Goal: Information Seeking & Learning: Compare options

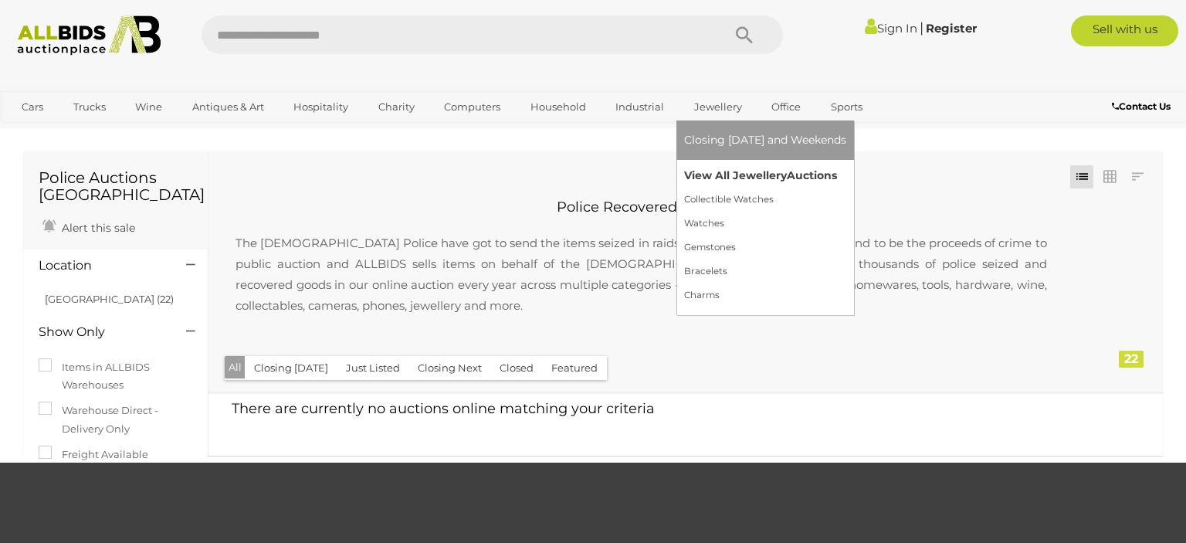
click at [721, 171] on link "View All Jewellery Auctions" at bounding box center [765, 176] width 162 height 24
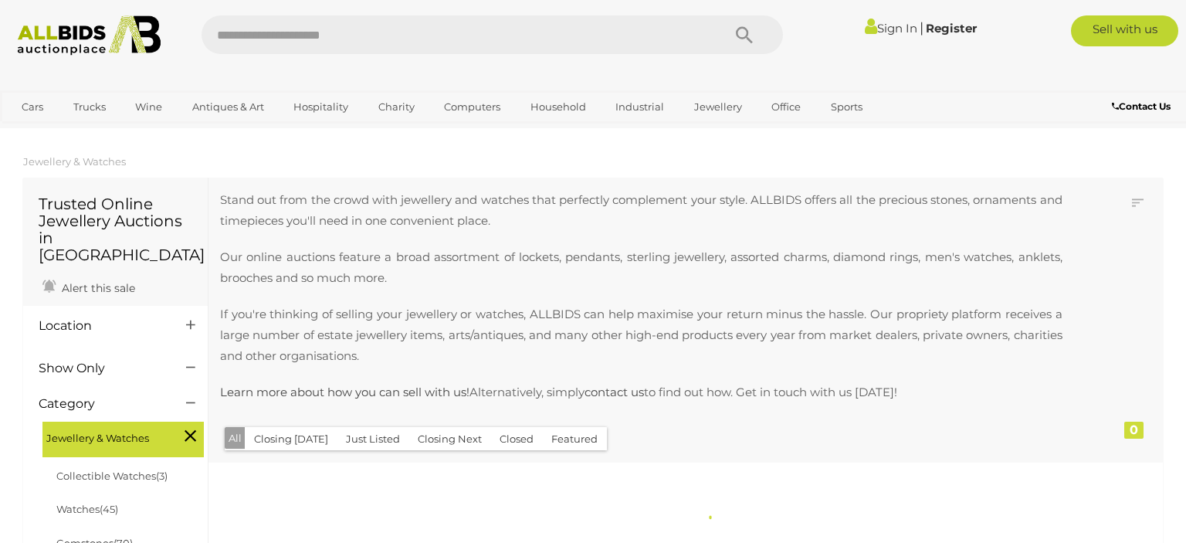
scroll to position [238, 0]
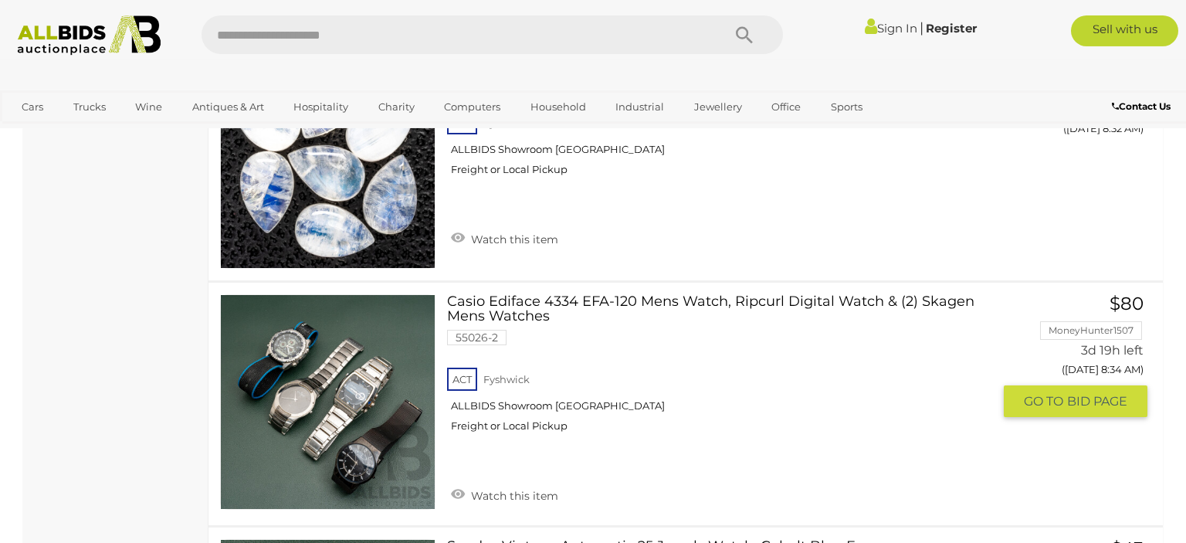
scroll to position [1549, 0]
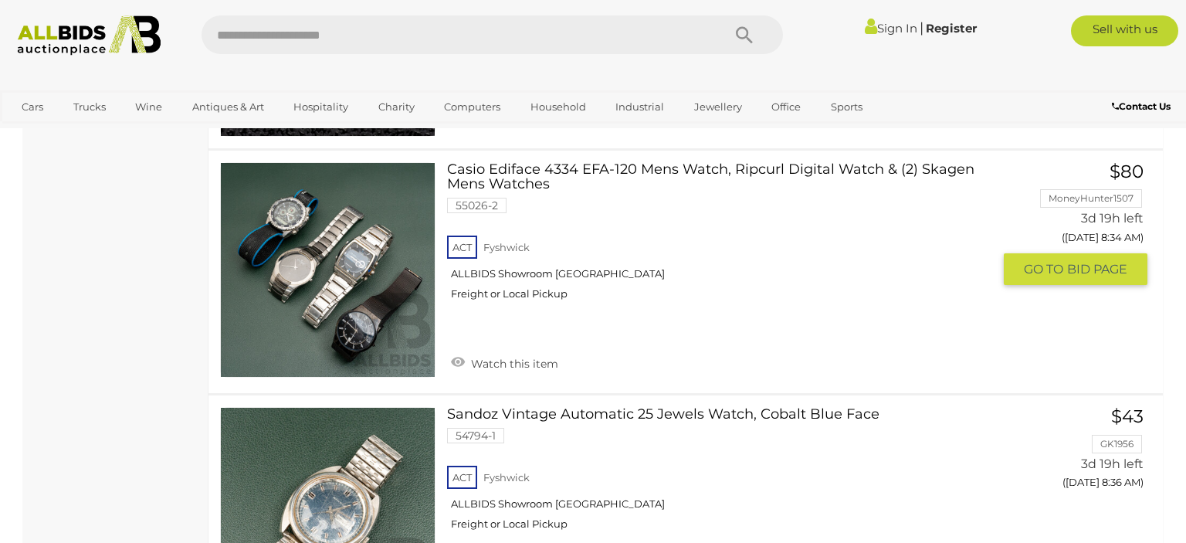
click at [359, 181] on link at bounding box center [327, 269] width 215 height 215
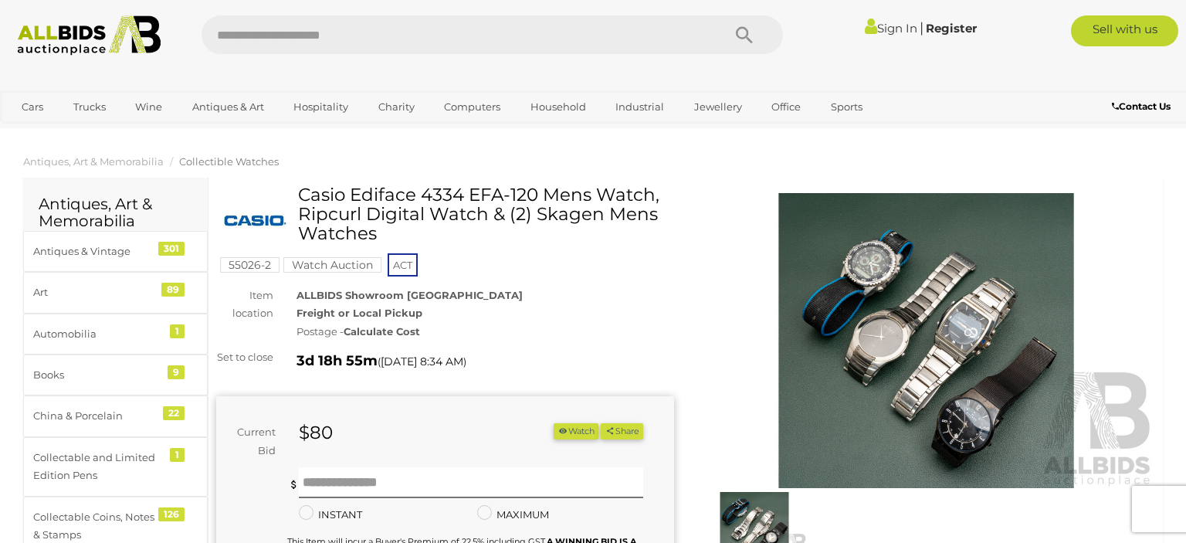
click at [984, 320] on img at bounding box center [926, 340] width 458 height 295
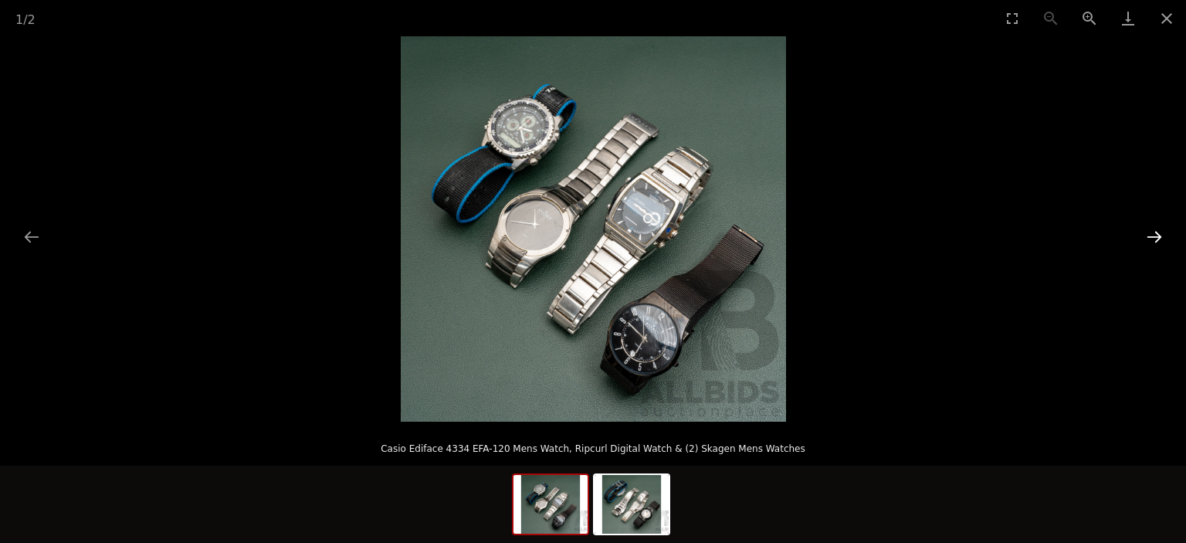
click at [1163, 234] on button "Next slide" at bounding box center [1155, 237] width 32 height 30
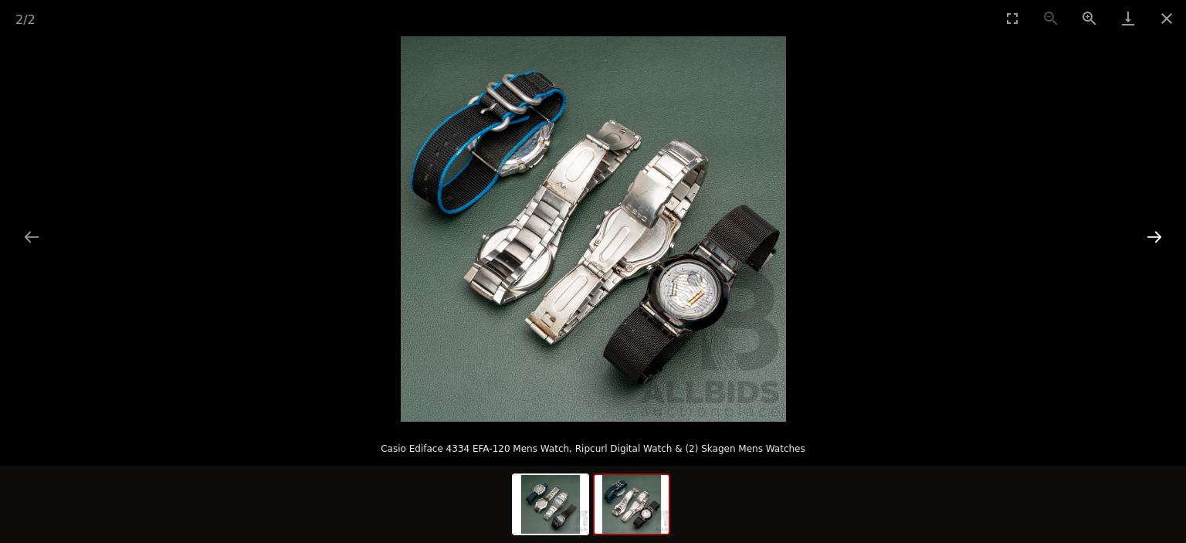
click at [1163, 234] on button "Next slide" at bounding box center [1155, 237] width 32 height 30
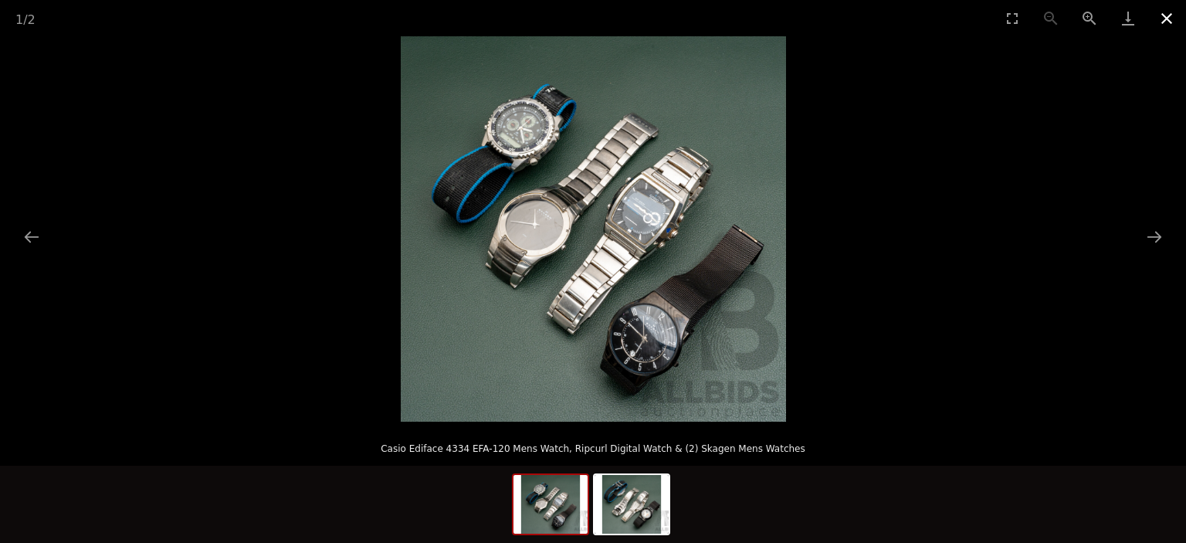
click at [1162, 17] on button "Close gallery" at bounding box center [1167, 18] width 39 height 36
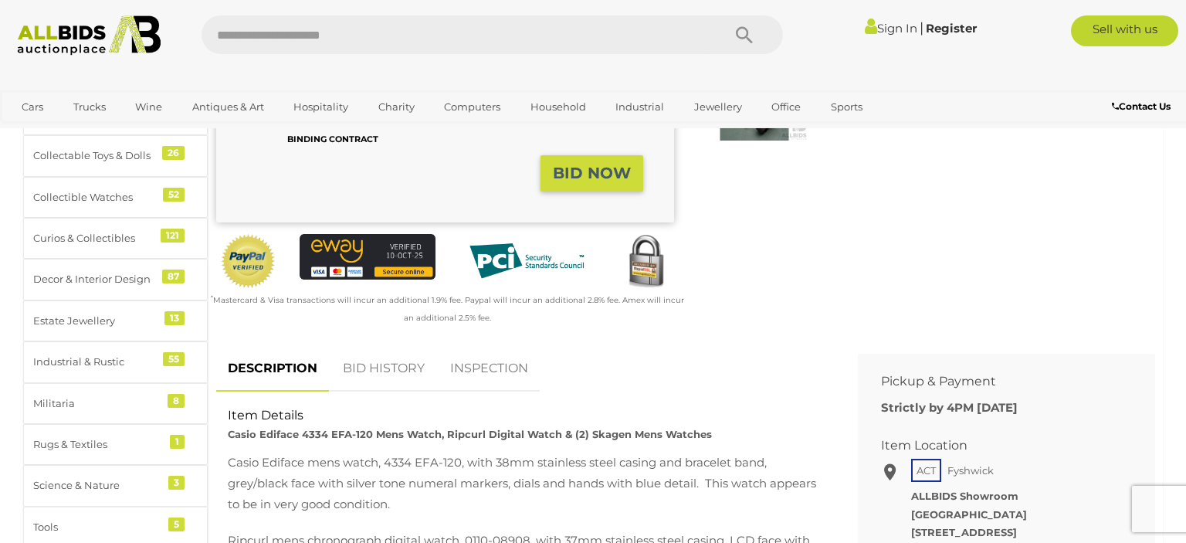
scroll to position [897, 0]
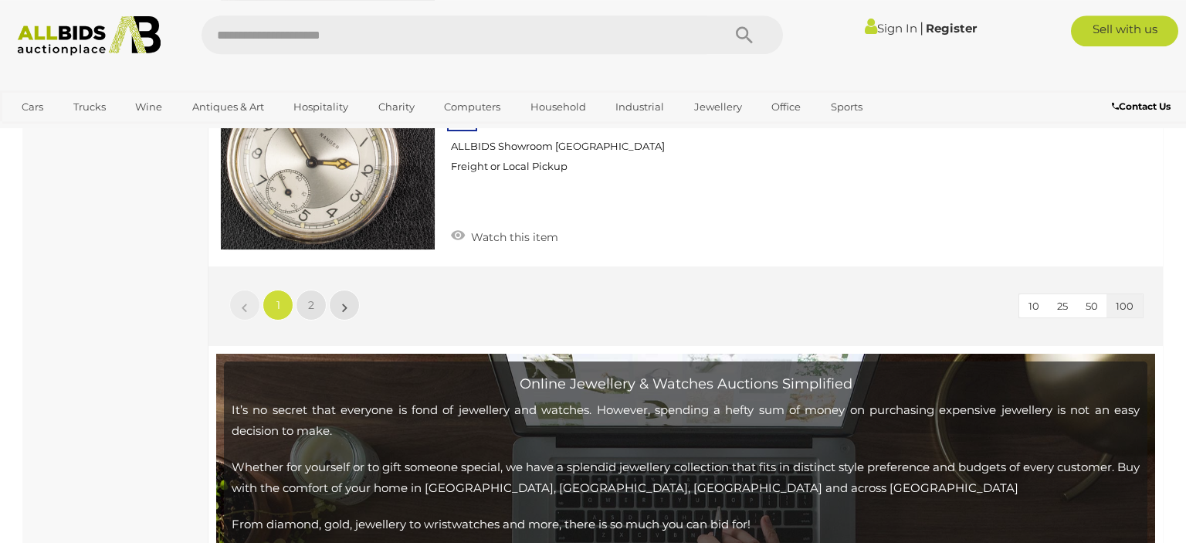
scroll to position [24454, 0]
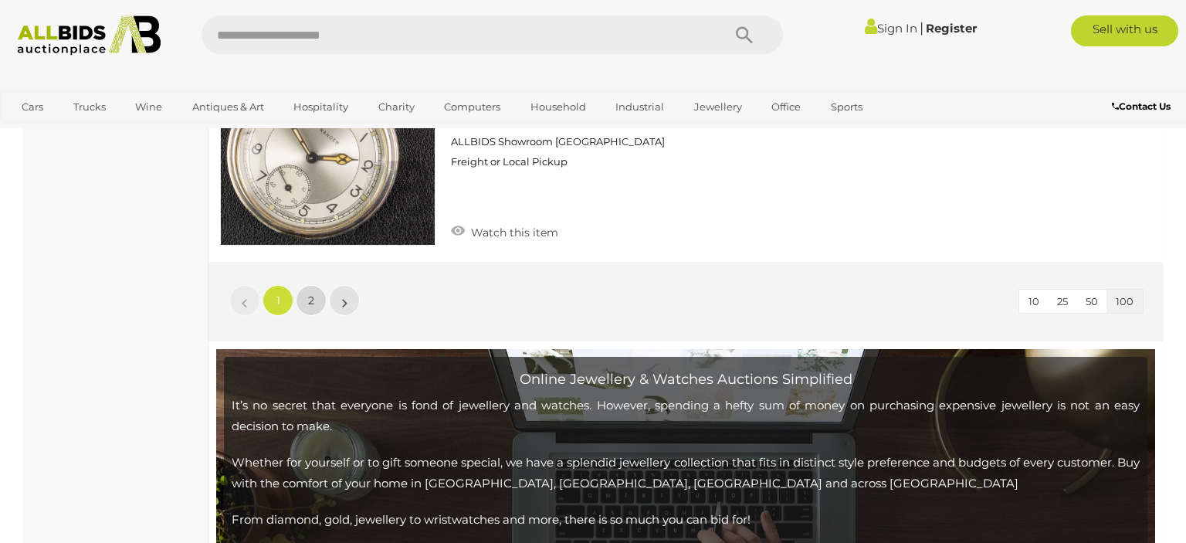
click at [321, 285] on link "2" at bounding box center [311, 300] width 31 height 31
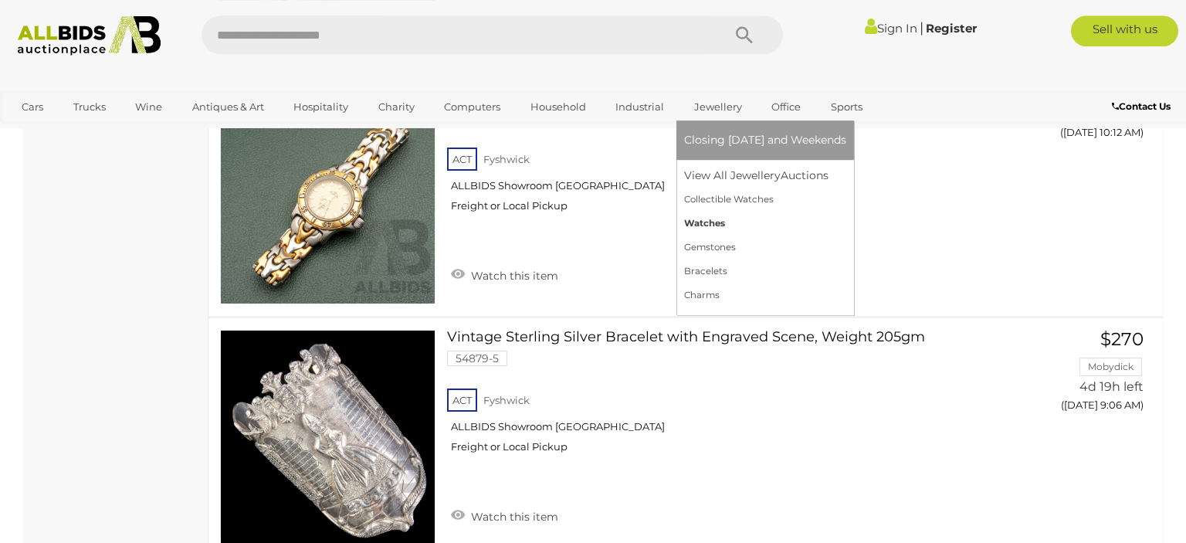
scroll to position [3759, 0]
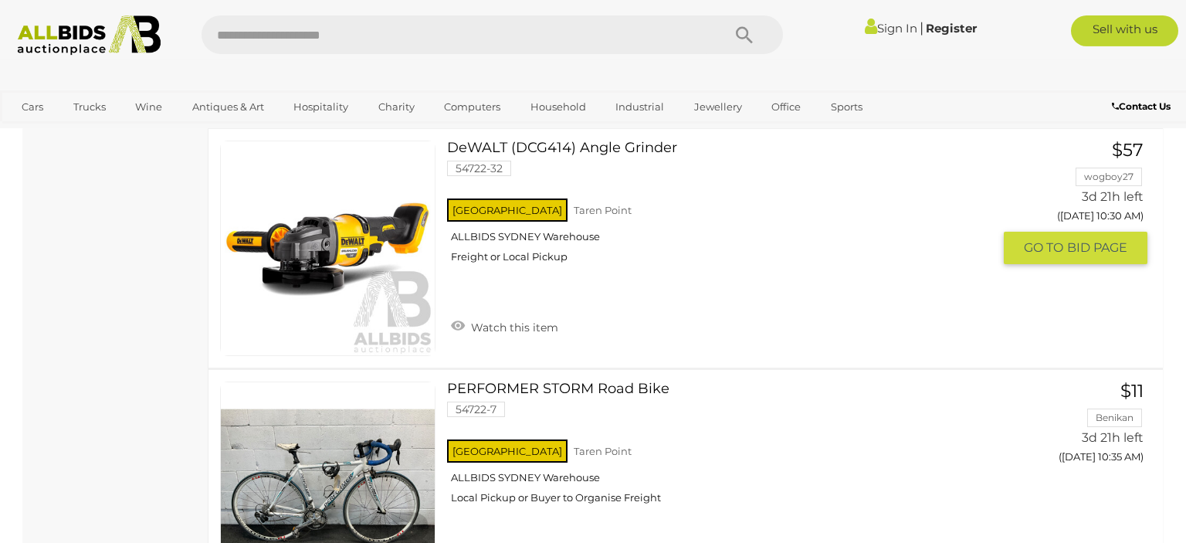
scroll to position [5302, 0]
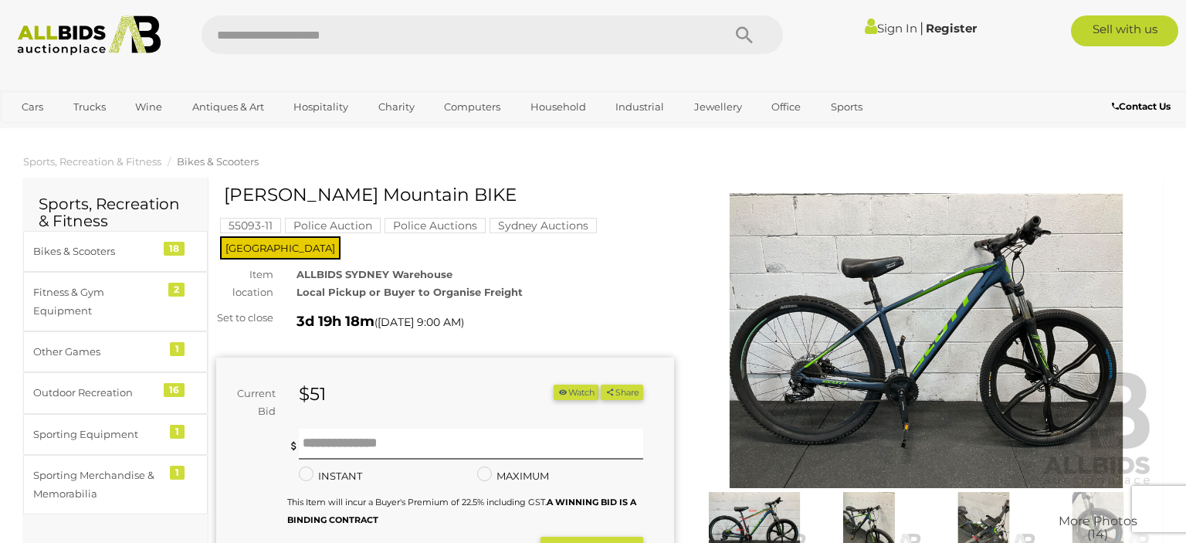
click at [980, 292] on img at bounding box center [926, 340] width 458 height 295
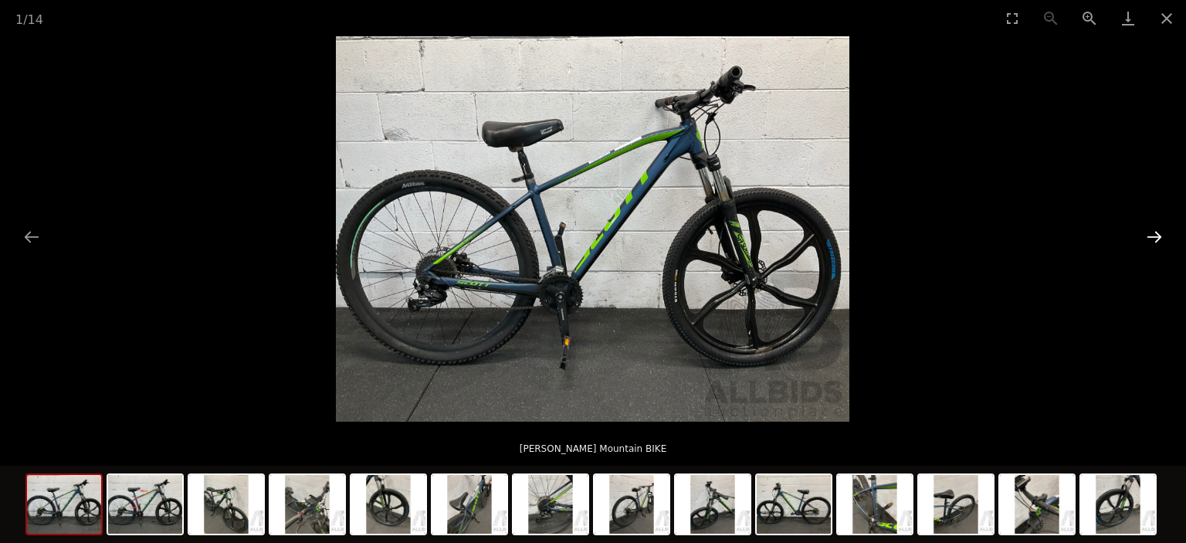
click at [1160, 234] on button "Next slide" at bounding box center [1155, 237] width 32 height 30
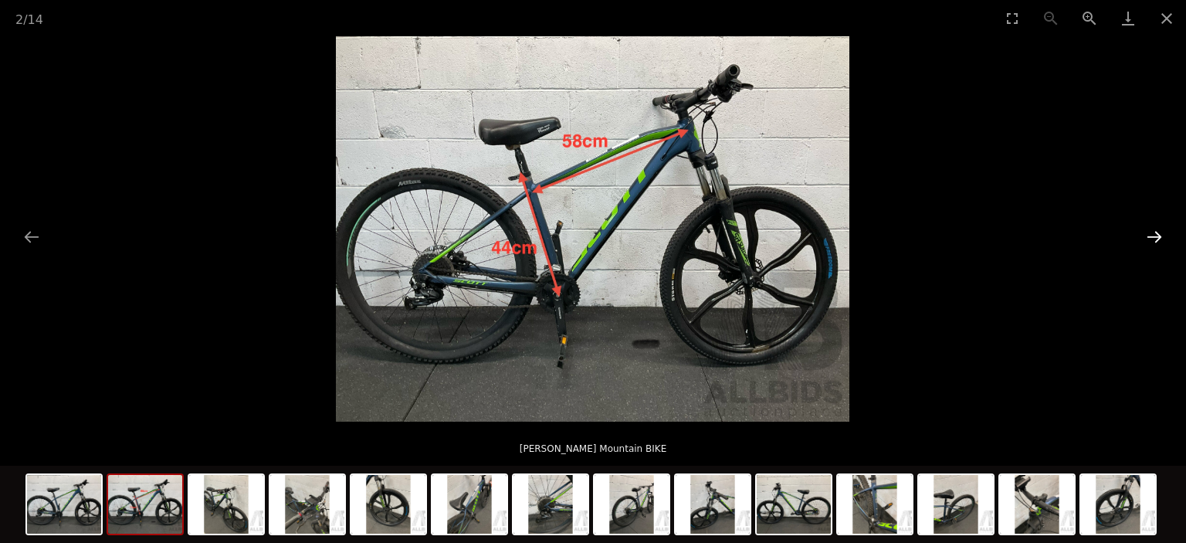
click at [1160, 234] on button "Next slide" at bounding box center [1155, 237] width 32 height 30
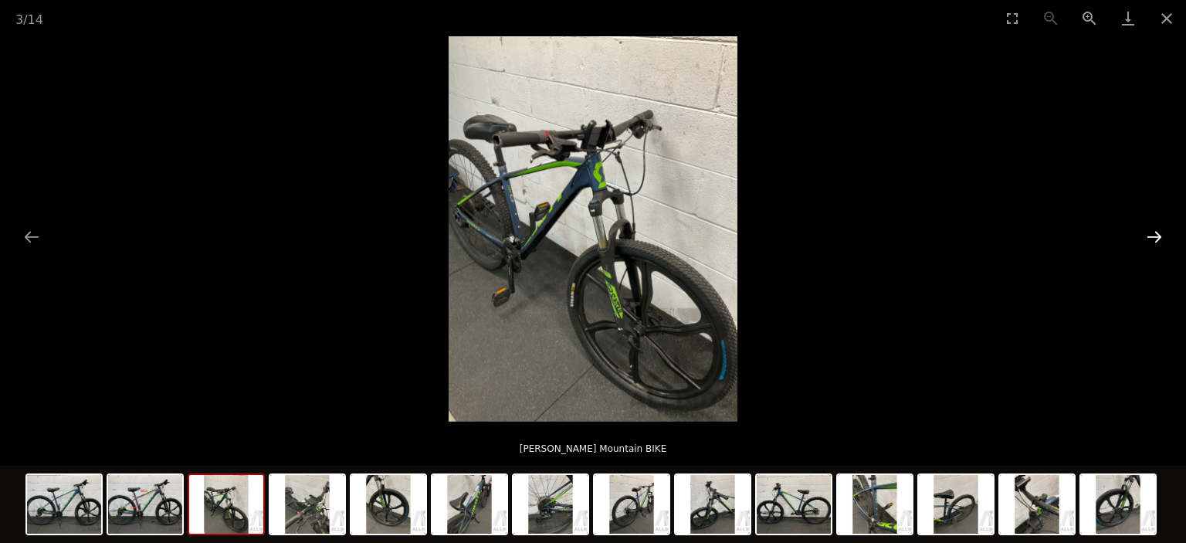
click at [1160, 234] on button "Next slide" at bounding box center [1155, 237] width 32 height 30
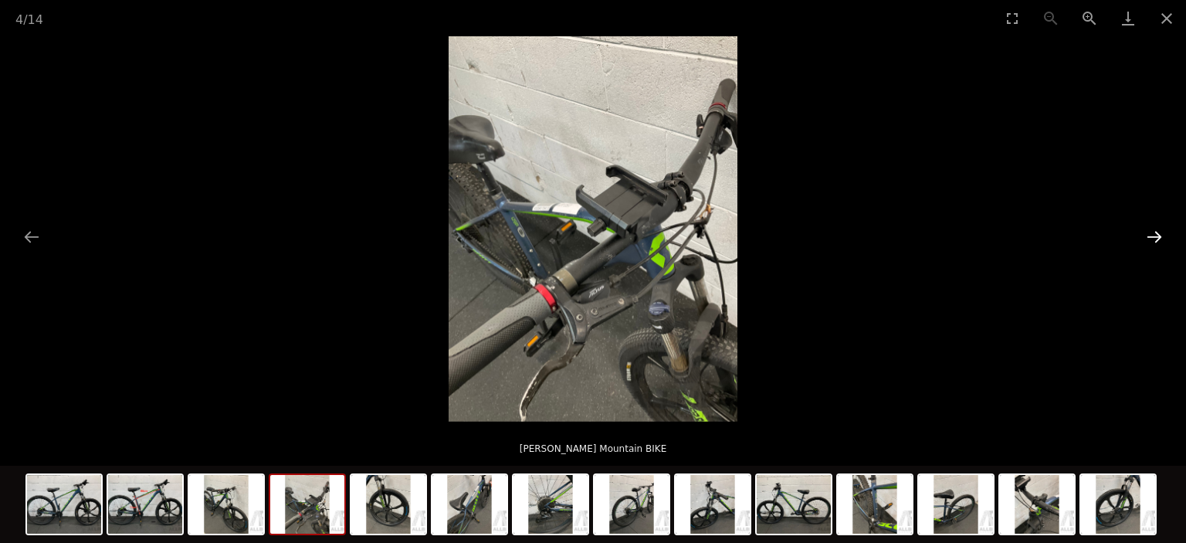
click at [1160, 234] on button "Next slide" at bounding box center [1155, 237] width 32 height 30
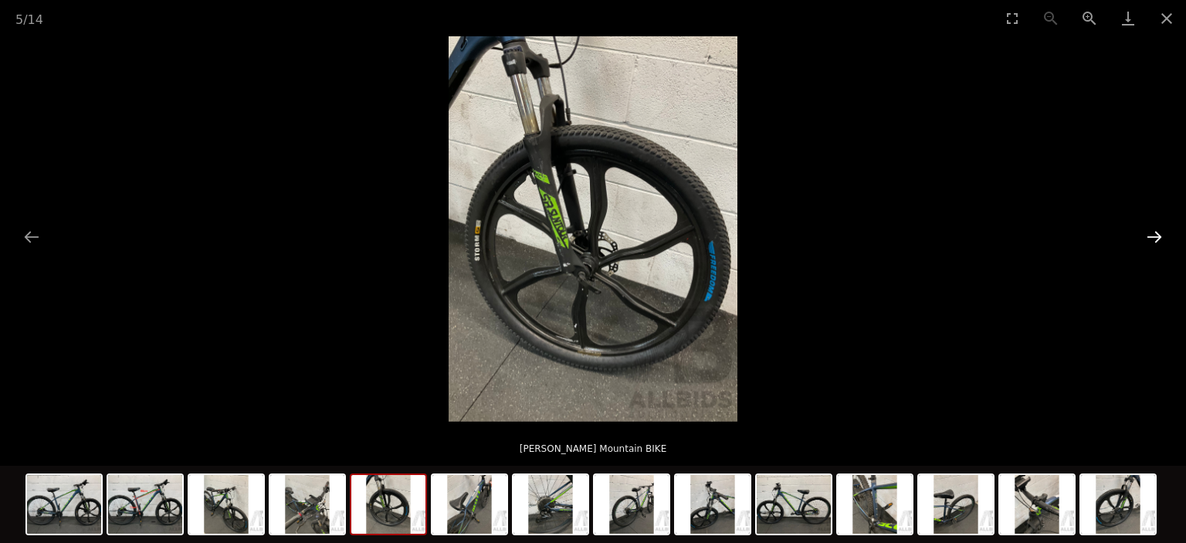
click at [1160, 234] on button "Next slide" at bounding box center [1155, 237] width 32 height 30
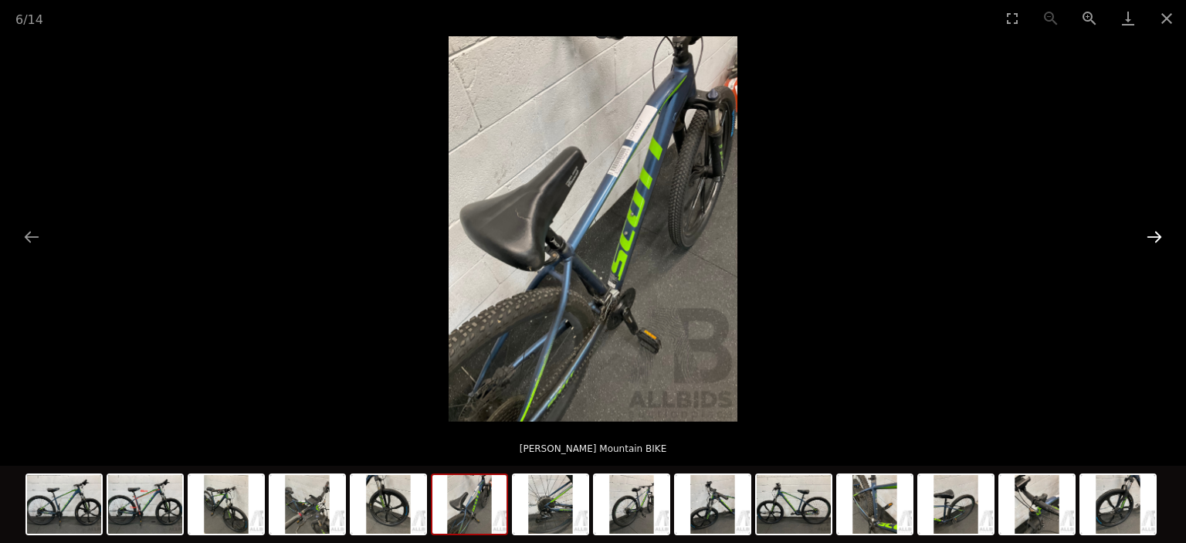
click at [1160, 234] on button "Next slide" at bounding box center [1155, 237] width 32 height 30
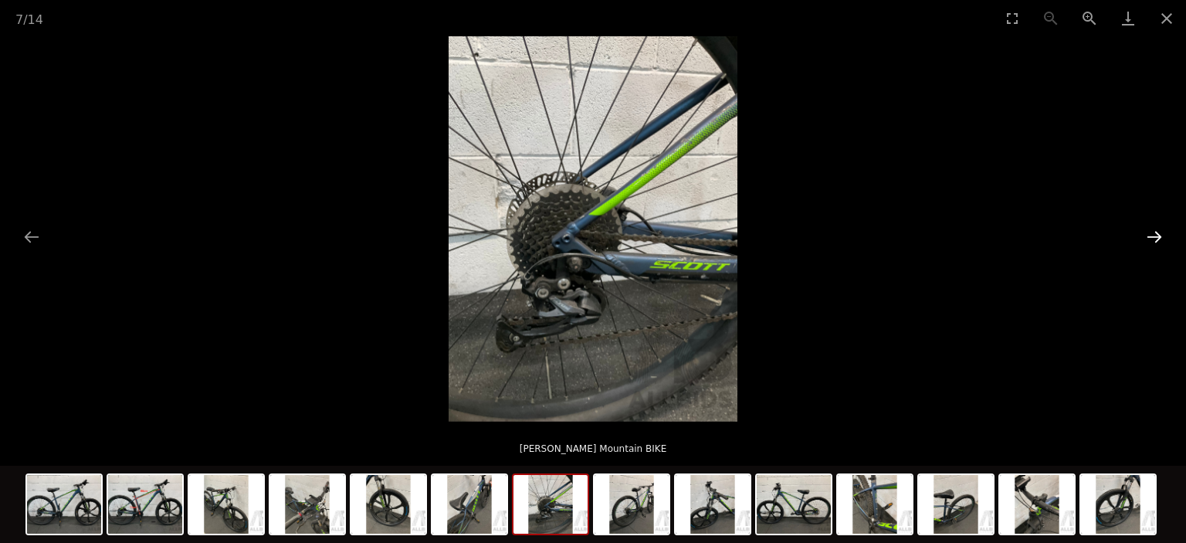
click at [1160, 234] on button "Next slide" at bounding box center [1155, 237] width 32 height 30
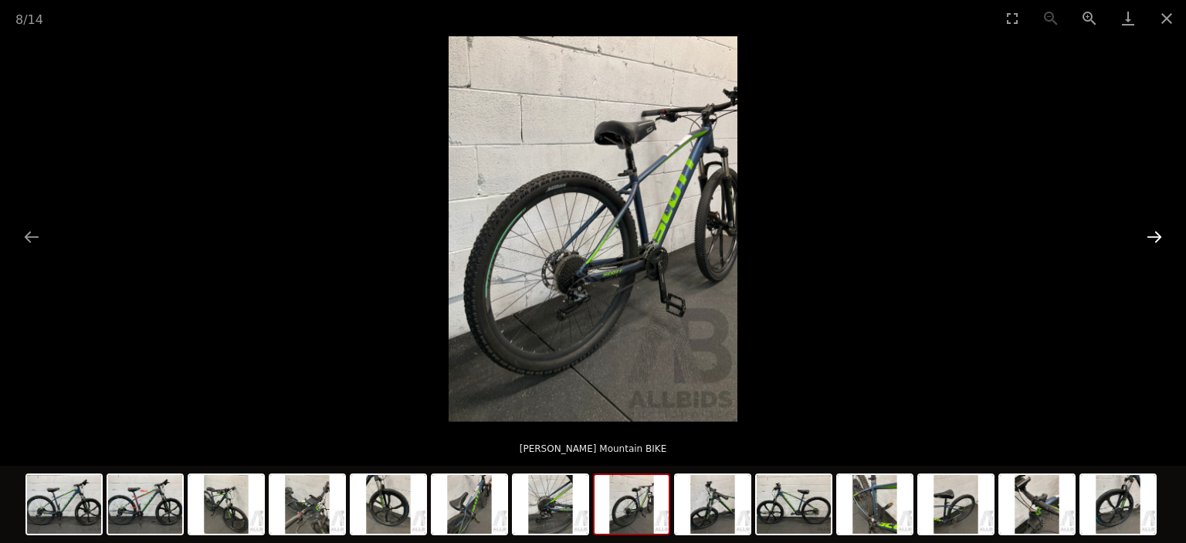
click at [1160, 234] on button "Next slide" at bounding box center [1155, 237] width 32 height 30
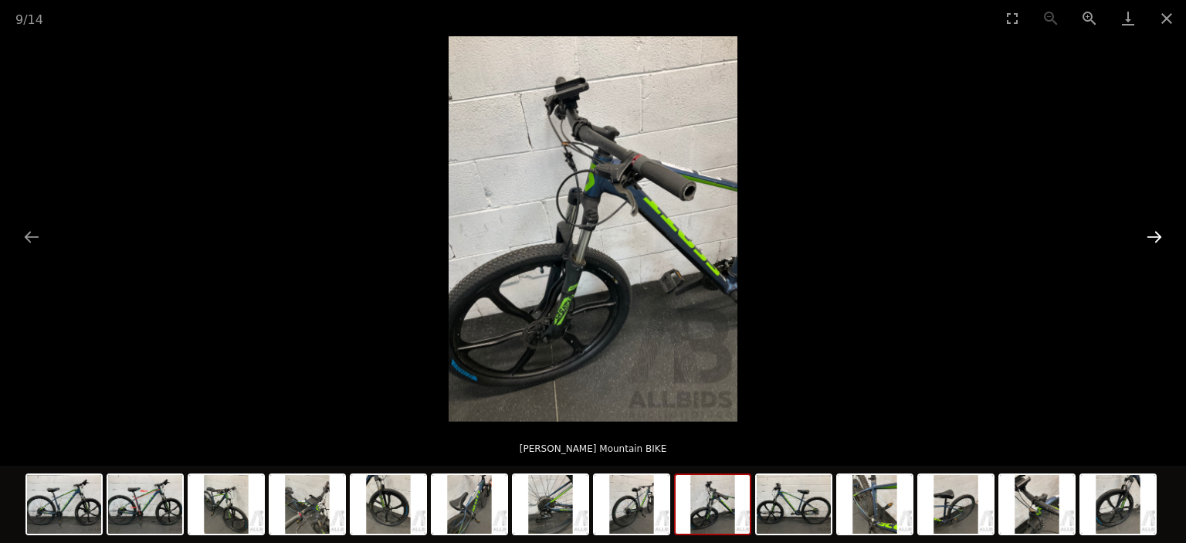
click at [1160, 234] on button "Next slide" at bounding box center [1155, 237] width 32 height 30
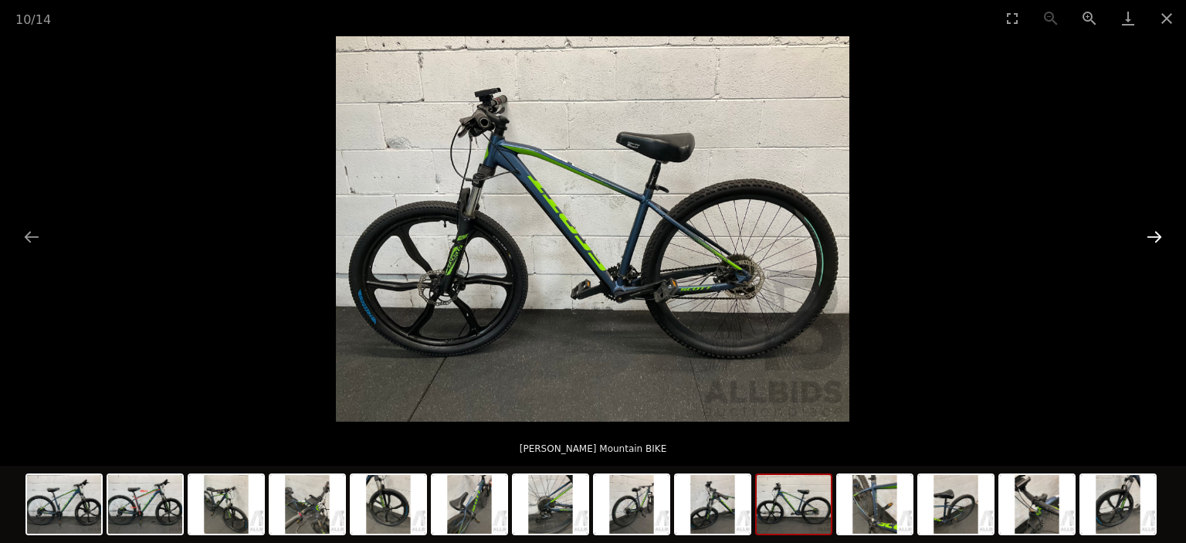
click at [1160, 234] on button "Next slide" at bounding box center [1155, 237] width 32 height 30
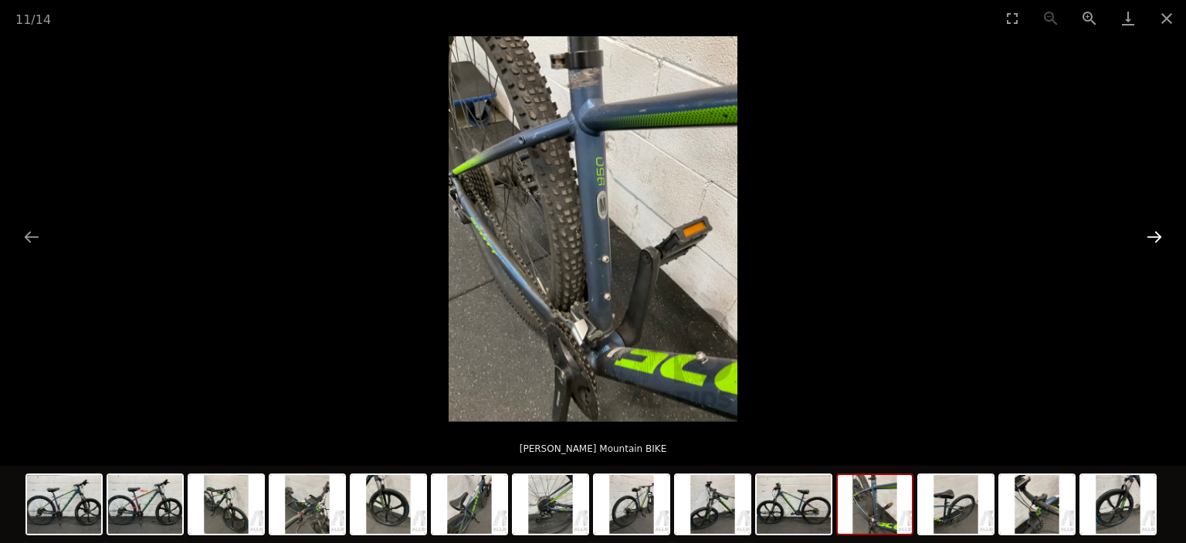
click at [1160, 234] on button "Next slide" at bounding box center [1155, 237] width 32 height 30
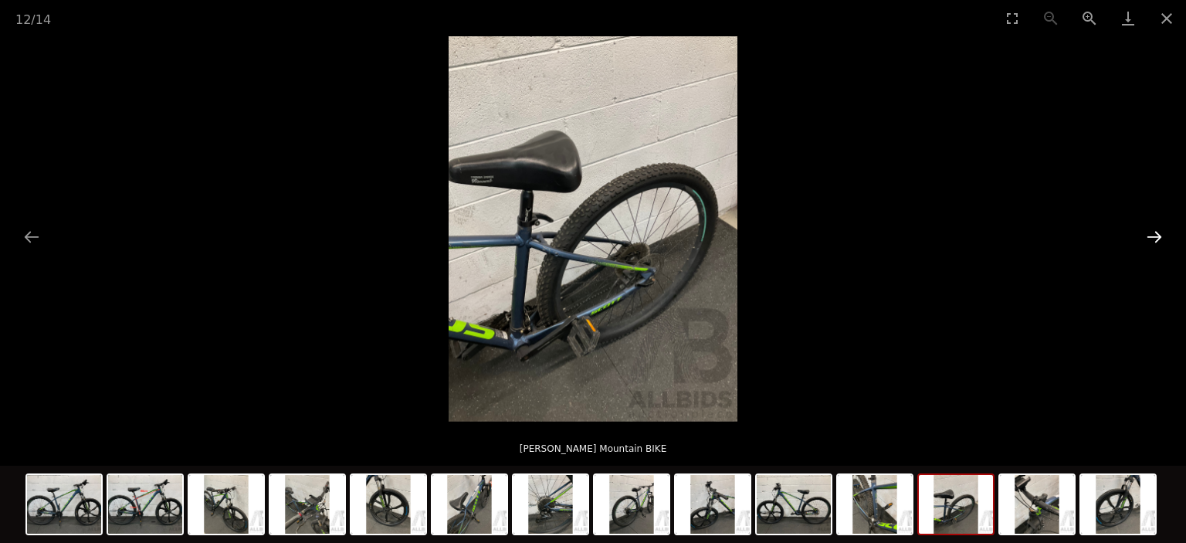
click at [1160, 234] on button "Next slide" at bounding box center [1155, 237] width 32 height 30
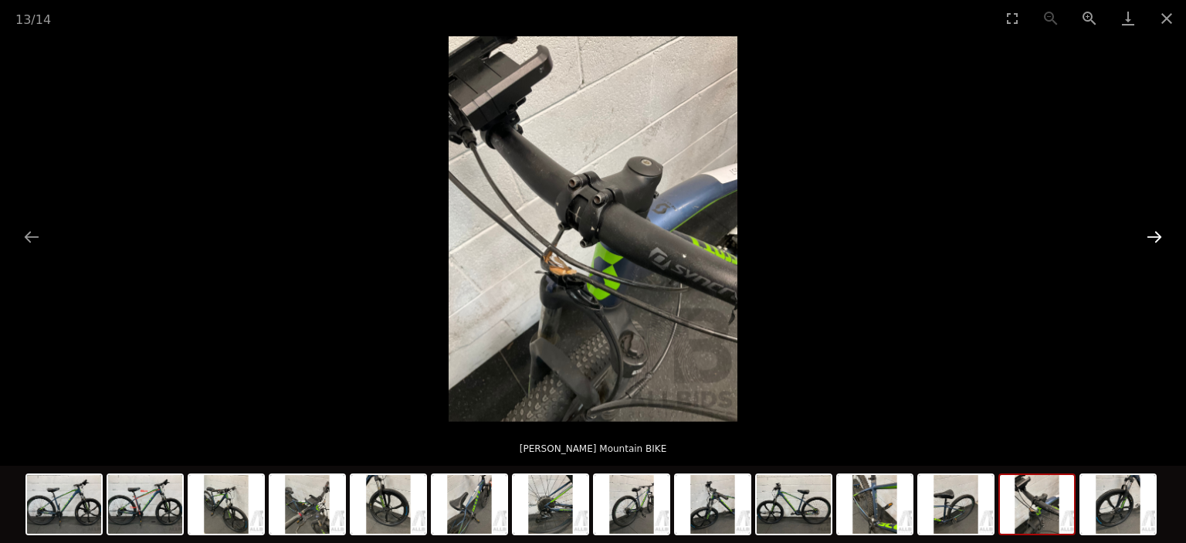
click at [1160, 234] on button "Next slide" at bounding box center [1155, 237] width 32 height 30
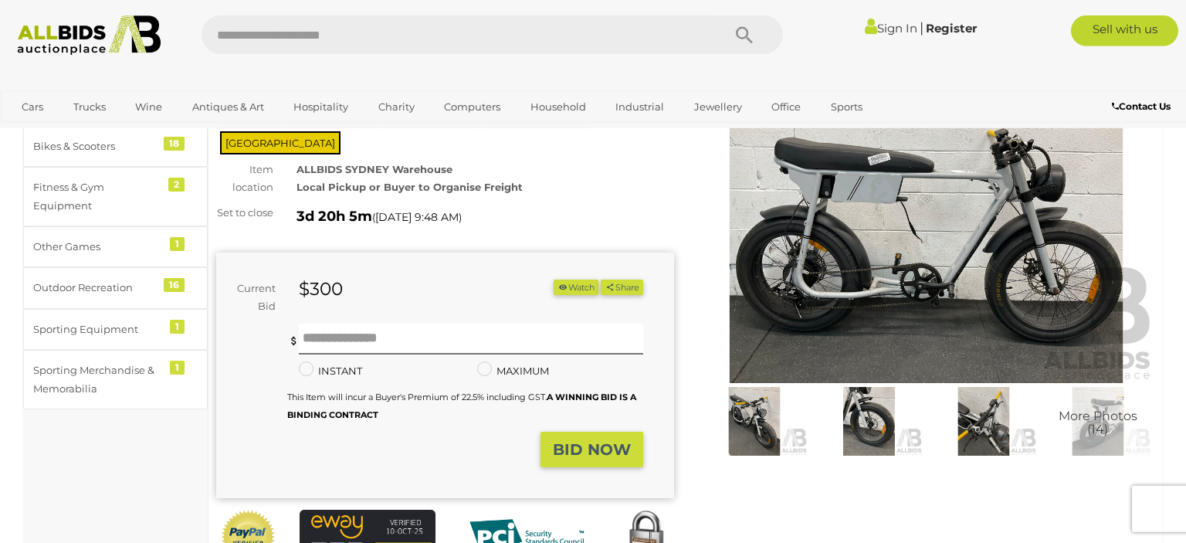
scroll to position [81, 0]
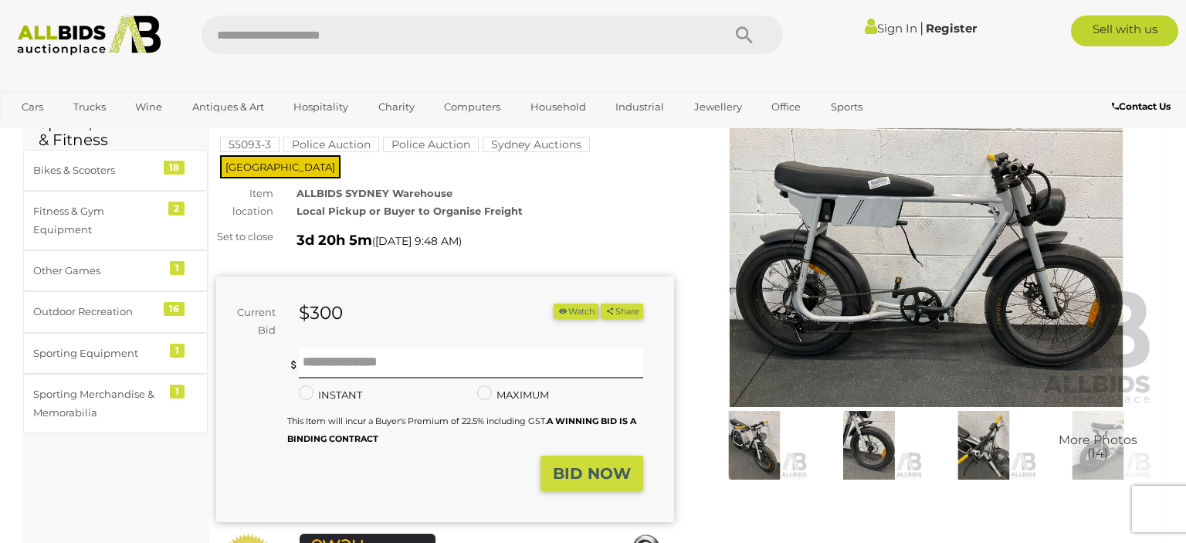
click at [1021, 297] on img at bounding box center [926, 259] width 458 height 295
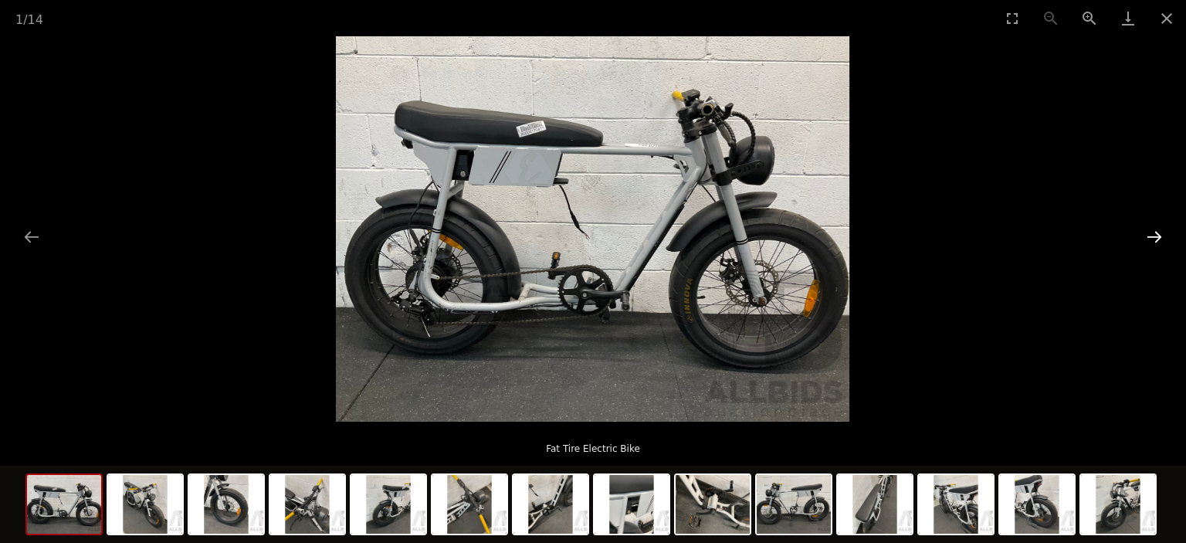
click at [1153, 233] on button "Next slide" at bounding box center [1155, 237] width 32 height 30
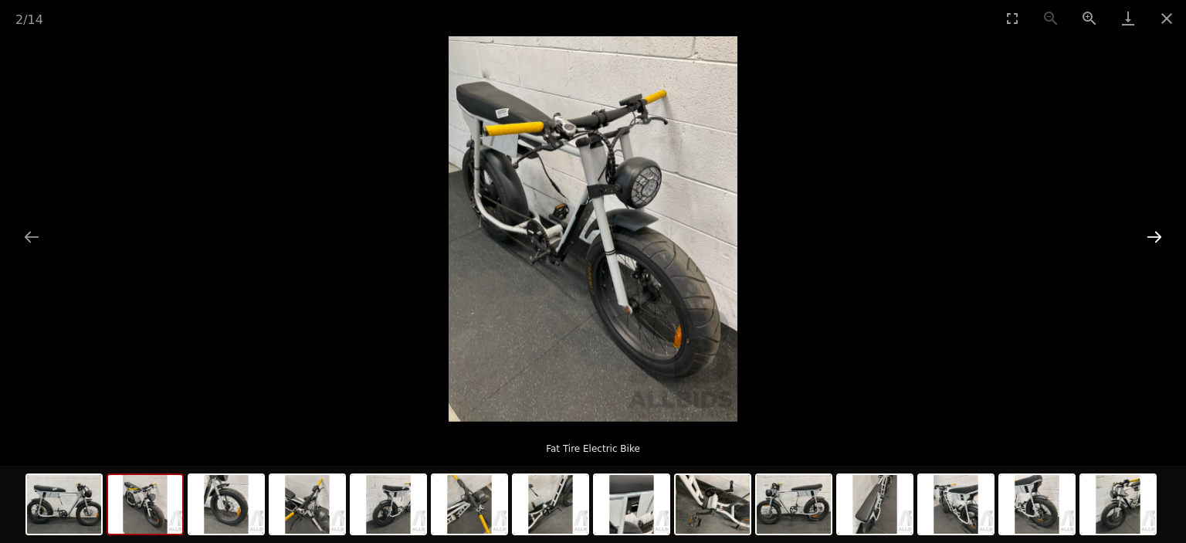
click at [1153, 233] on button "Next slide" at bounding box center [1155, 237] width 32 height 30
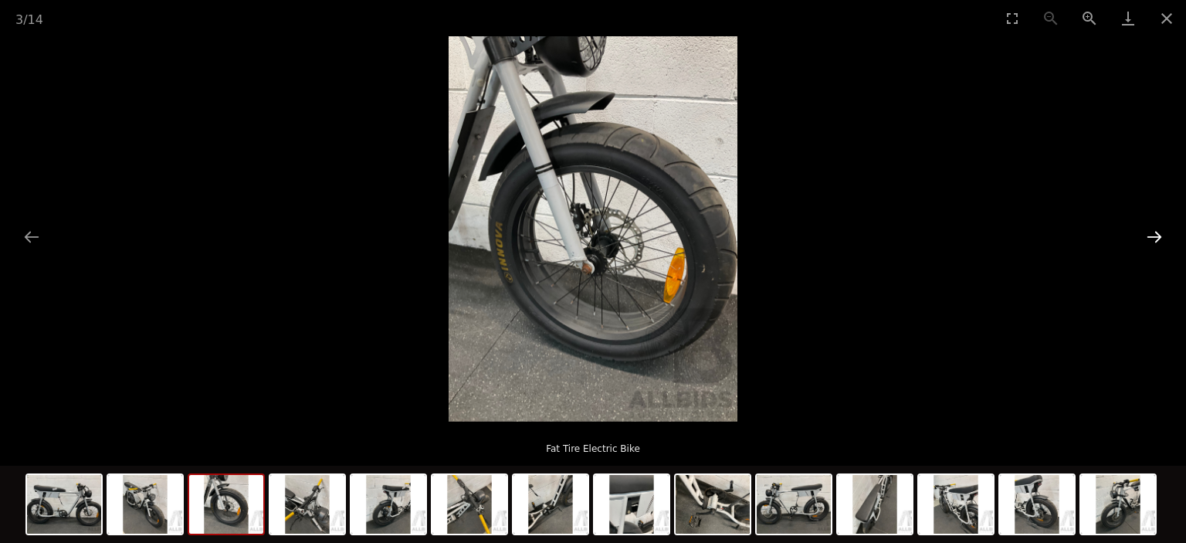
click at [1153, 233] on button "Next slide" at bounding box center [1155, 237] width 32 height 30
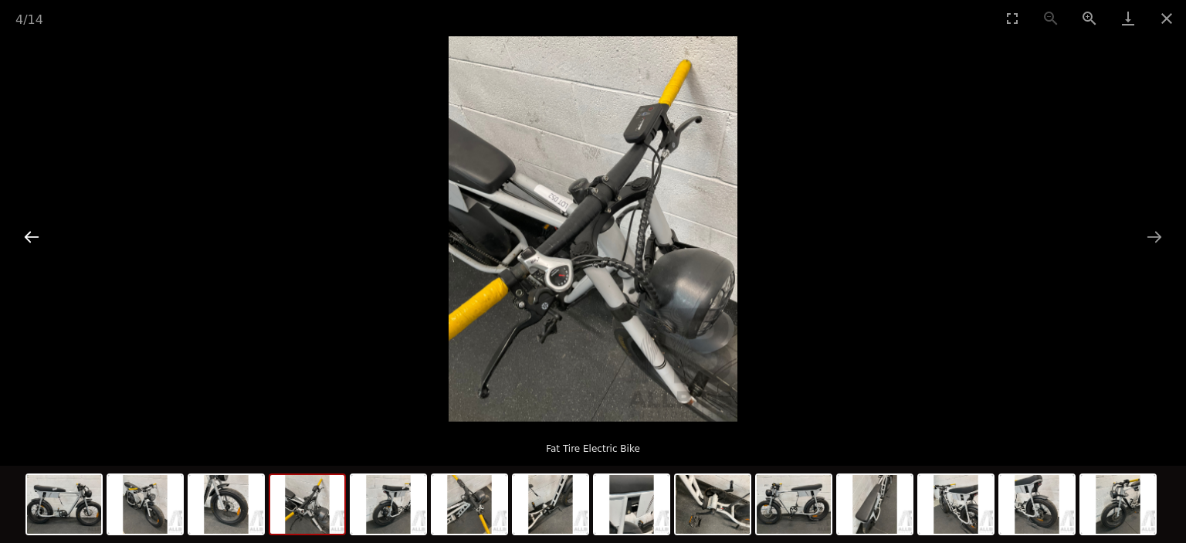
click at [36, 242] on button "Previous slide" at bounding box center [31, 237] width 32 height 30
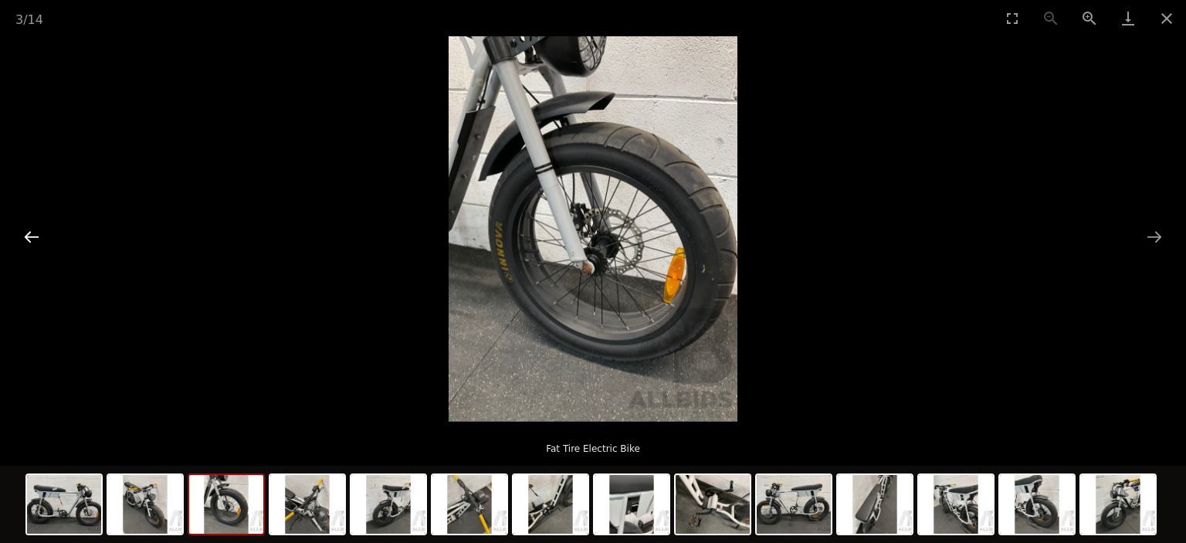
click at [36, 241] on button "Previous slide" at bounding box center [31, 237] width 32 height 30
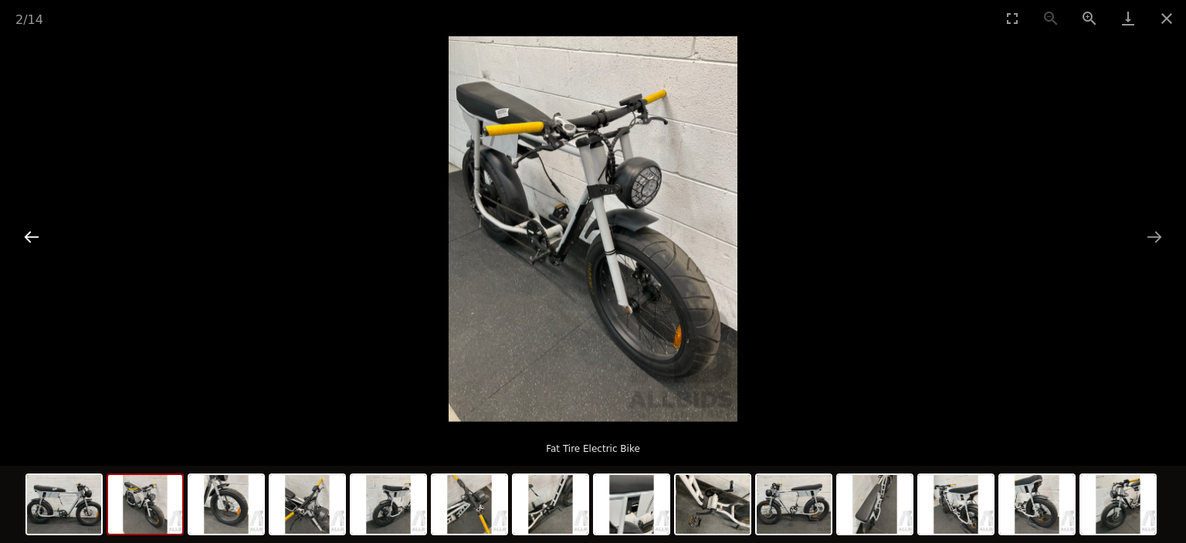
click at [36, 241] on button "Previous slide" at bounding box center [31, 237] width 32 height 30
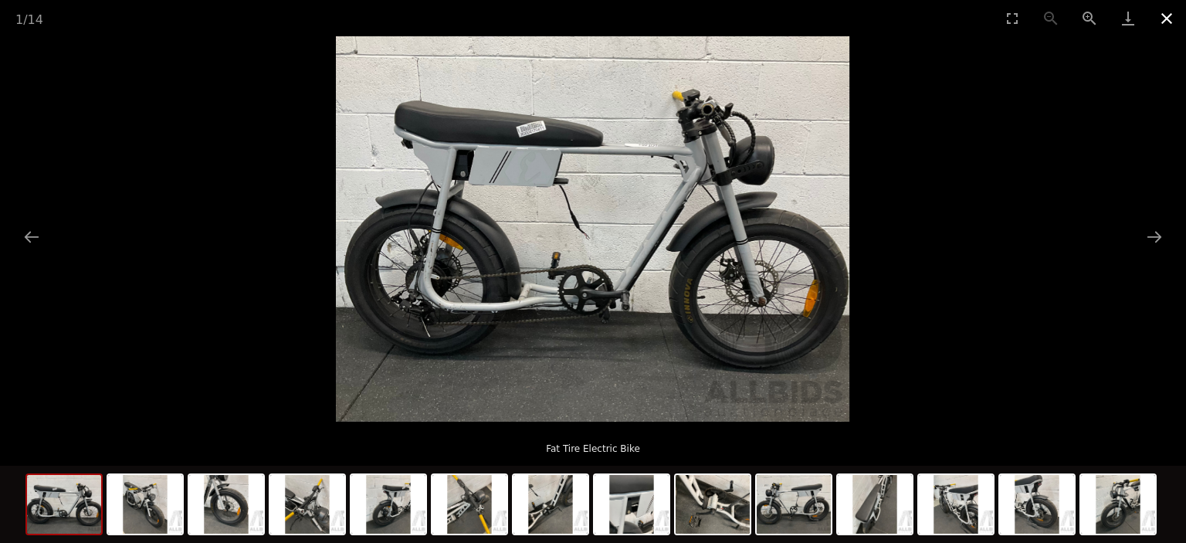
click at [1163, 22] on button "Close gallery" at bounding box center [1167, 18] width 39 height 36
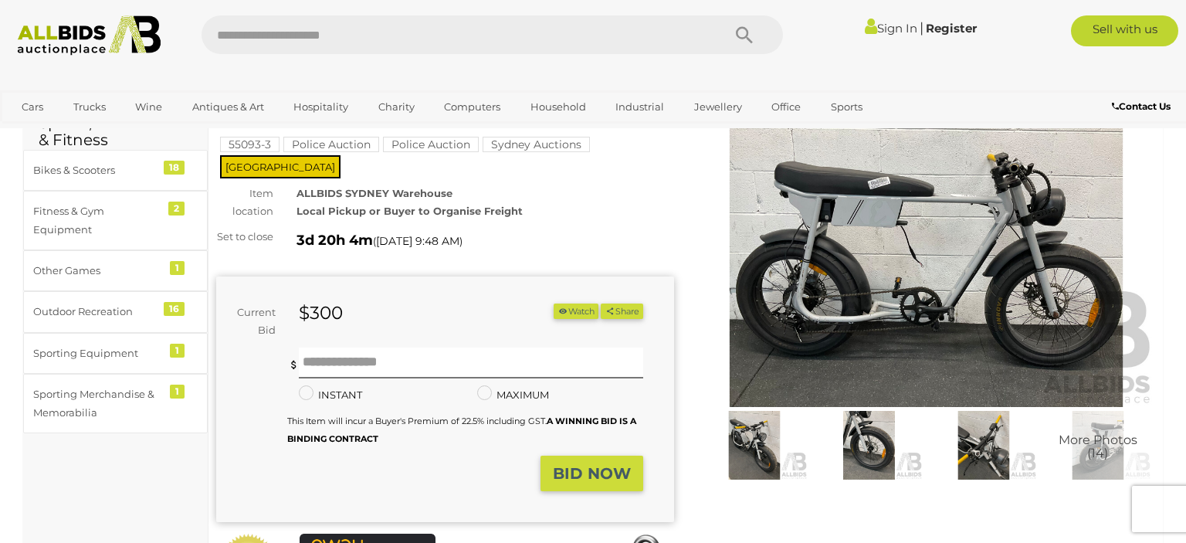
scroll to position [326, 0]
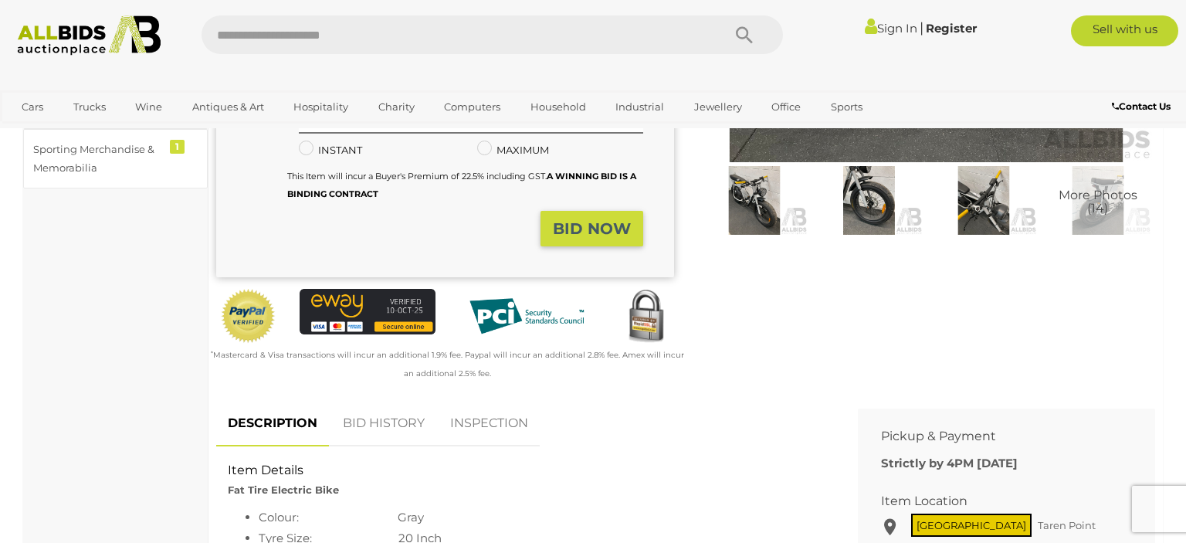
click at [395, 421] on link "BID HISTORY" at bounding box center [383, 424] width 105 height 46
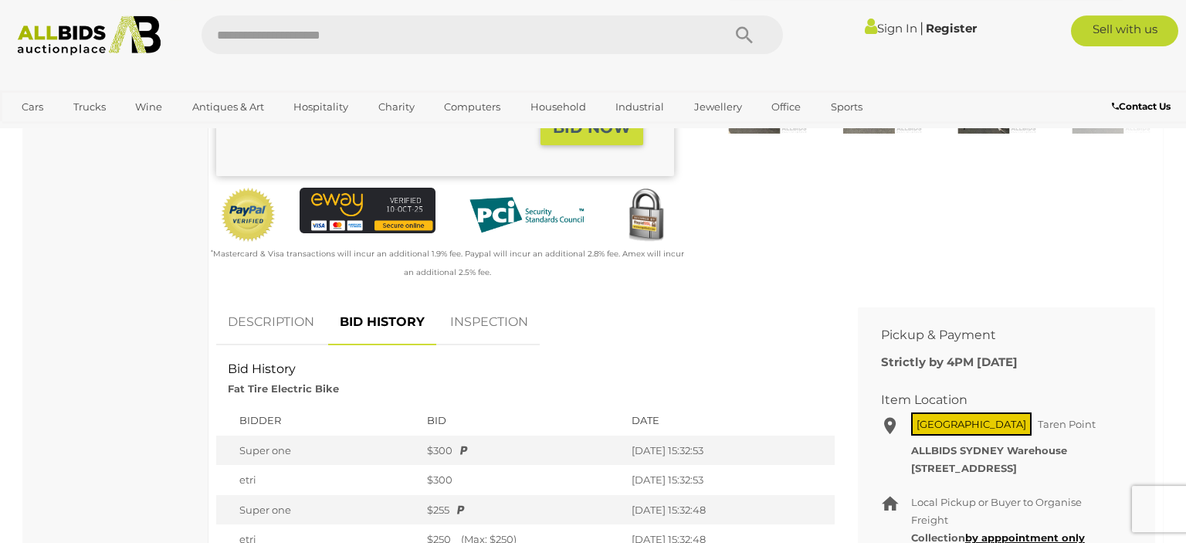
scroll to position [571, 0]
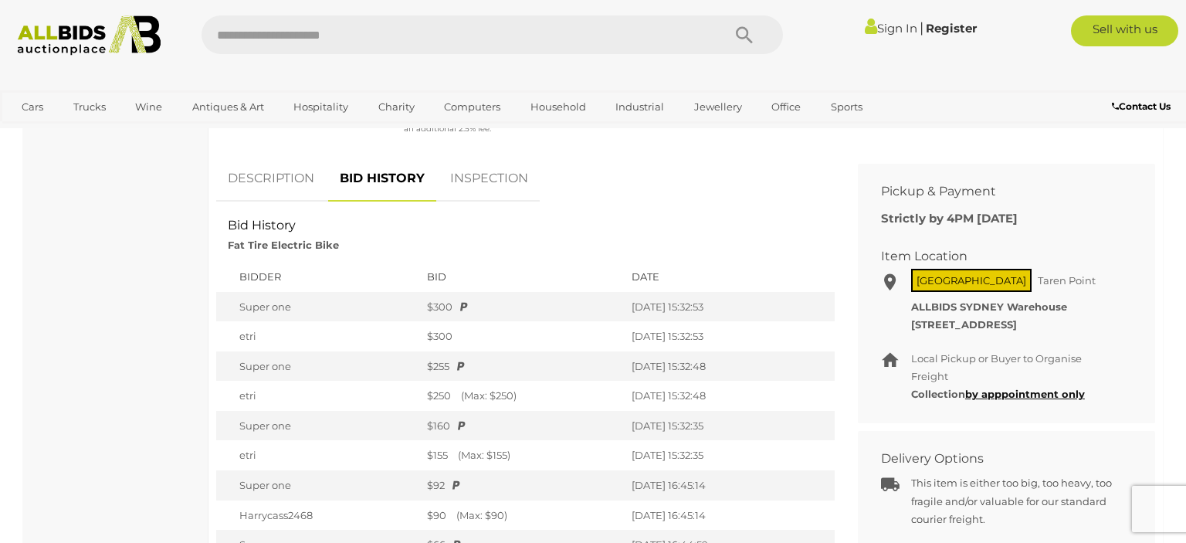
click at [484, 178] on link "INSPECTION" at bounding box center [489, 179] width 101 height 46
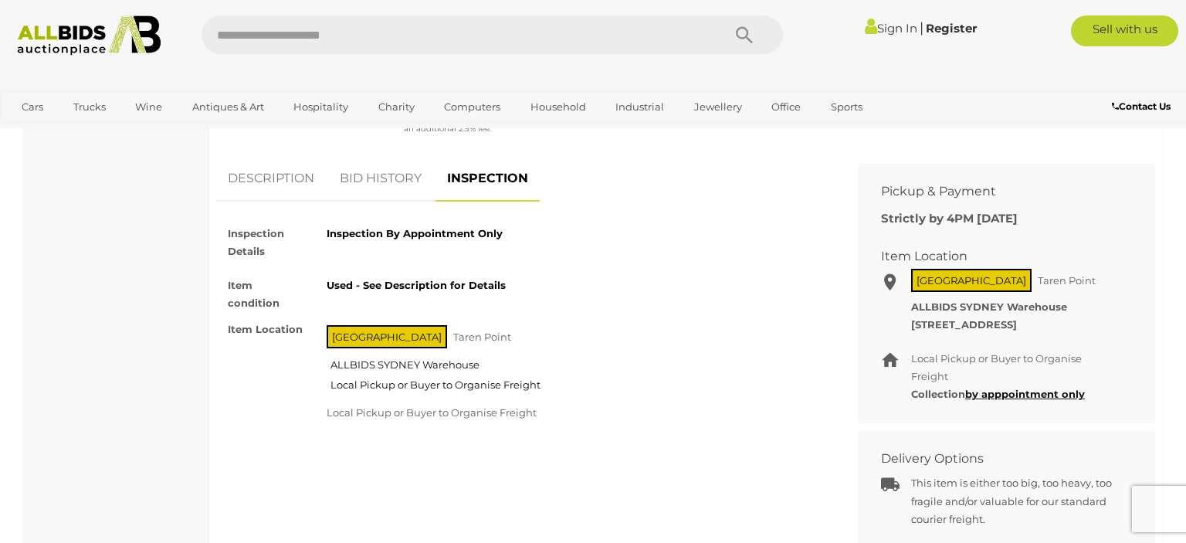
click at [292, 179] on link "DESCRIPTION" at bounding box center [271, 179] width 110 height 46
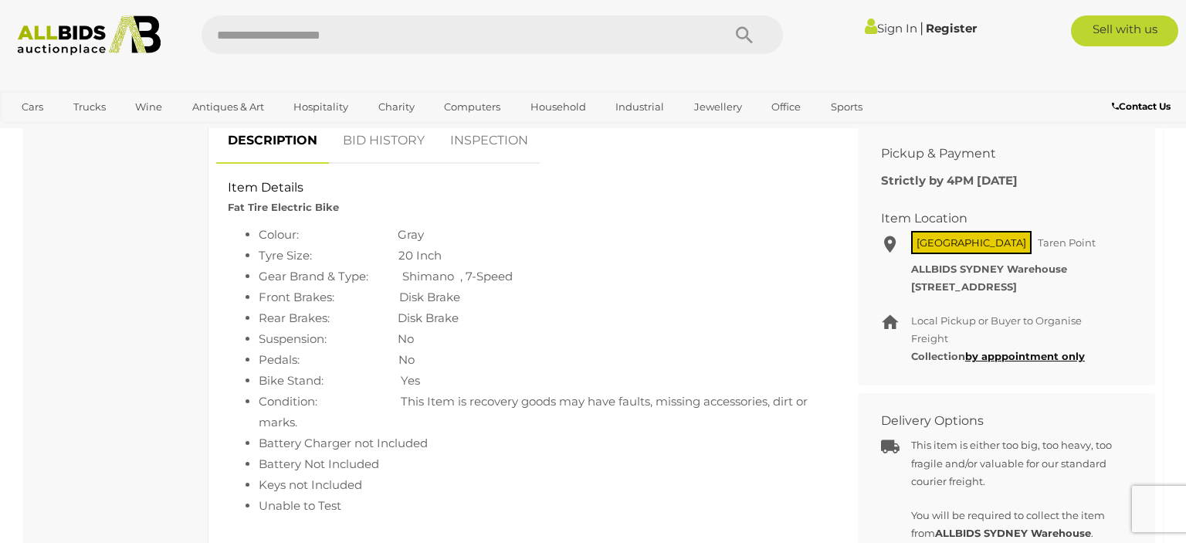
scroll to position [652, 0]
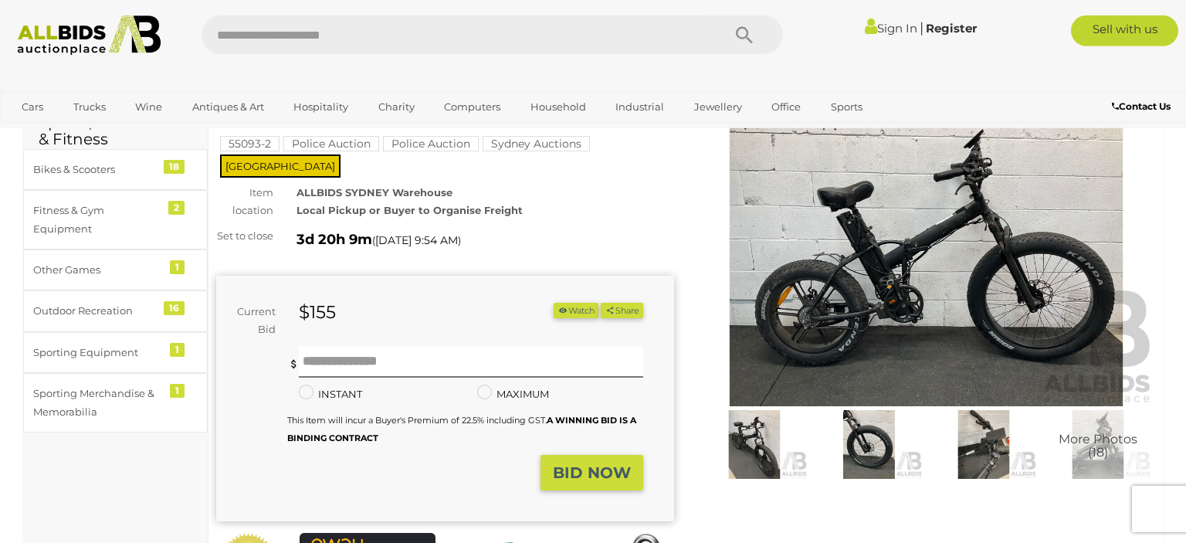
scroll to position [163, 0]
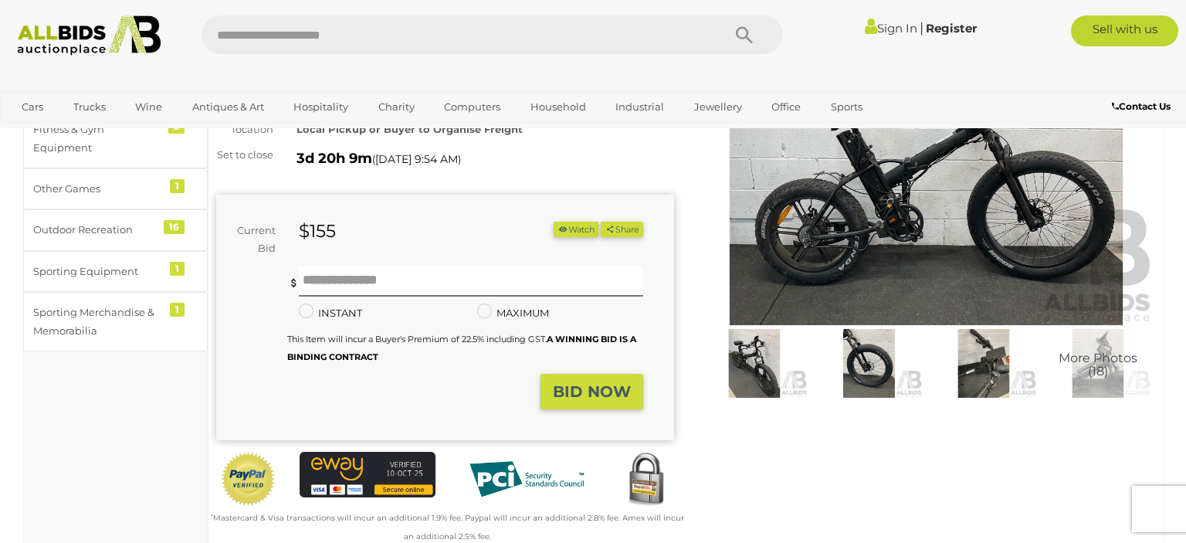
click at [1057, 208] on img at bounding box center [926, 177] width 458 height 295
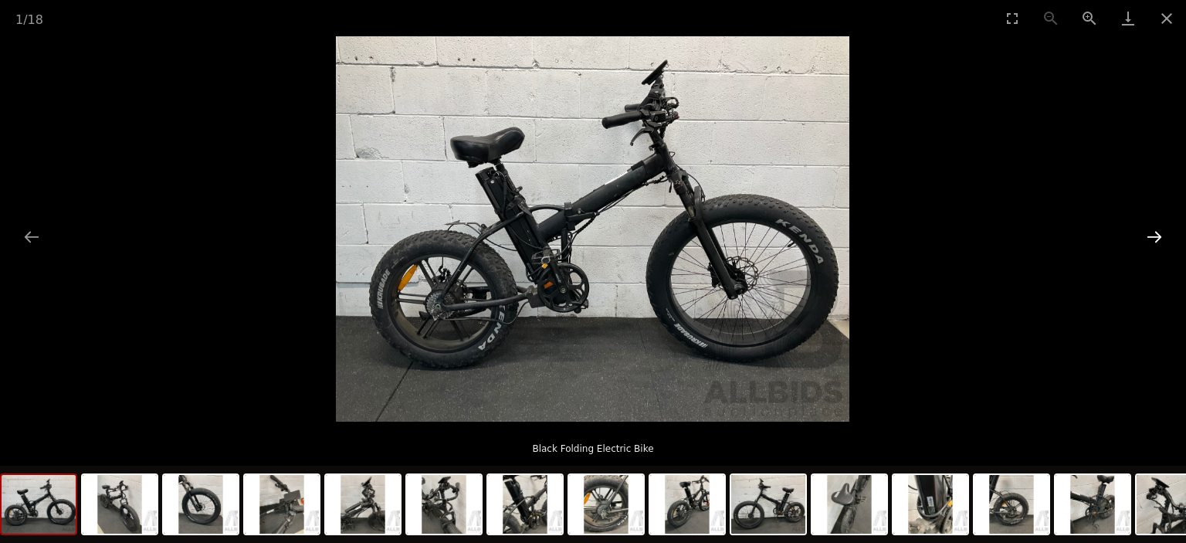
click at [1154, 238] on button "Next slide" at bounding box center [1155, 237] width 32 height 30
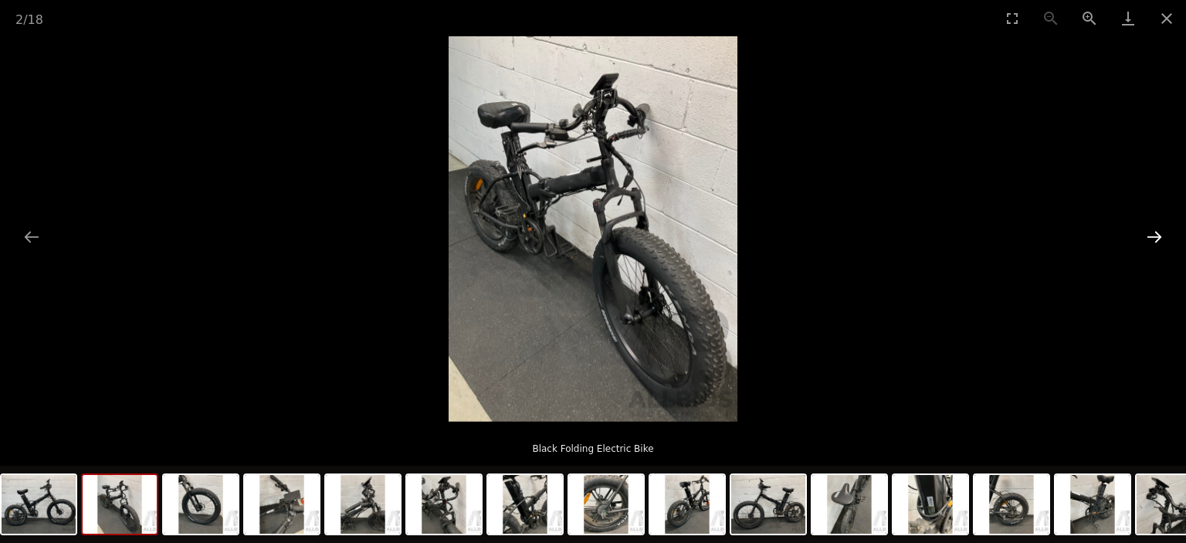
click at [1154, 239] on button "Next slide" at bounding box center [1155, 237] width 32 height 30
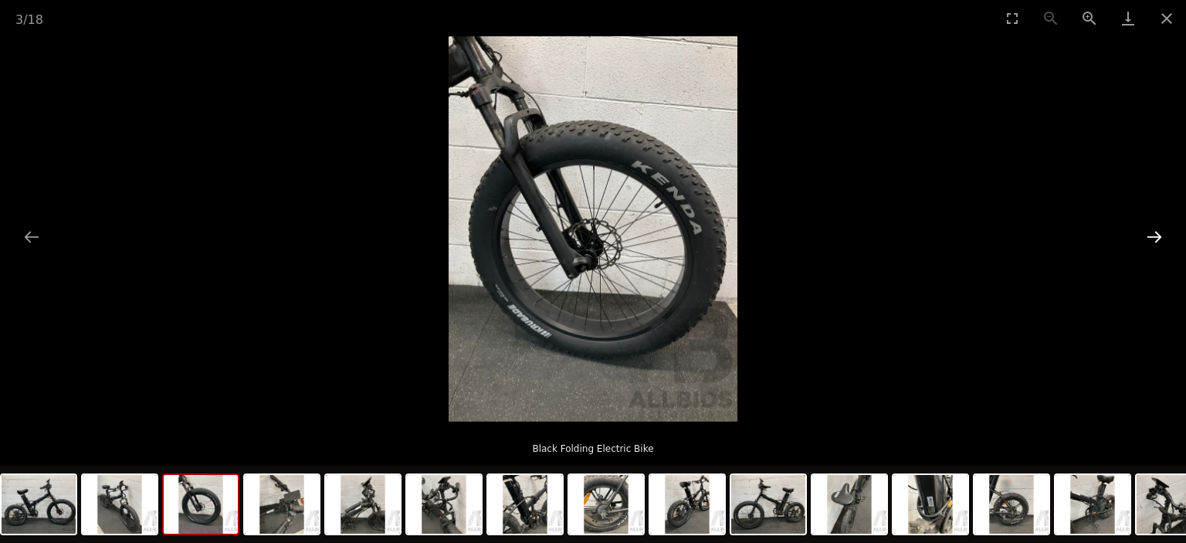
click at [1154, 238] on button "Next slide" at bounding box center [1155, 237] width 32 height 30
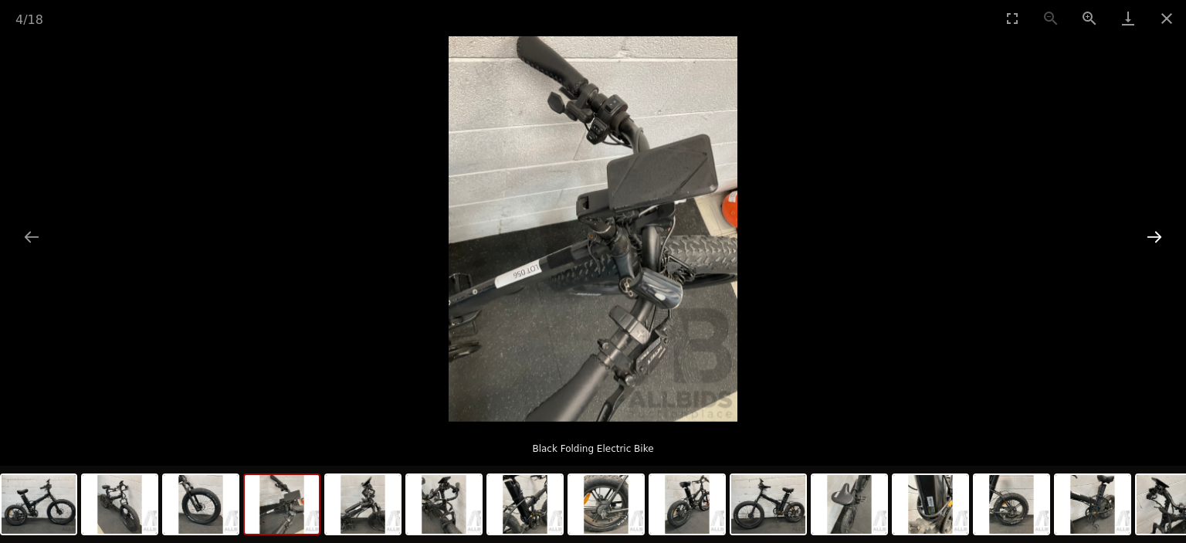
click at [1155, 229] on button "Next slide" at bounding box center [1155, 237] width 32 height 30
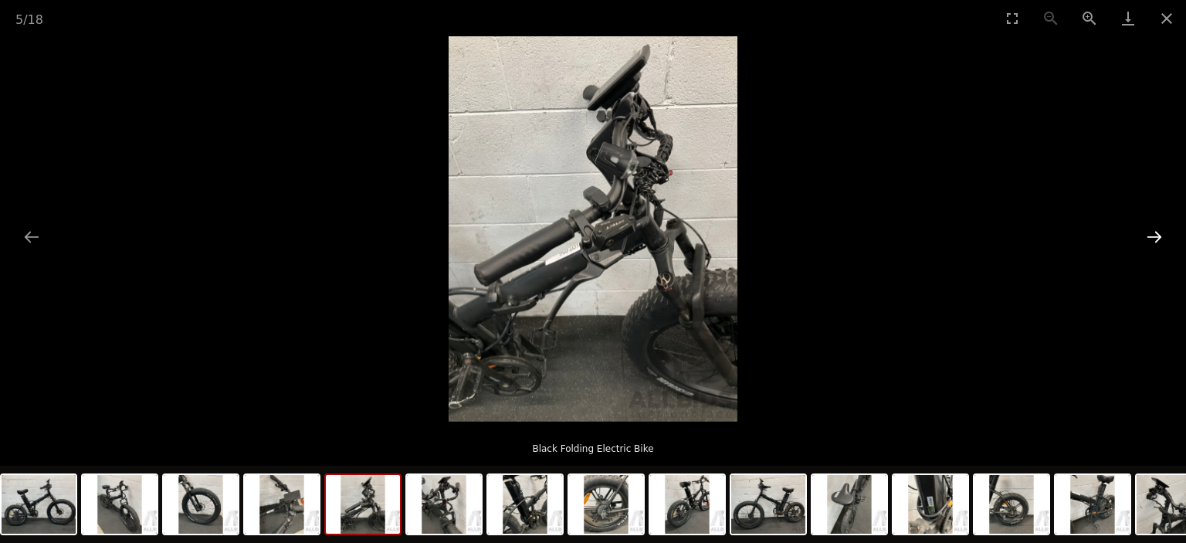
click at [1155, 229] on button "Next slide" at bounding box center [1155, 237] width 32 height 30
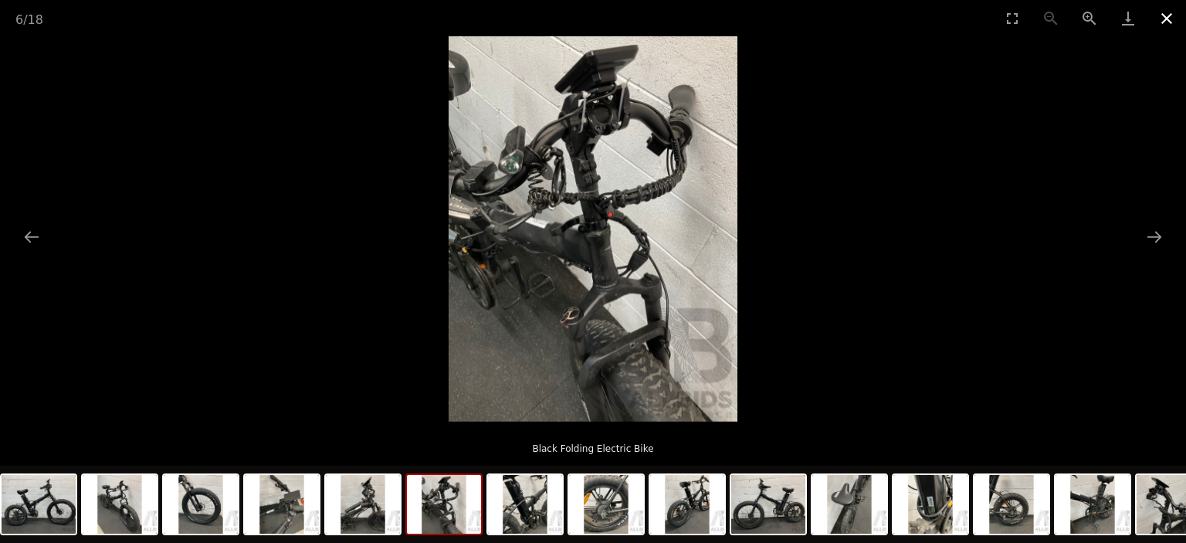
click at [1163, 21] on button "Close gallery" at bounding box center [1167, 18] width 39 height 36
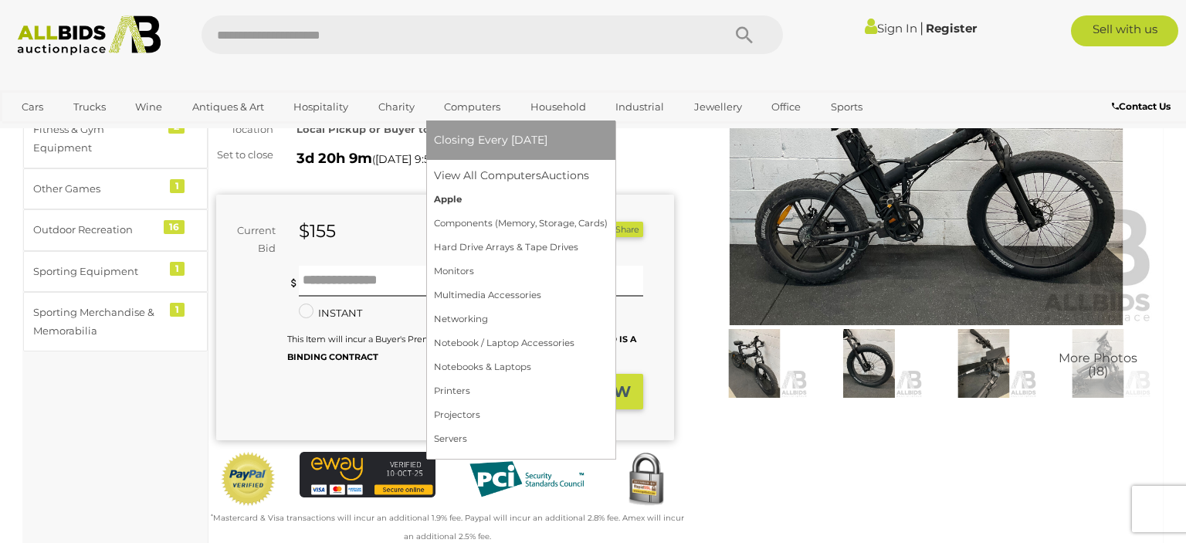
click at [470, 200] on link "Apple" at bounding box center [521, 200] width 174 height 24
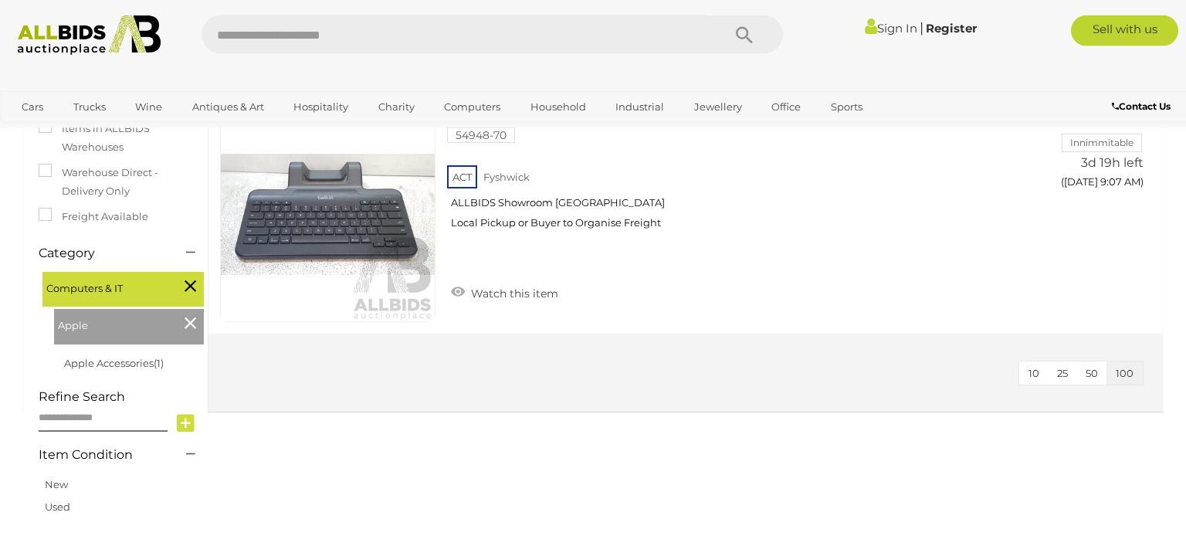
scroll to position [326, 0]
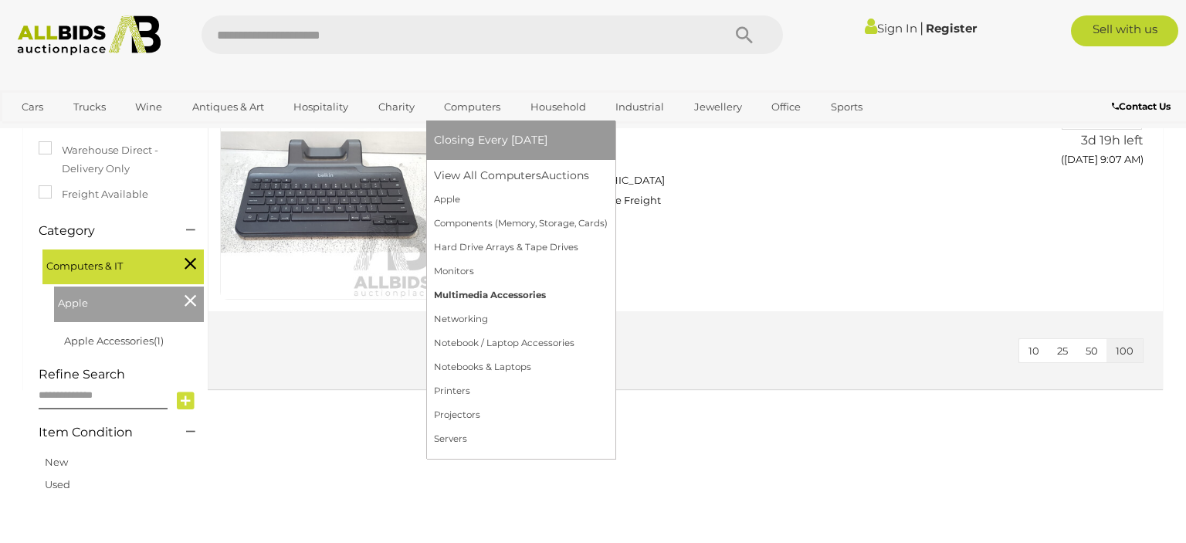
click at [464, 298] on link "Multimedia Accessories" at bounding box center [521, 295] width 174 height 24
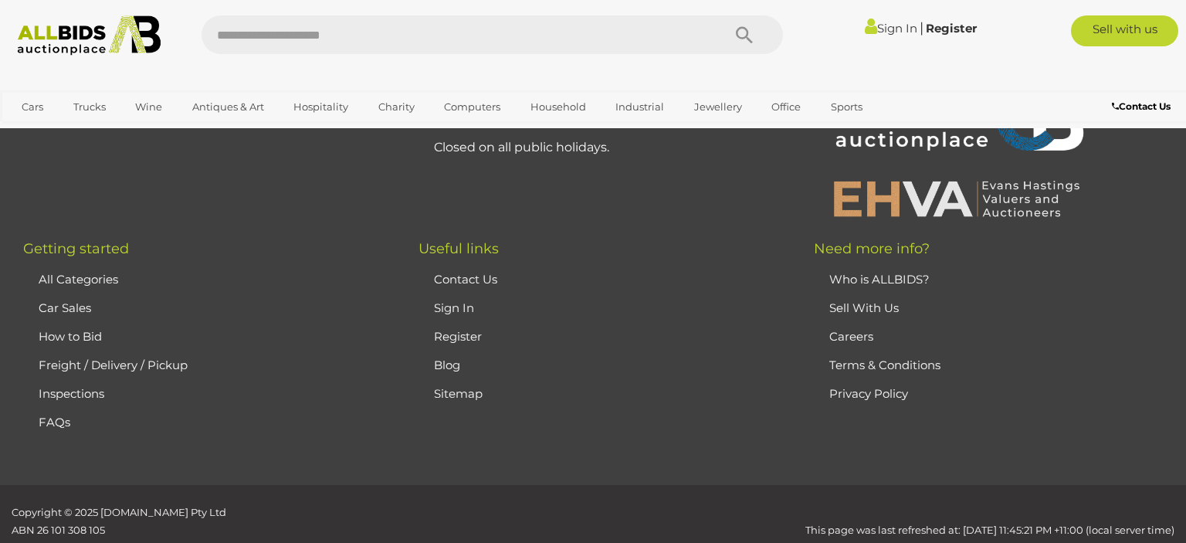
scroll to position [1794, 0]
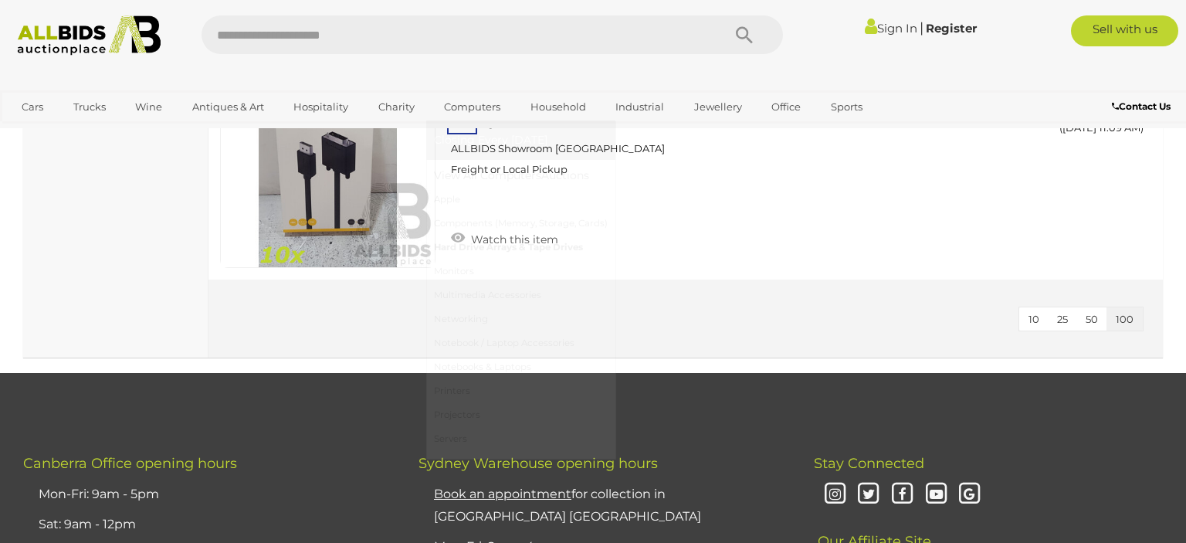
click at [508, 248] on link "Hard Drive Arrays & Tape Drives" at bounding box center [521, 248] width 174 height 24
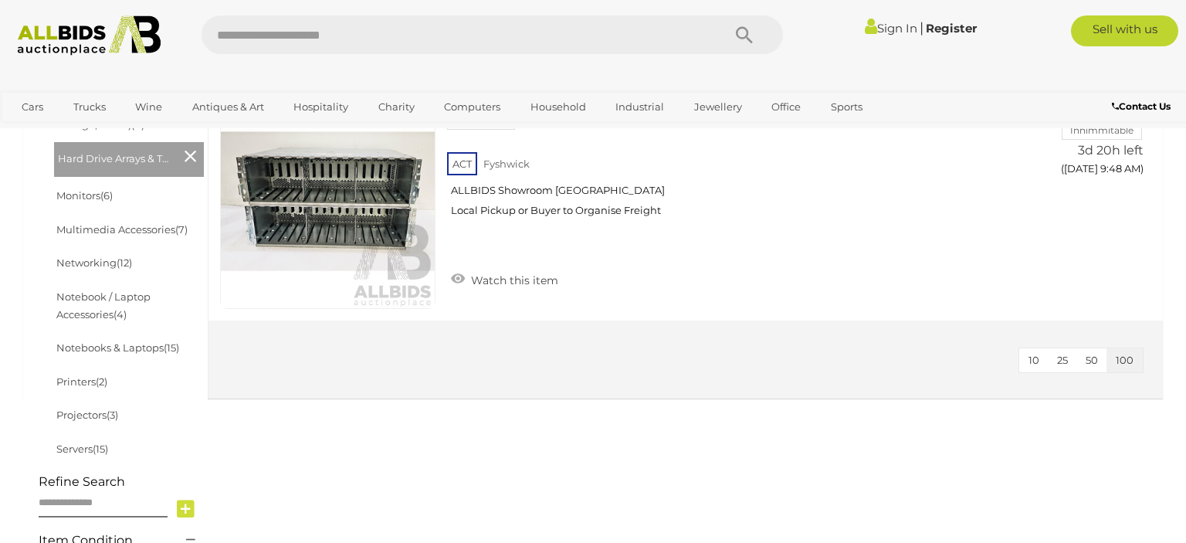
scroll to position [652, 0]
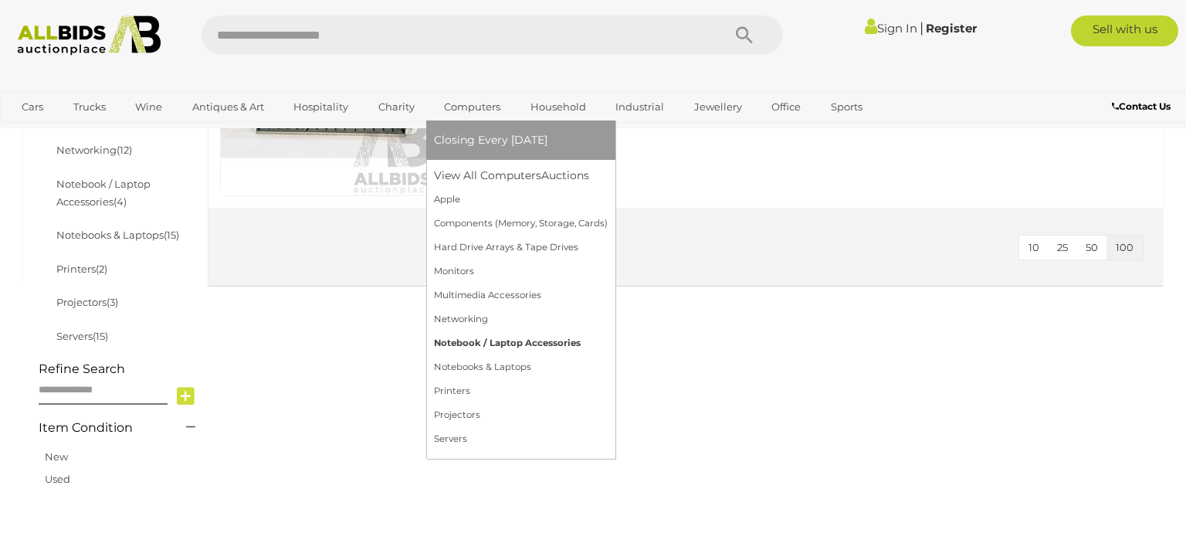
click at [475, 347] on link "Notebook / Laptop Accessories" at bounding box center [521, 343] width 174 height 24
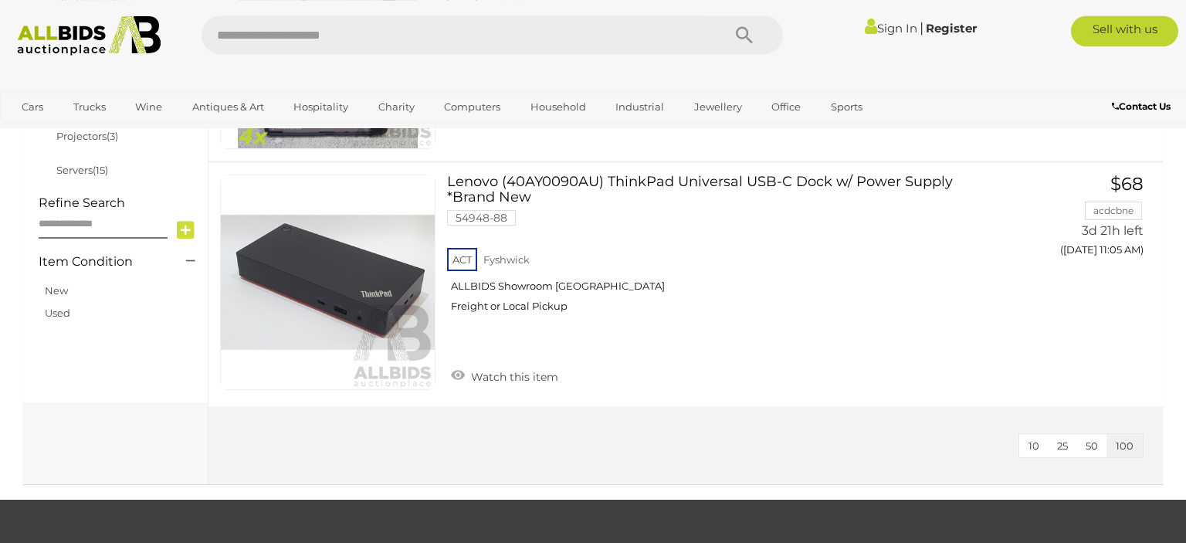
scroll to position [816, 0]
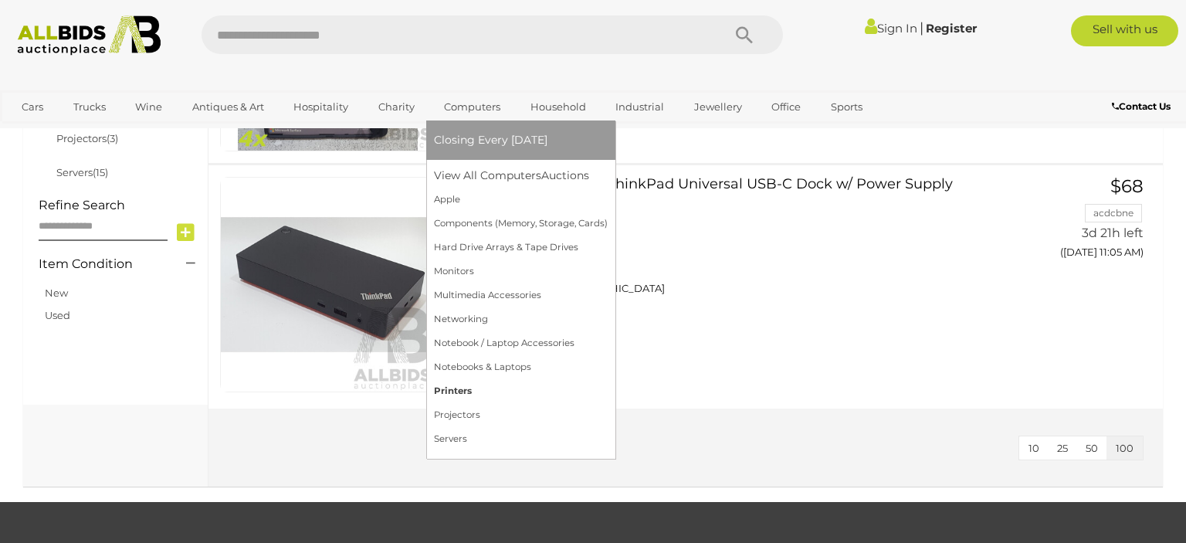
click at [465, 391] on link "Printers" at bounding box center [521, 391] width 174 height 24
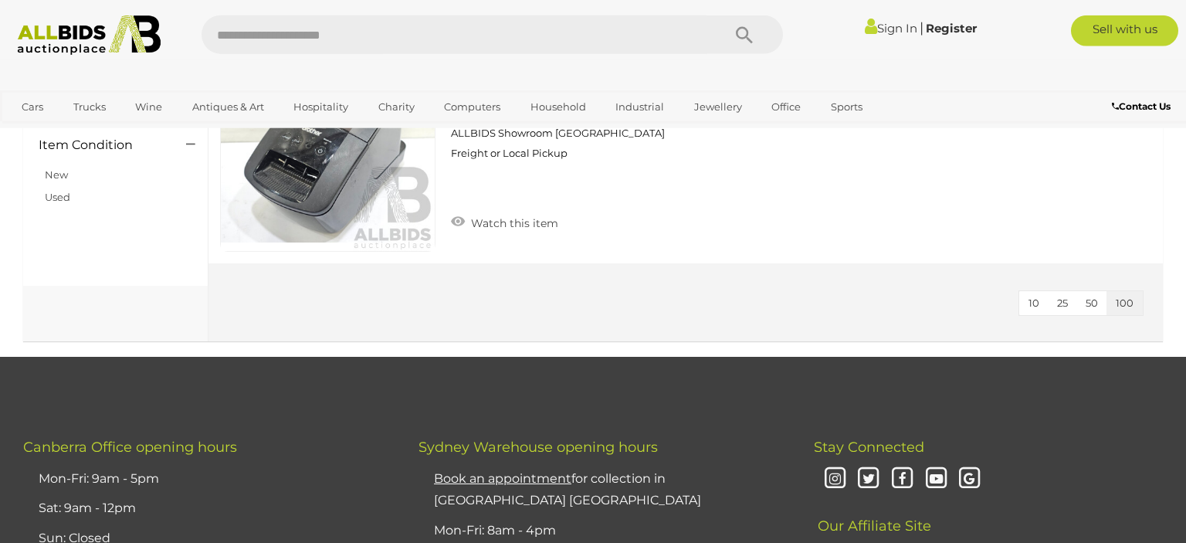
scroll to position [571, 0]
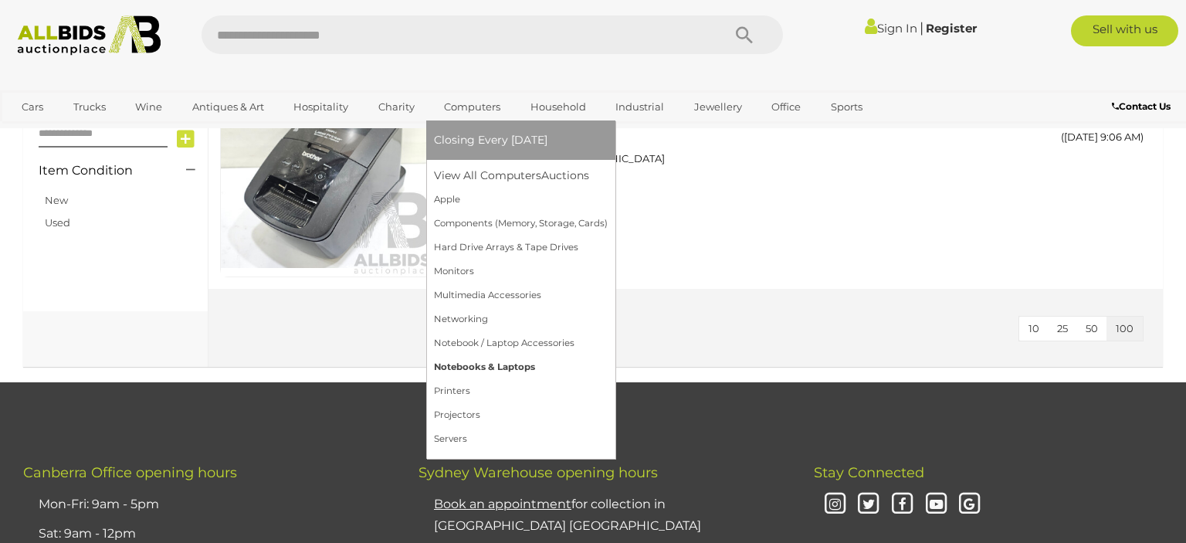
click at [491, 368] on link "Notebooks & Laptops" at bounding box center [521, 367] width 174 height 24
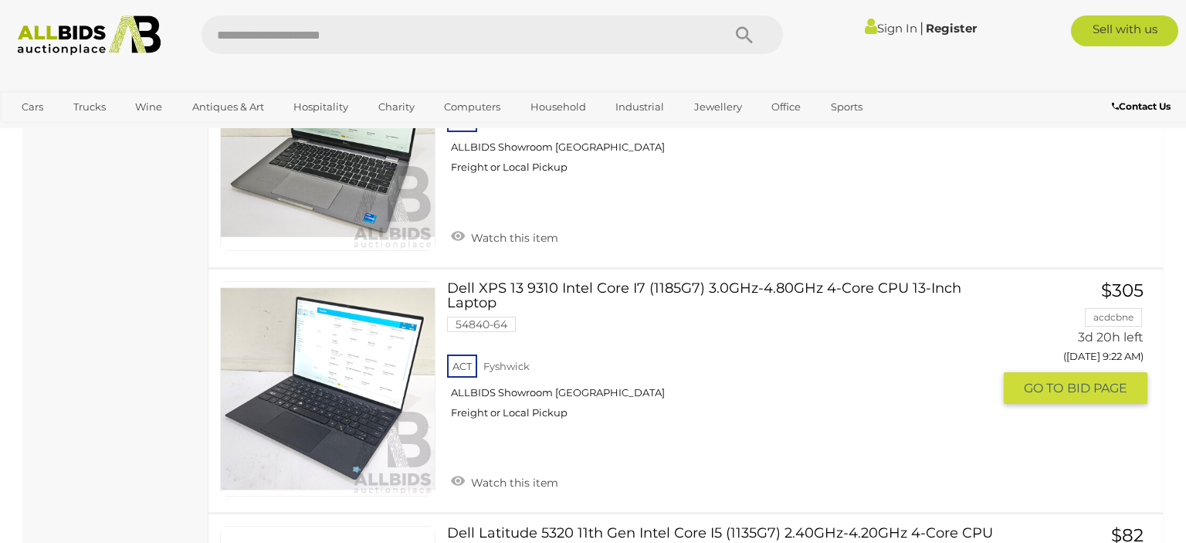
scroll to position [816, 0]
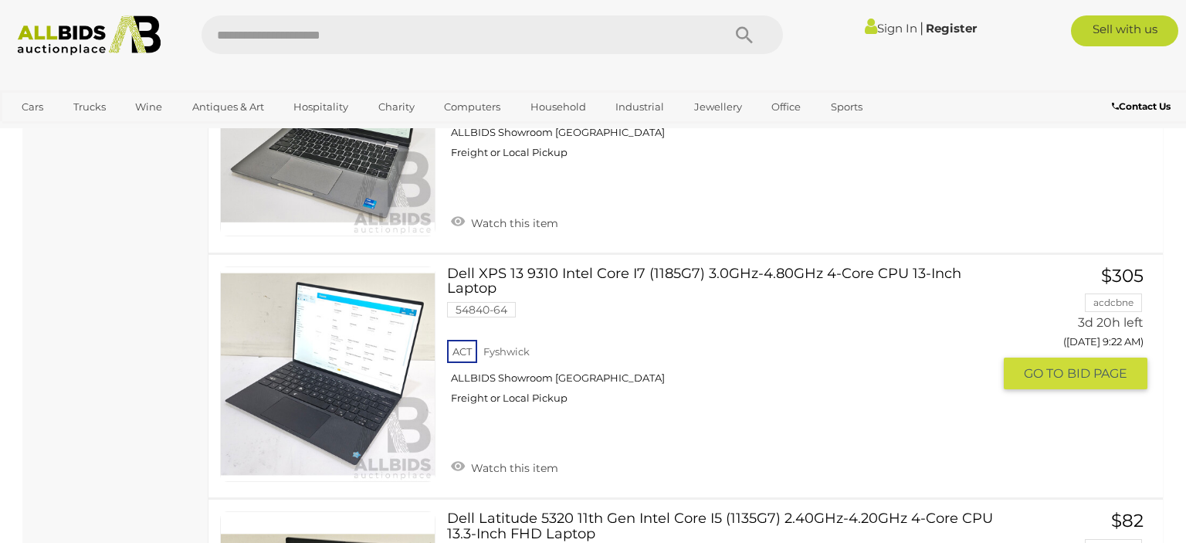
click at [404, 341] on link at bounding box center [327, 373] width 215 height 215
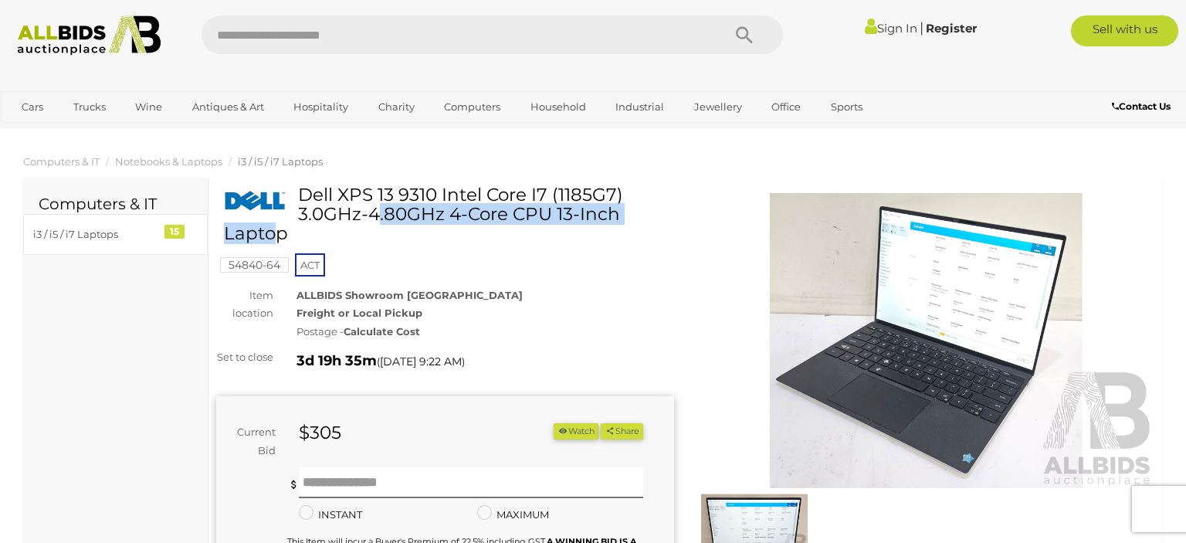
drag, startPoint x: 301, startPoint y: 193, endPoint x: 550, endPoint y: 195, distance: 248.7
click at [550, 195] on h1 "Dell XPS 13 9310 Intel Core I7 (1185G7) 3.0GHz-4.80GHz 4-Core CPU 13-Inch Laptop" at bounding box center [447, 214] width 446 height 59
copy h1 "Dell XPS 13 9310 Intel Core I7"
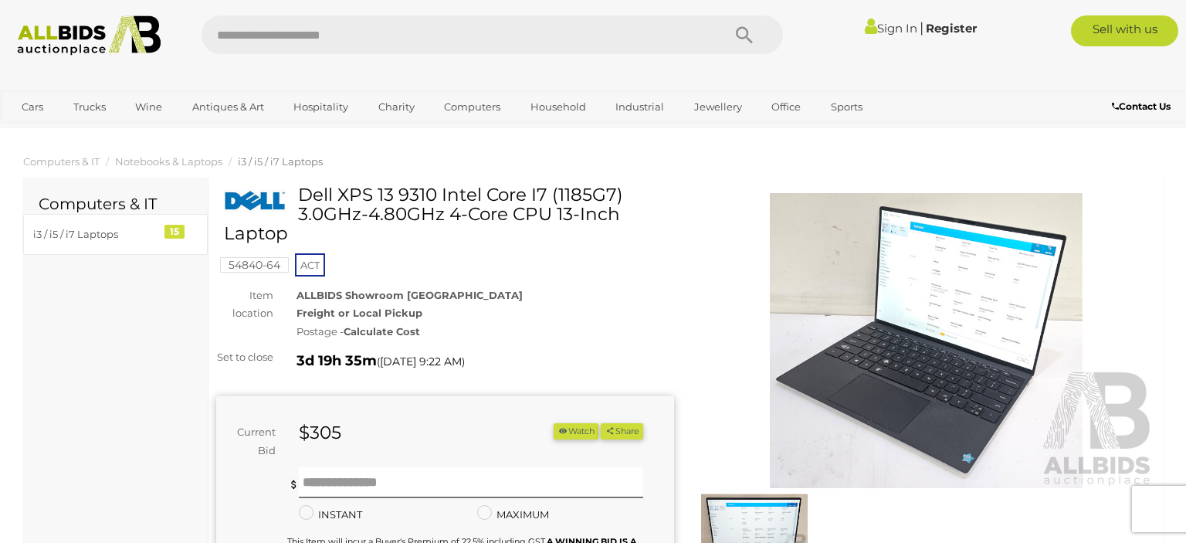
click at [643, 260] on div "54840-64 ACT" at bounding box center [445, 231] width 458 height 93
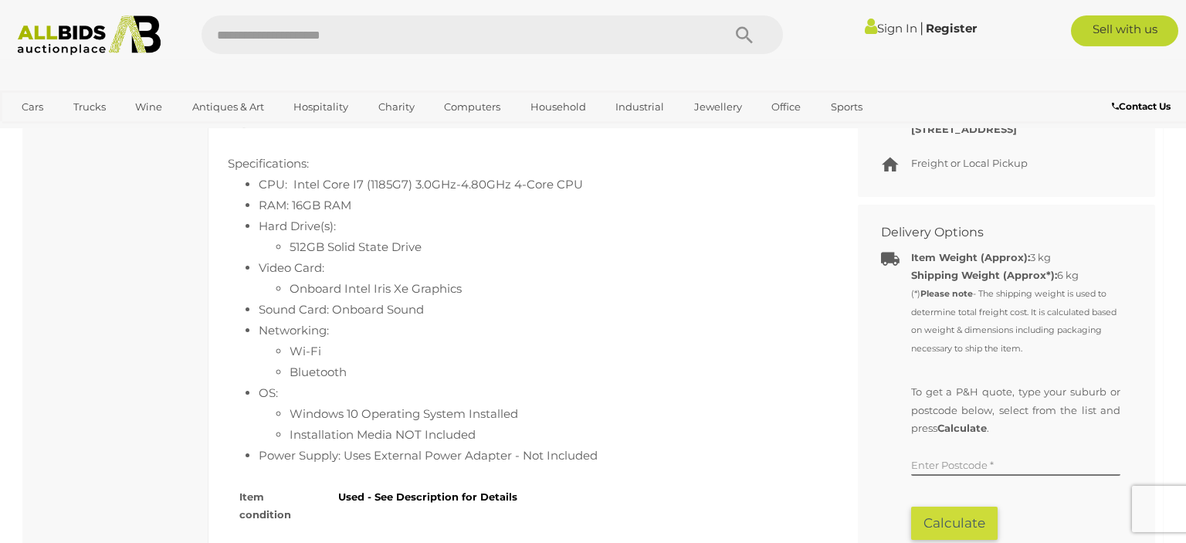
scroll to position [897, 0]
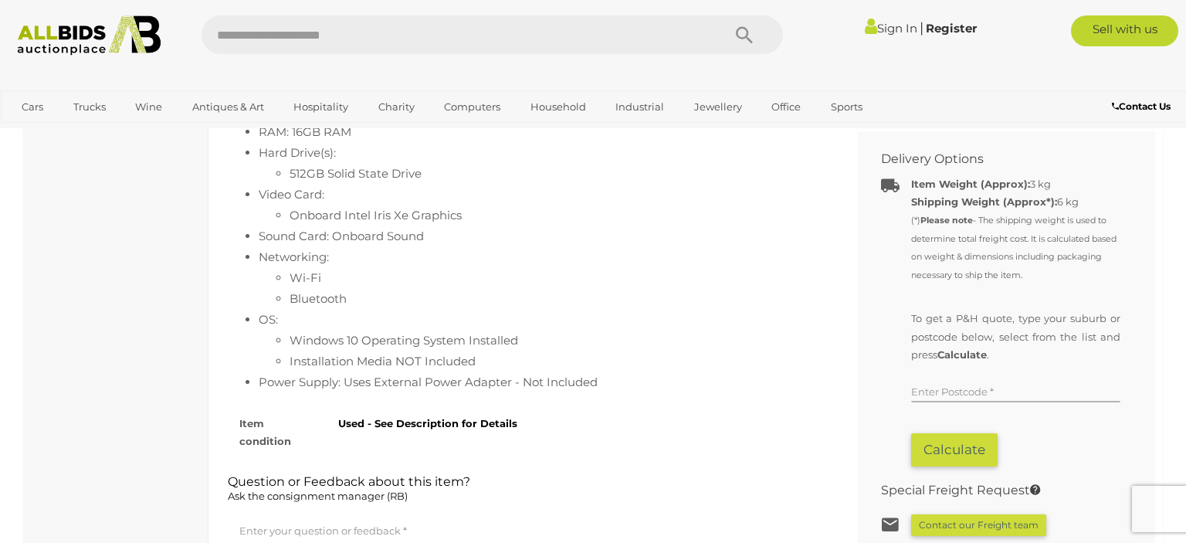
click at [966, 382] on input "text" at bounding box center [1015, 390] width 209 height 23
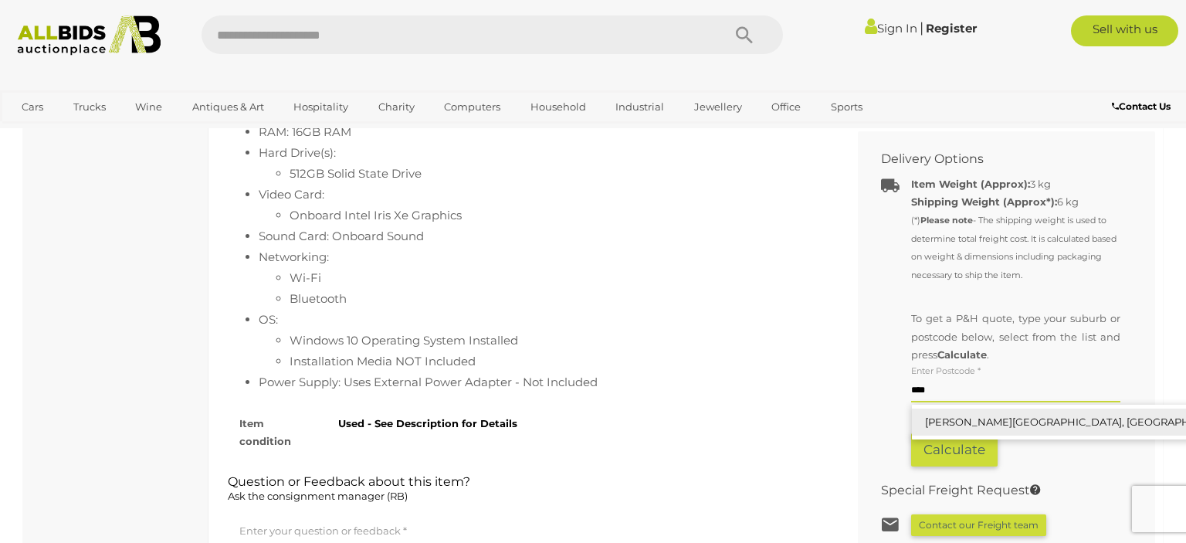
click at [959, 411] on link "WILLIAMS LANDING, VIC, 3027" at bounding box center [1094, 422] width 365 height 27
type input "**********"
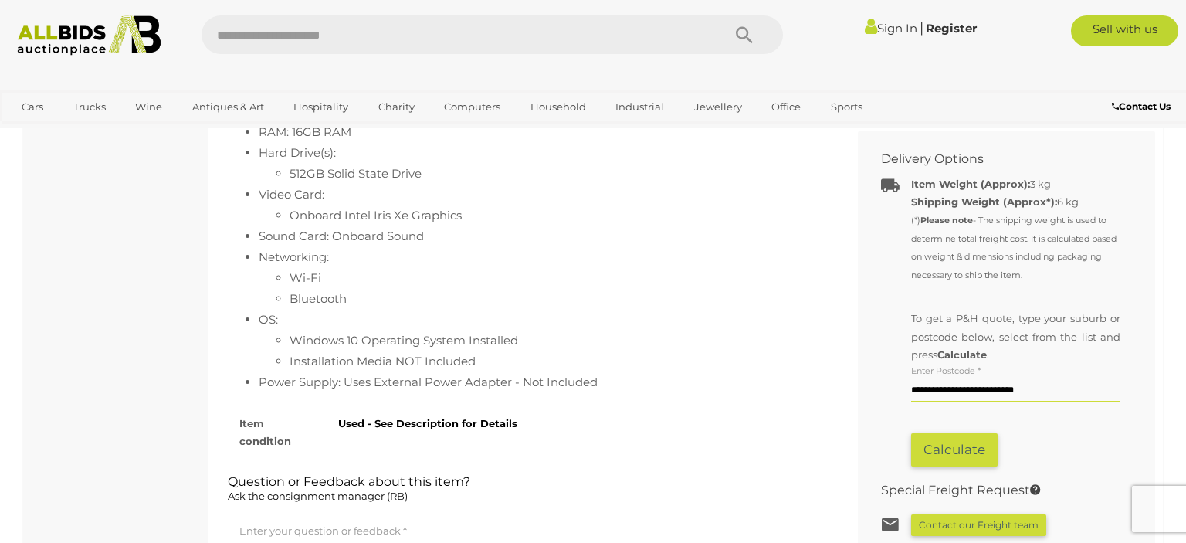
click at [966, 450] on button "Calculate" at bounding box center [954, 449] width 87 height 33
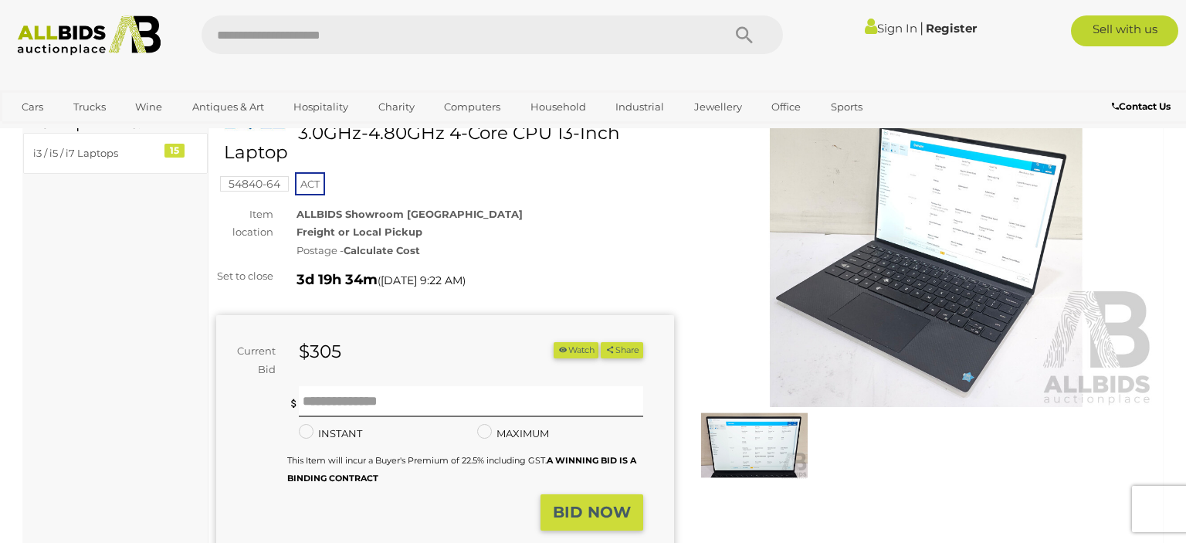
scroll to position [0, 0]
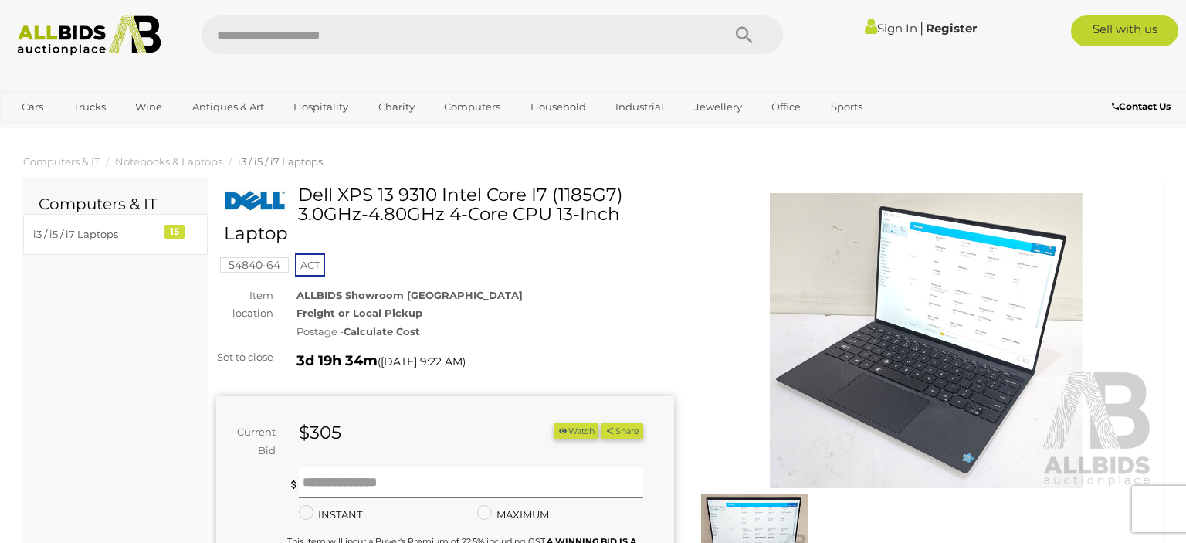
click at [959, 28] on link "Register" at bounding box center [951, 28] width 51 height 15
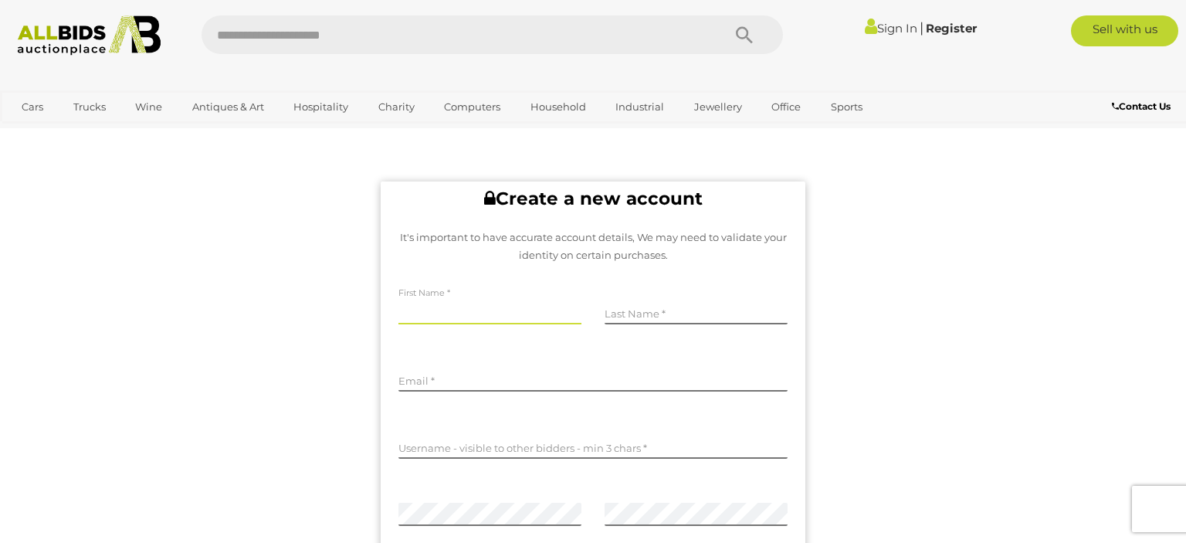
click at [510, 304] on input "text" at bounding box center [490, 312] width 183 height 23
type input "**********"
click at [619, 304] on input "text" at bounding box center [696, 312] width 183 height 23
type input "**********"
click at [567, 384] on input "email" at bounding box center [593, 379] width 389 height 23
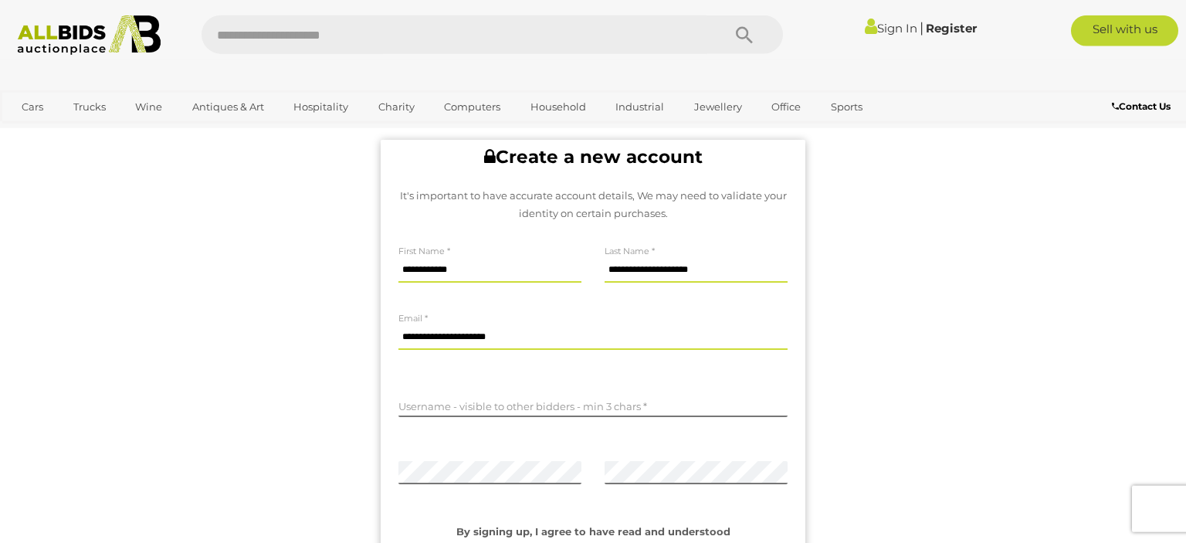
scroll to position [163, 0]
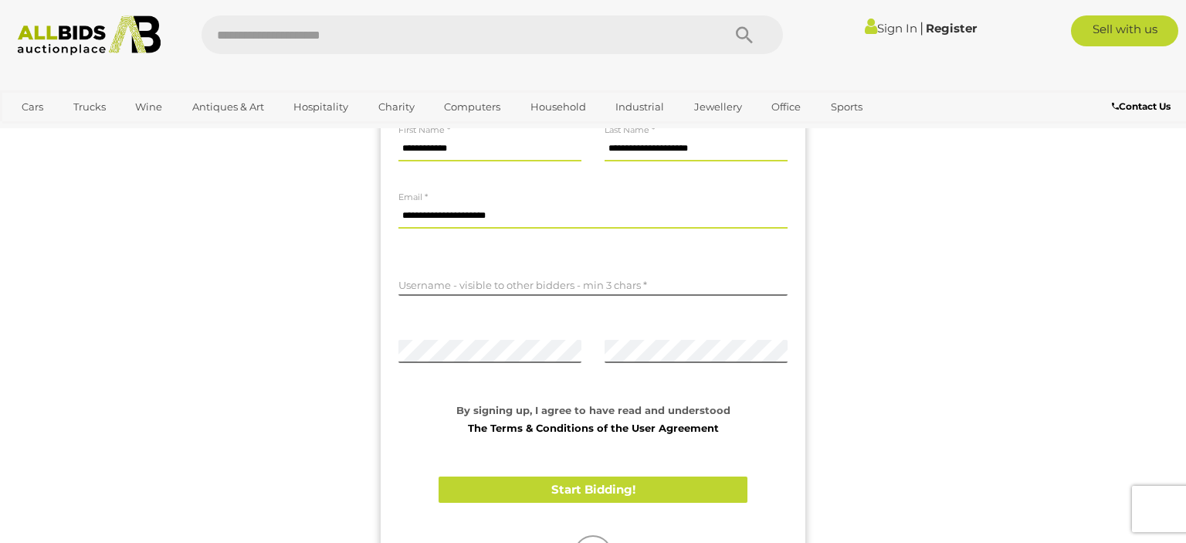
type input "**********"
click at [672, 283] on input "text" at bounding box center [593, 284] width 389 height 23
type input "*******"
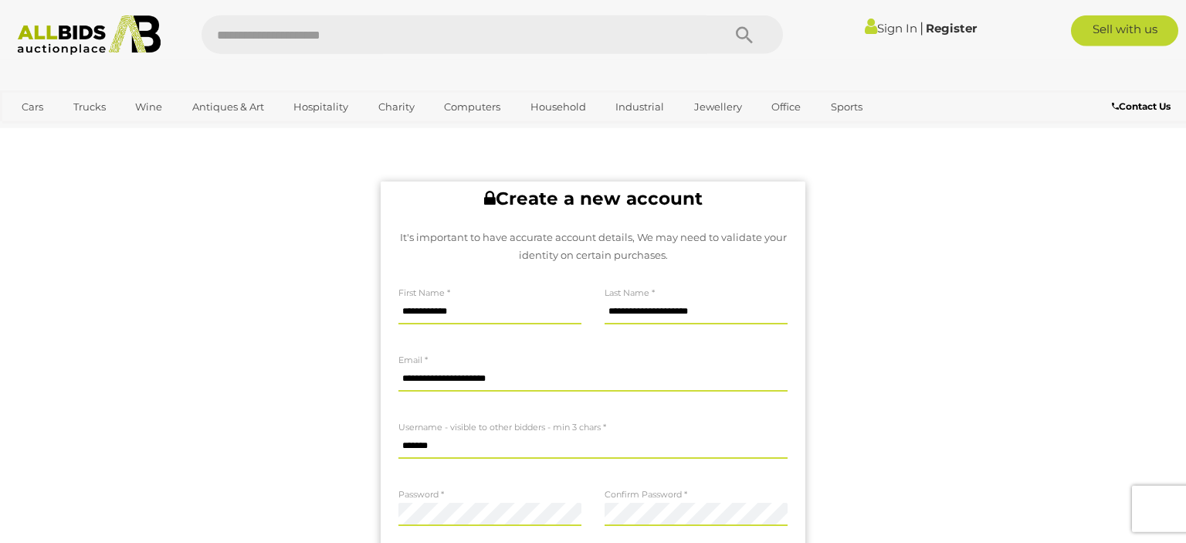
scroll to position [0, 0]
click at [876, 51] on div "Sign In |" at bounding box center [593, 35] width 1210 height 40
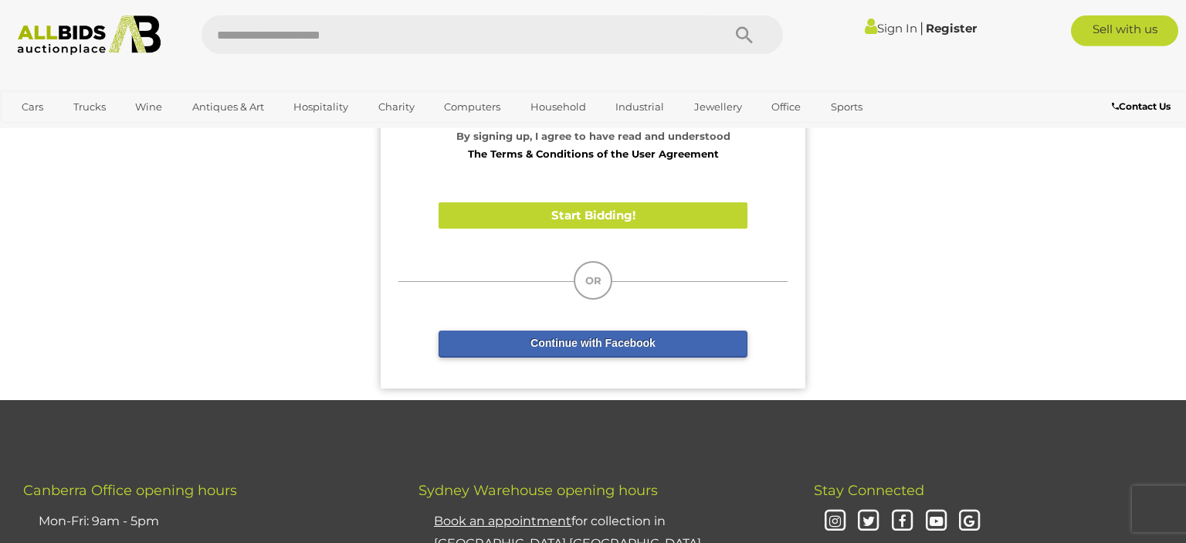
scroll to position [408, 0]
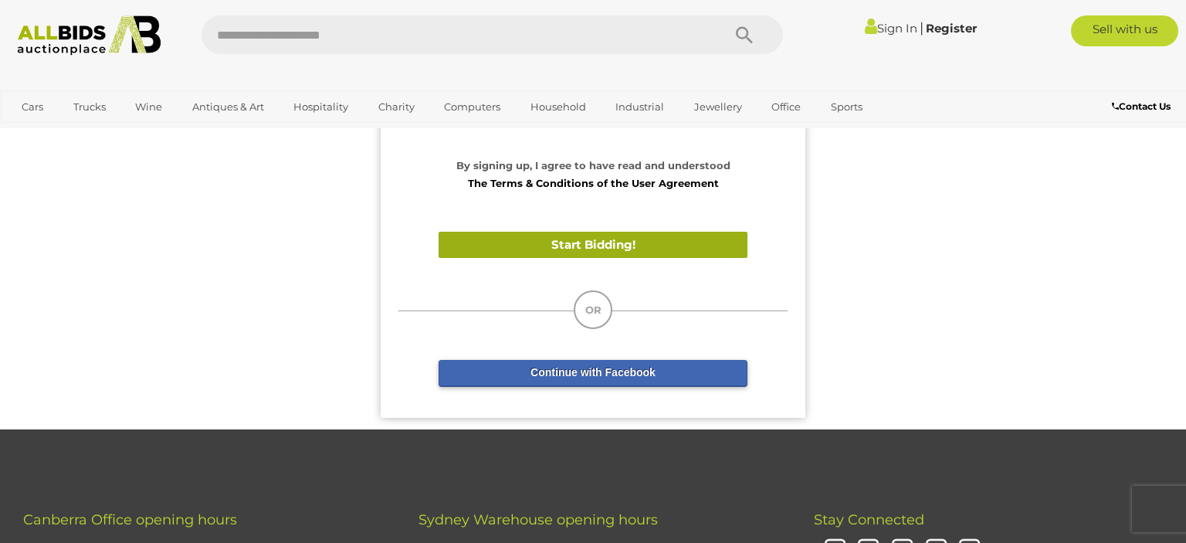
click at [689, 246] on button "Start Bidding!" at bounding box center [593, 245] width 309 height 27
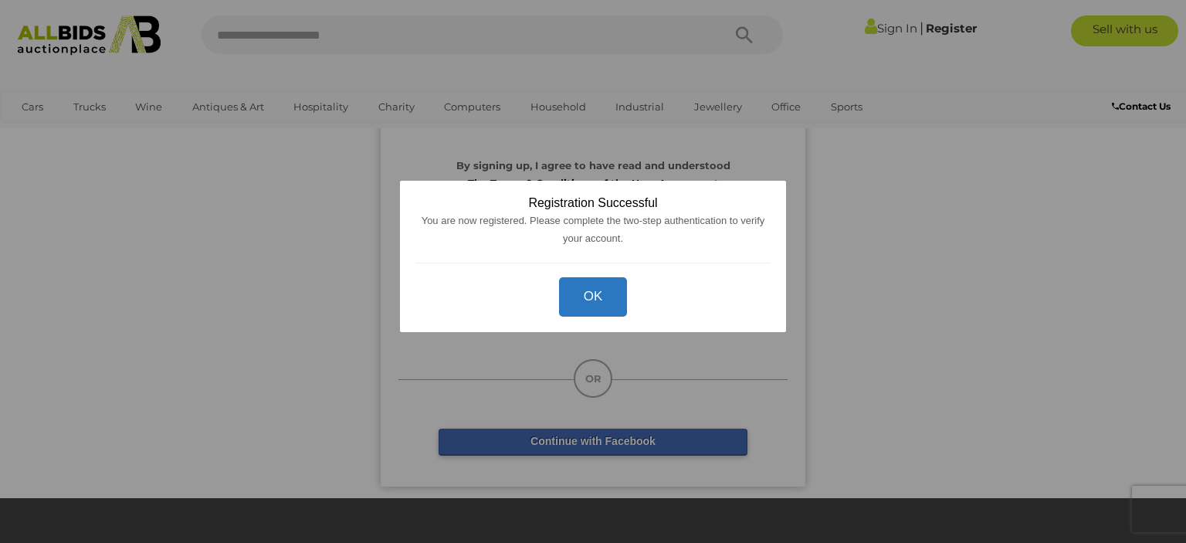
click at [604, 294] on button "OK" at bounding box center [593, 296] width 69 height 39
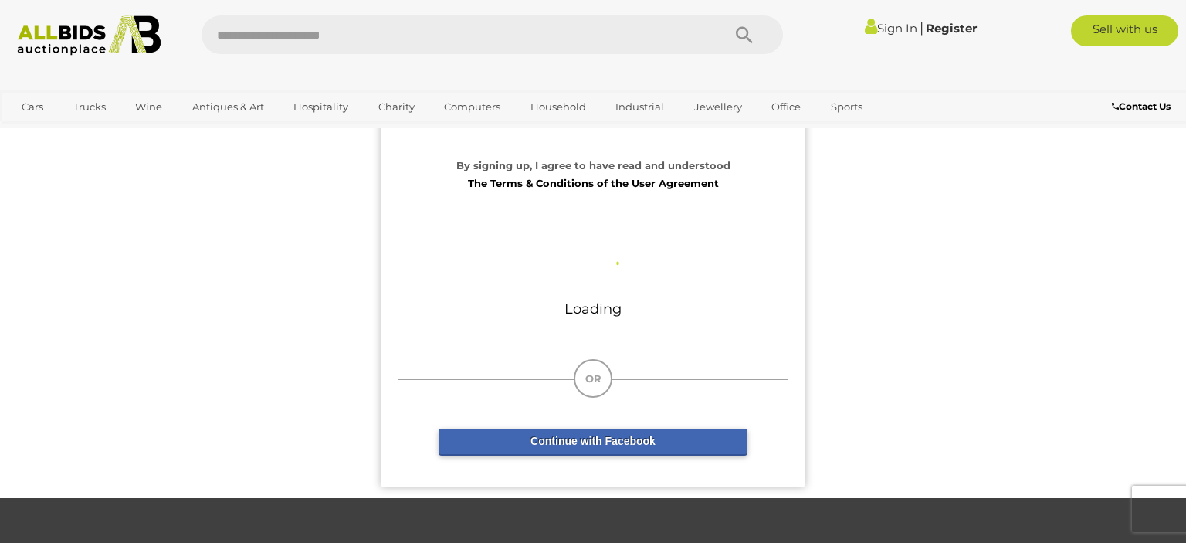
scroll to position [0, 0]
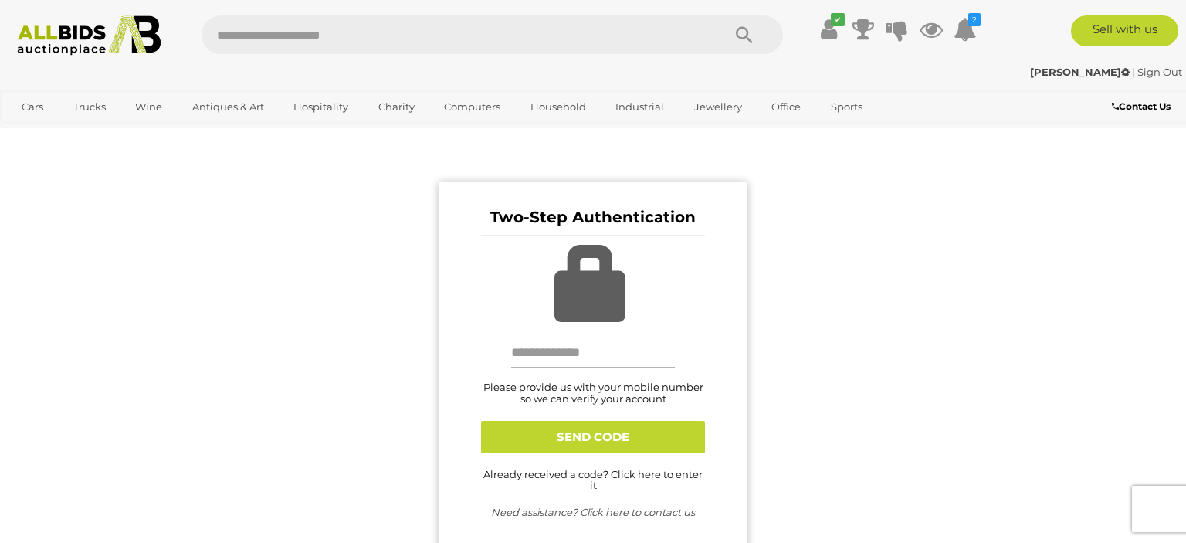
click at [614, 355] on input "text" at bounding box center [593, 353] width 164 height 31
type input "**********"
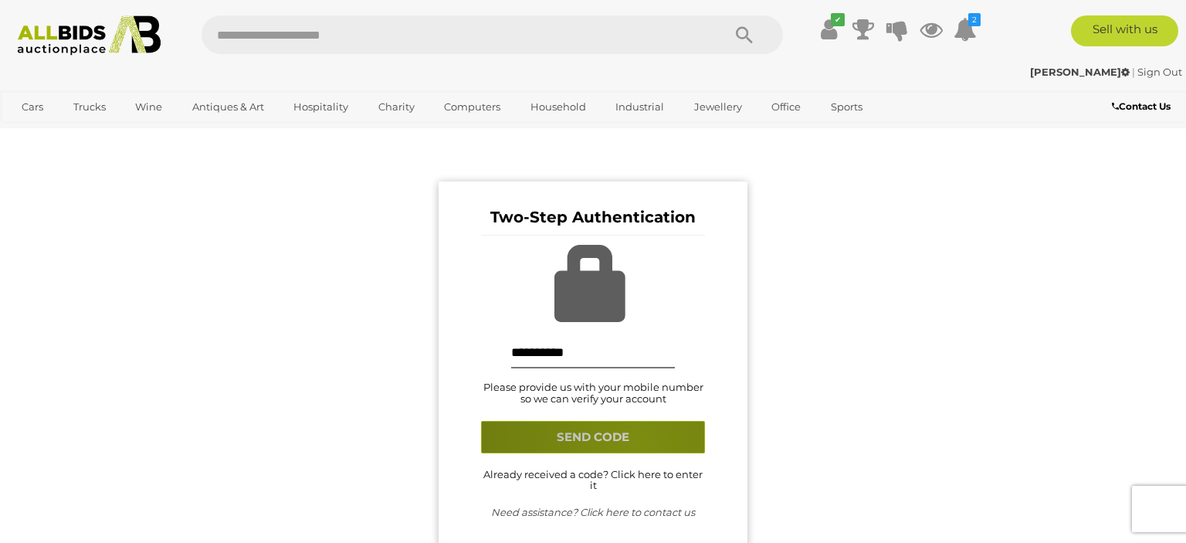
click at [634, 444] on button "SEND CODE" at bounding box center [593, 437] width 224 height 32
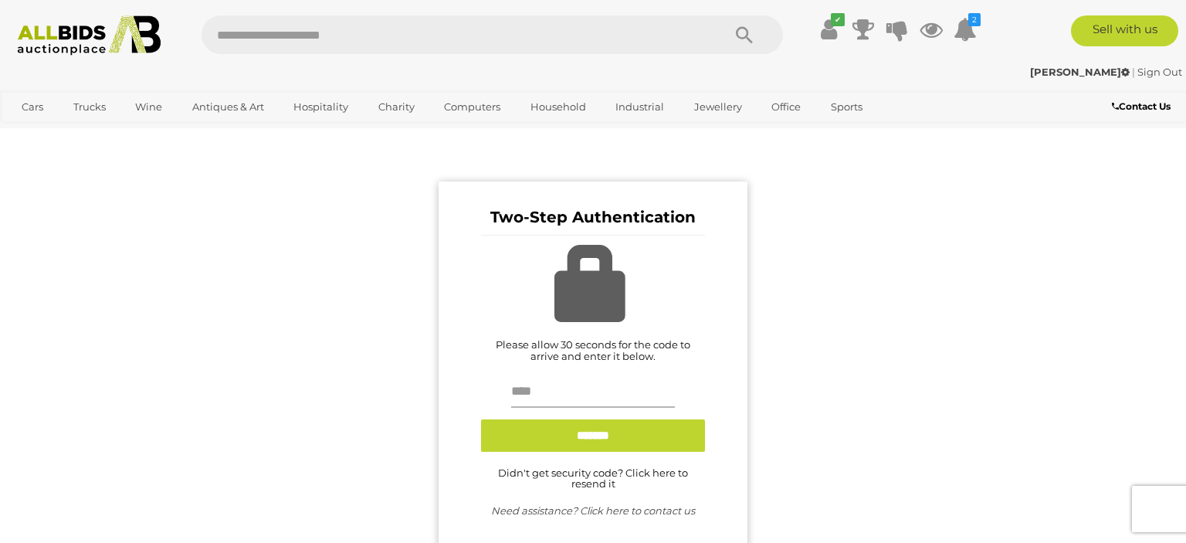
click at [600, 393] on input "text" at bounding box center [593, 392] width 164 height 31
type input "******"
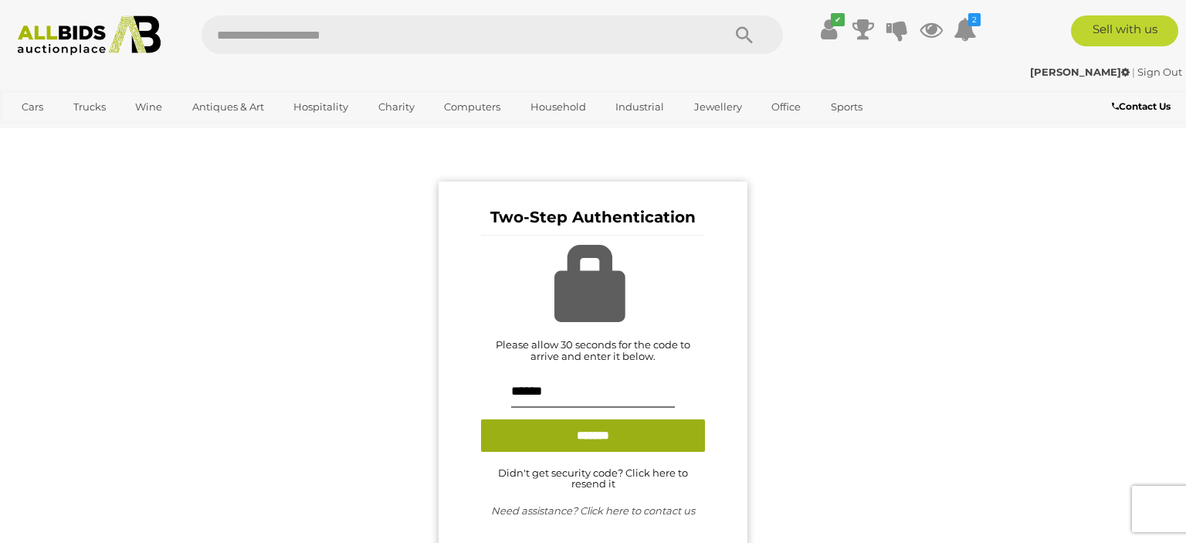
click at [572, 432] on input "*******" at bounding box center [593, 435] width 224 height 32
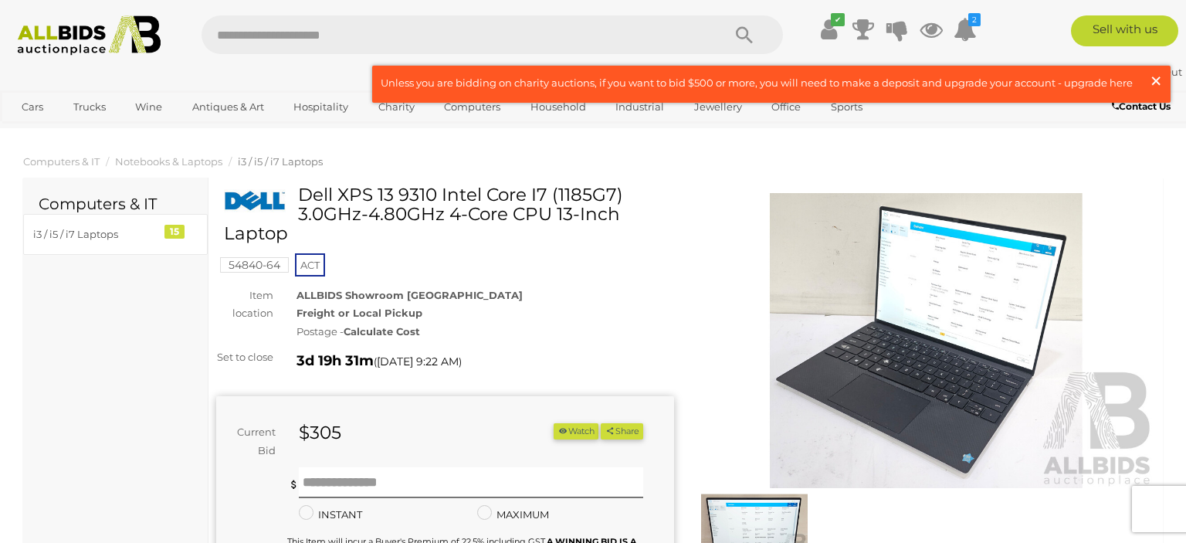
click at [1160, 81] on span "×" at bounding box center [1156, 81] width 14 height 30
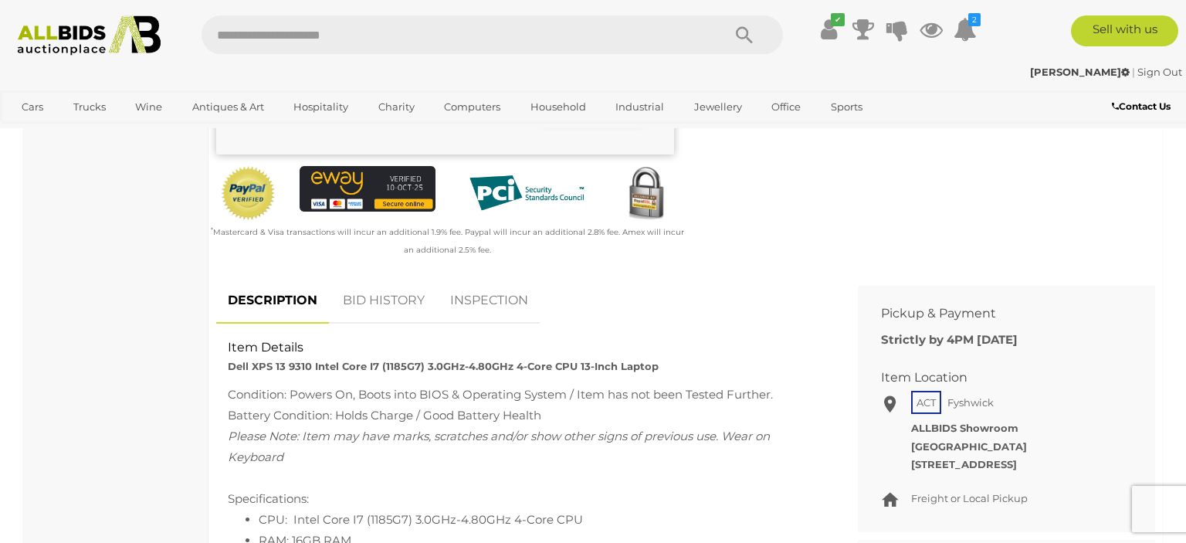
scroll to position [489, 0]
click at [380, 302] on link "BID HISTORY" at bounding box center [383, 300] width 105 height 46
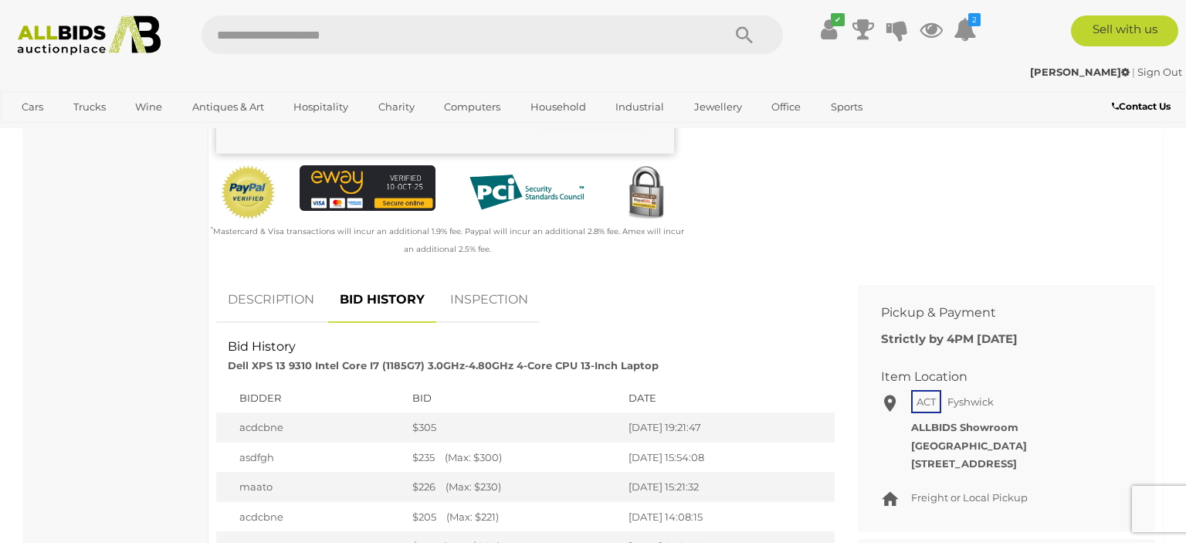
click at [465, 309] on link "INSPECTION" at bounding box center [489, 300] width 101 height 46
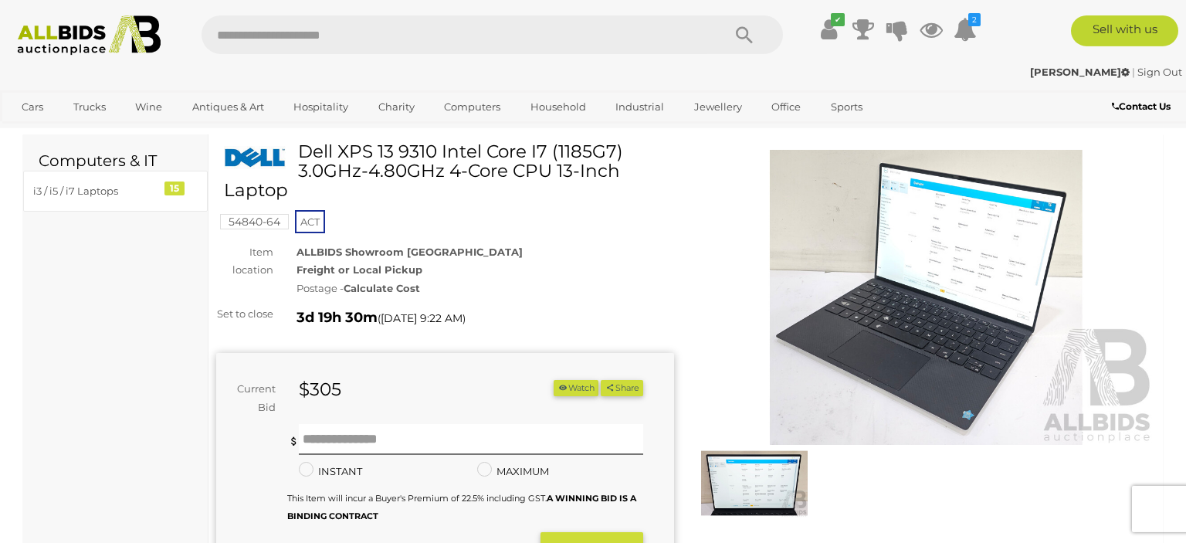
scroll to position [0, 0]
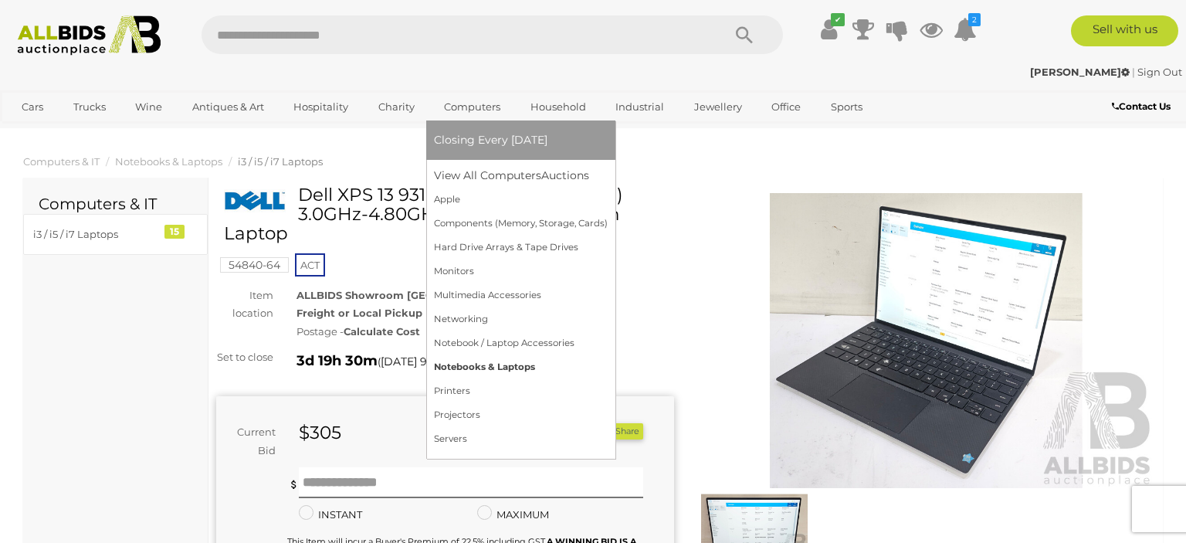
click at [480, 363] on link "Notebooks & Laptops" at bounding box center [521, 367] width 174 height 24
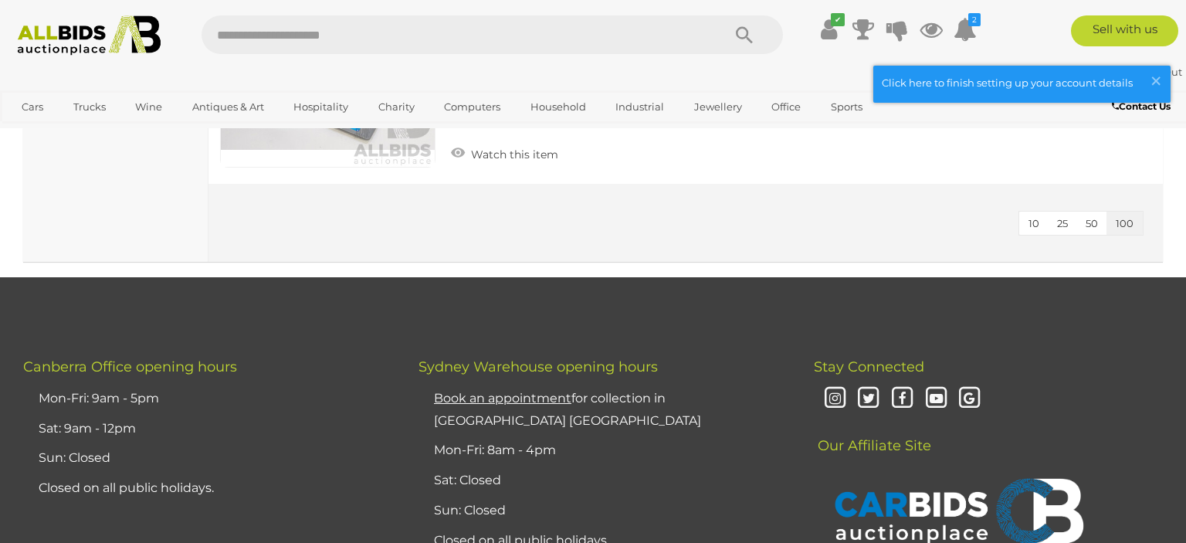
scroll to position [3340, 0]
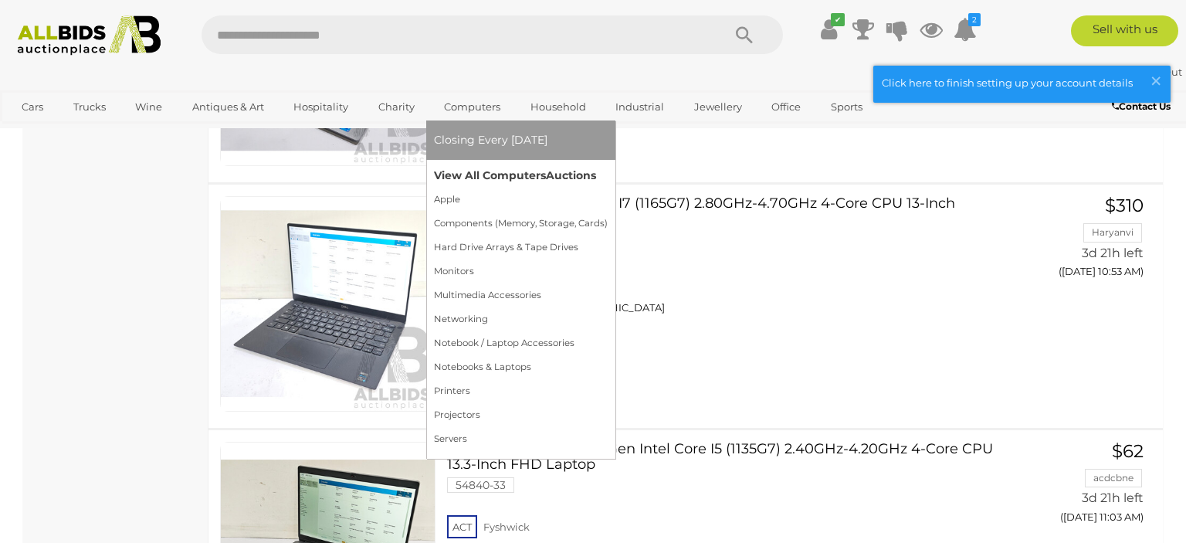
click at [467, 171] on link "View All Computers Auctions" at bounding box center [521, 176] width 174 height 24
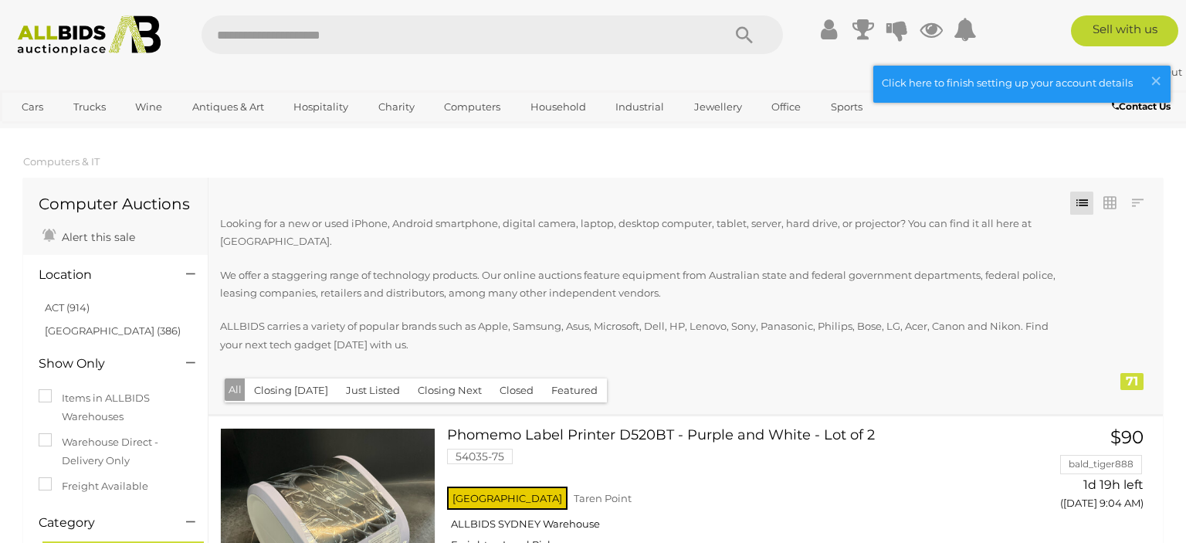
scroll to position [4666, 0]
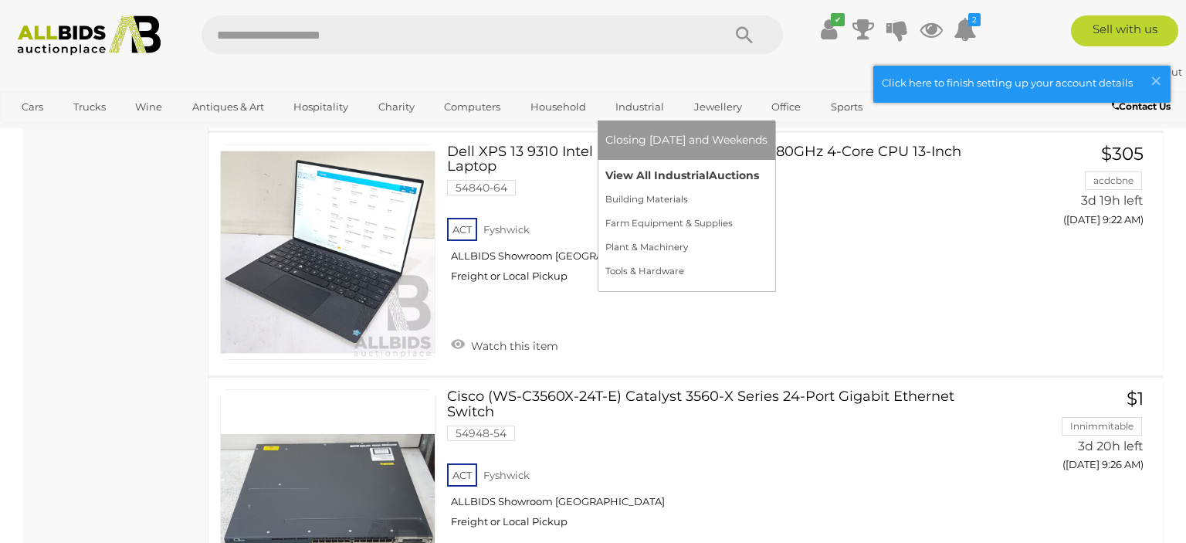
click at [634, 171] on link "View All Industrial Auctions" at bounding box center [687, 176] width 162 height 24
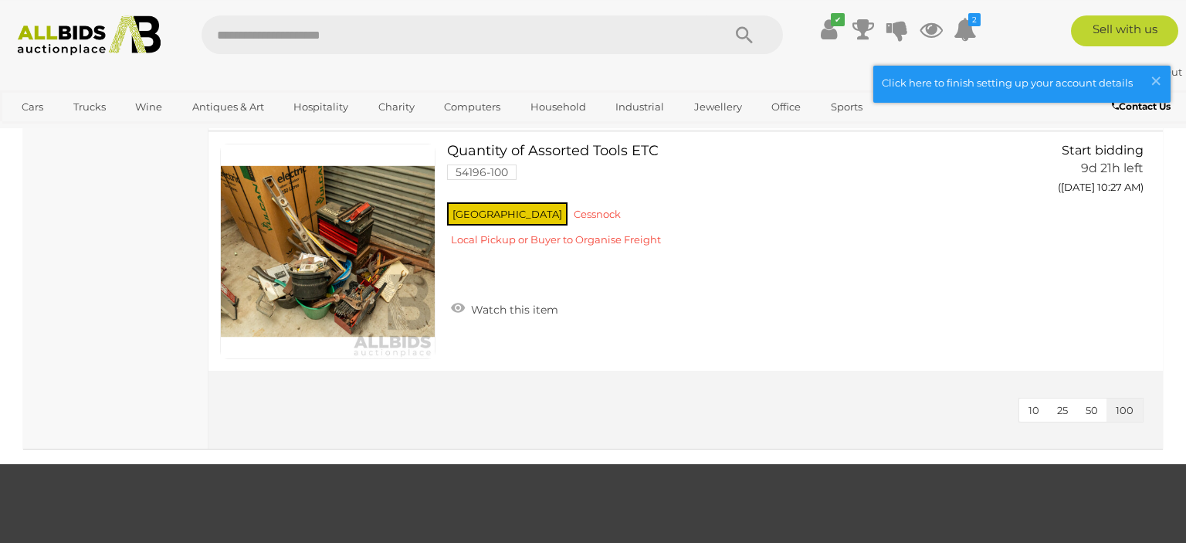
scroll to position [23735, 0]
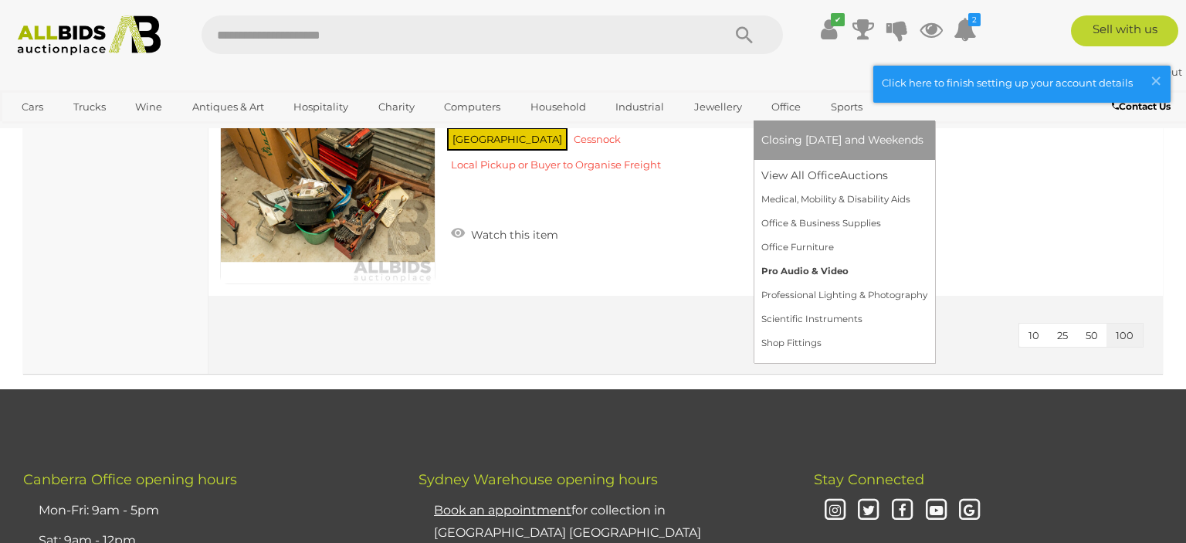
click at [797, 272] on link "Pro Audio & Video" at bounding box center [845, 272] width 166 height 24
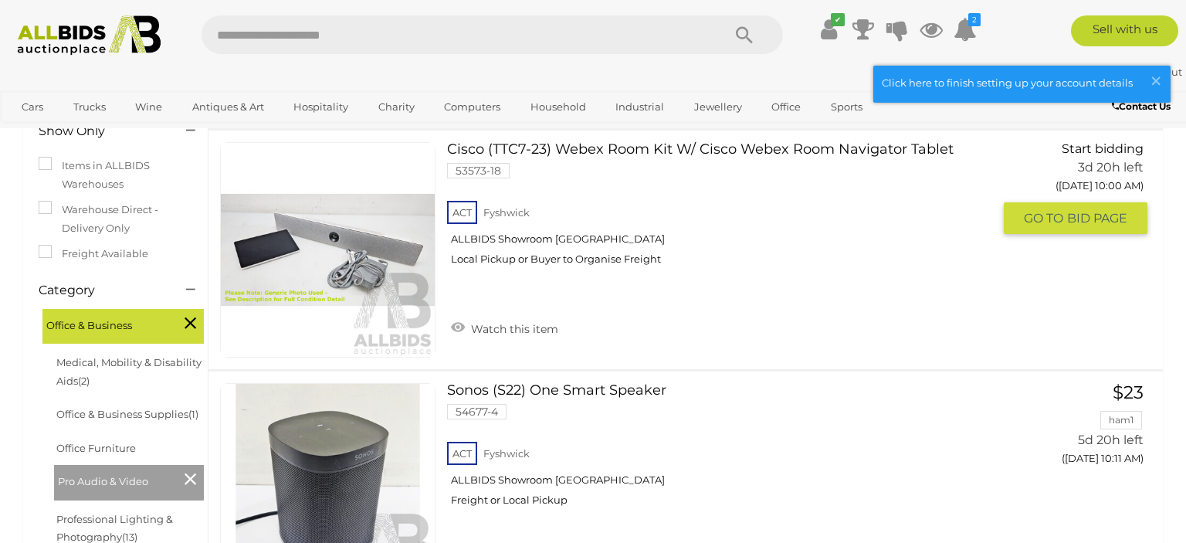
scroll to position [244, 0]
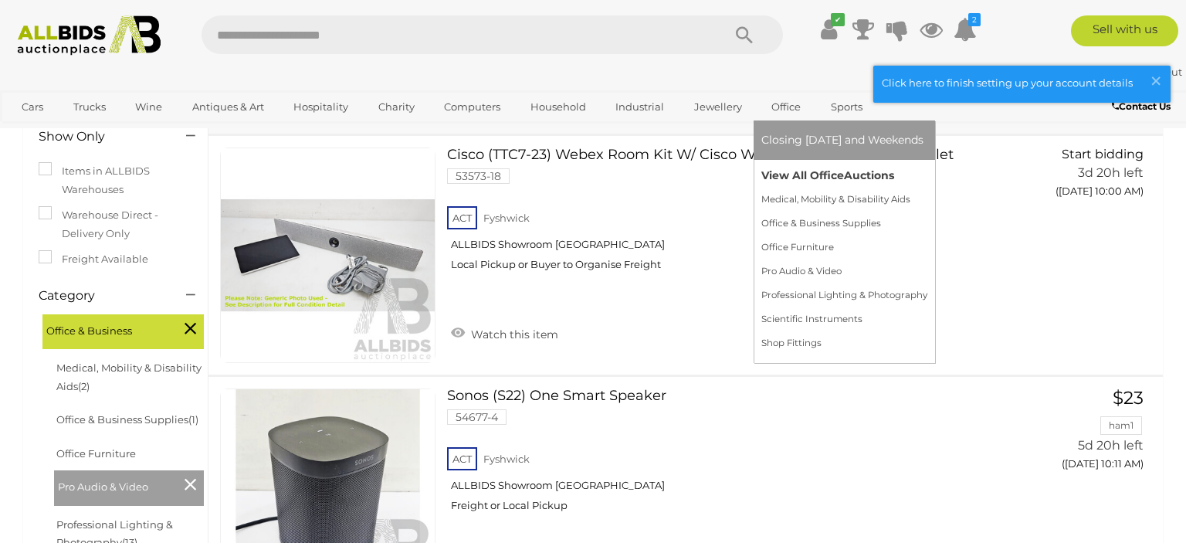
click at [774, 173] on link "View All Office Auctions" at bounding box center [845, 176] width 166 height 24
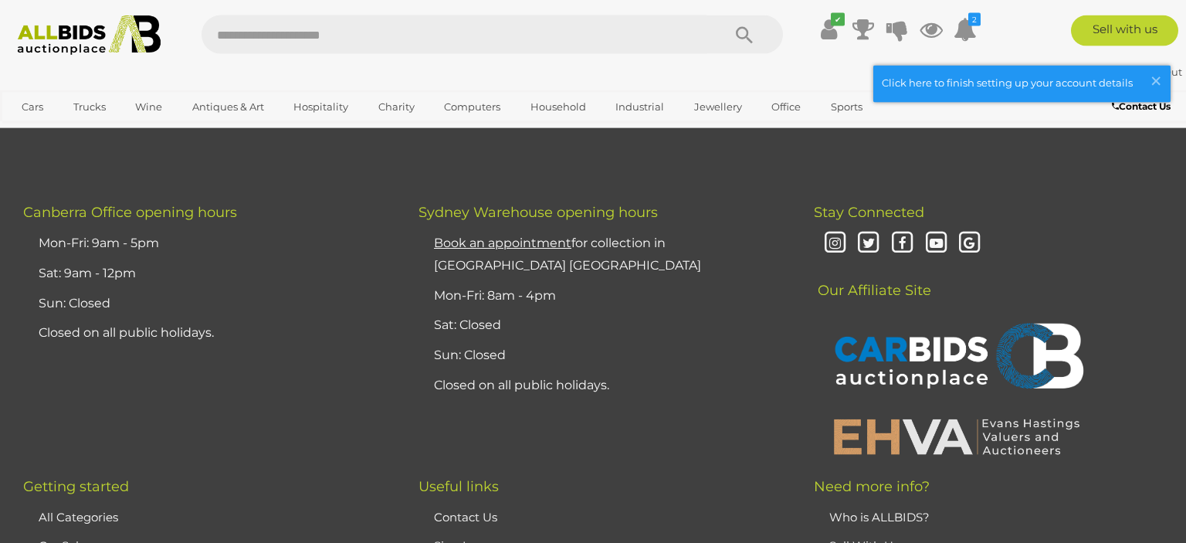
scroll to position [12887, 0]
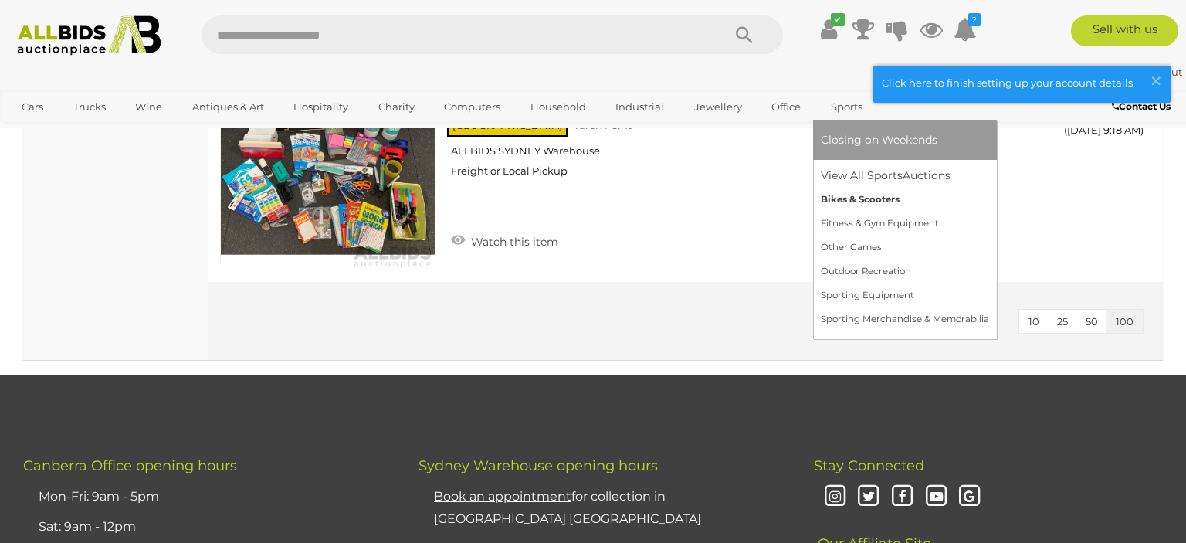
click at [837, 199] on link "Bikes & Scooters" at bounding box center [905, 200] width 168 height 24
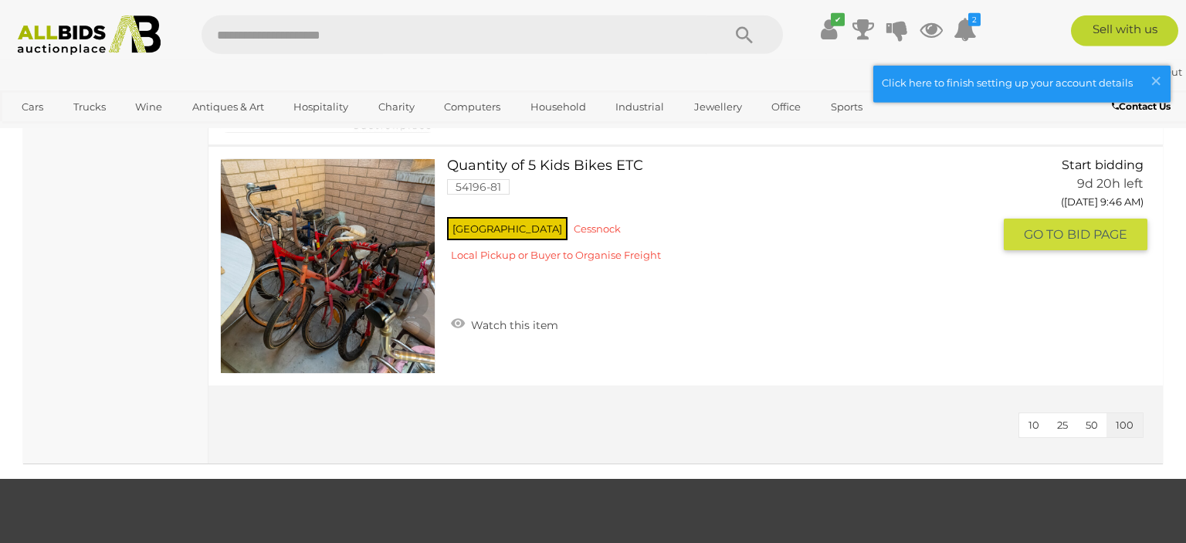
scroll to position [4159, 0]
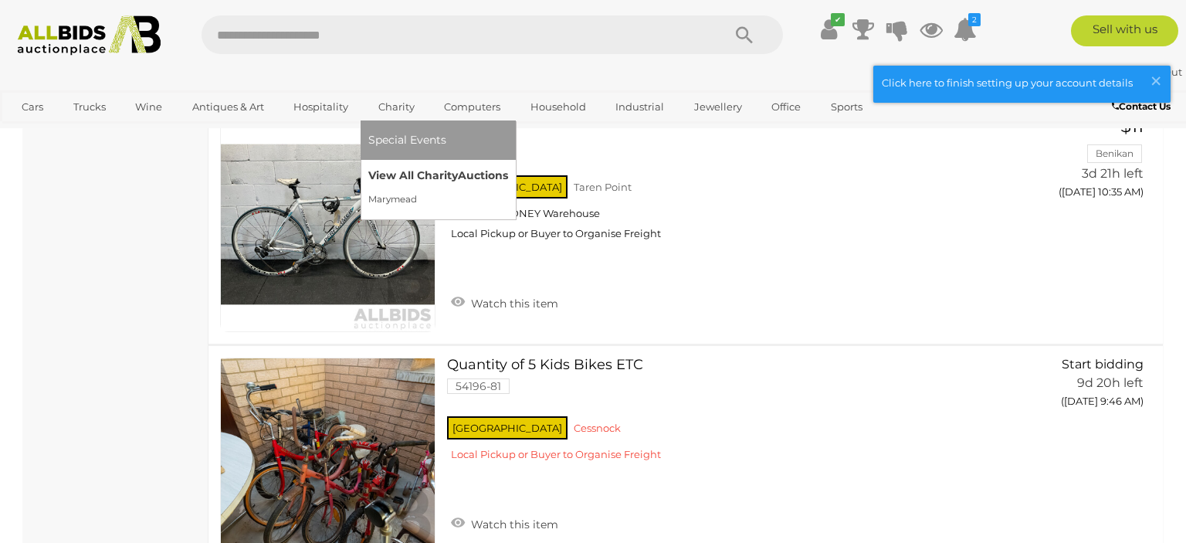
click at [408, 171] on link "View All Charity Auctions" at bounding box center [438, 176] width 140 height 24
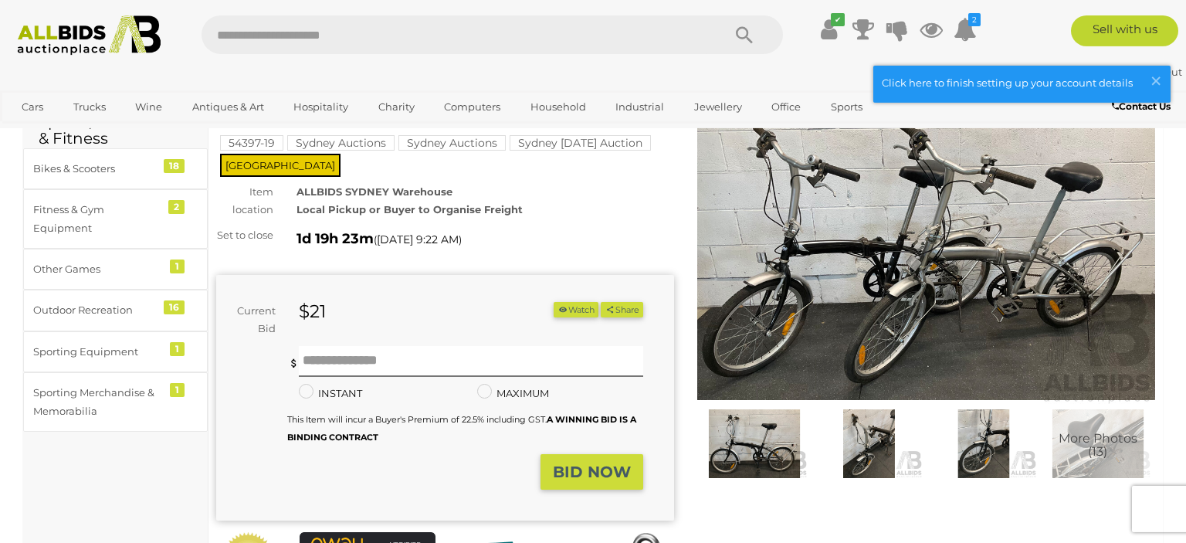
scroll to position [81, 0]
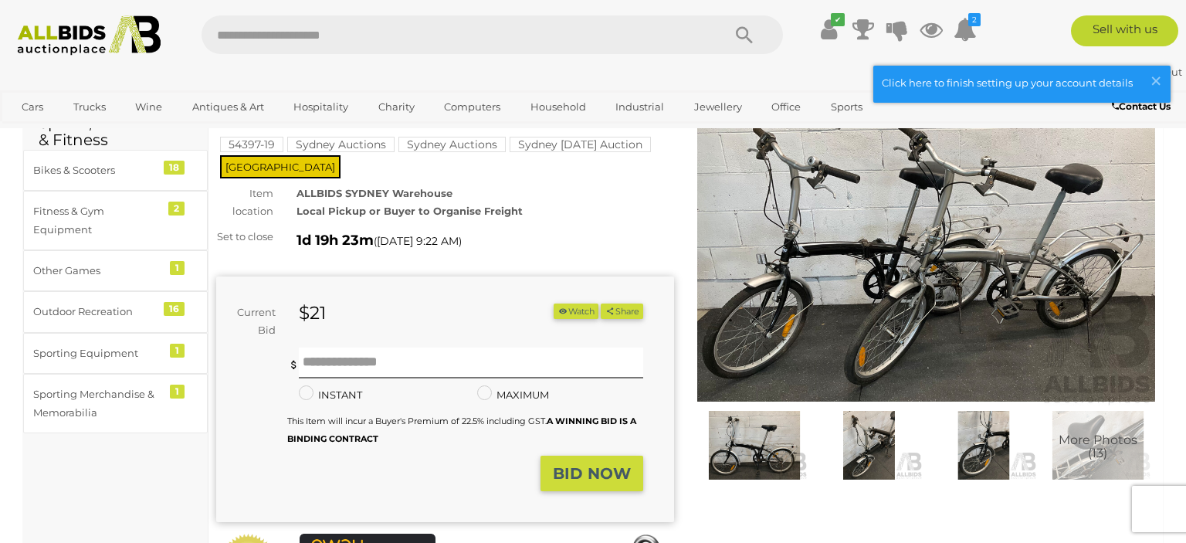
click at [826, 264] on img at bounding box center [926, 259] width 458 height 295
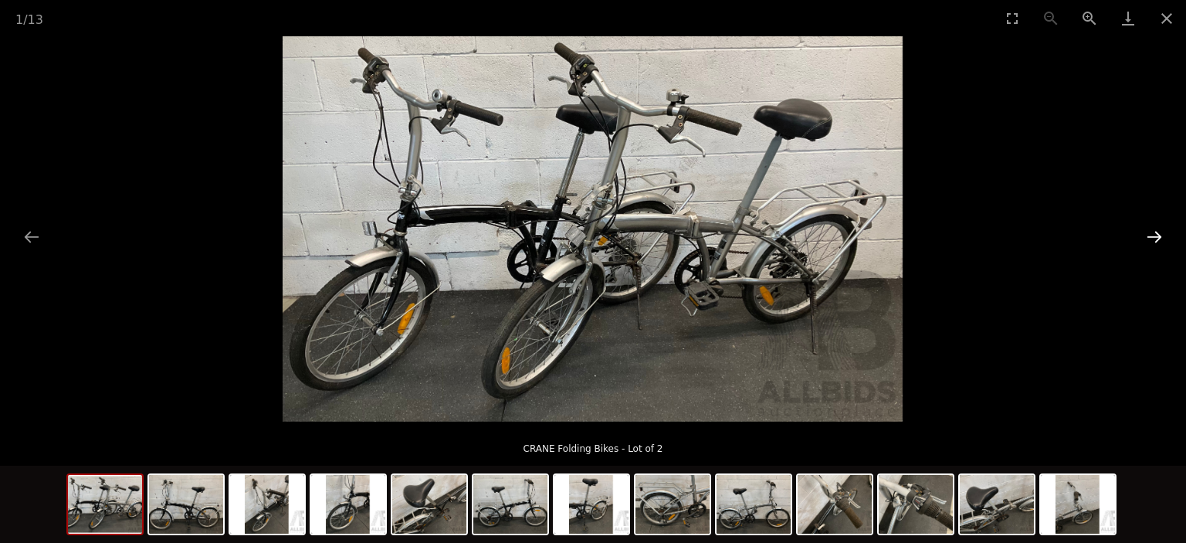
click at [1164, 228] on button "Next slide" at bounding box center [1155, 237] width 32 height 30
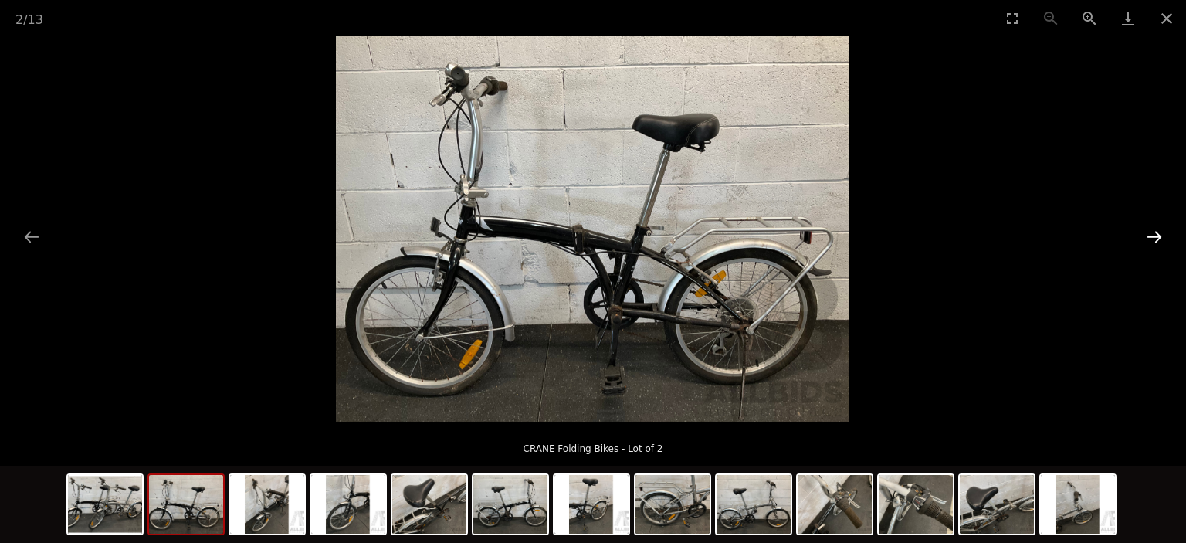
click at [1164, 228] on button "Next slide" at bounding box center [1155, 237] width 32 height 30
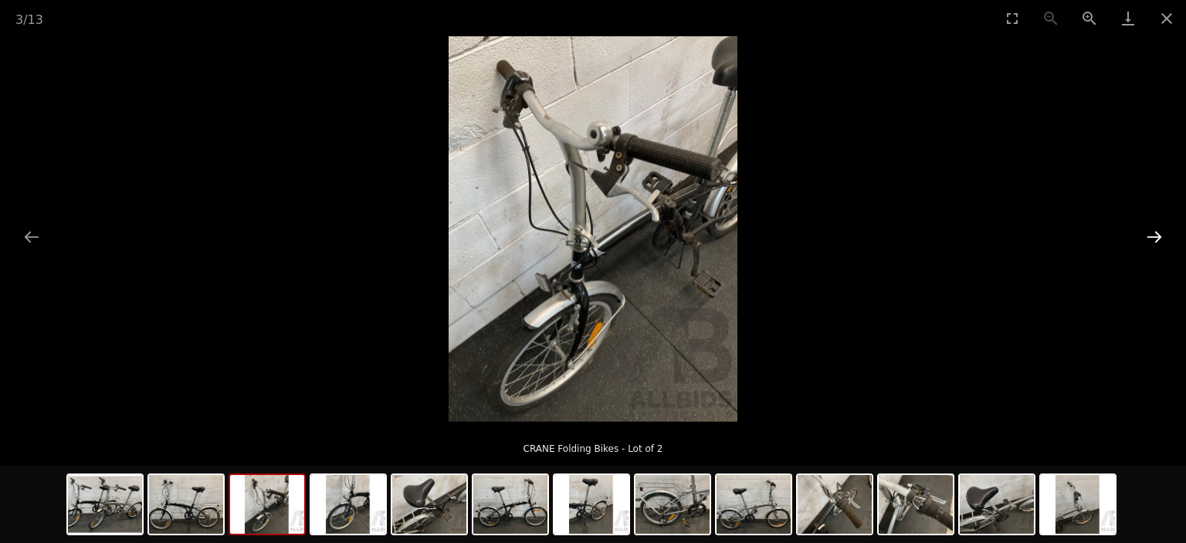
click at [1164, 228] on button "Next slide" at bounding box center [1155, 237] width 32 height 30
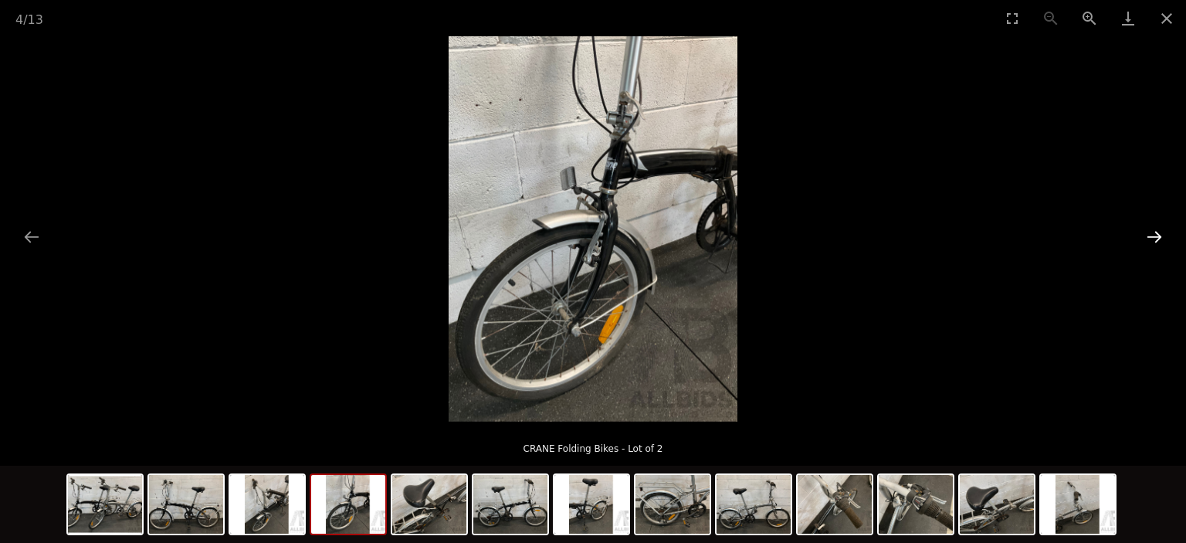
click at [1164, 228] on button "Next slide" at bounding box center [1155, 237] width 32 height 30
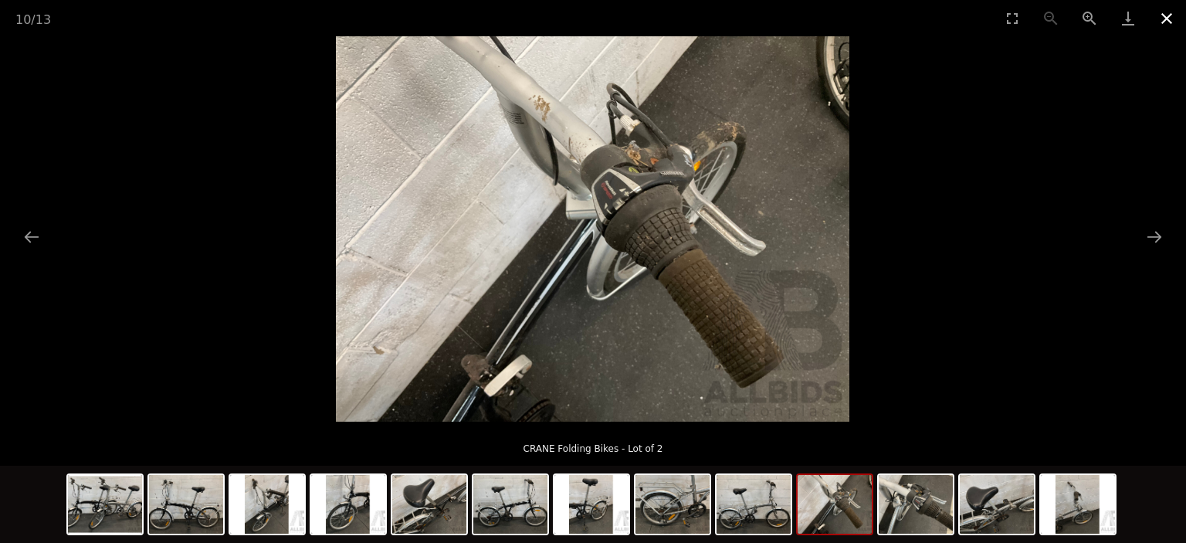
click at [1161, 21] on button "Close gallery" at bounding box center [1167, 18] width 39 height 36
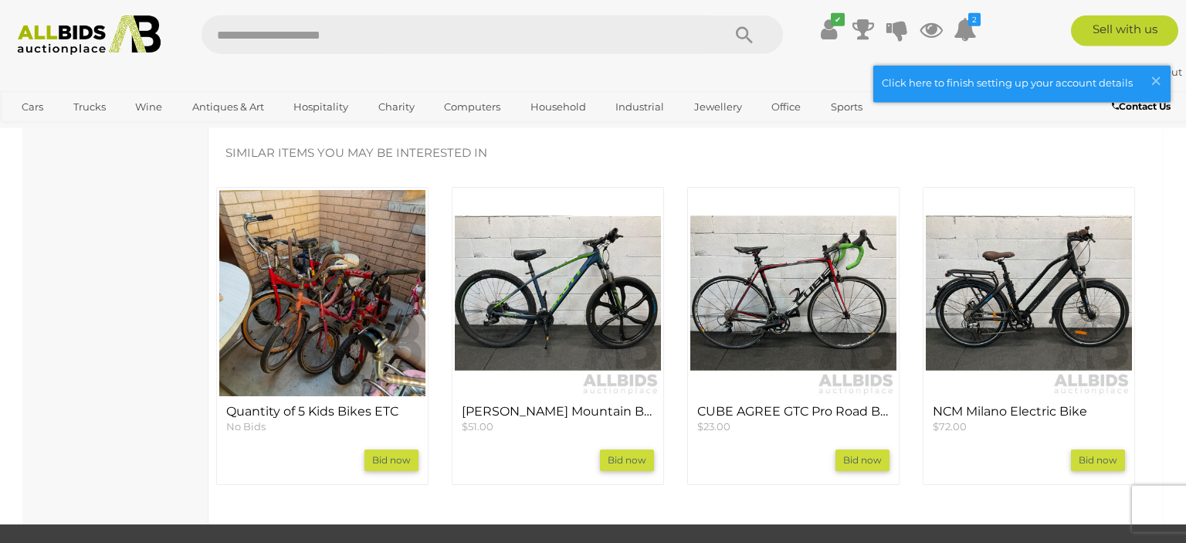
scroll to position [1468, 0]
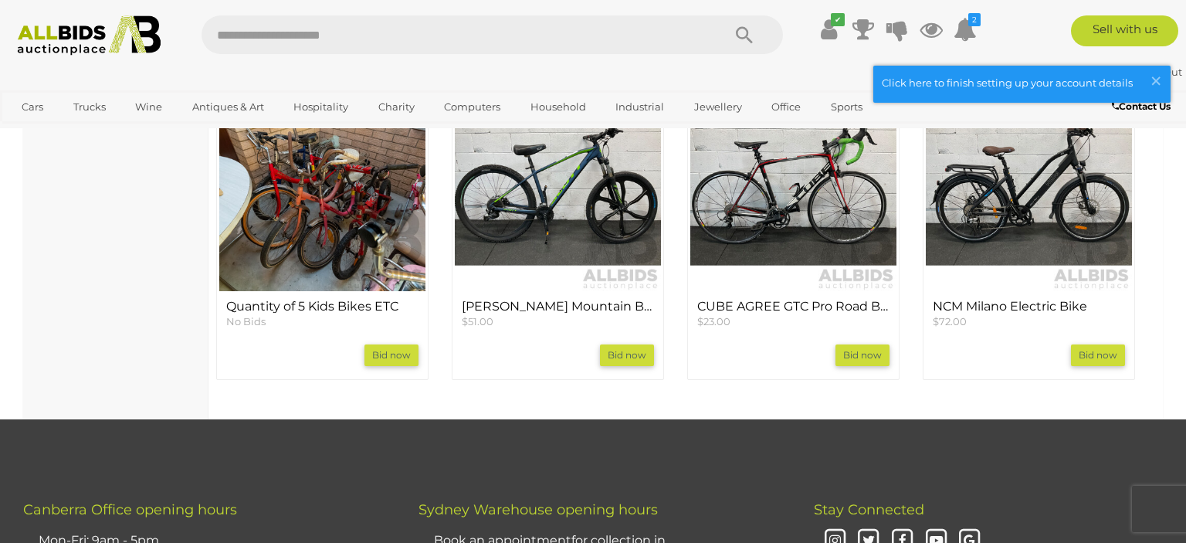
click at [788, 195] on img at bounding box center [794, 188] width 206 height 206
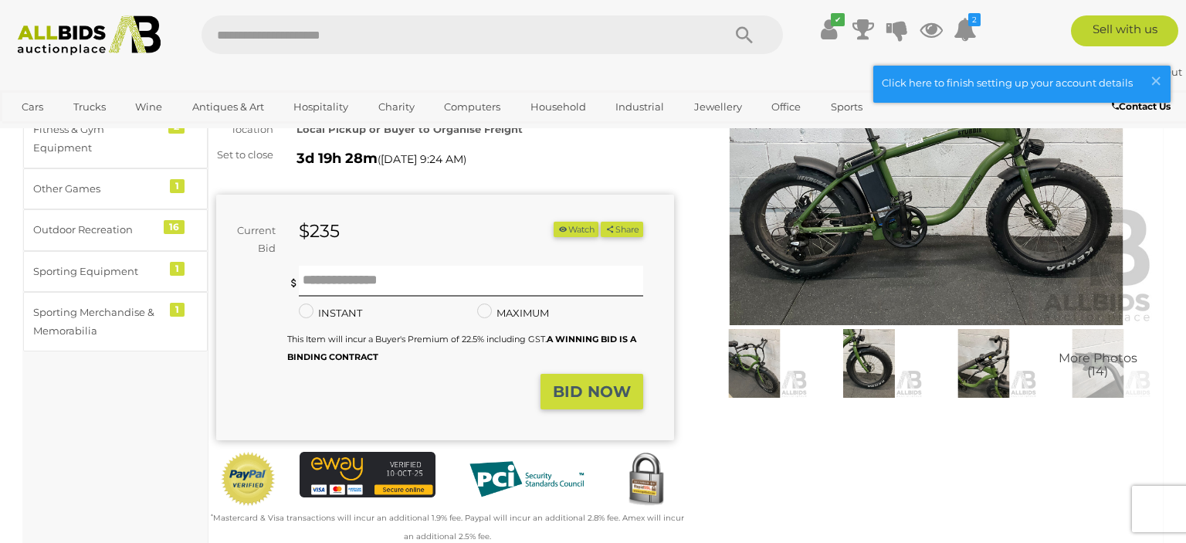
scroll to position [489, 0]
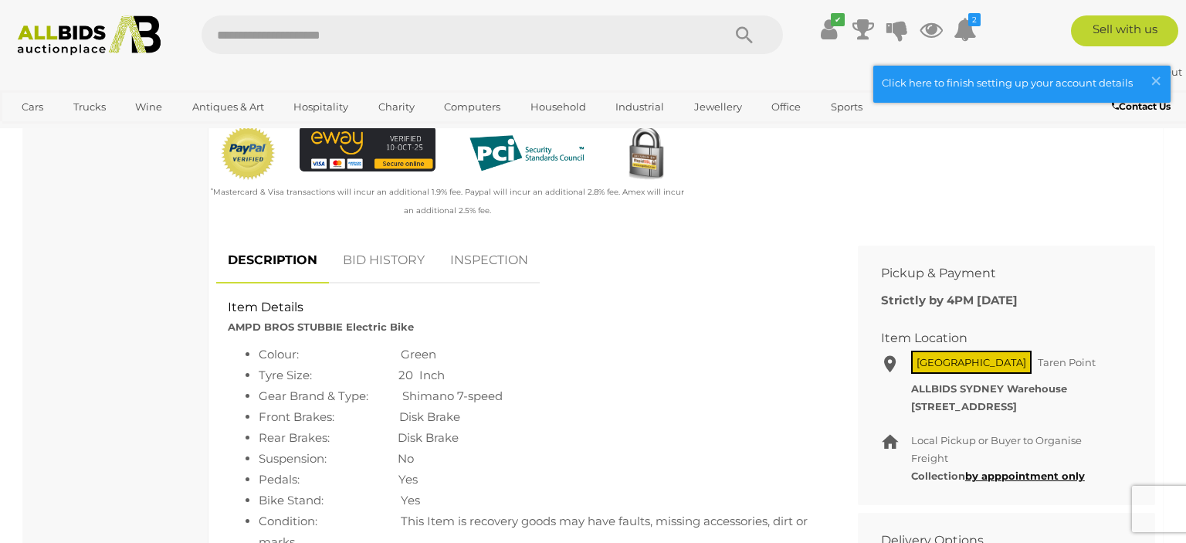
click at [494, 255] on link "INSPECTION" at bounding box center [489, 261] width 101 height 46
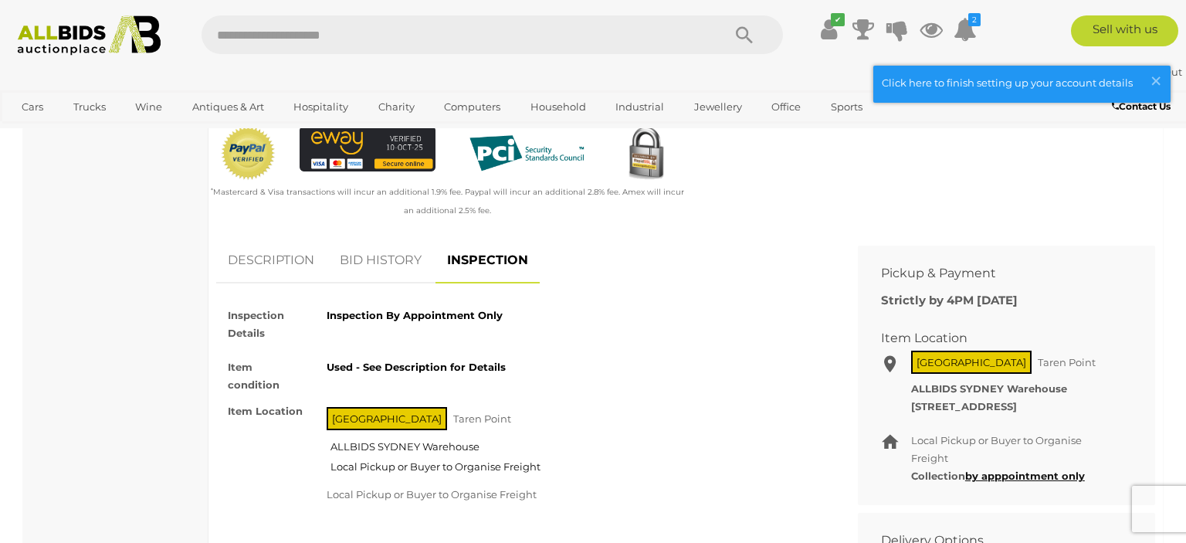
click at [372, 256] on link "BID HISTORY" at bounding box center [380, 261] width 105 height 46
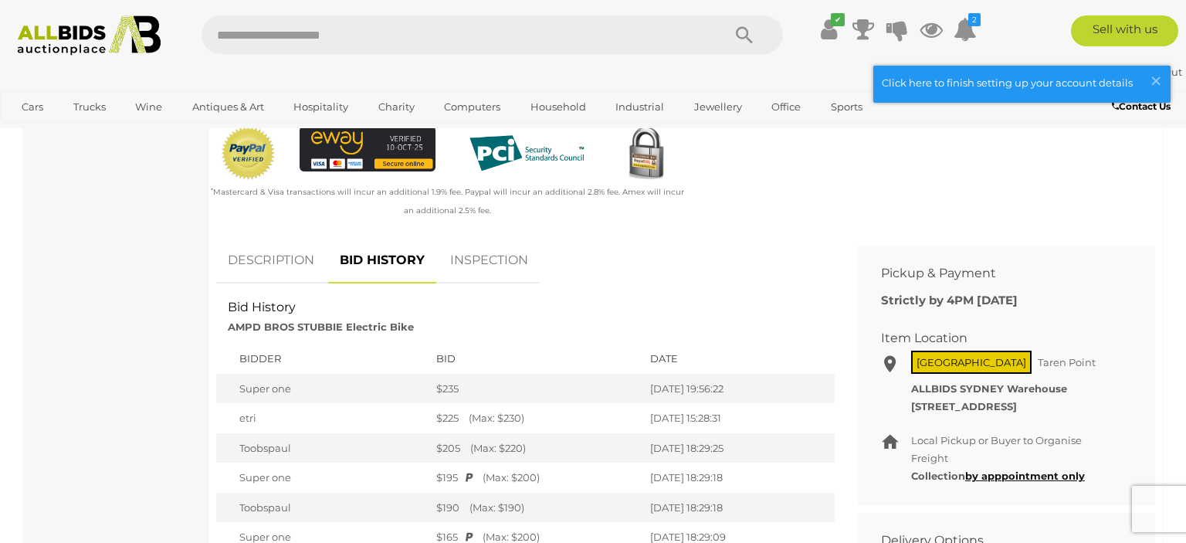
click at [297, 247] on link "DESCRIPTION" at bounding box center [271, 261] width 110 height 46
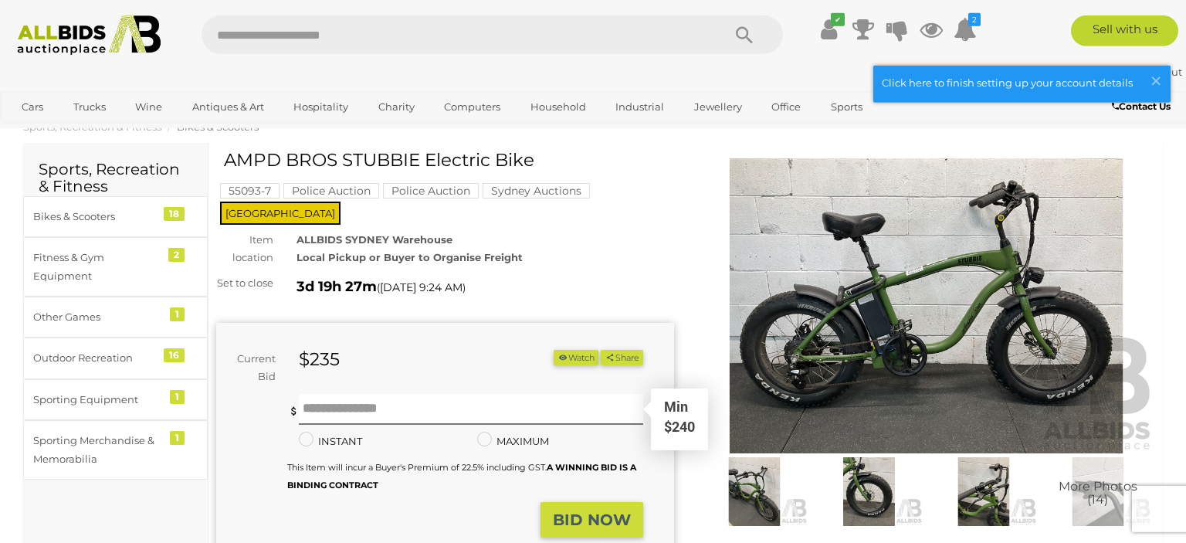
scroll to position [0, 0]
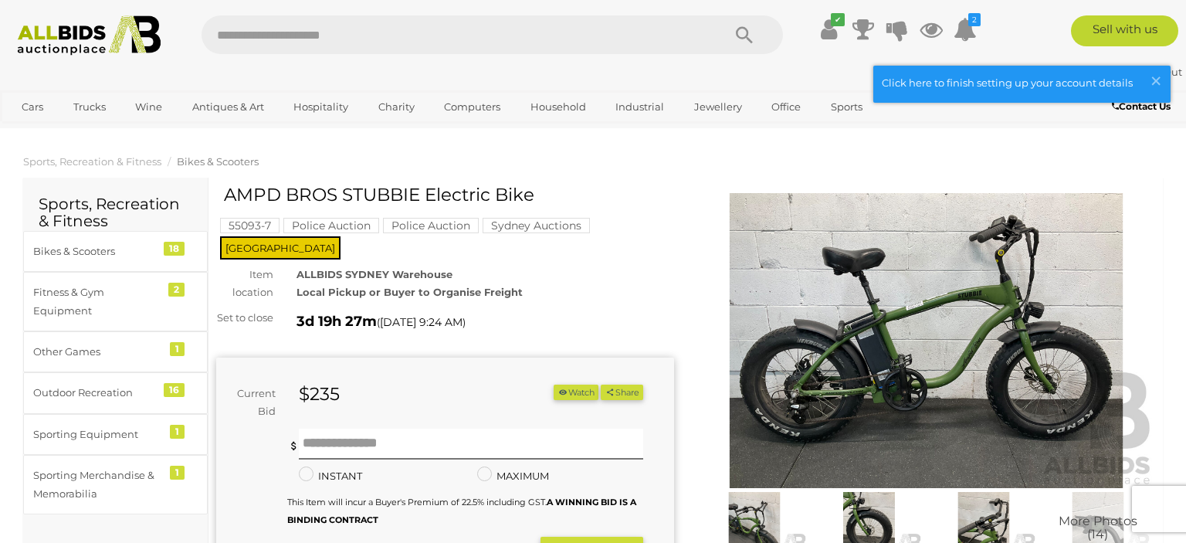
click at [862, 433] on img at bounding box center [926, 340] width 458 height 295
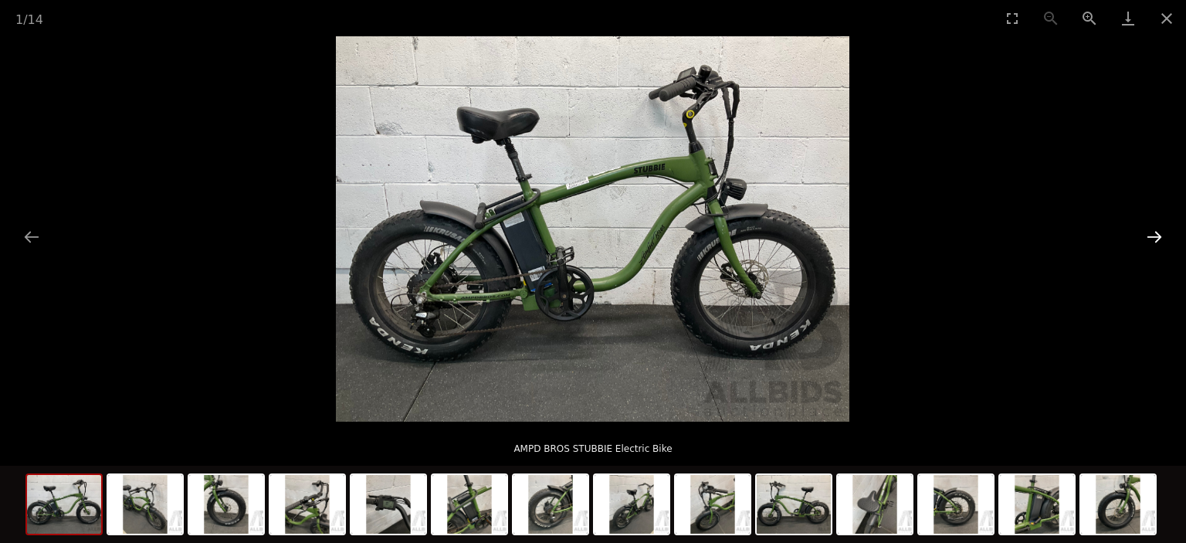
click at [1155, 233] on button "Next slide" at bounding box center [1155, 237] width 32 height 30
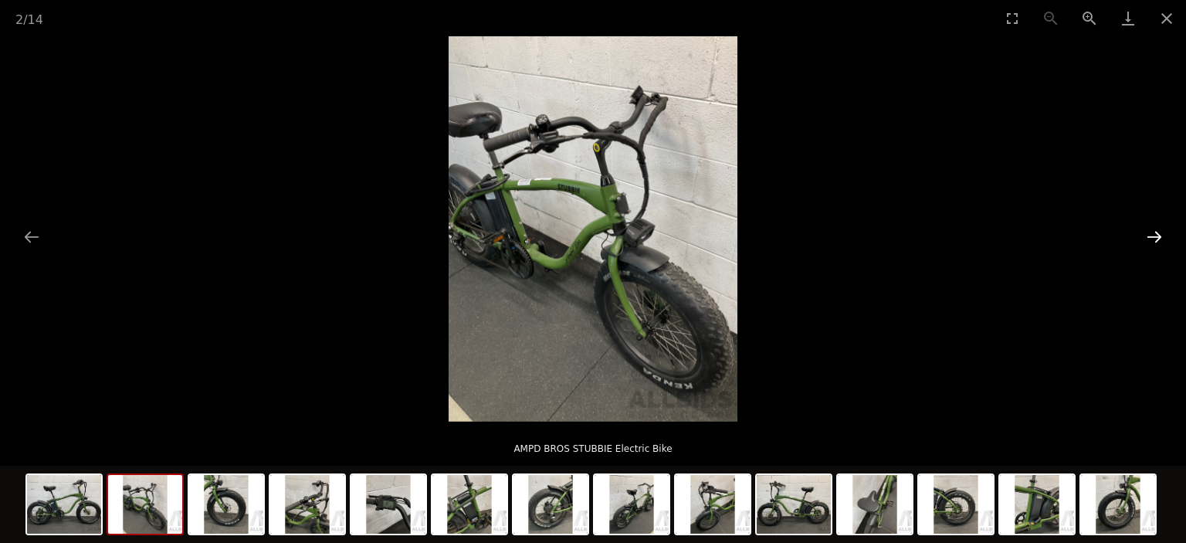
click at [1155, 233] on button "Next slide" at bounding box center [1155, 237] width 32 height 30
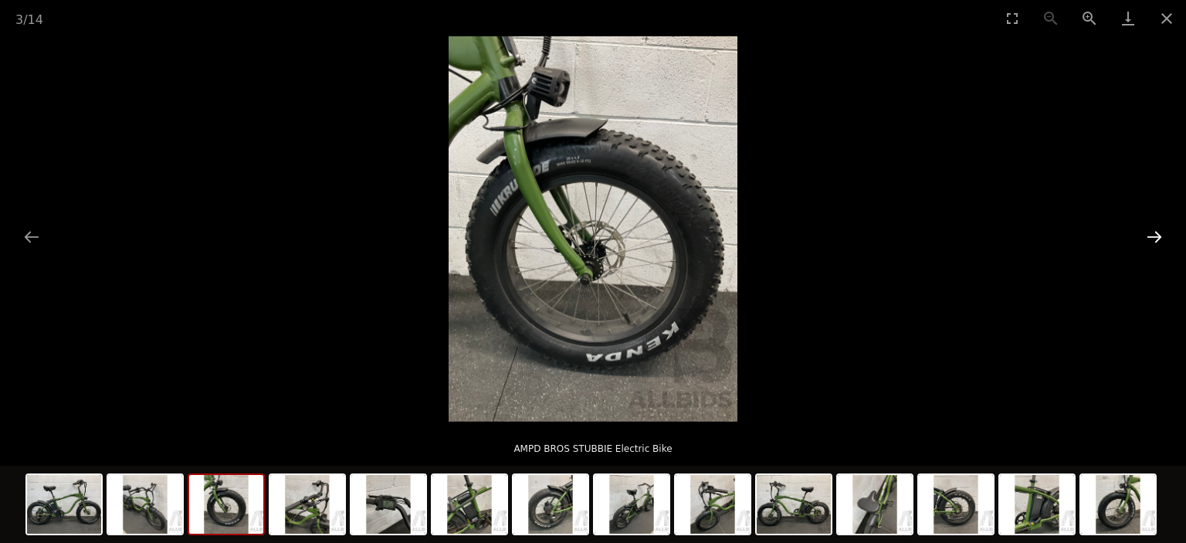
click at [1155, 233] on button "Next slide" at bounding box center [1155, 237] width 32 height 30
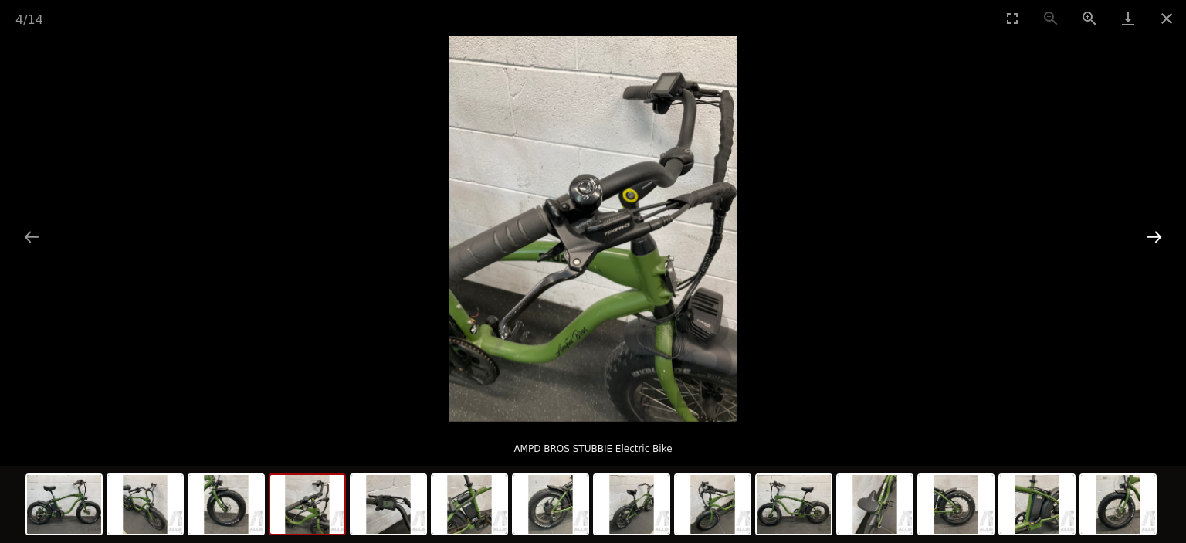
click at [1155, 233] on button "Next slide" at bounding box center [1155, 237] width 32 height 30
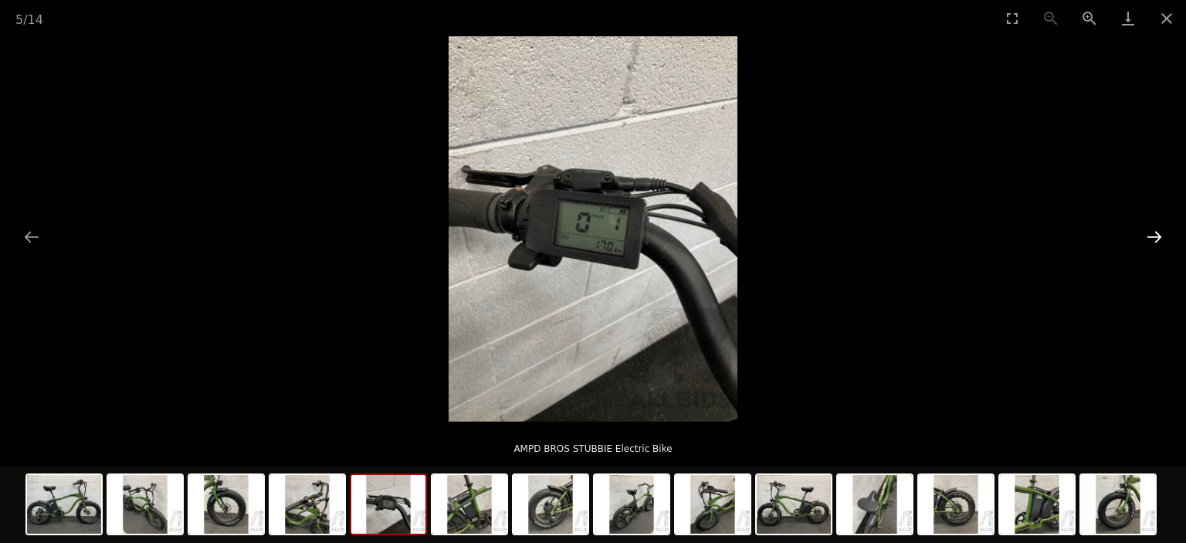
click at [1155, 233] on button "Next slide" at bounding box center [1155, 237] width 32 height 30
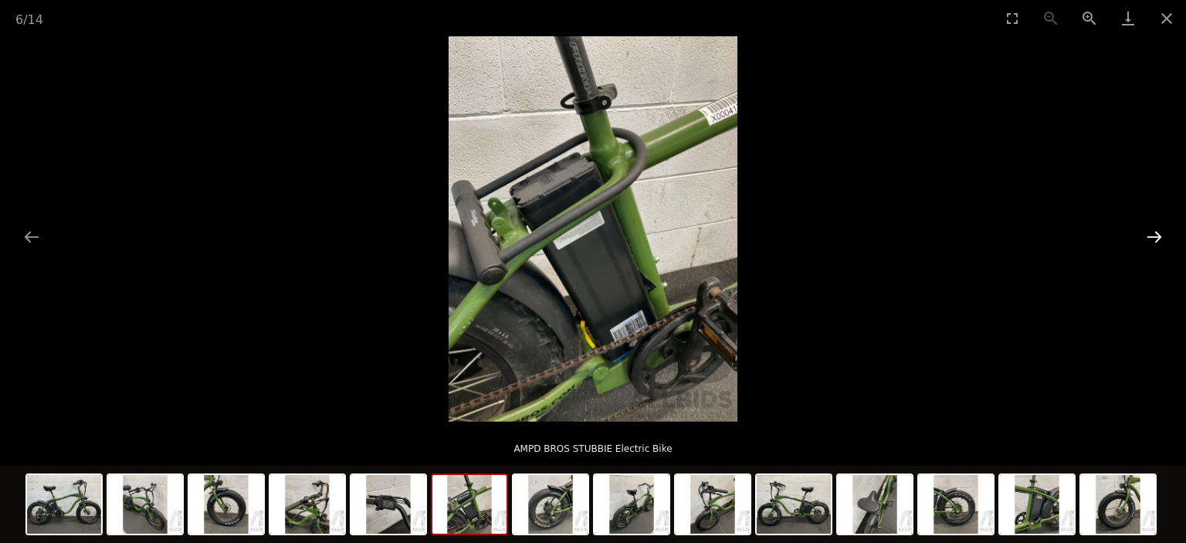
click at [1155, 233] on button "Next slide" at bounding box center [1155, 237] width 32 height 30
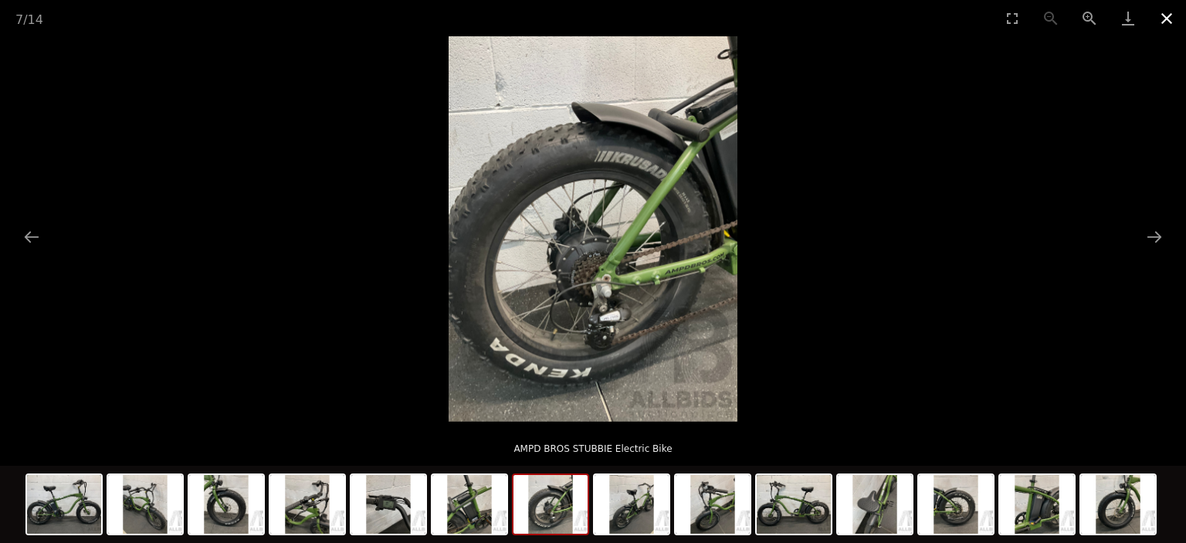
click at [1171, 20] on button "Close gallery" at bounding box center [1167, 18] width 39 height 36
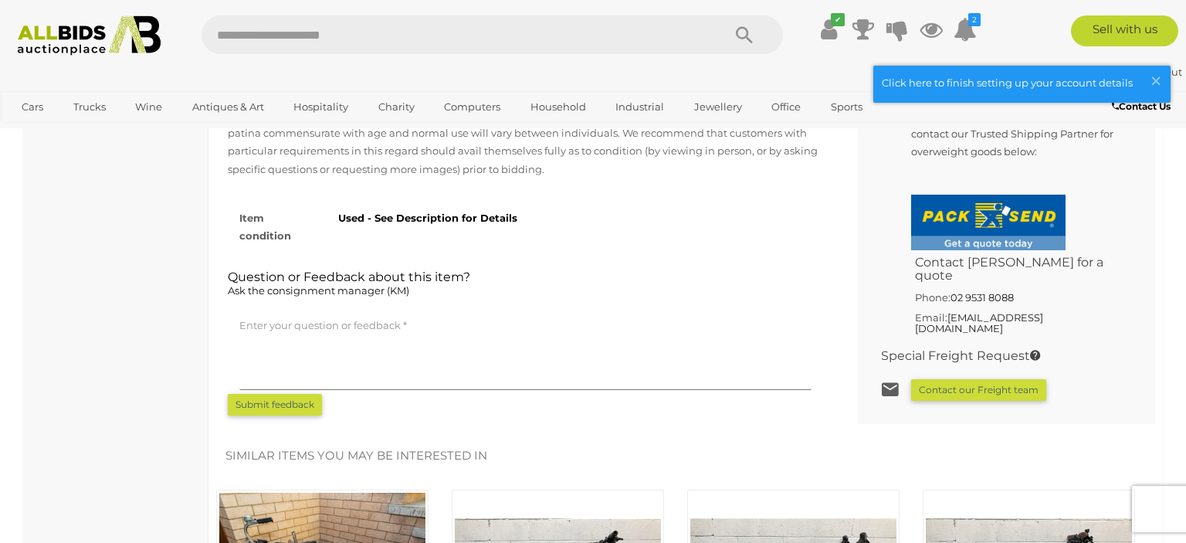
scroll to position [1060, 0]
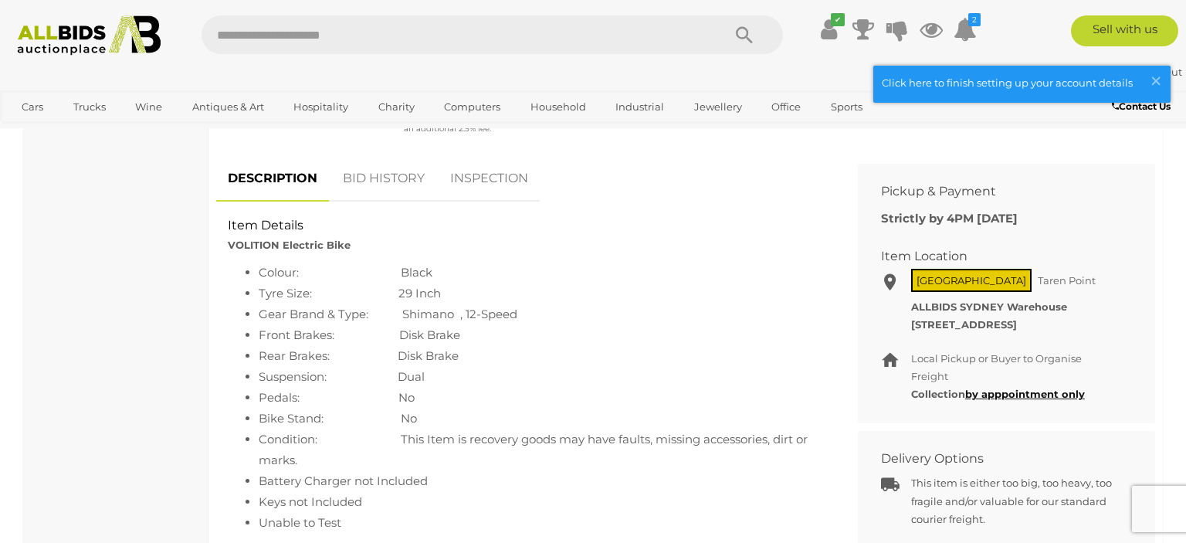
scroll to position [81, 0]
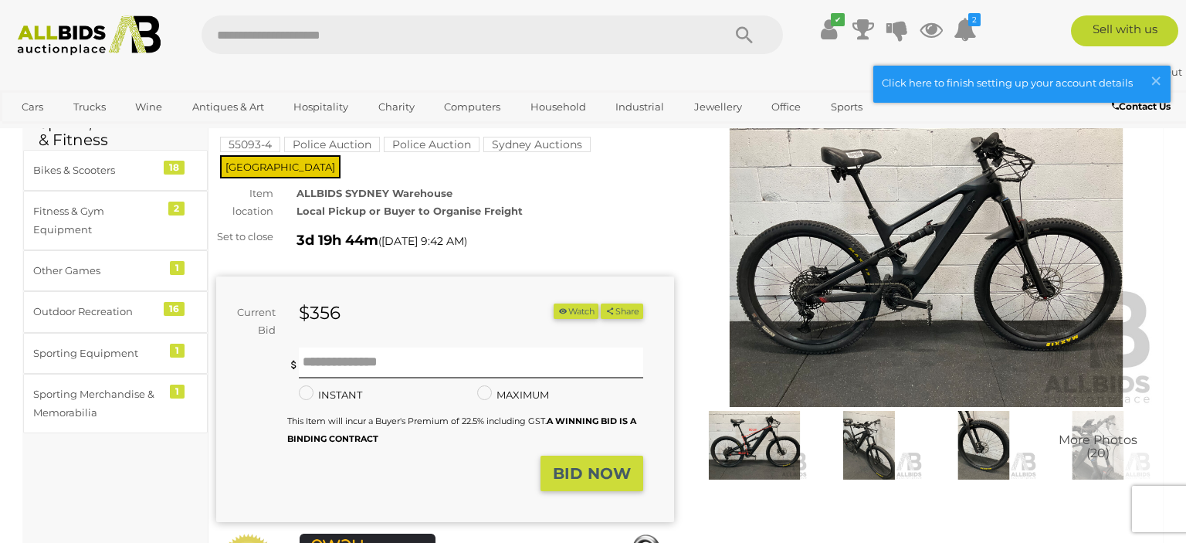
click at [870, 329] on img at bounding box center [926, 259] width 458 height 295
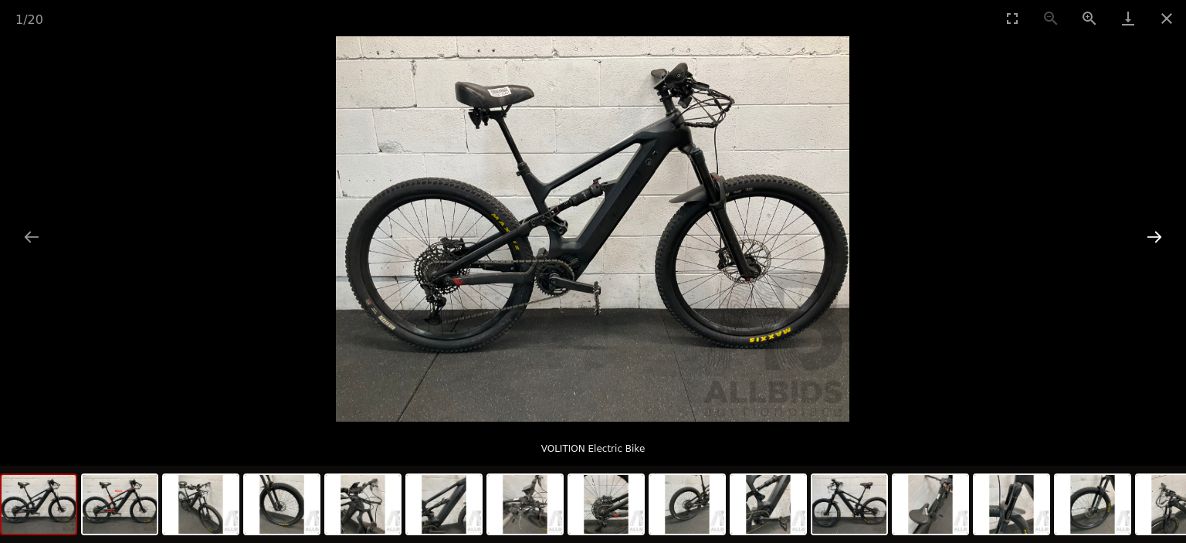
click at [1156, 242] on button "Next slide" at bounding box center [1155, 237] width 32 height 30
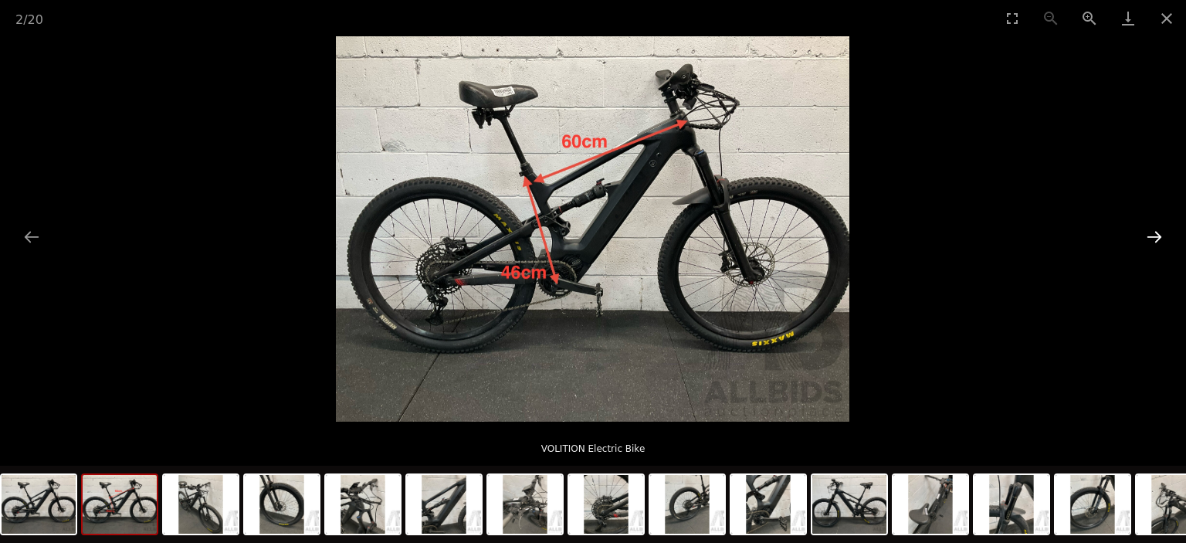
click at [1156, 242] on button "Next slide" at bounding box center [1155, 237] width 32 height 30
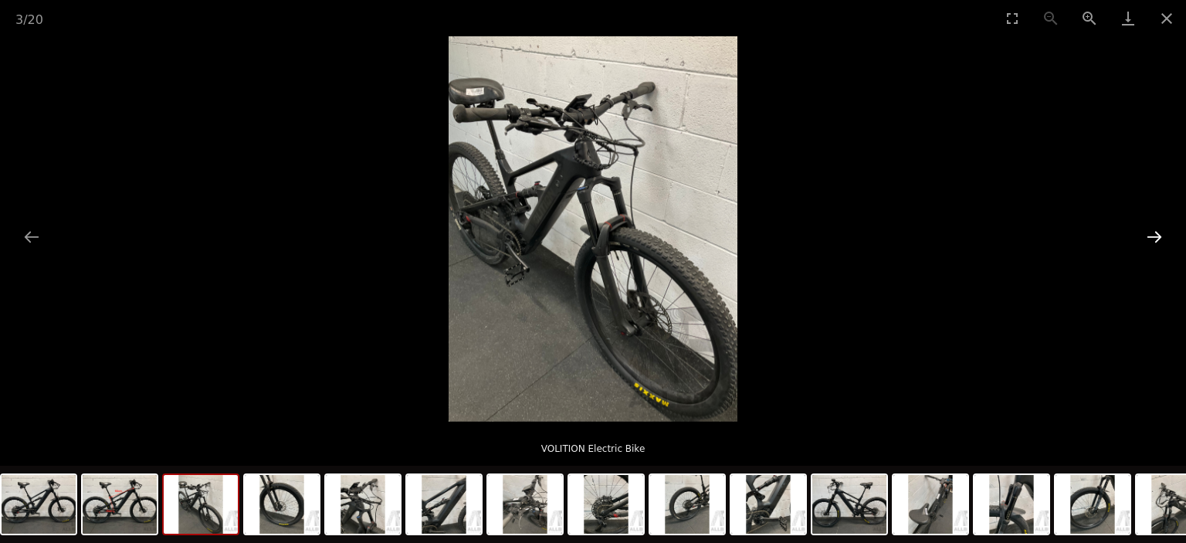
click at [1156, 242] on button "Next slide" at bounding box center [1155, 237] width 32 height 30
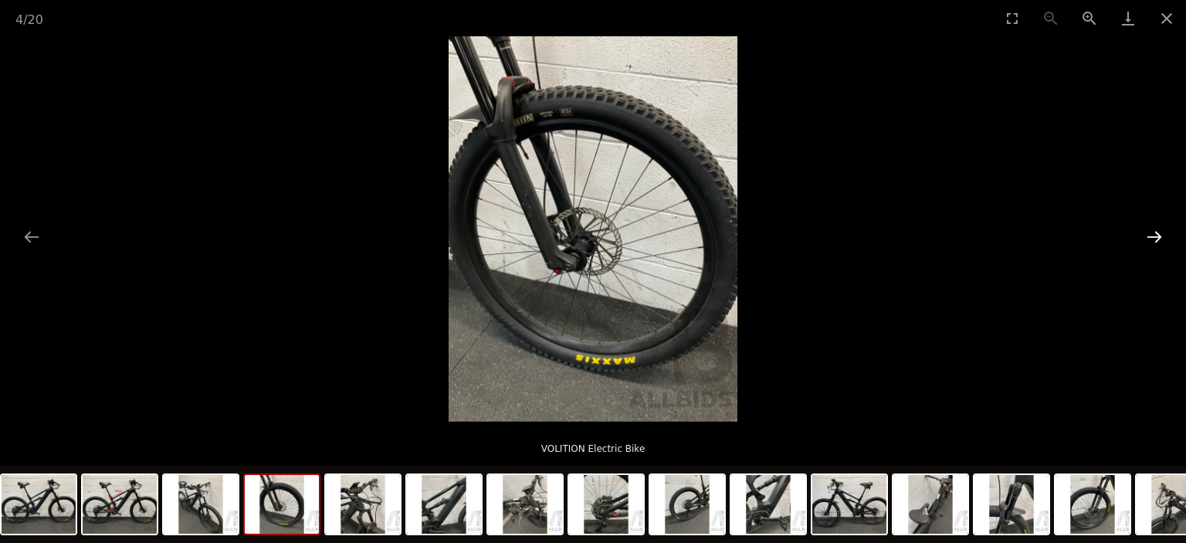
click at [1156, 242] on button "Next slide" at bounding box center [1155, 237] width 32 height 30
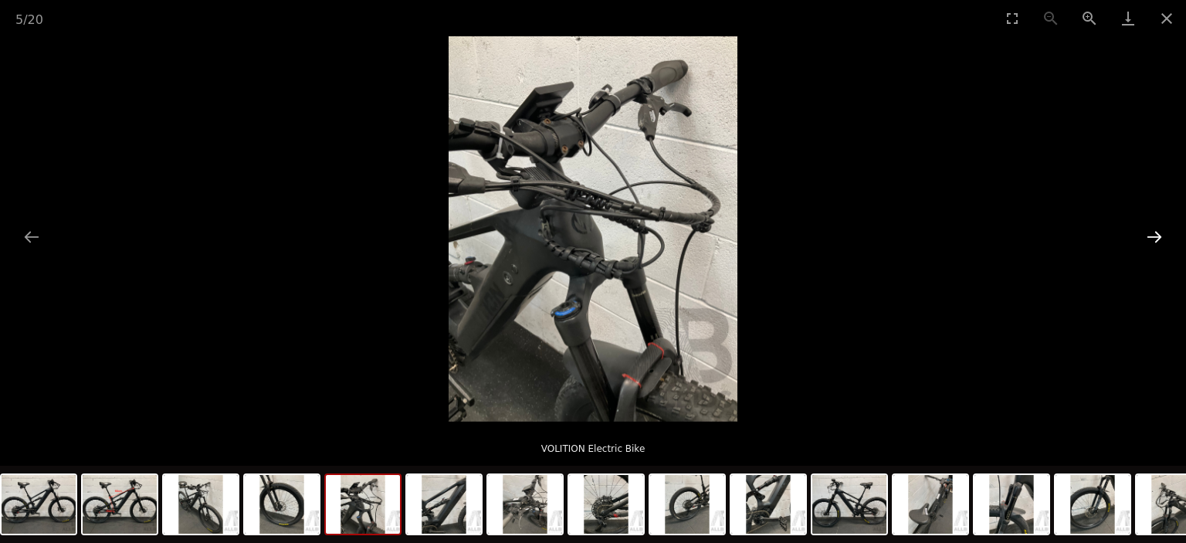
click at [1156, 241] on button "Next slide" at bounding box center [1155, 237] width 32 height 30
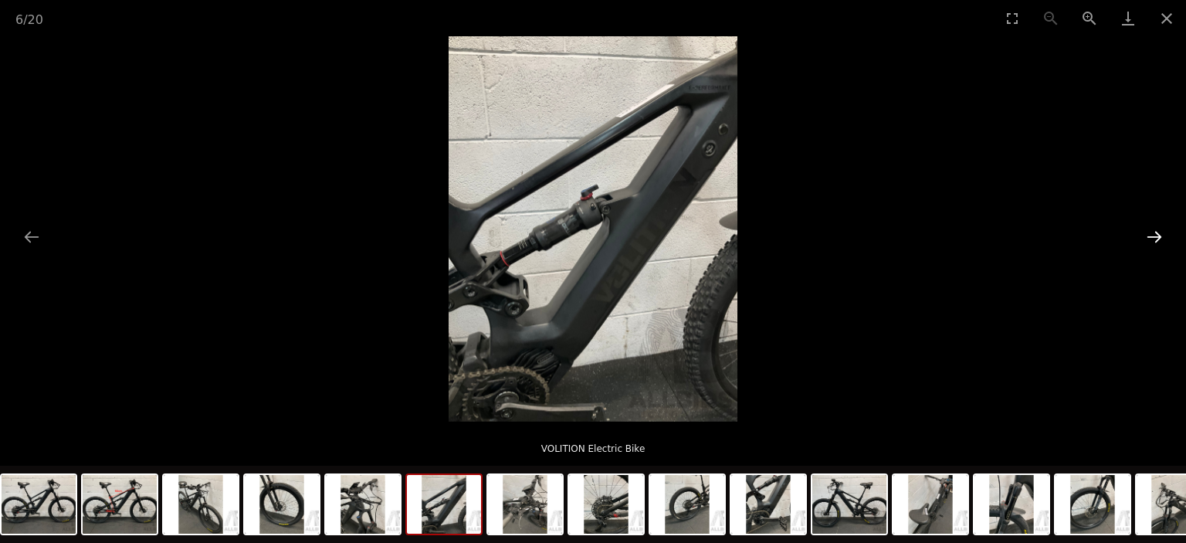
click at [1156, 241] on button "Next slide" at bounding box center [1155, 237] width 32 height 30
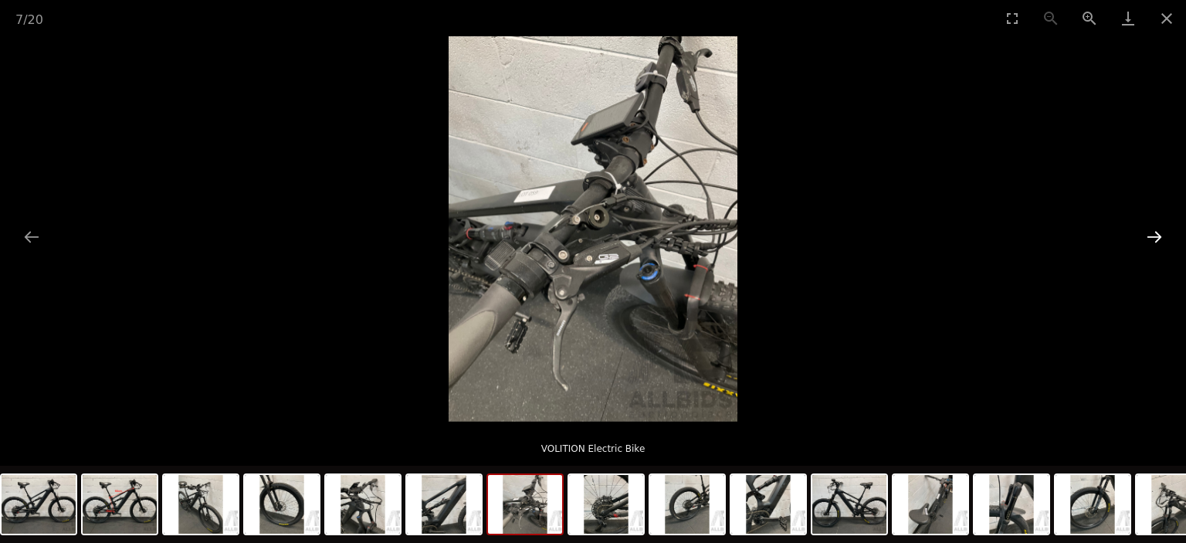
click at [1156, 241] on button "Next slide" at bounding box center [1155, 237] width 32 height 30
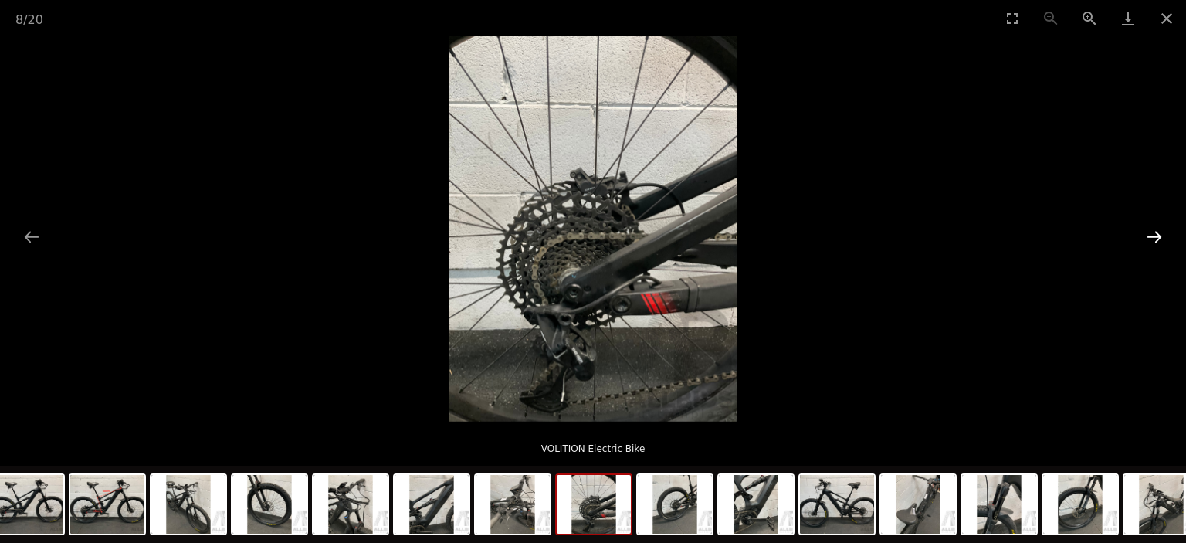
click at [1147, 246] on button "Next slide" at bounding box center [1155, 237] width 32 height 30
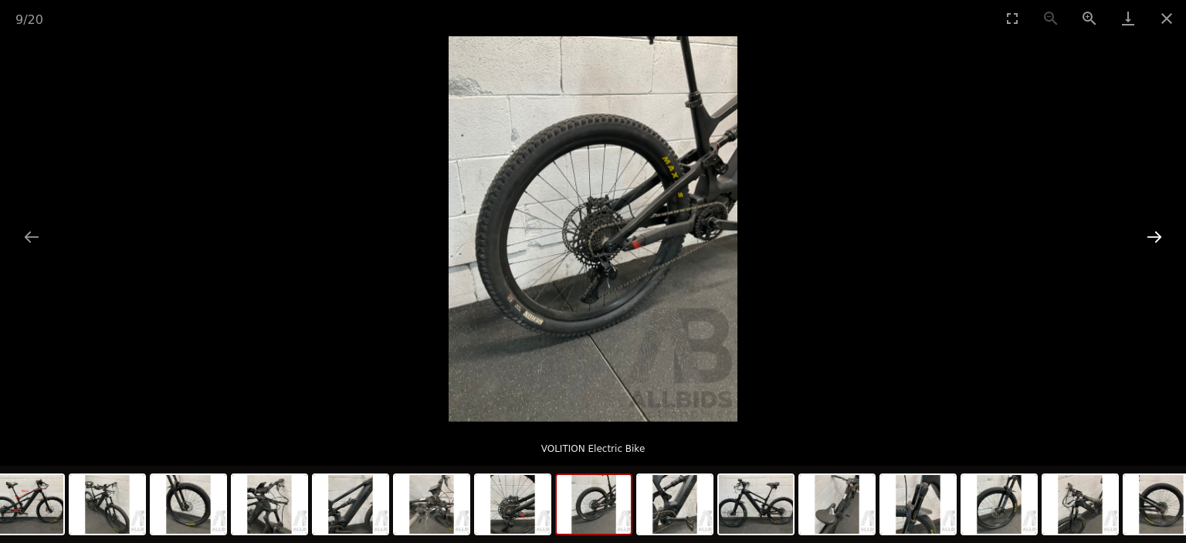
click at [1147, 246] on button "Next slide" at bounding box center [1155, 237] width 32 height 30
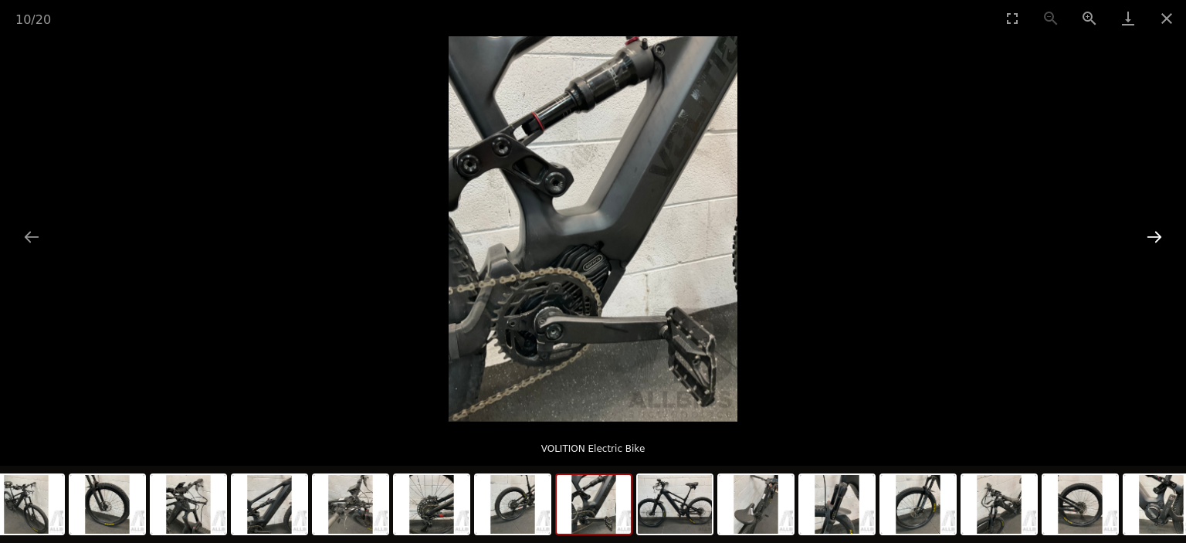
click at [1147, 246] on button "Next slide" at bounding box center [1155, 237] width 32 height 30
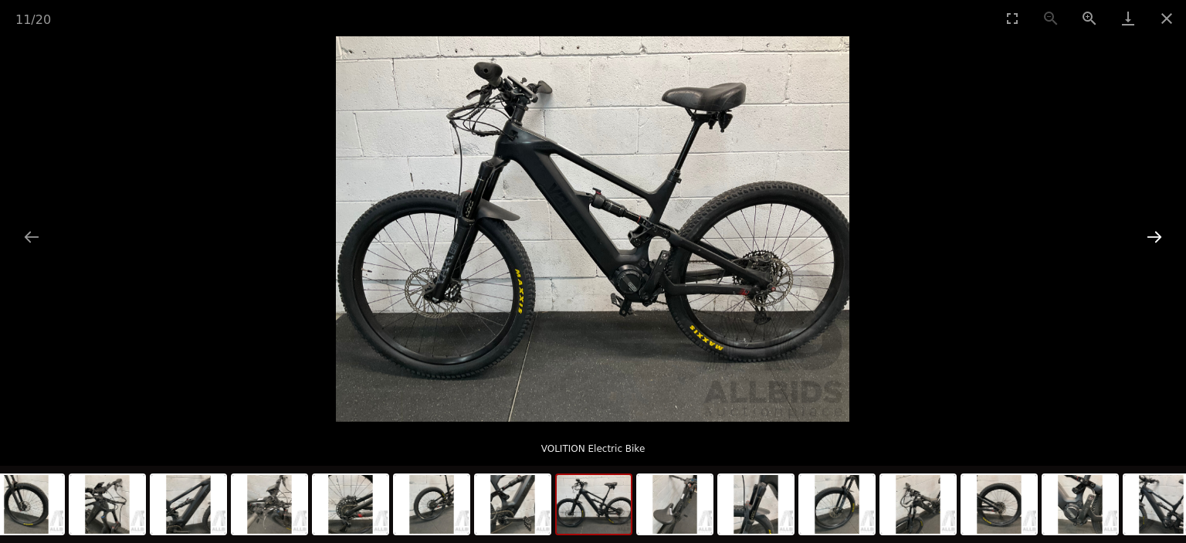
click at [1147, 246] on button "Next slide" at bounding box center [1155, 237] width 32 height 30
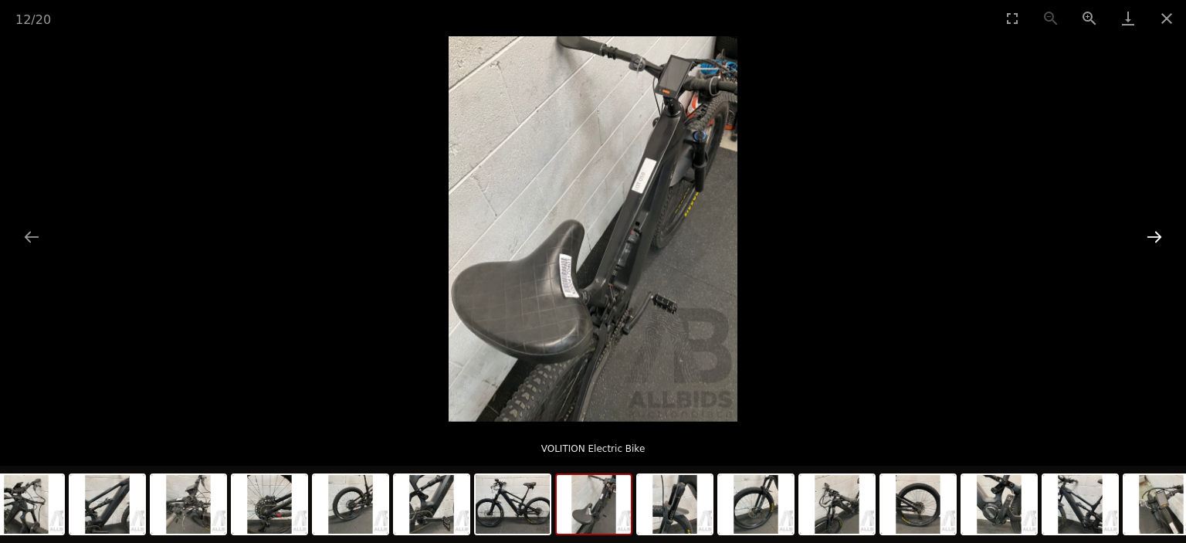
click at [1147, 246] on button "Next slide" at bounding box center [1155, 237] width 32 height 30
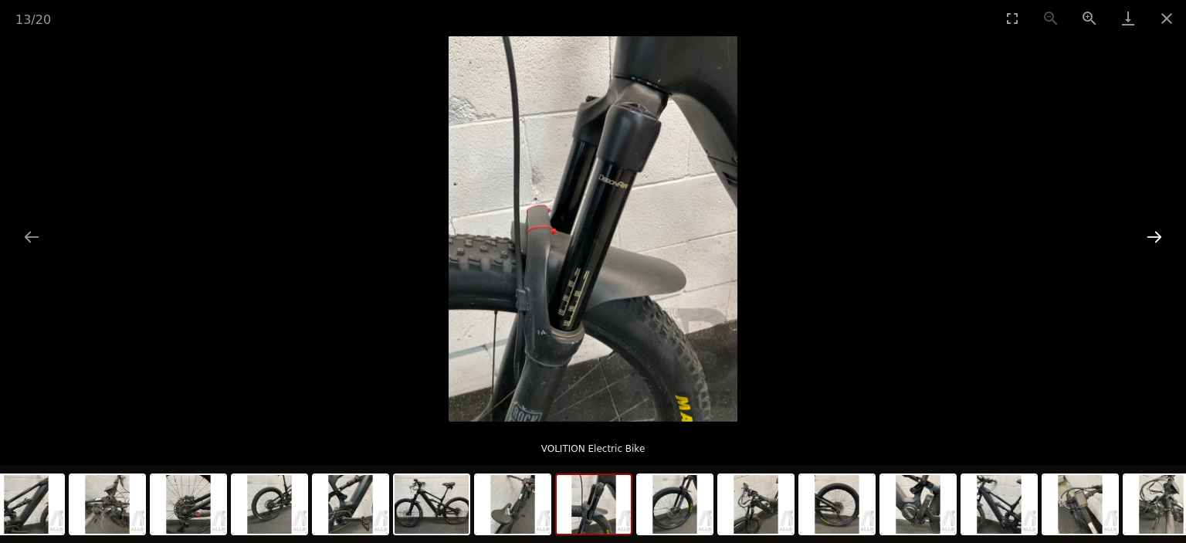
click at [1147, 246] on button "Next slide" at bounding box center [1155, 237] width 32 height 30
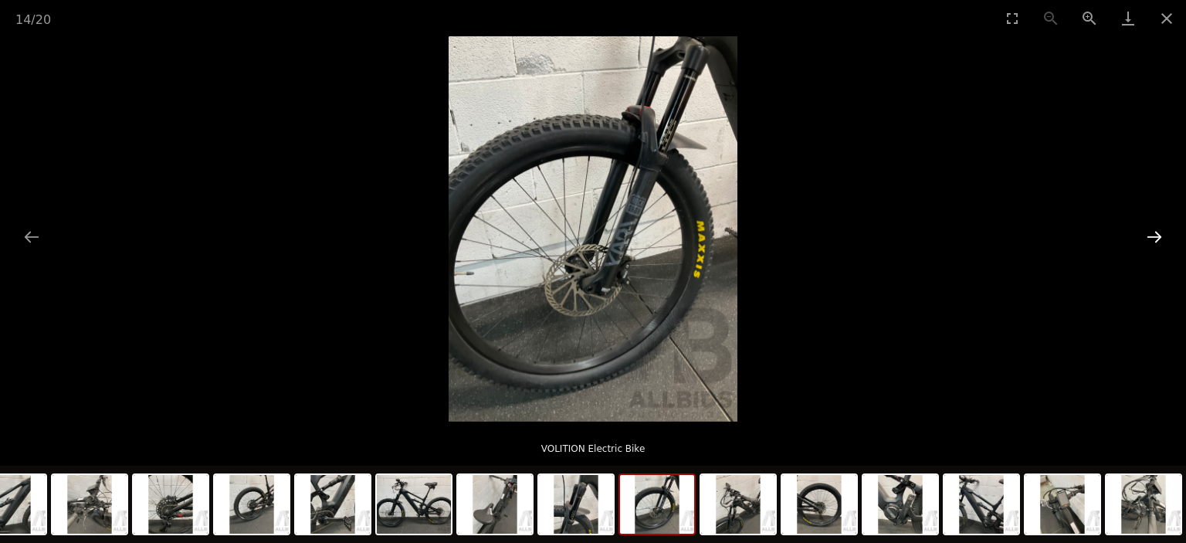
click at [1147, 246] on button "Next slide" at bounding box center [1155, 237] width 32 height 30
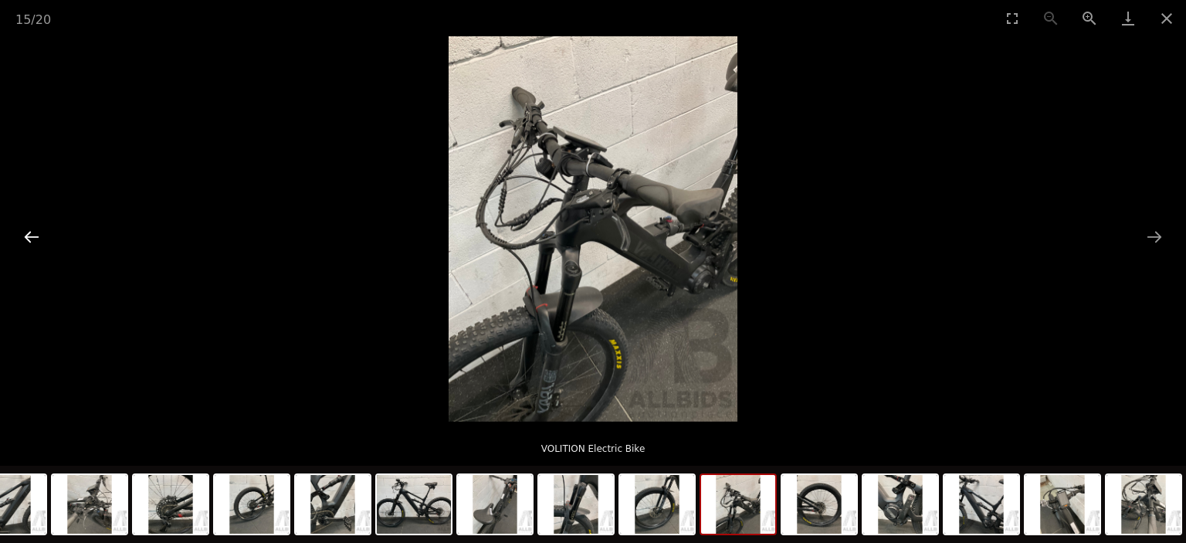
click at [17, 237] on button "Previous slide" at bounding box center [31, 237] width 32 height 30
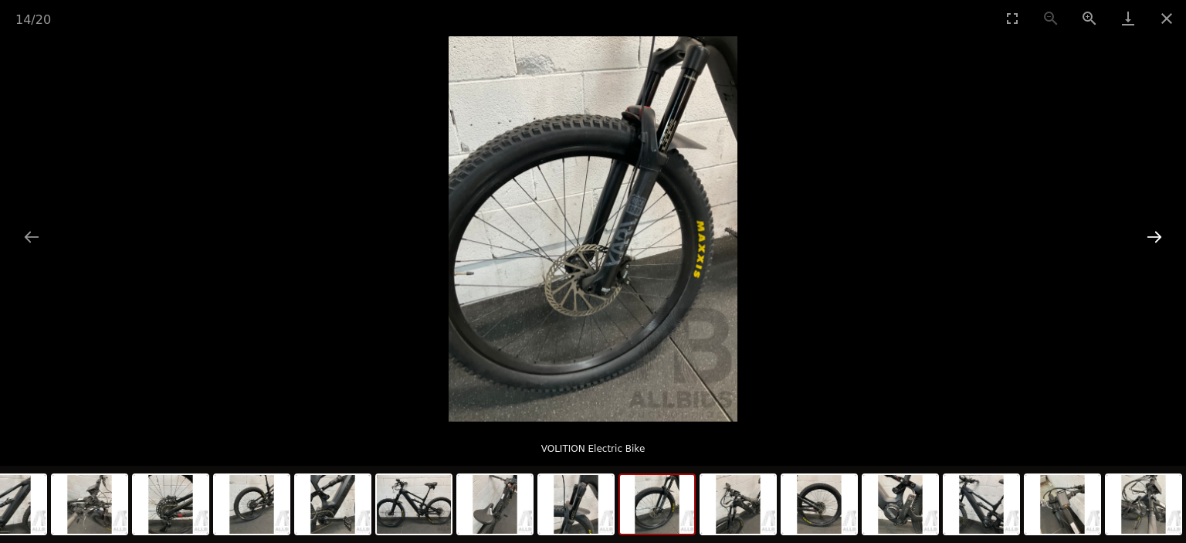
click at [1151, 246] on button "Next slide" at bounding box center [1155, 237] width 32 height 30
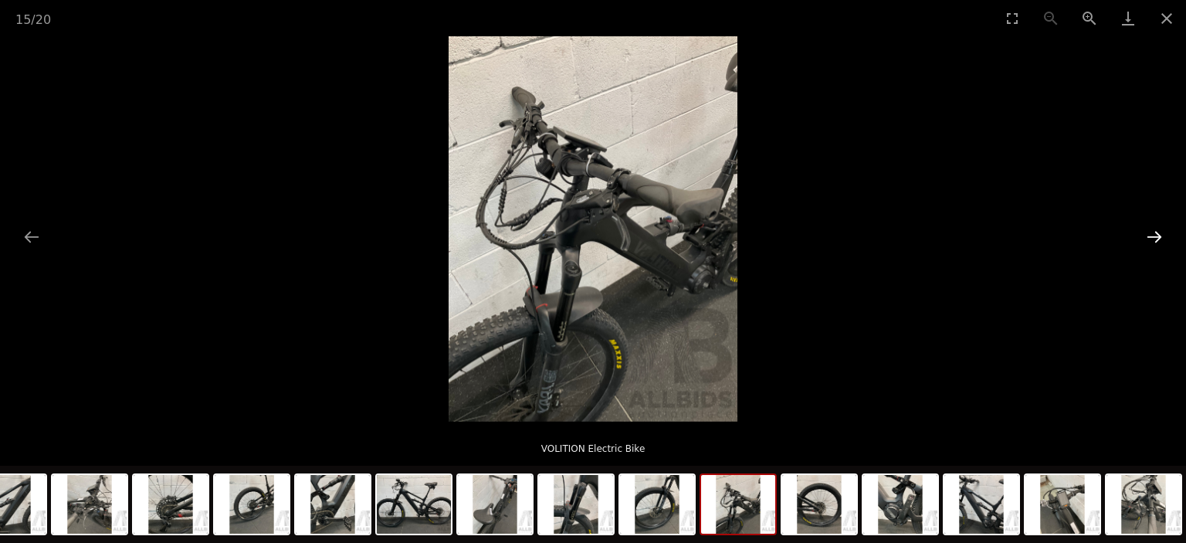
click at [1151, 246] on button "Next slide" at bounding box center [1155, 237] width 32 height 30
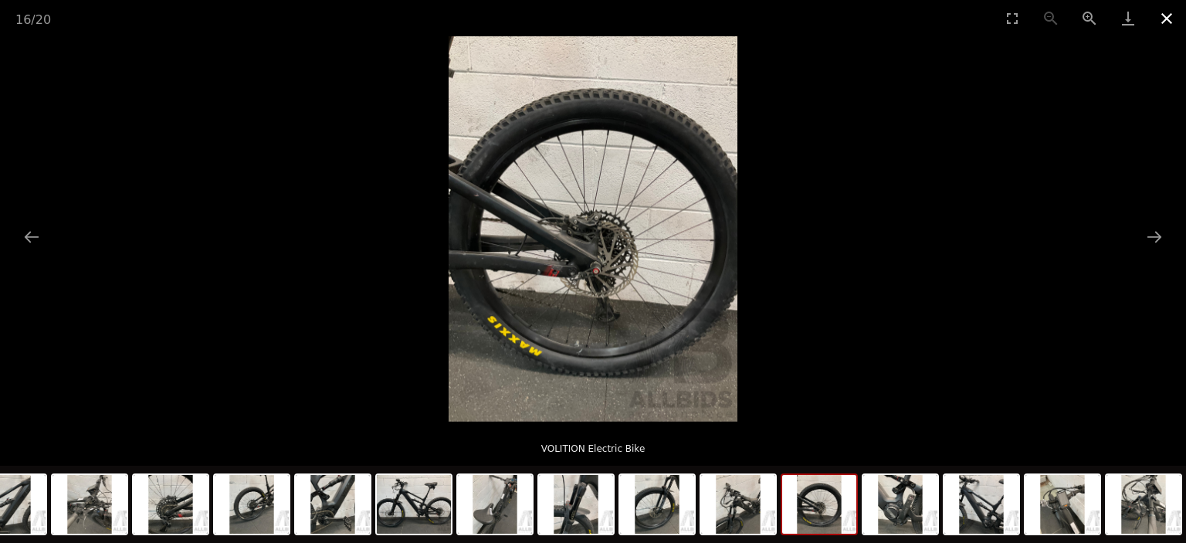
click at [1163, 19] on button "Close gallery" at bounding box center [1167, 18] width 39 height 36
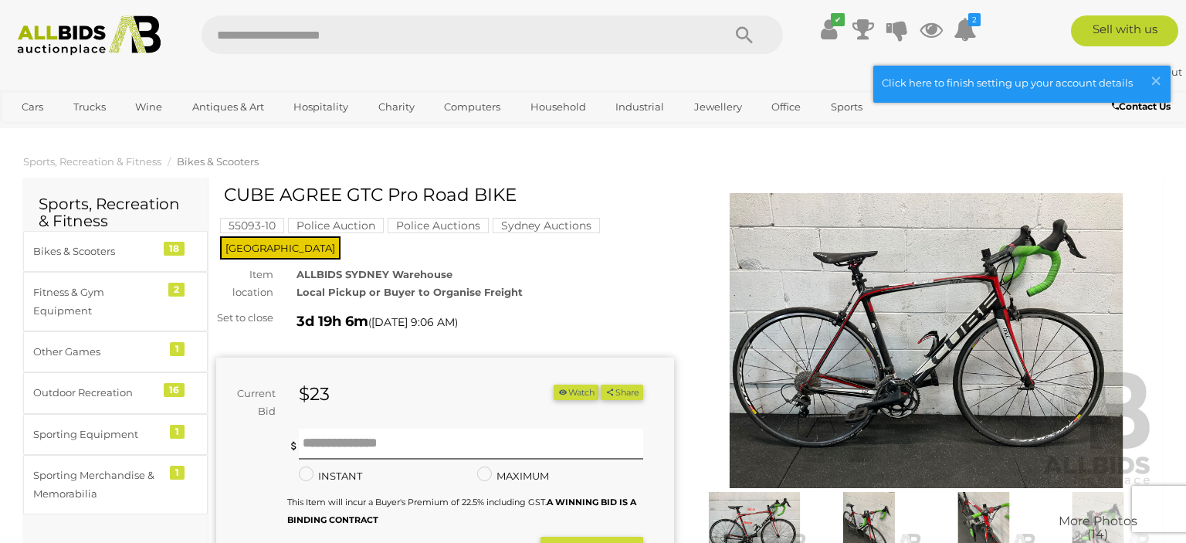
click at [918, 324] on img at bounding box center [926, 340] width 458 height 295
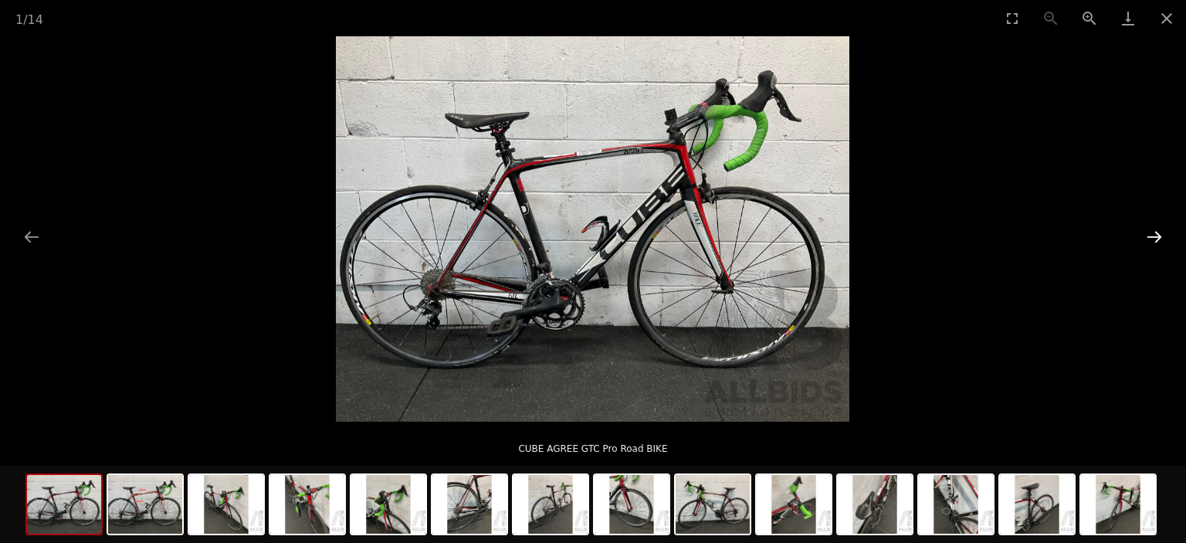
click at [1153, 237] on button "Next slide" at bounding box center [1155, 237] width 32 height 30
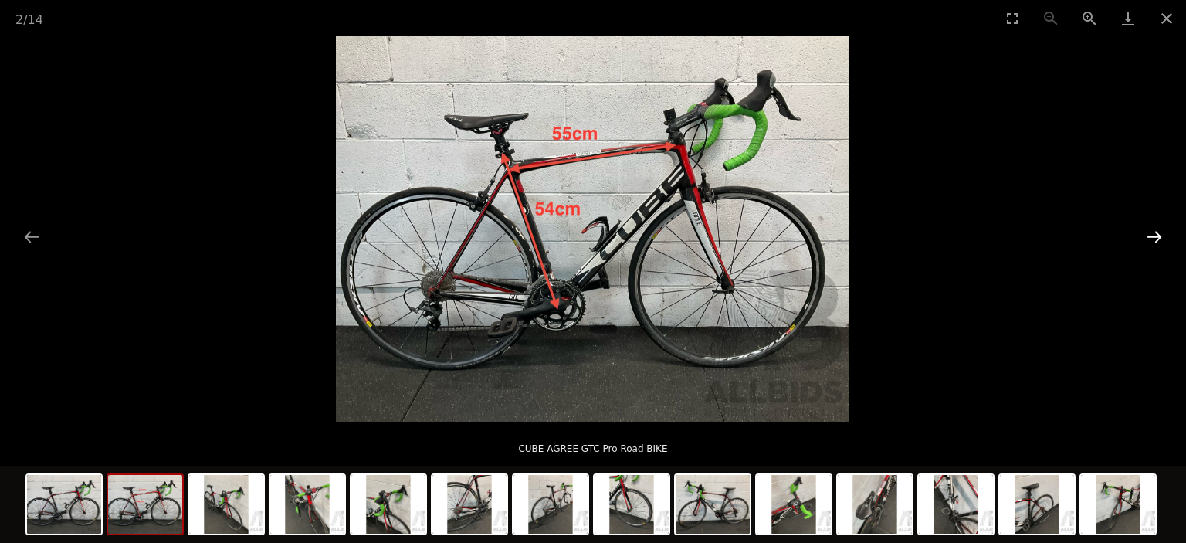
click at [1153, 237] on button "Next slide" at bounding box center [1155, 237] width 32 height 30
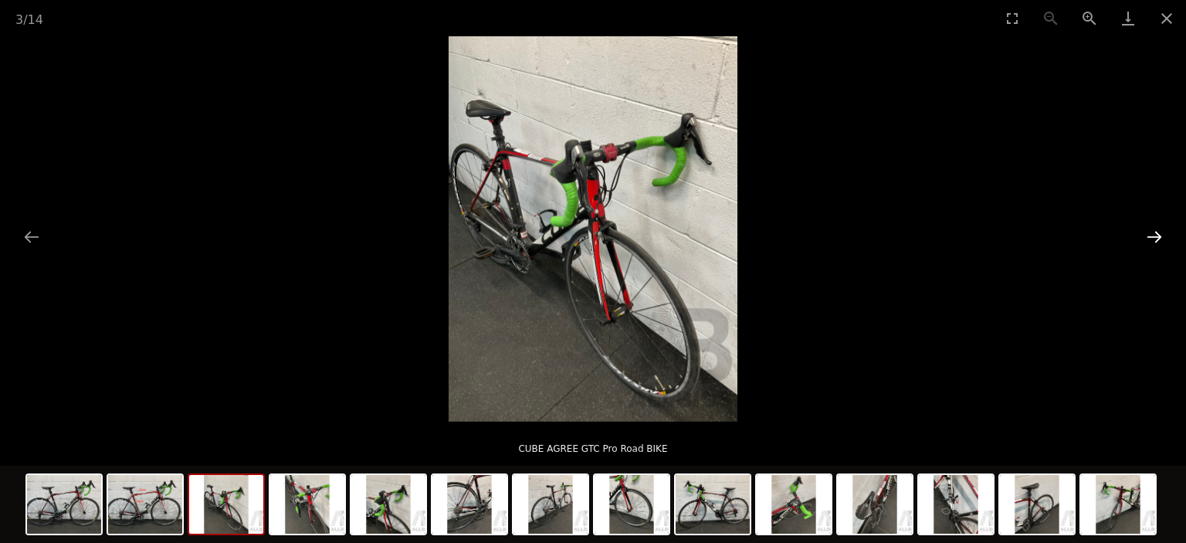
click at [1153, 237] on button "Next slide" at bounding box center [1155, 237] width 32 height 30
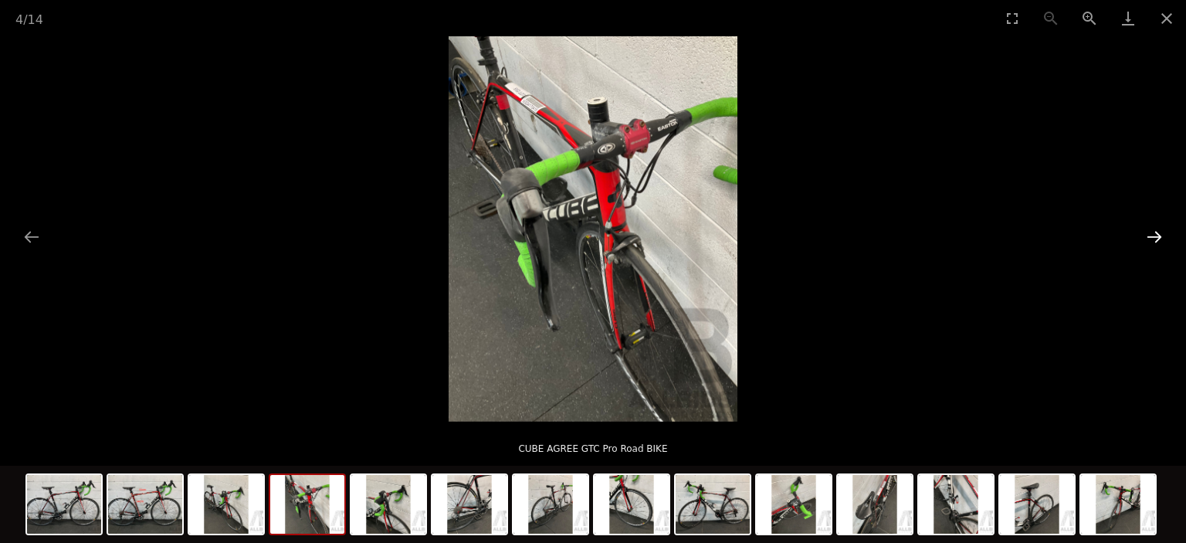
click at [1153, 237] on button "Next slide" at bounding box center [1155, 237] width 32 height 30
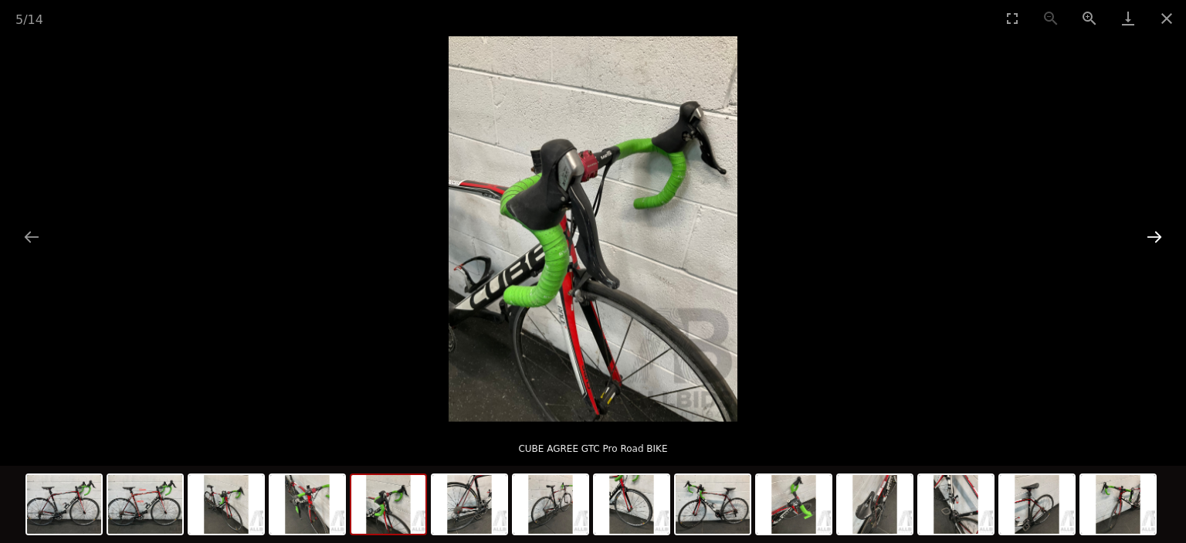
click at [1153, 237] on button "Next slide" at bounding box center [1155, 237] width 32 height 30
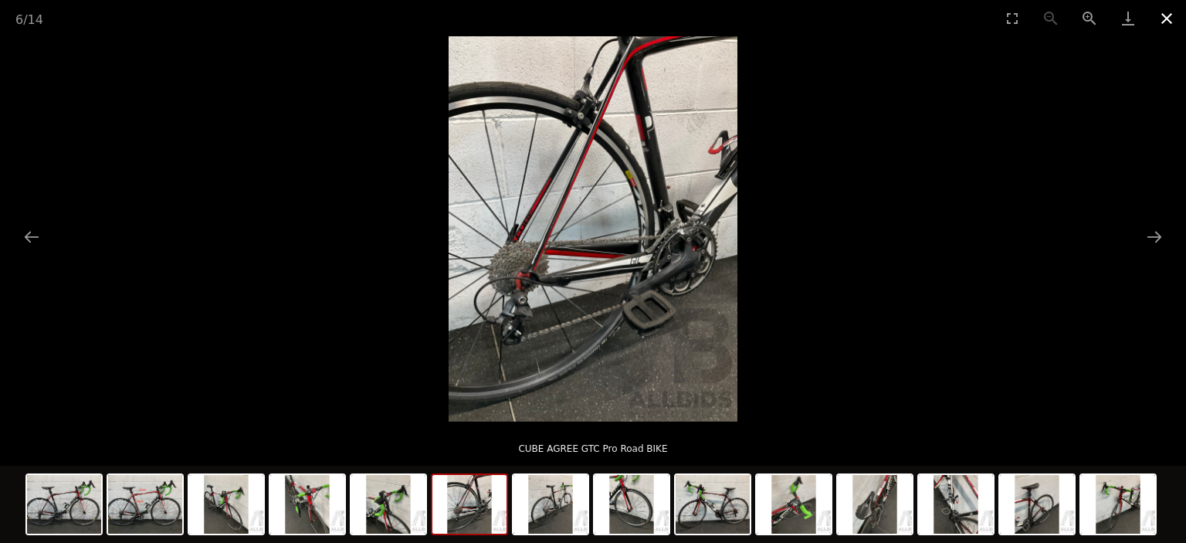
click at [1173, 17] on button "Close gallery" at bounding box center [1167, 18] width 39 height 36
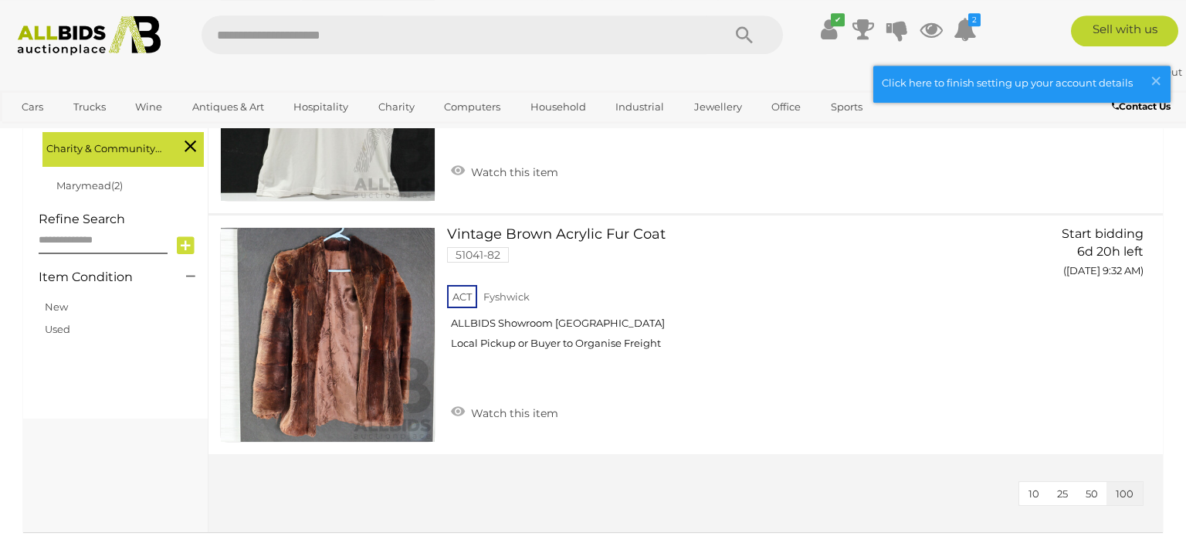
scroll to position [571, 0]
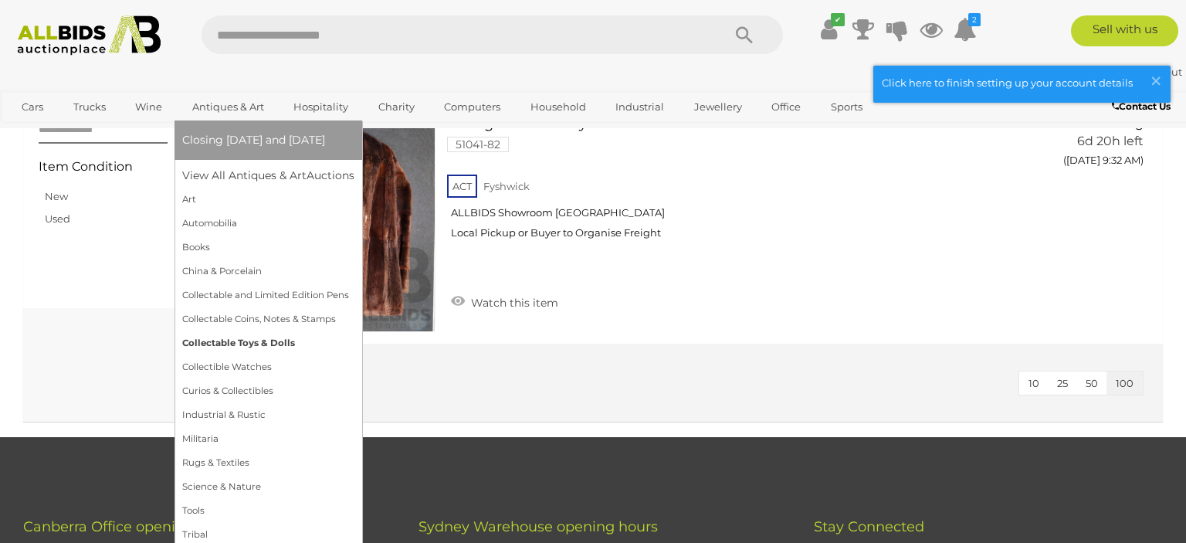
click at [267, 338] on link "Collectable Toys & Dolls" at bounding box center [268, 343] width 172 height 24
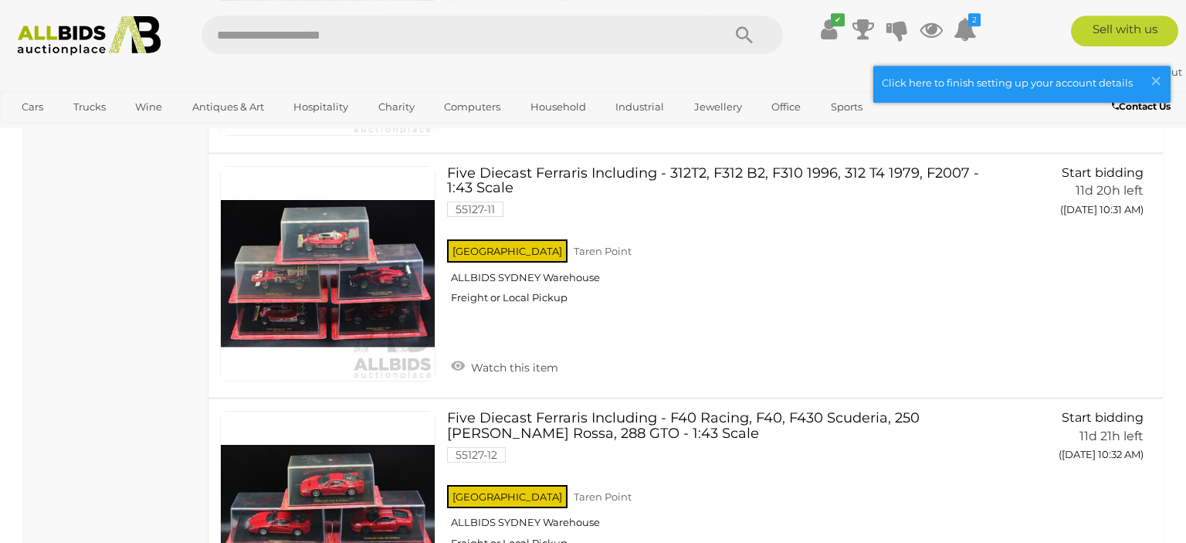
scroll to position [1875, 0]
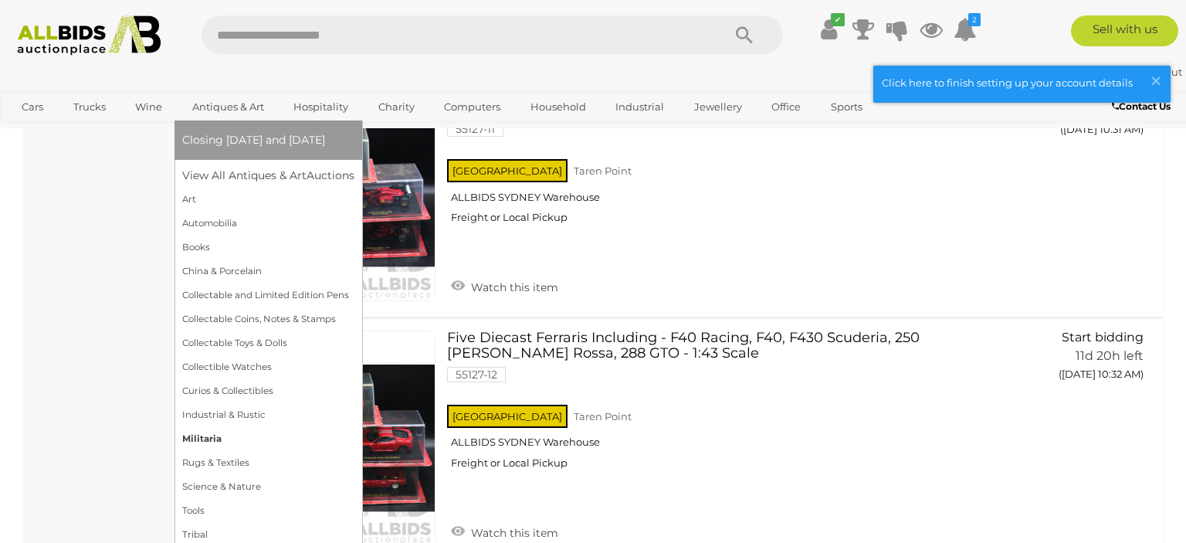
click at [219, 440] on link "Militaria" at bounding box center [268, 439] width 172 height 24
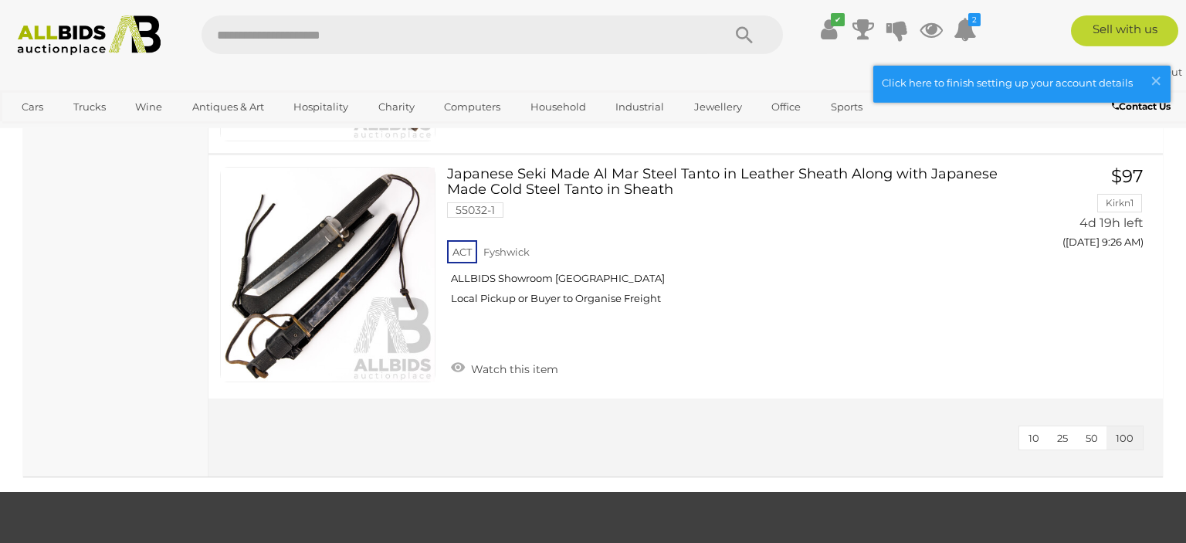
scroll to position [1875, 0]
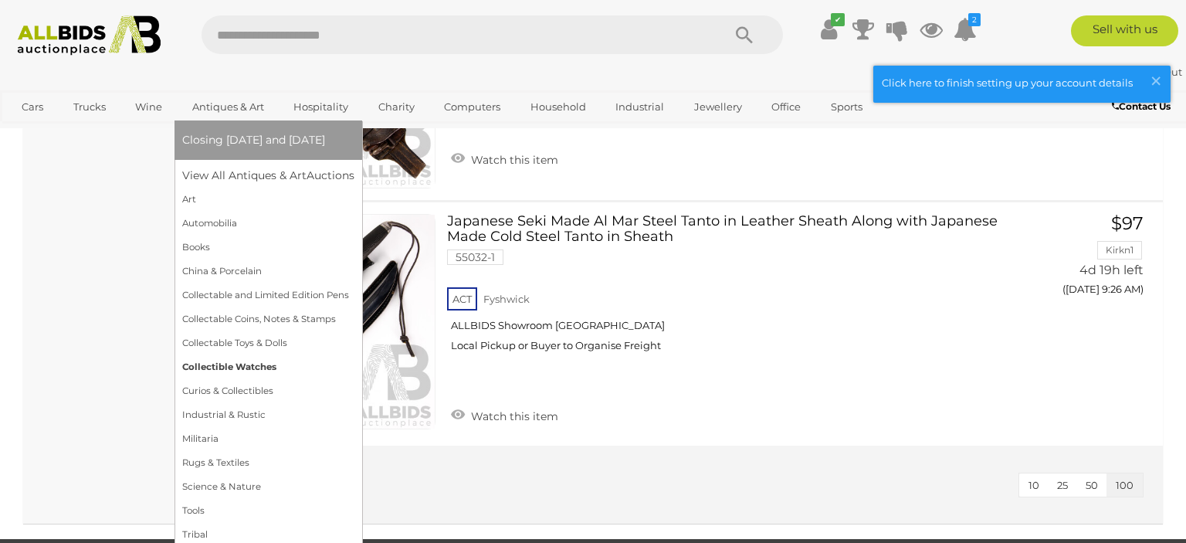
click at [223, 366] on link "Collectible Watches" at bounding box center [268, 367] width 172 height 24
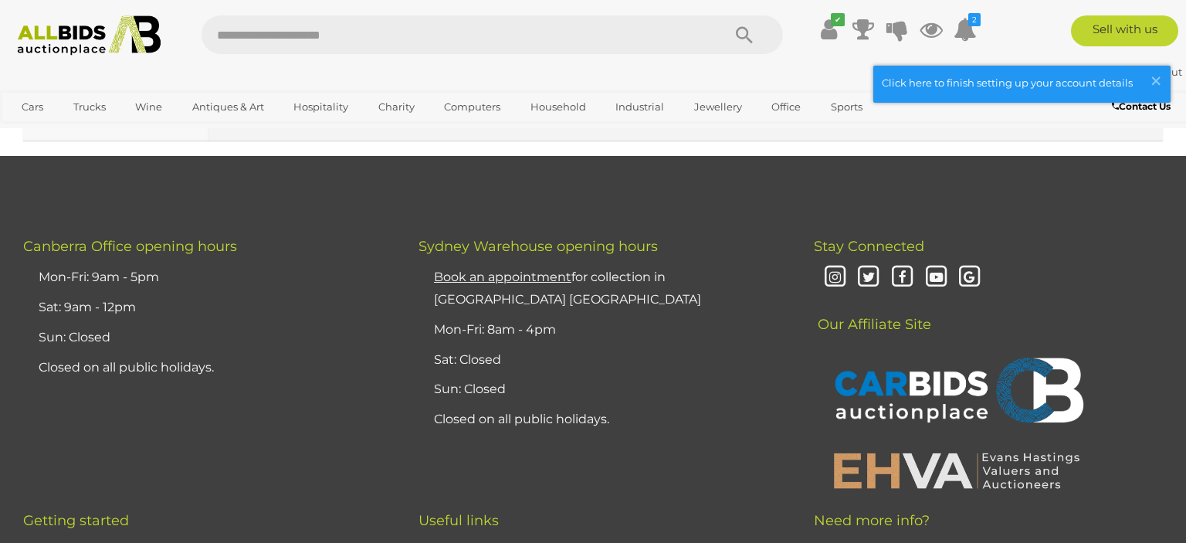
scroll to position [12969, 0]
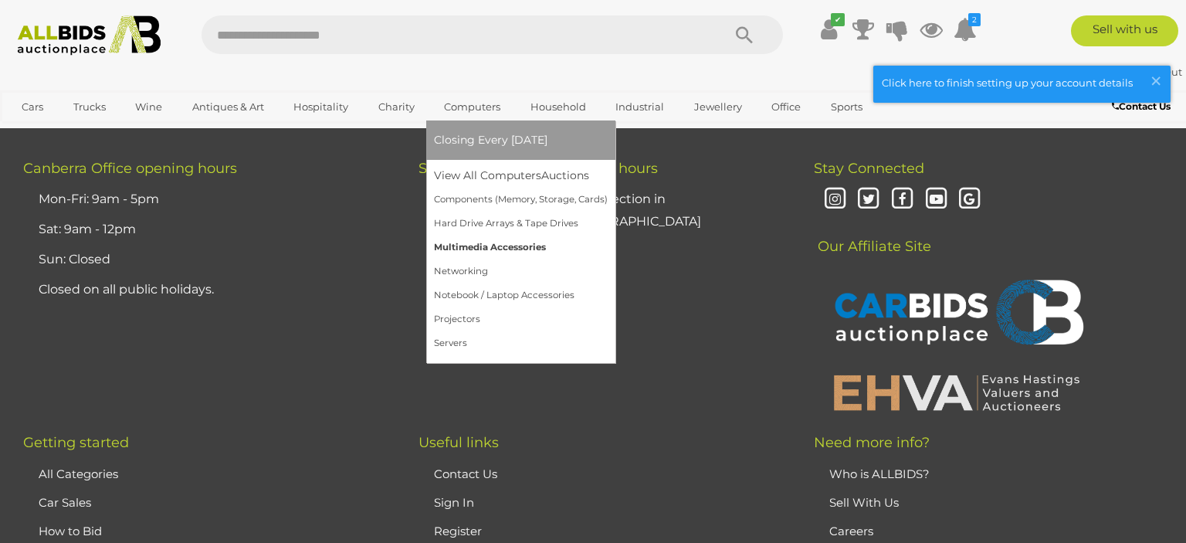
click at [490, 250] on link "Multimedia Accessories" at bounding box center [521, 248] width 174 height 24
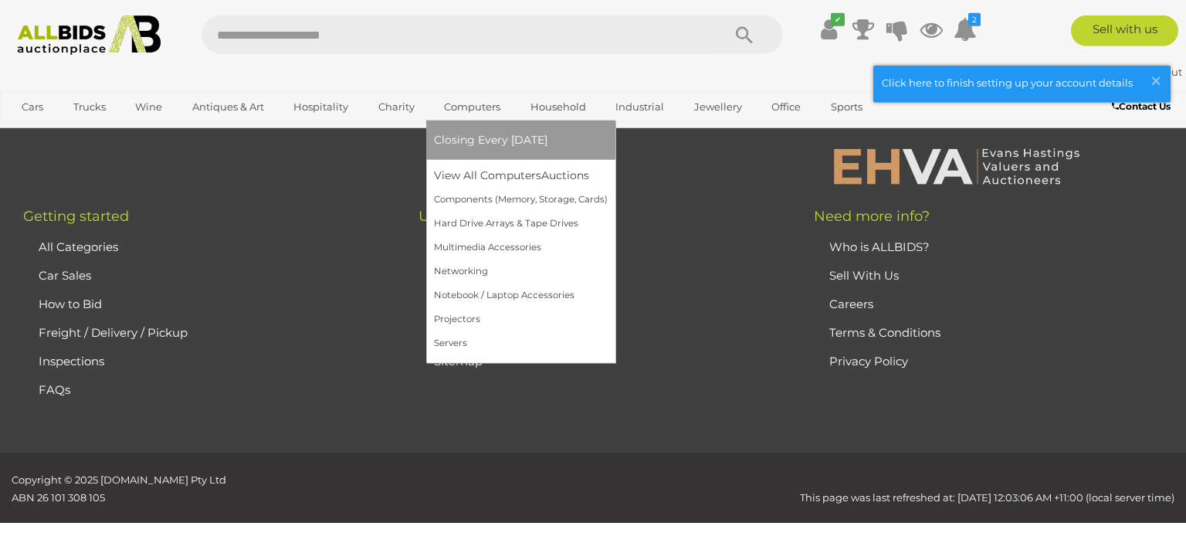
scroll to position [2330, 0]
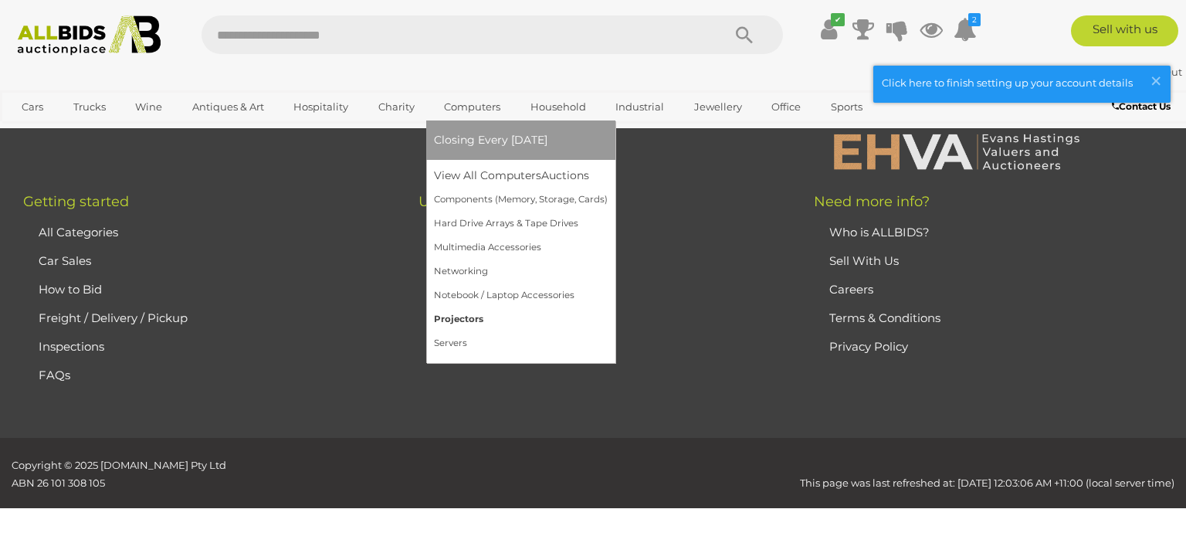
click at [453, 320] on link "Projectors" at bounding box center [521, 319] width 174 height 24
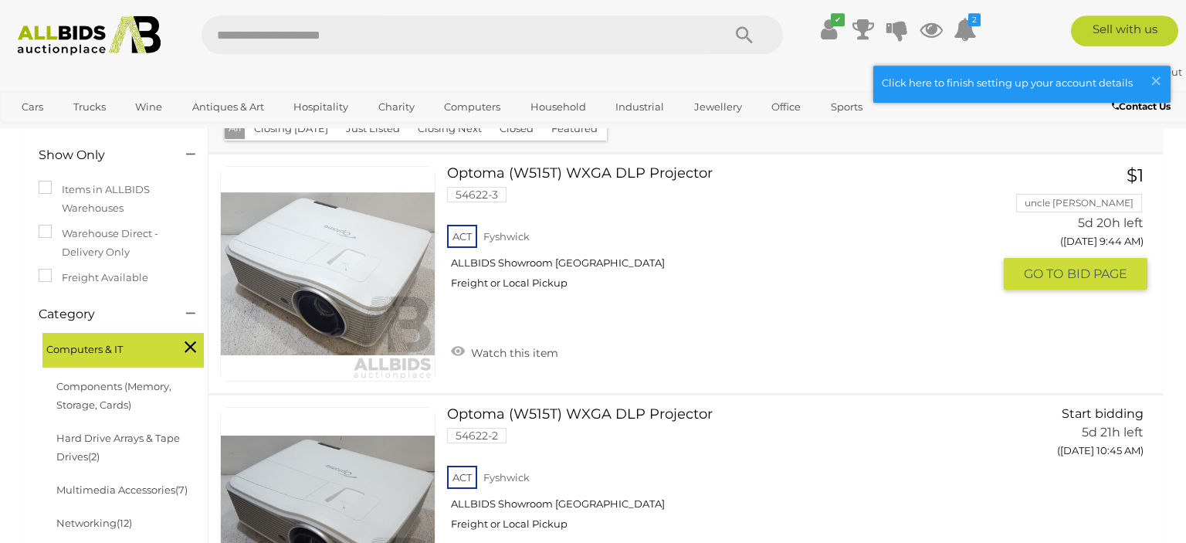
scroll to position [163, 0]
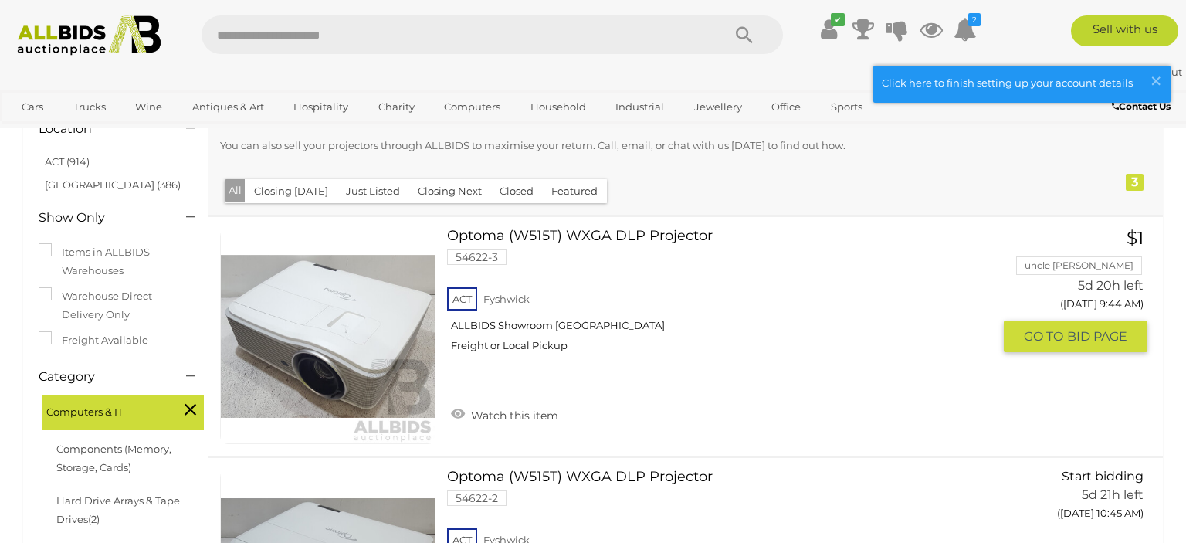
click at [313, 324] on link at bounding box center [327, 336] width 215 height 215
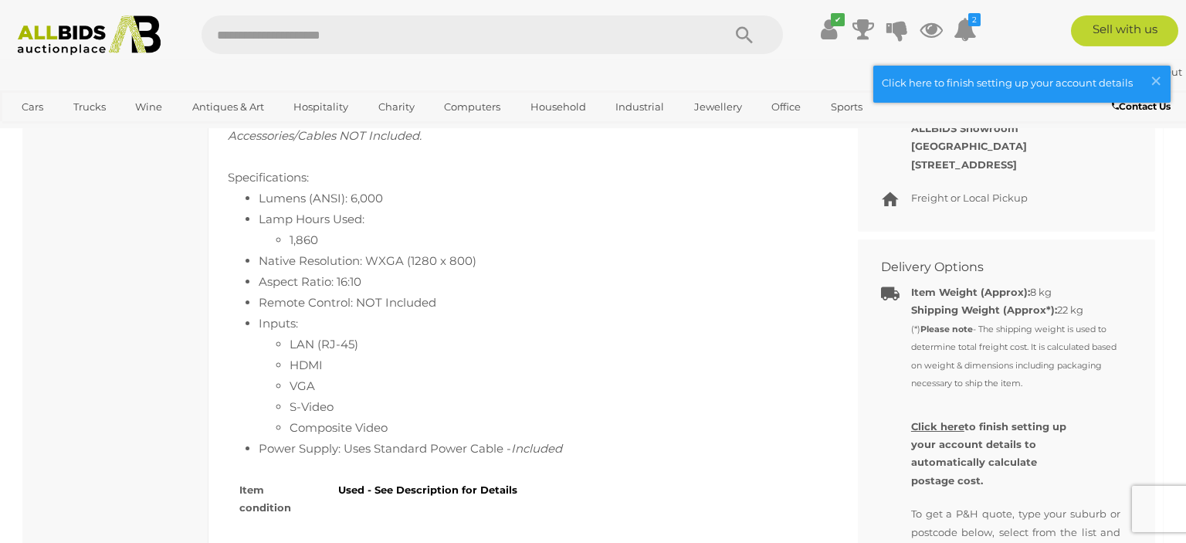
scroll to position [652, 0]
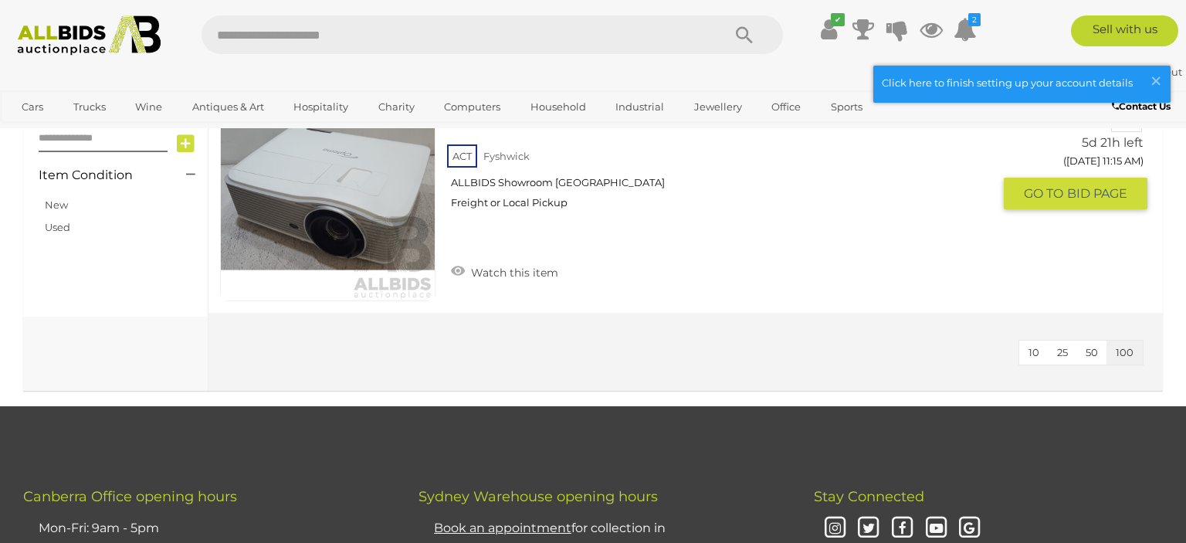
scroll to position [298, 0]
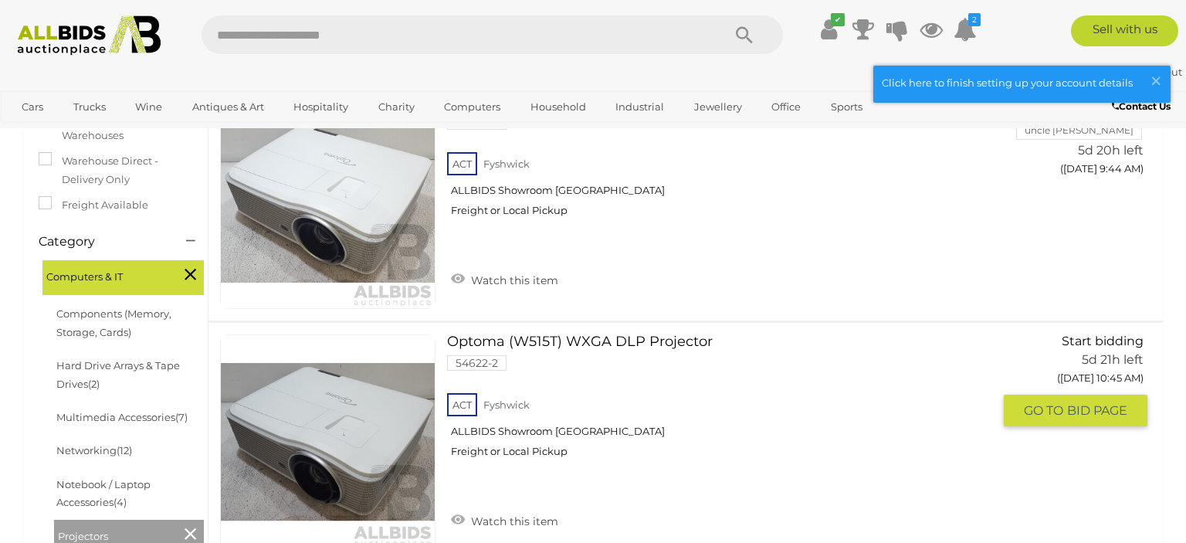
click at [329, 452] on link at bounding box center [327, 441] width 215 height 215
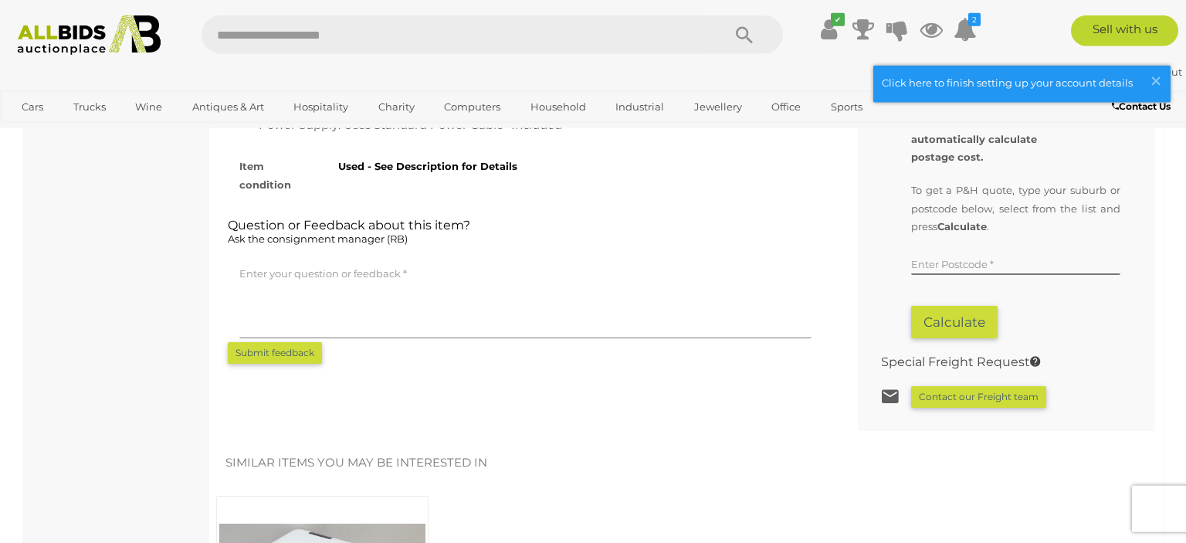
scroll to position [1060, 0]
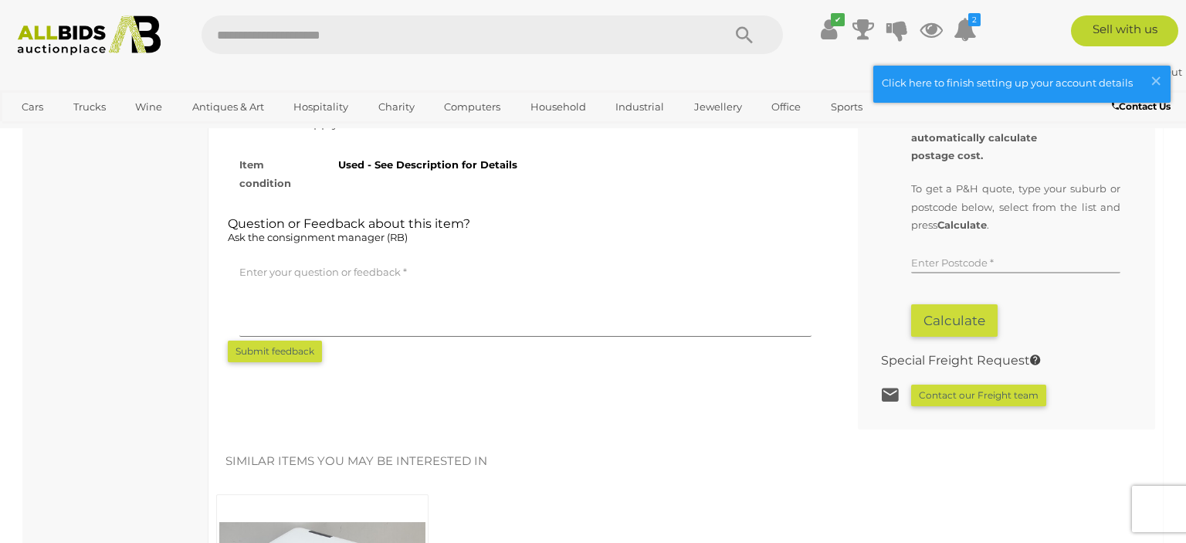
click at [972, 250] on input "text" at bounding box center [1015, 261] width 209 height 23
drag, startPoint x: 990, startPoint y: 270, endPoint x: 993, endPoint y: 280, distance: 10.5
click at [992, 275] on ul "WILLIAMS LANDING, VIC, 3027" at bounding box center [1094, 293] width 367 height 36
click at [993, 282] on div "To get a P&H quote, type your suburb or postcode below, select from the list an…" at bounding box center [1015, 258] width 209 height 157
click at [976, 307] on button "Calculate" at bounding box center [954, 320] width 87 height 33
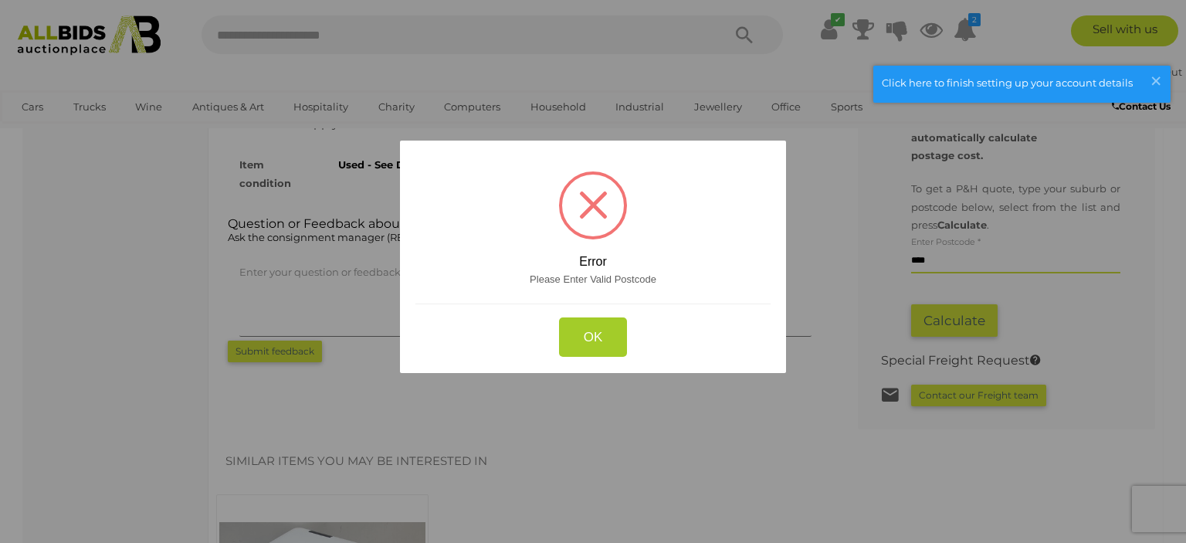
click at [593, 338] on button "OK" at bounding box center [593, 336] width 69 height 39
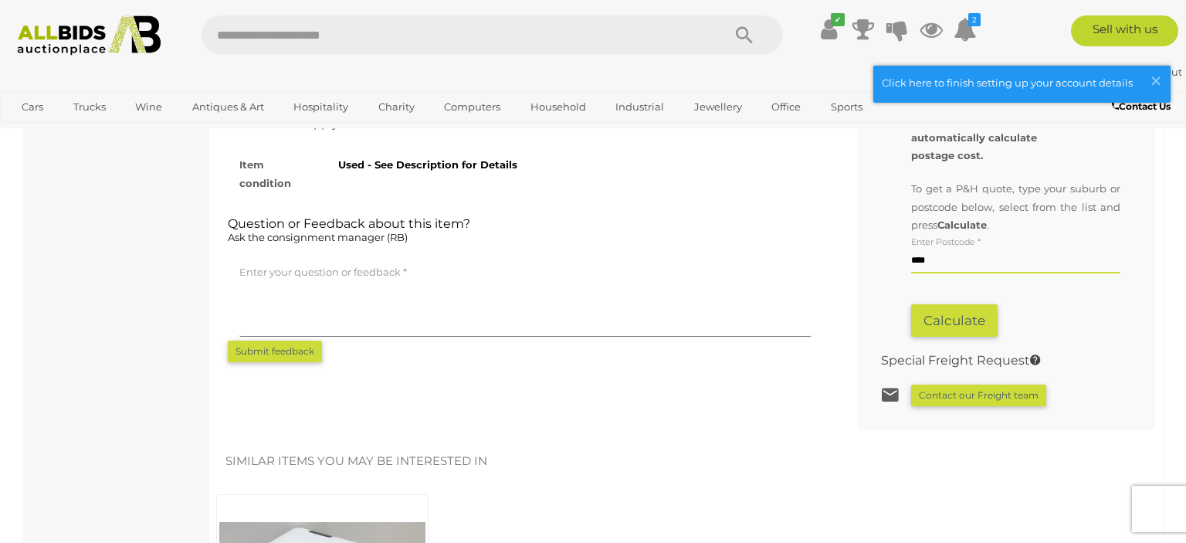
click at [938, 257] on input "****" at bounding box center [1015, 261] width 209 height 23
click at [962, 252] on input "****" at bounding box center [1015, 261] width 209 height 23
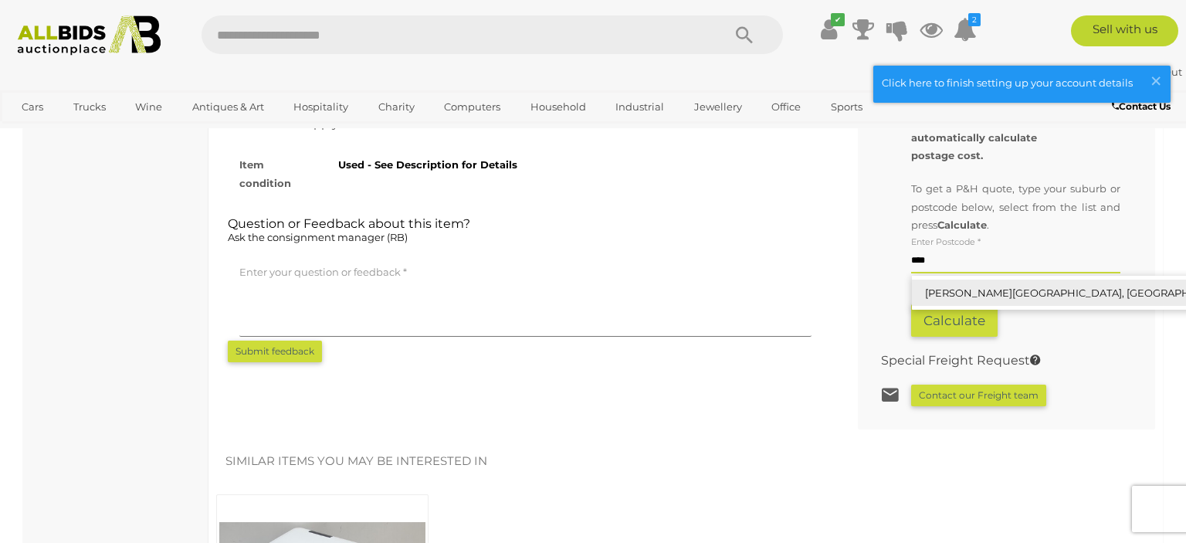
click at [999, 287] on link "WILLIAMS LANDING, VIC, 3027" at bounding box center [1094, 293] width 365 height 27
type input "**********"
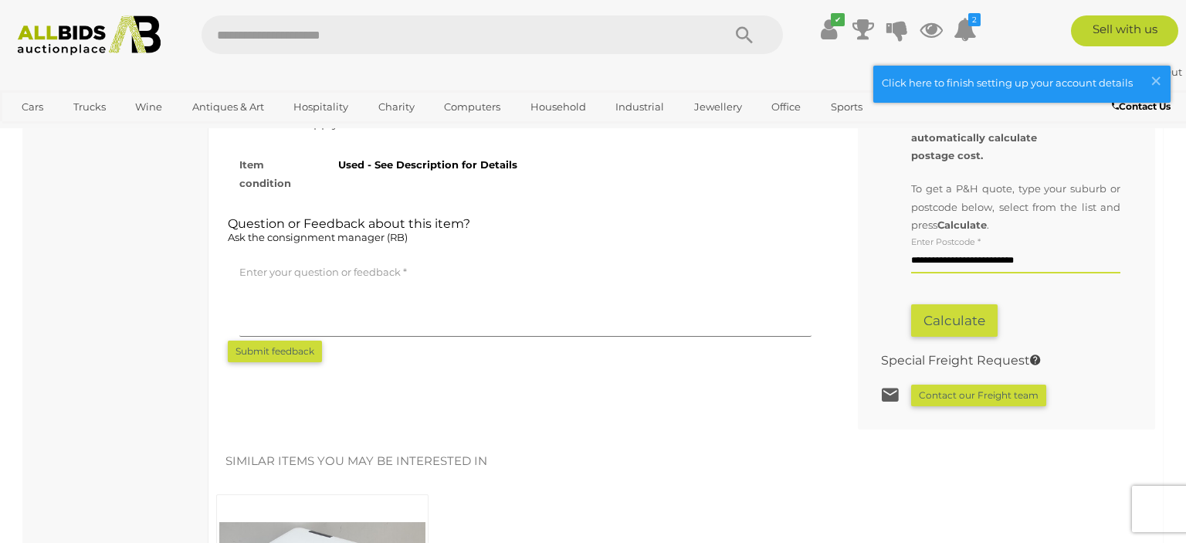
click at [954, 314] on button "Calculate" at bounding box center [954, 320] width 87 height 33
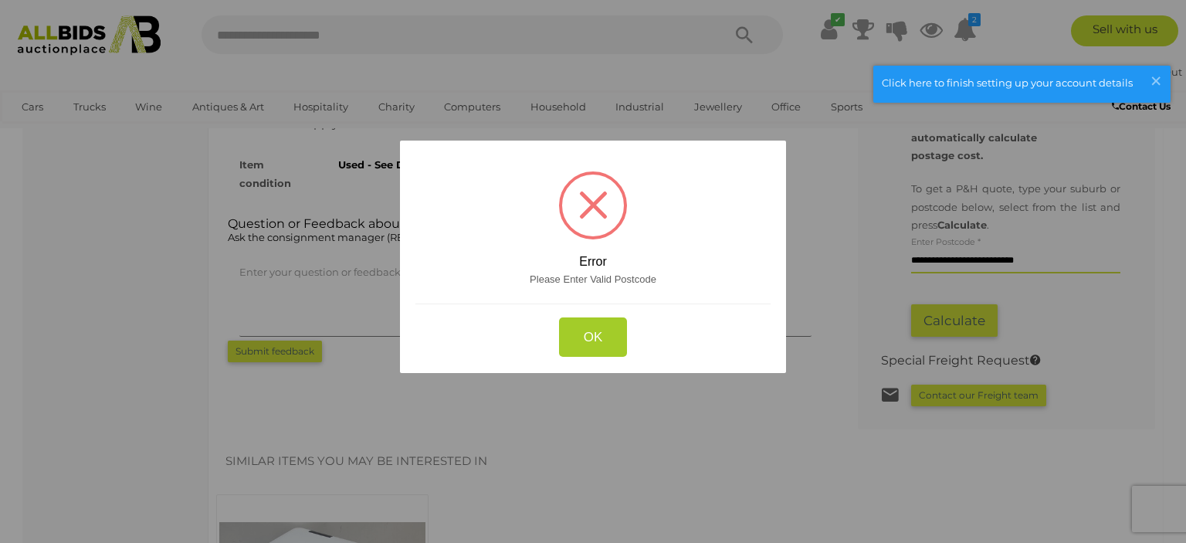
click at [581, 332] on button "OK" at bounding box center [593, 336] width 69 height 39
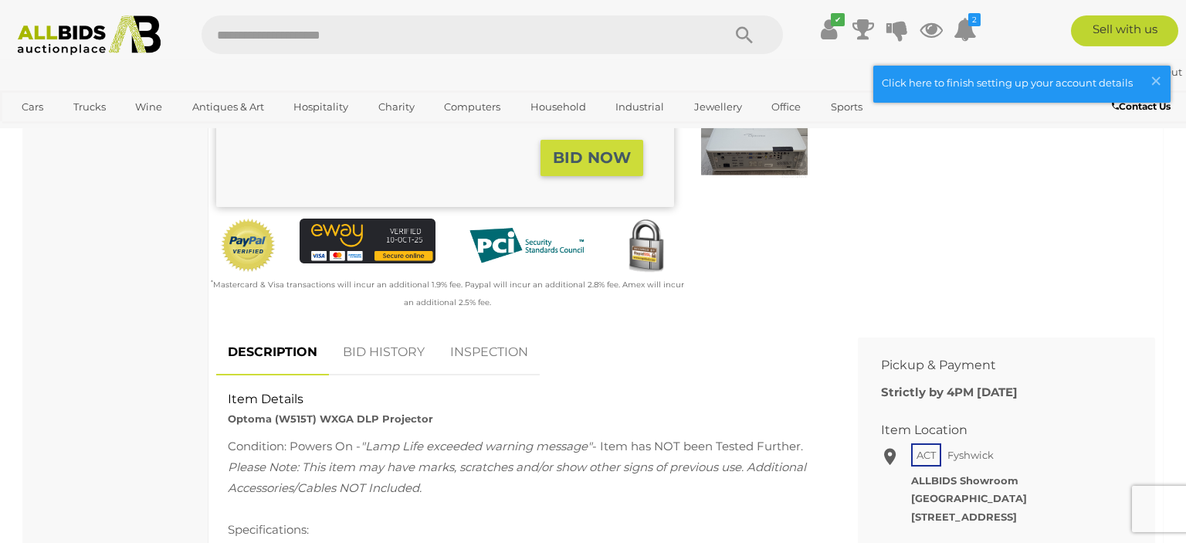
scroll to position [244, 0]
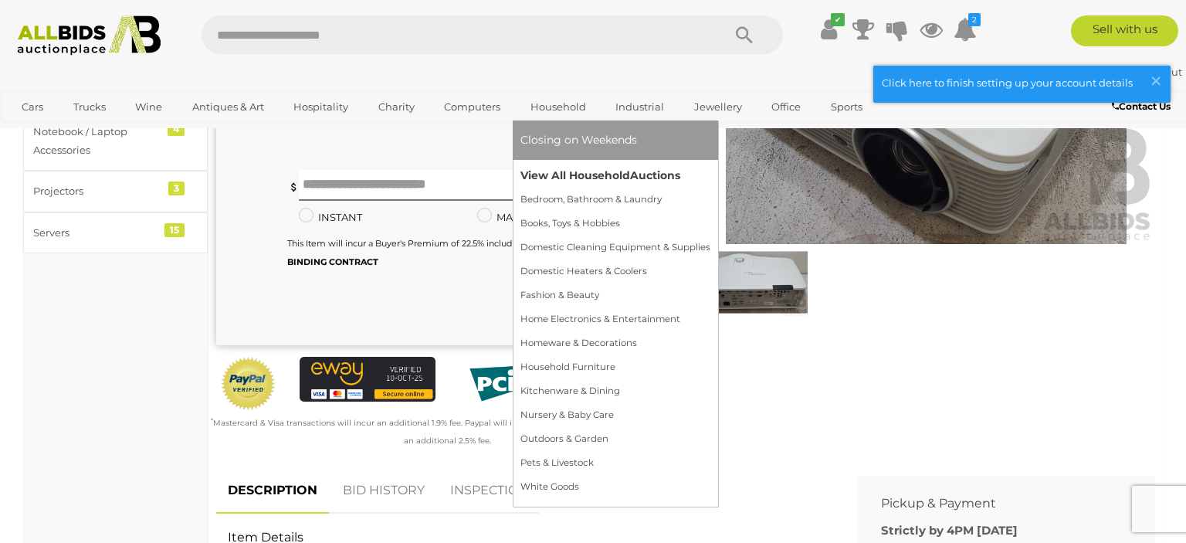
click at [588, 171] on link "View All Household Auctions" at bounding box center [616, 176] width 190 height 24
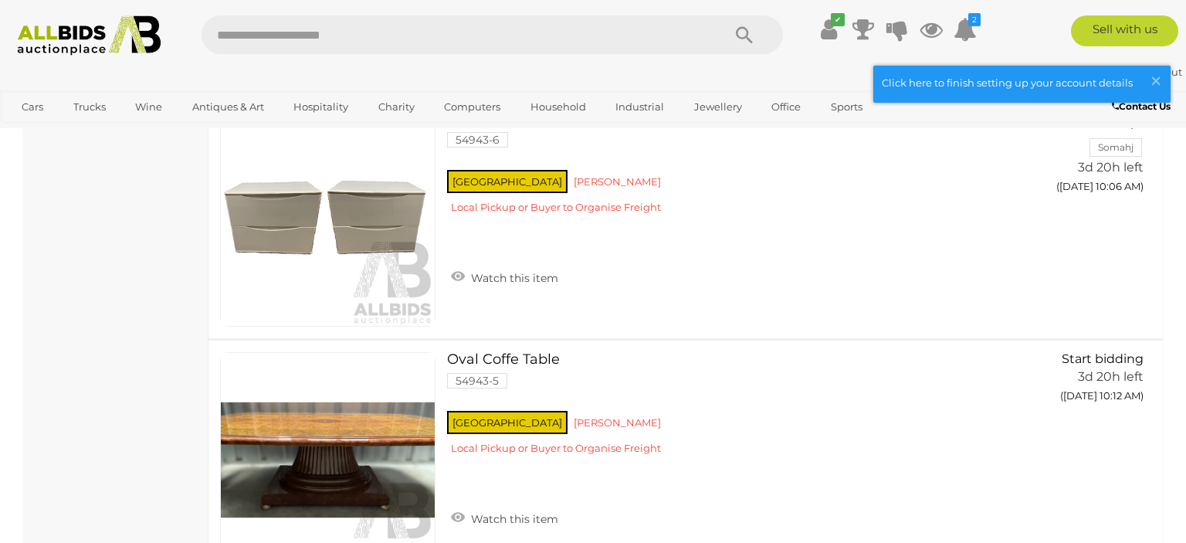
scroll to position [12418, 0]
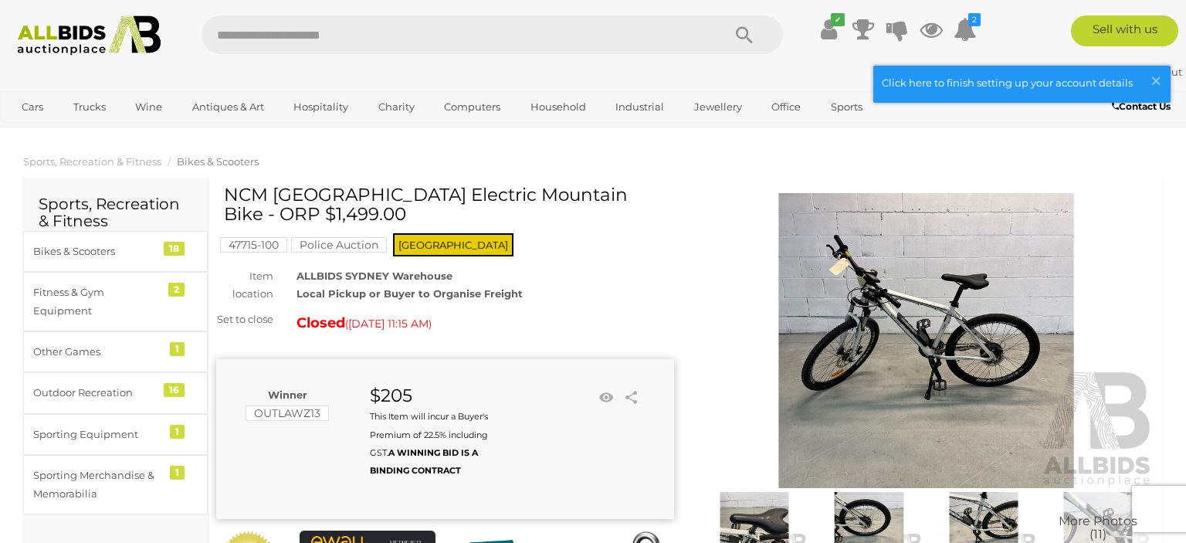
click at [858, 370] on img at bounding box center [926, 340] width 458 height 295
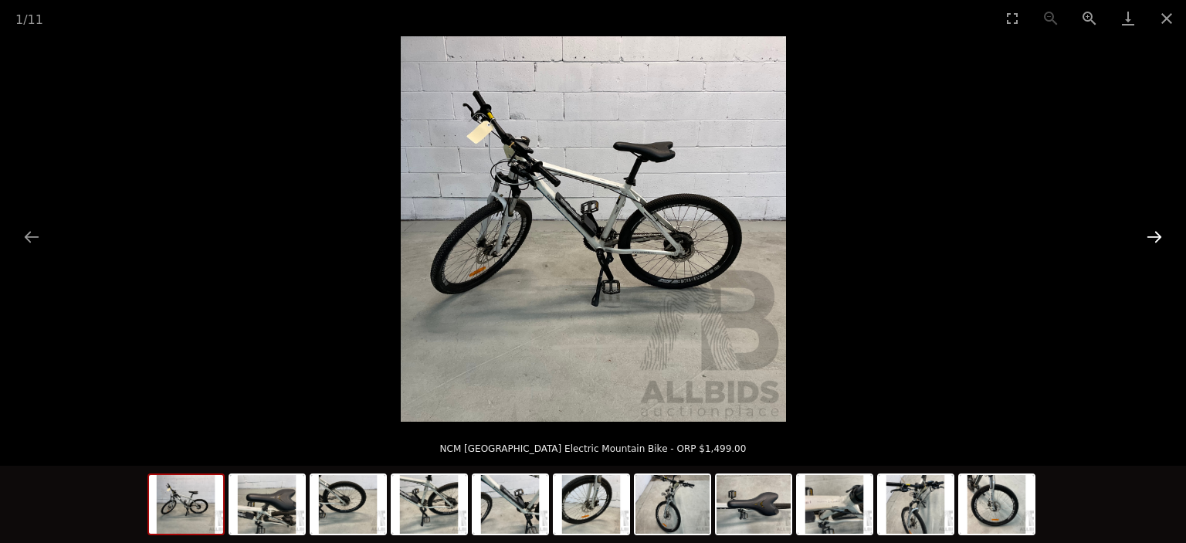
click at [1148, 228] on button "Next slide" at bounding box center [1155, 237] width 32 height 30
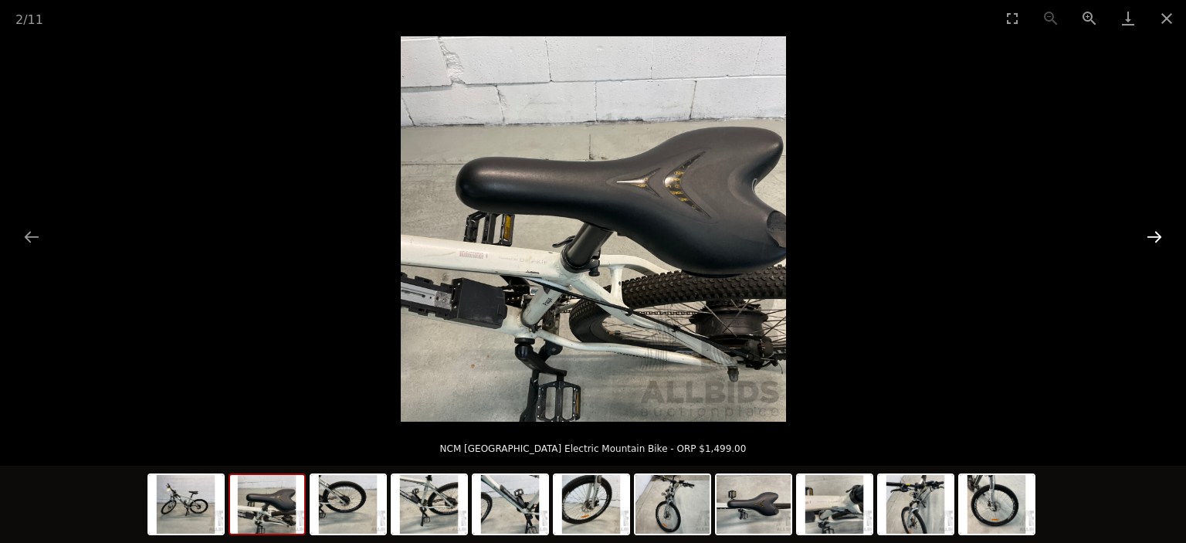
click at [1148, 228] on button "Next slide" at bounding box center [1155, 237] width 32 height 30
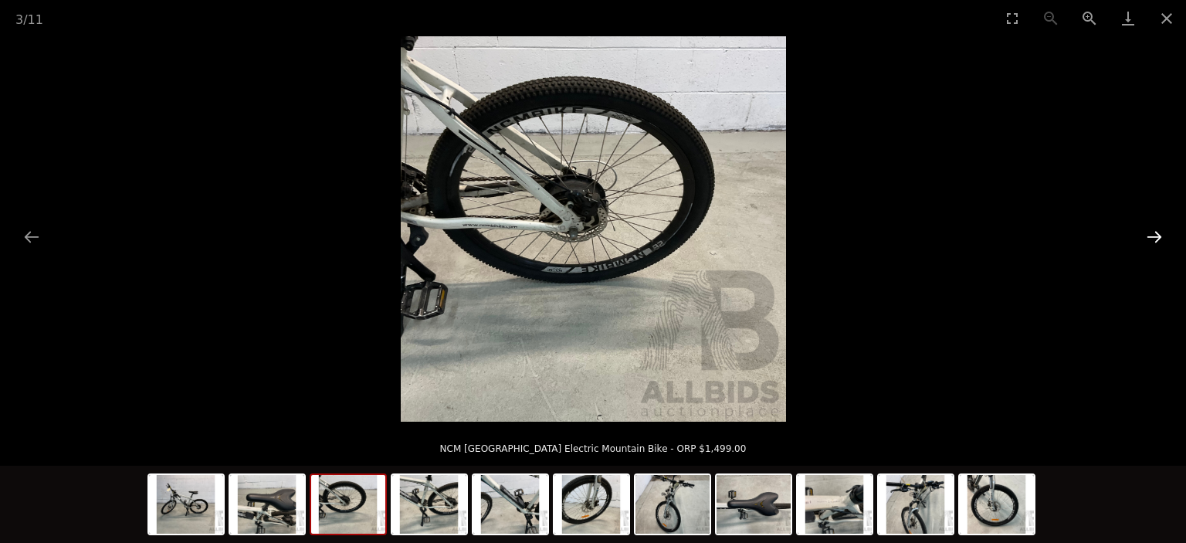
click at [1148, 228] on button "Next slide" at bounding box center [1155, 237] width 32 height 30
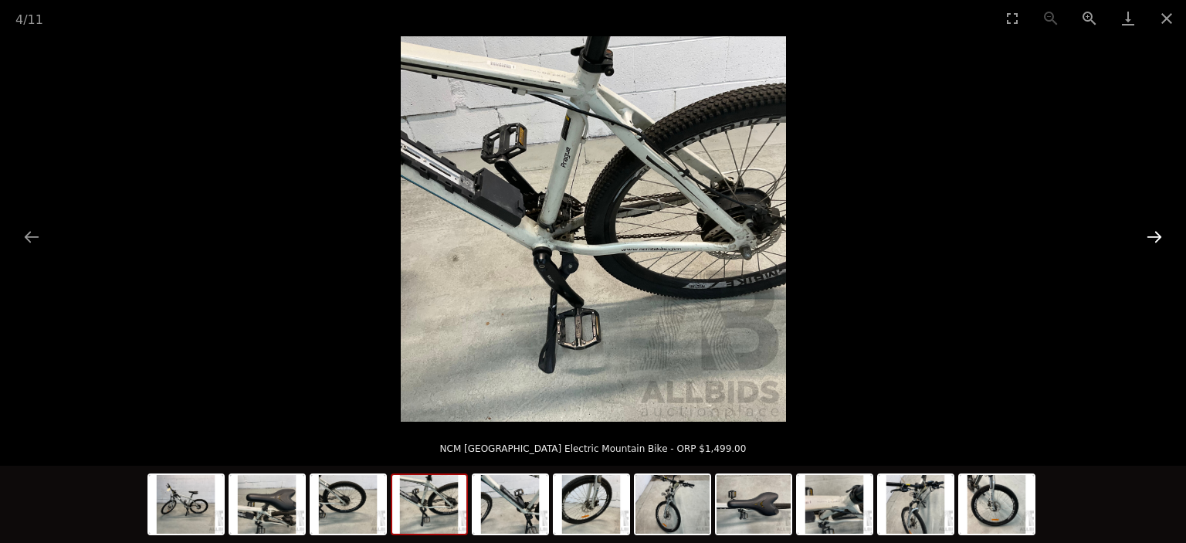
click at [1148, 228] on button "Next slide" at bounding box center [1155, 237] width 32 height 30
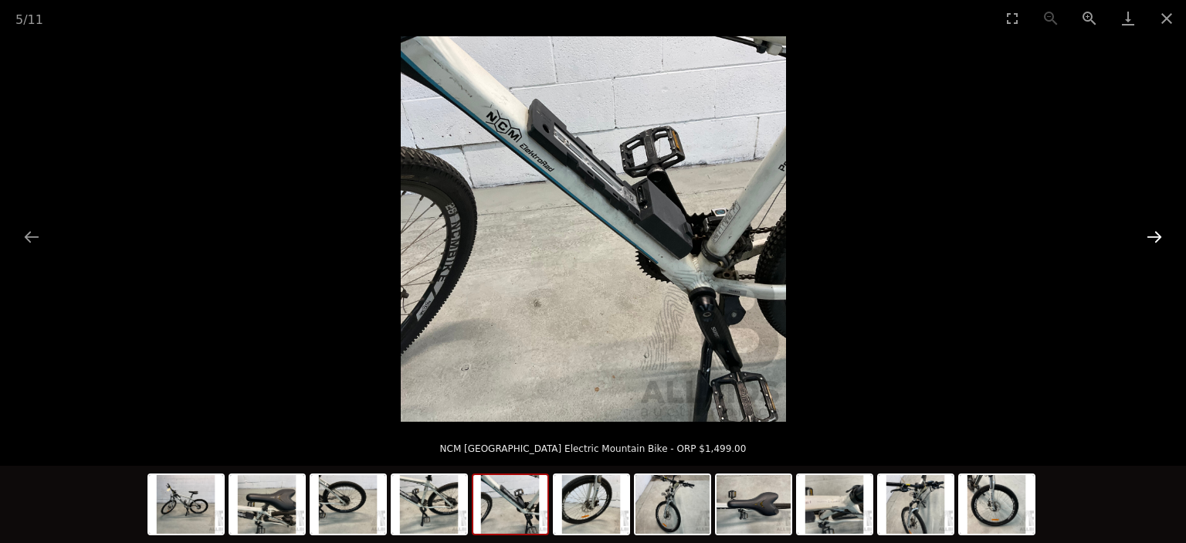
click at [1148, 228] on button "Next slide" at bounding box center [1155, 237] width 32 height 30
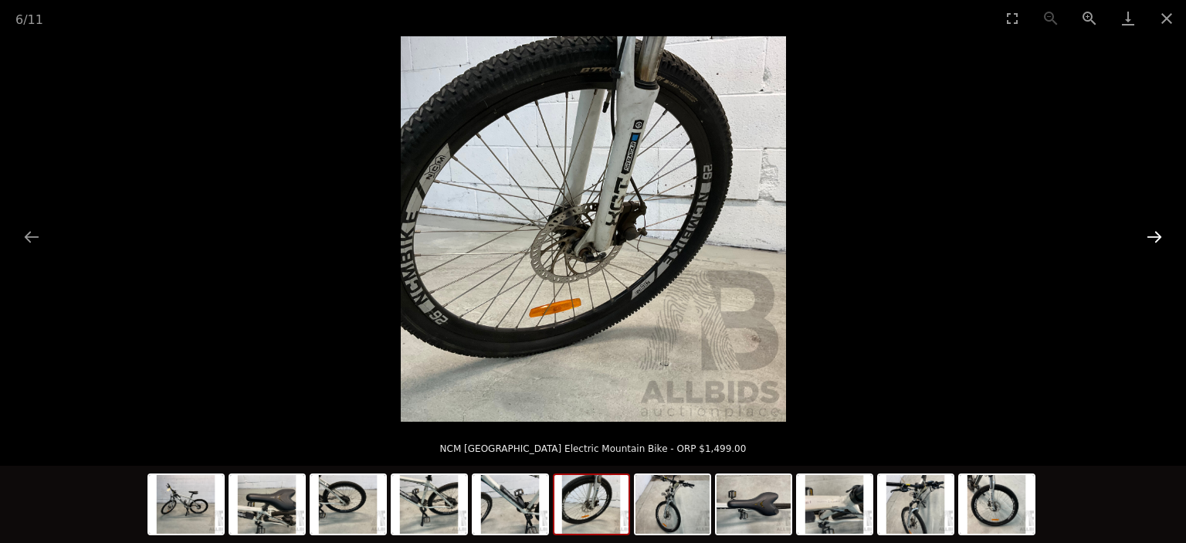
click at [1148, 228] on button "Next slide" at bounding box center [1155, 237] width 32 height 30
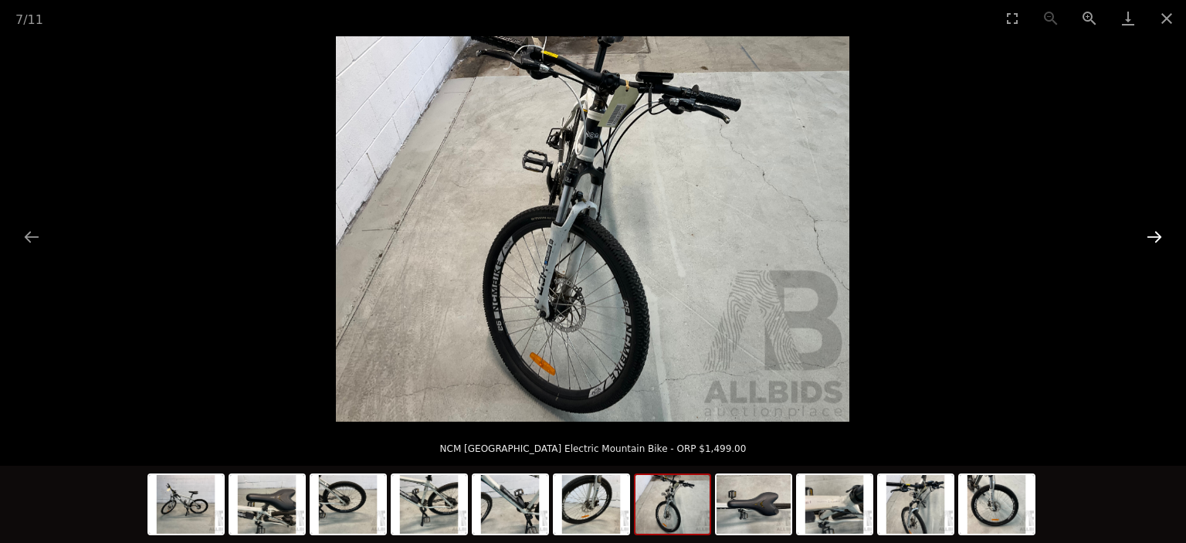
click at [1148, 228] on button "Next slide" at bounding box center [1155, 237] width 32 height 30
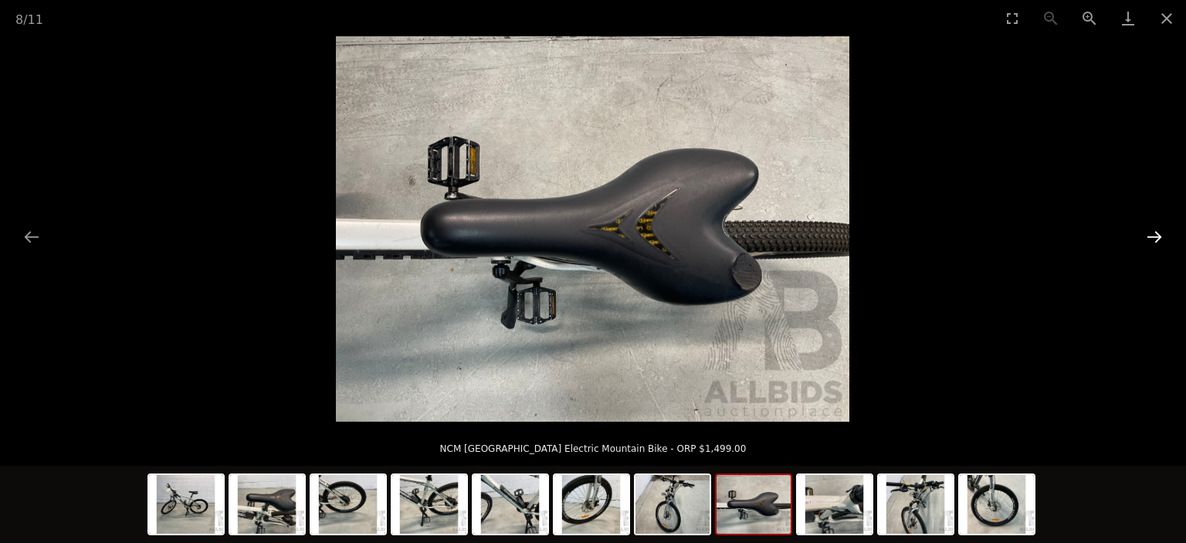
click at [1148, 228] on button "Next slide" at bounding box center [1155, 237] width 32 height 30
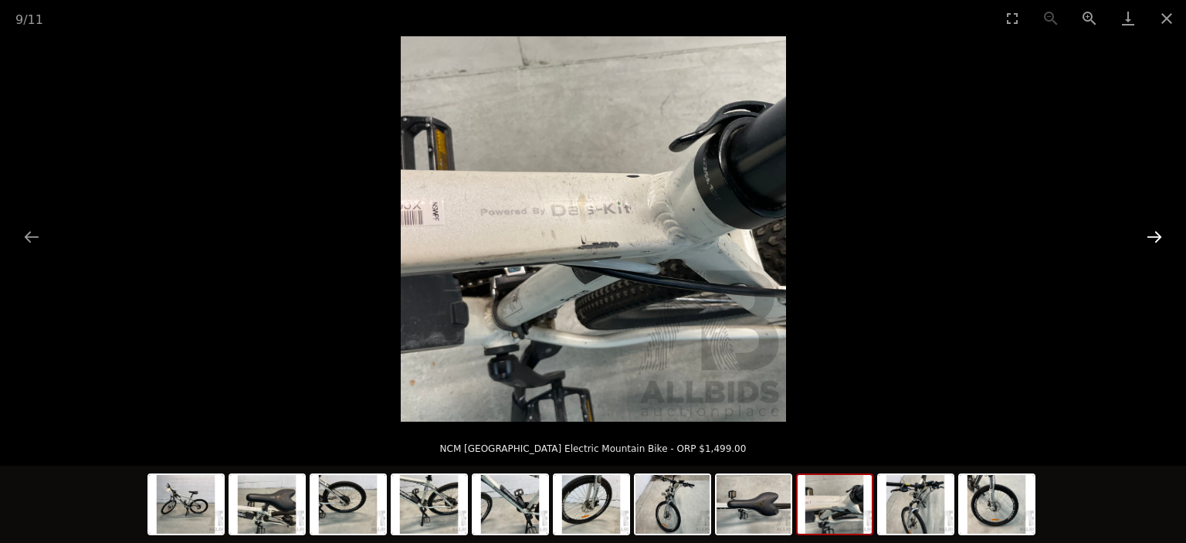
click at [1148, 228] on button "Next slide" at bounding box center [1155, 237] width 32 height 30
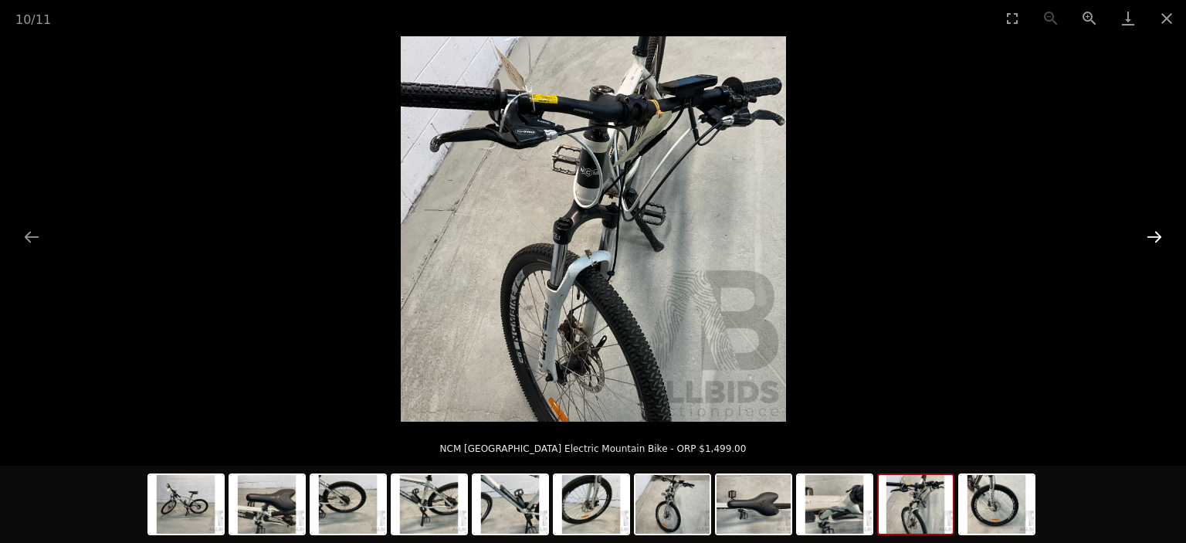
click at [1148, 228] on button "Next slide" at bounding box center [1155, 237] width 32 height 30
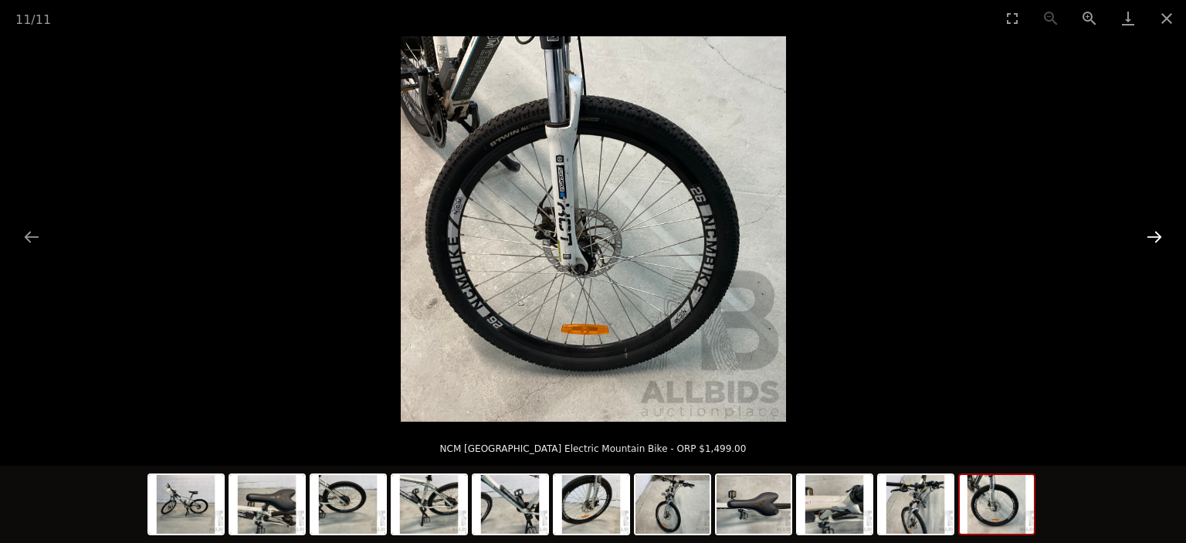
click at [1148, 228] on button "Next slide" at bounding box center [1155, 237] width 32 height 30
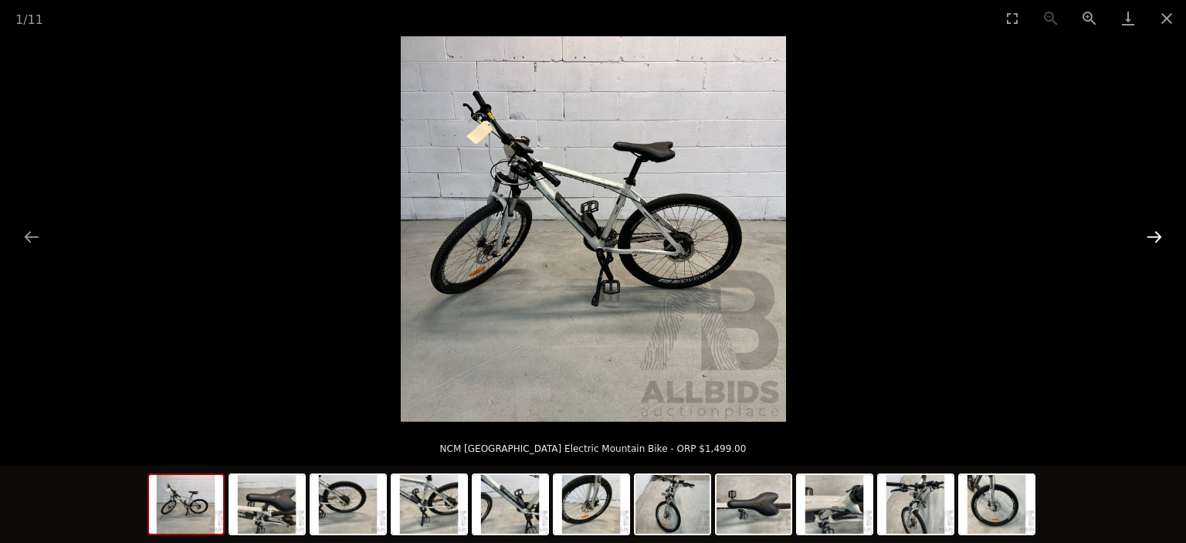
click at [1148, 228] on button "Next slide" at bounding box center [1155, 237] width 32 height 30
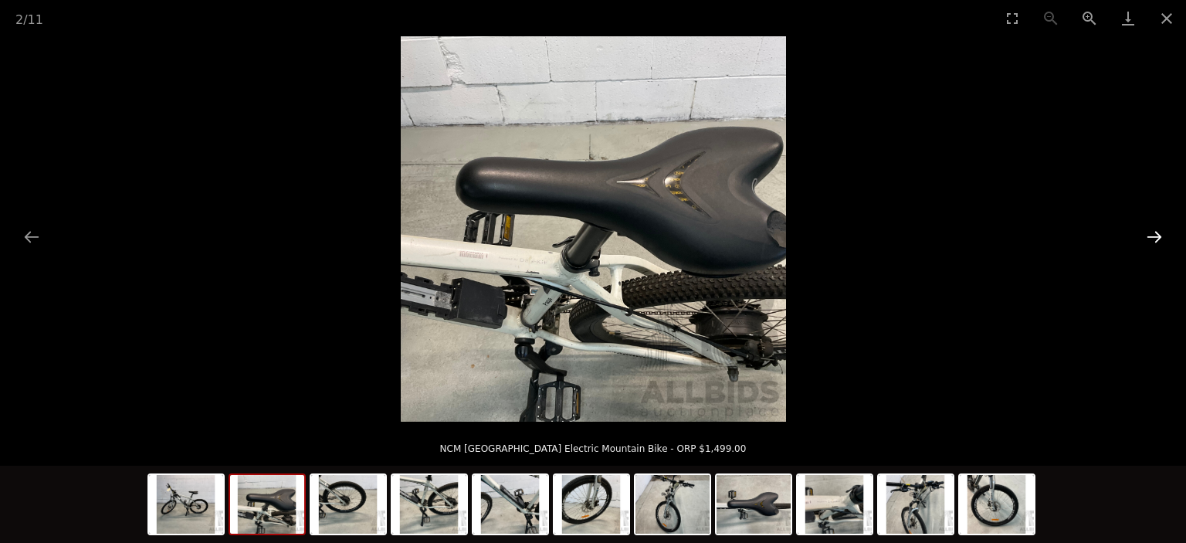
click at [1148, 228] on button "Next slide" at bounding box center [1155, 237] width 32 height 30
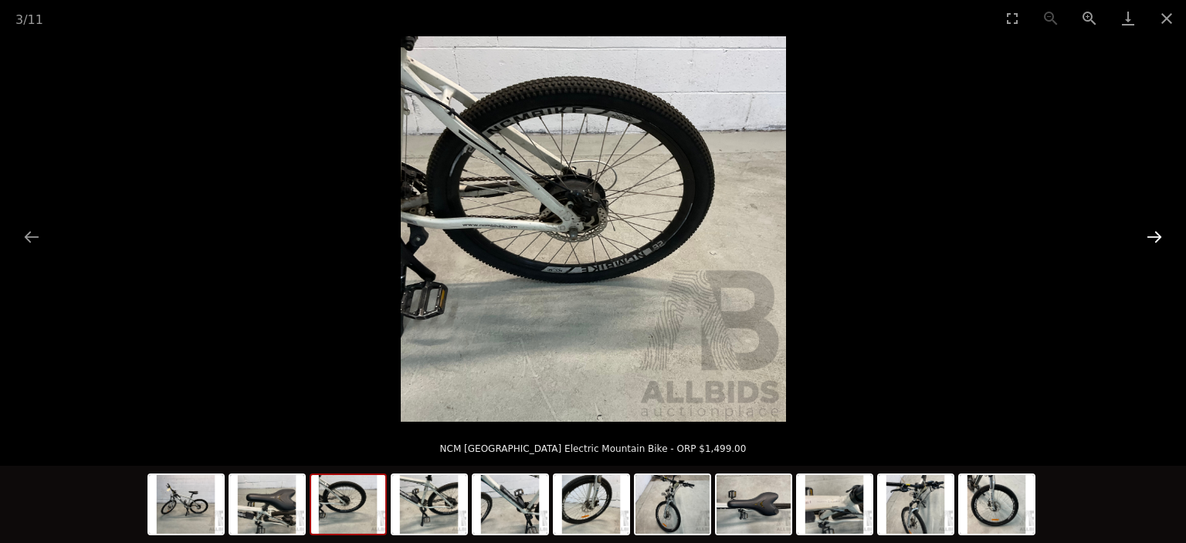
click at [1148, 228] on button "Next slide" at bounding box center [1155, 237] width 32 height 30
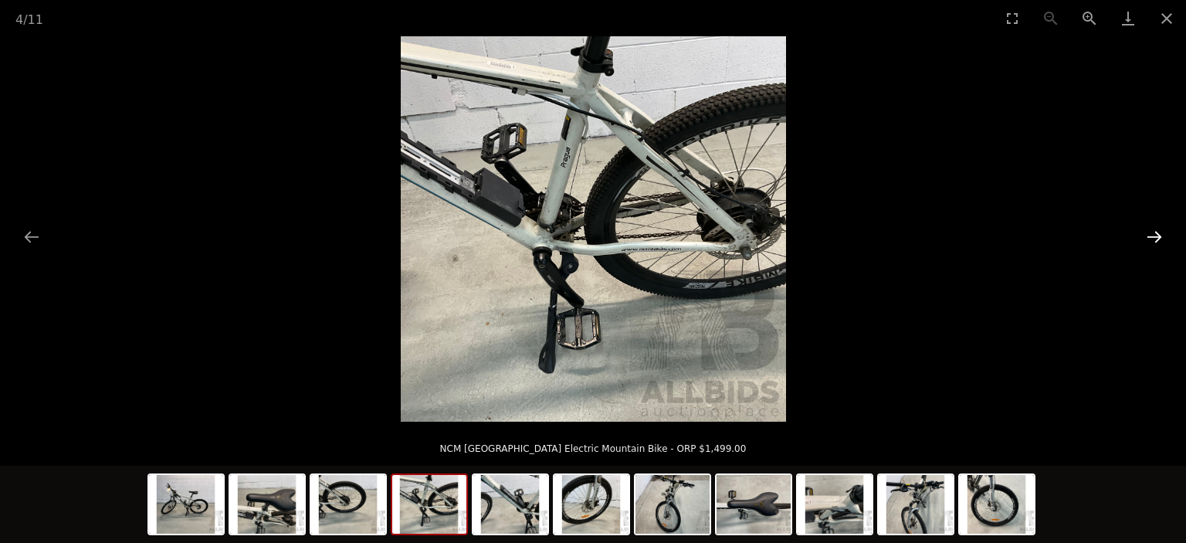
click at [1148, 228] on button "Next slide" at bounding box center [1155, 237] width 32 height 30
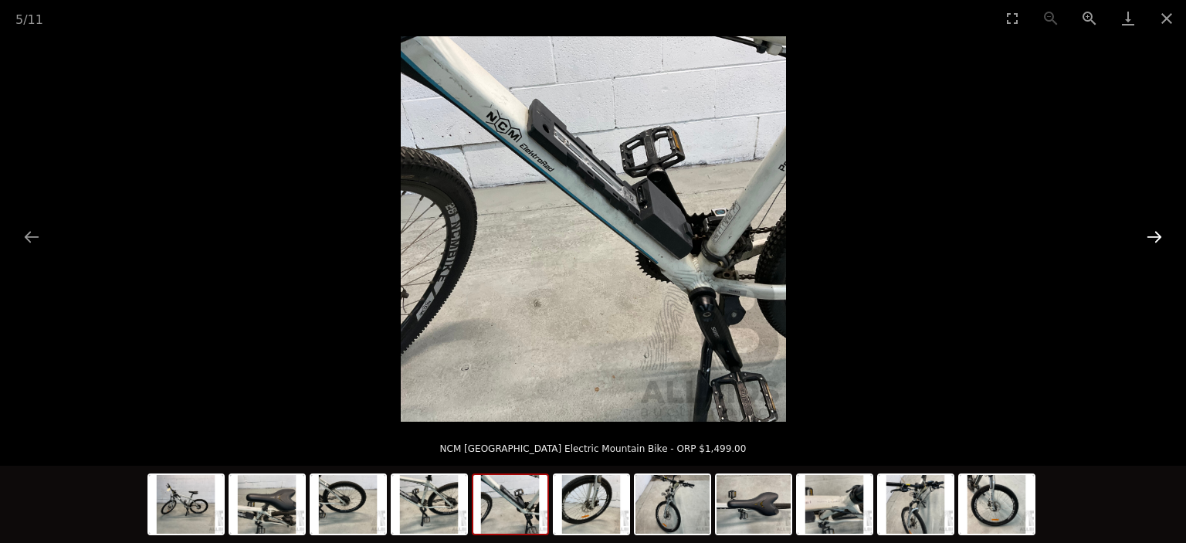
click at [1148, 228] on button "Next slide" at bounding box center [1155, 237] width 32 height 30
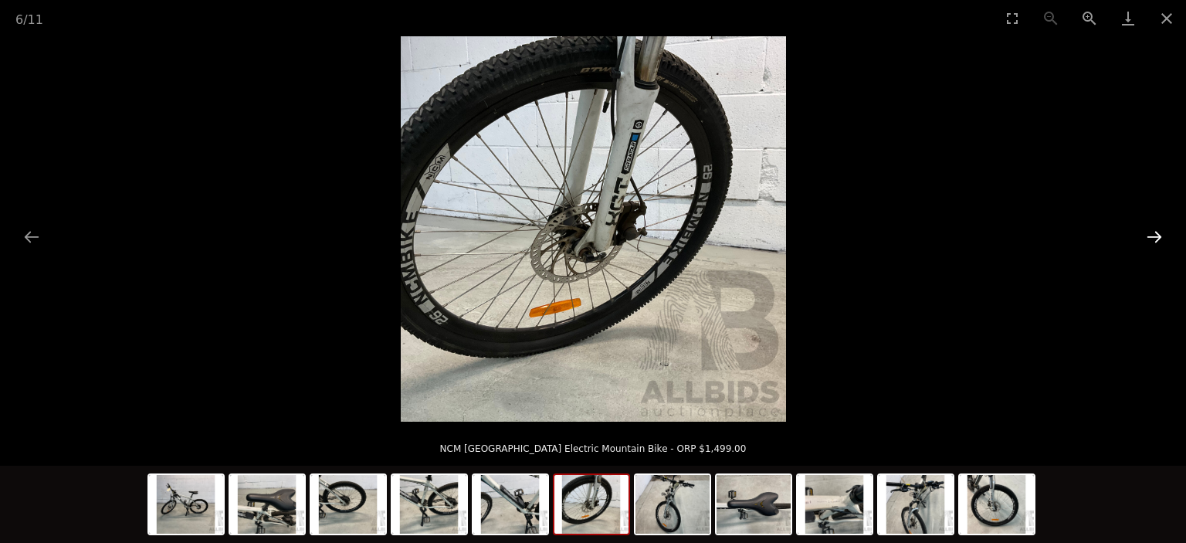
click at [1149, 227] on button "Next slide" at bounding box center [1155, 237] width 32 height 30
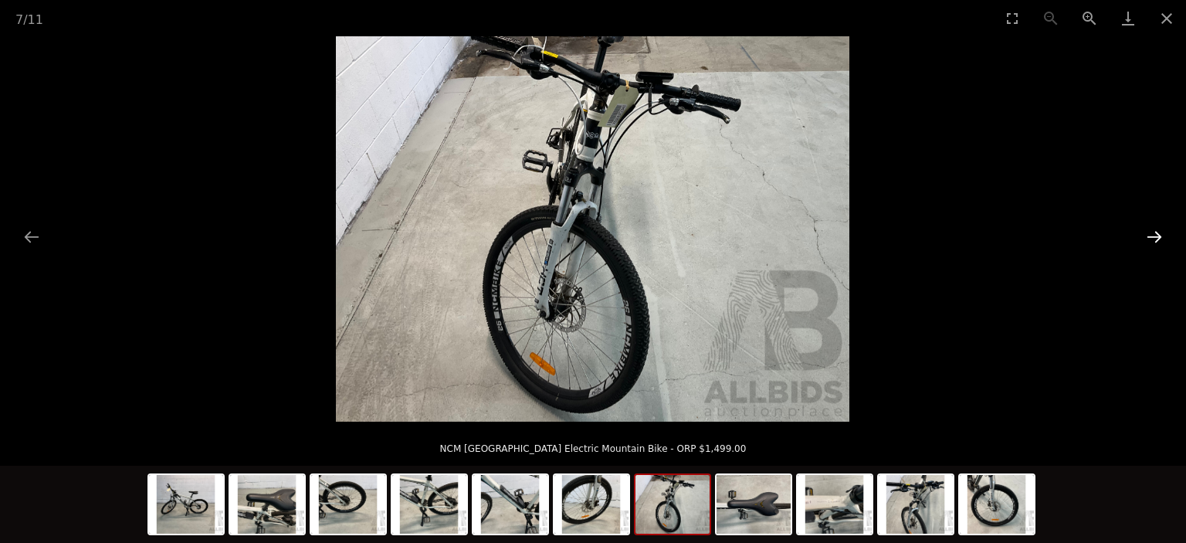
click at [1149, 227] on button "Next slide" at bounding box center [1155, 237] width 32 height 30
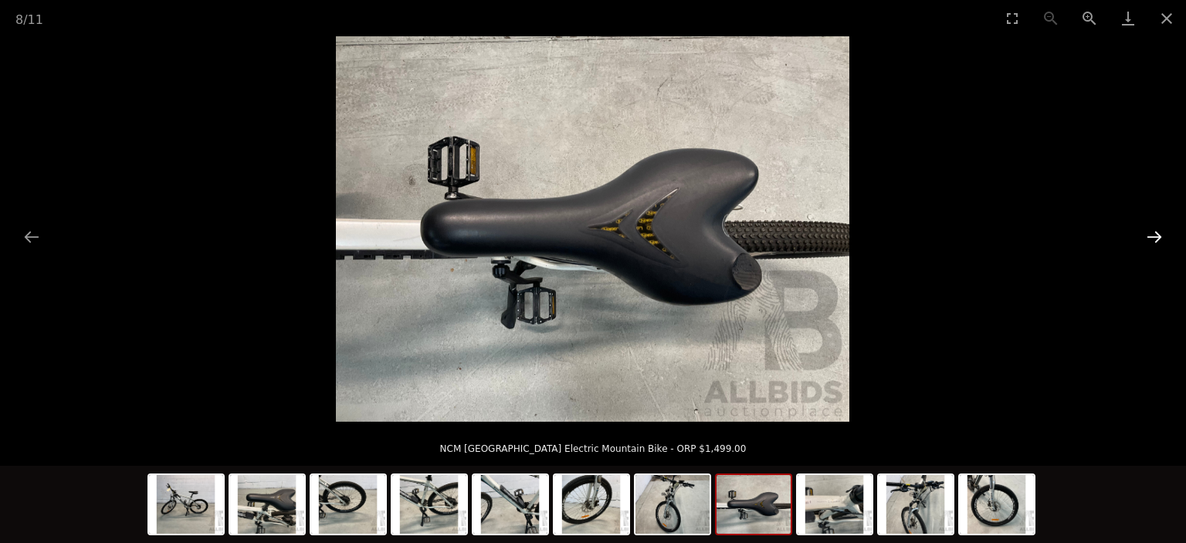
click at [1149, 227] on button "Next slide" at bounding box center [1155, 237] width 32 height 30
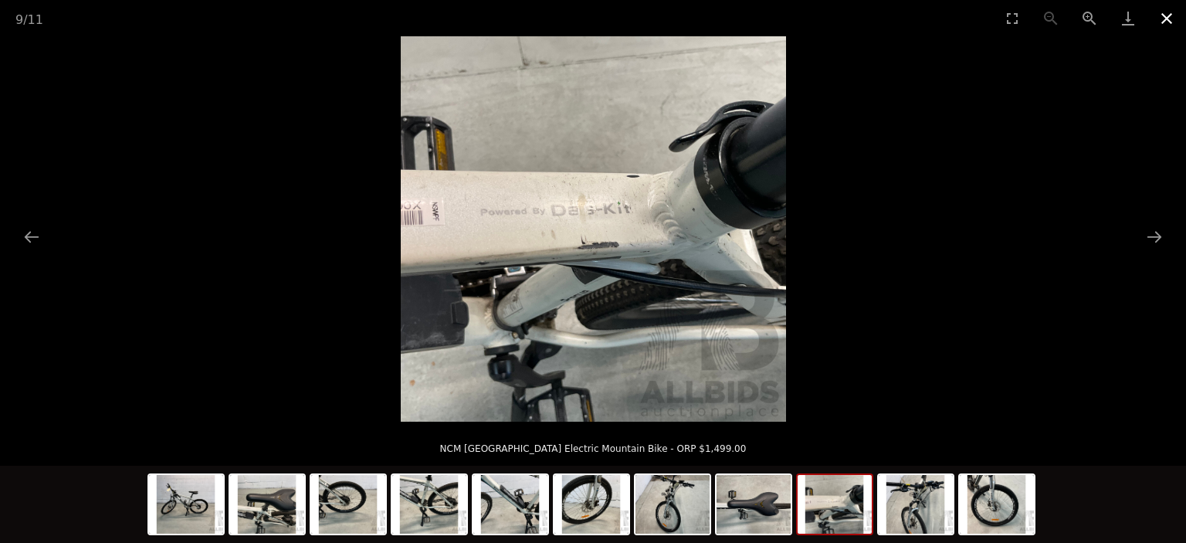
click at [1156, 16] on button "Close gallery" at bounding box center [1167, 18] width 39 height 36
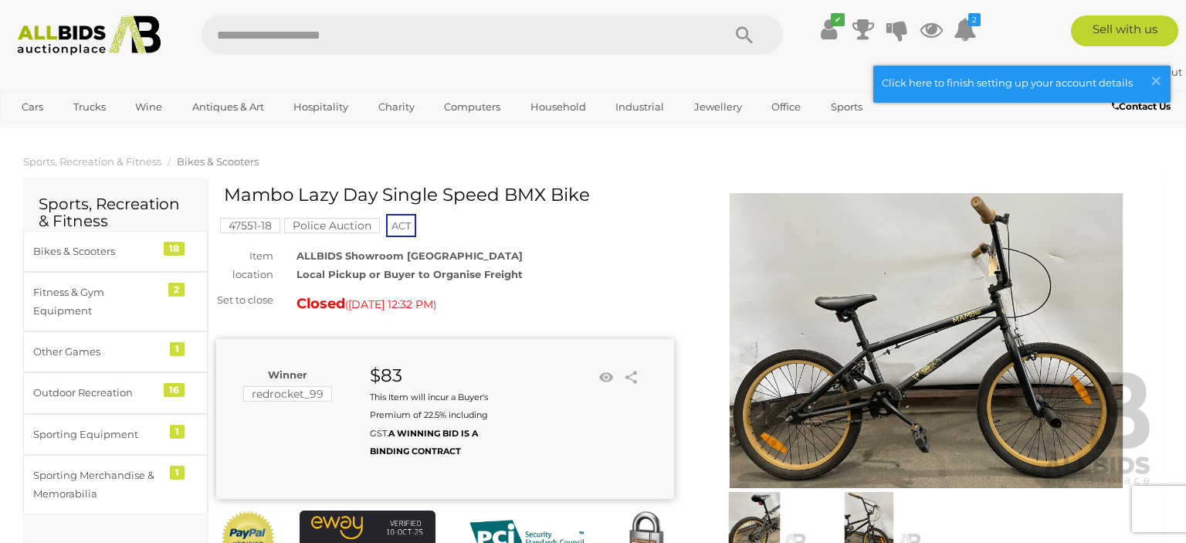
click at [947, 335] on img at bounding box center [926, 340] width 458 height 295
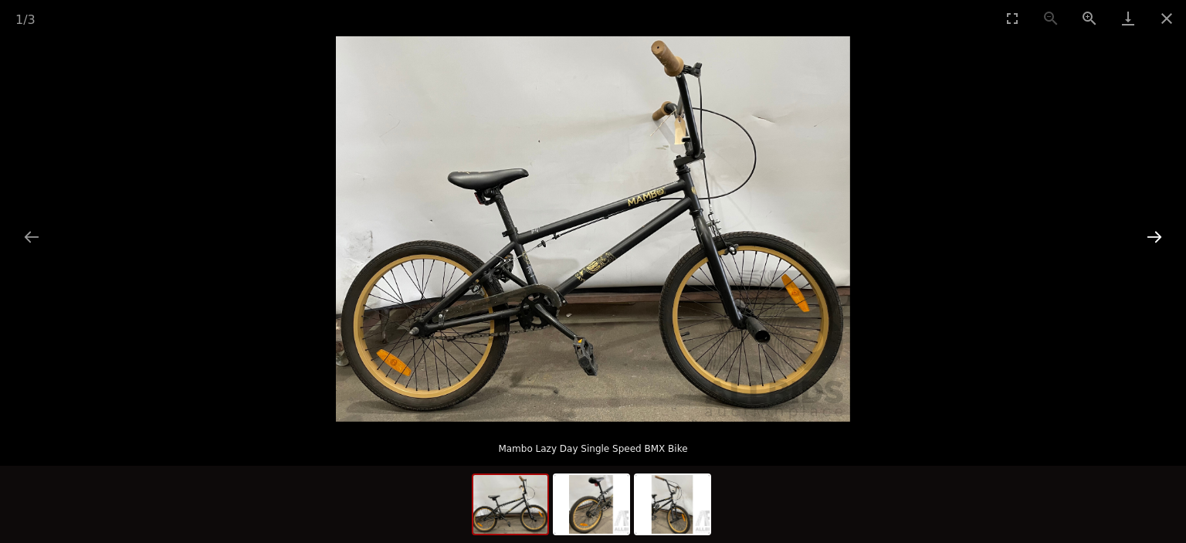
click at [1156, 236] on button "Next slide" at bounding box center [1155, 237] width 32 height 30
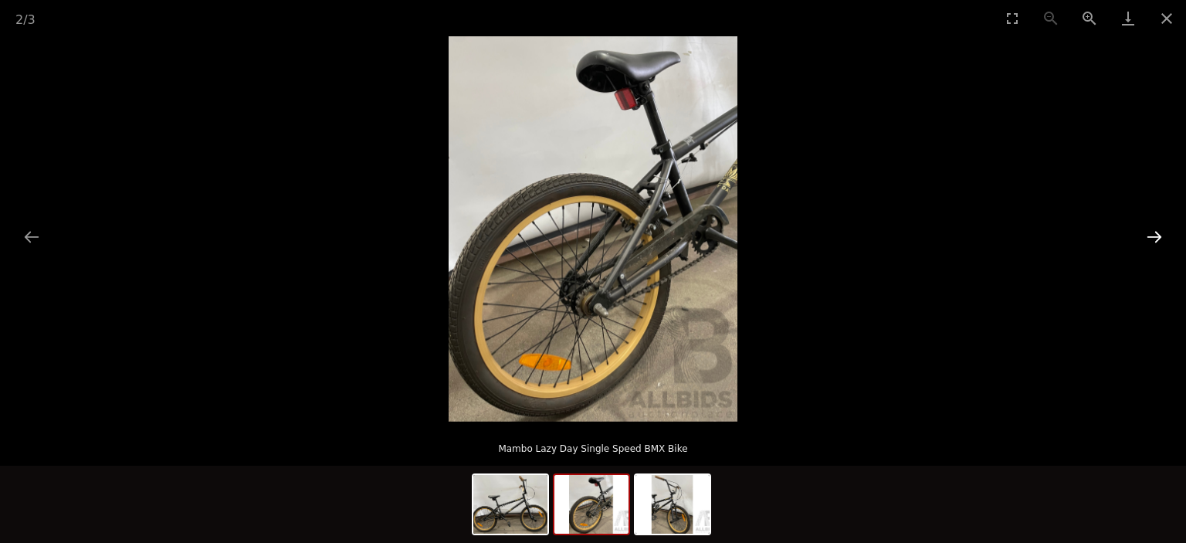
click at [1156, 236] on button "Next slide" at bounding box center [1155, 237] width 32 height 30
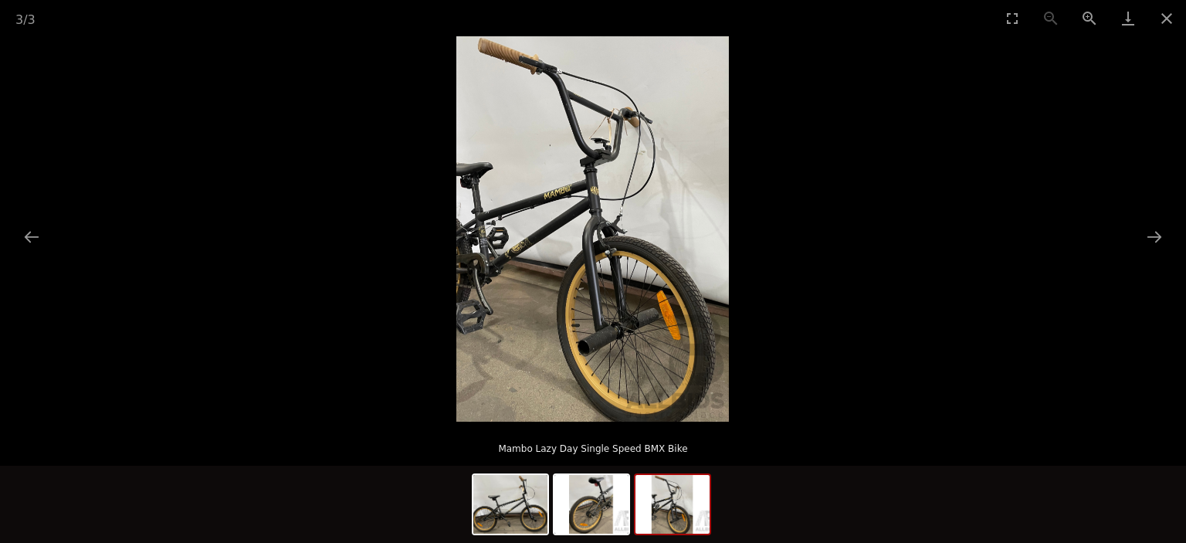
click at [843, 228] on picture at bounding box center [593, 228] width 1186 height 385
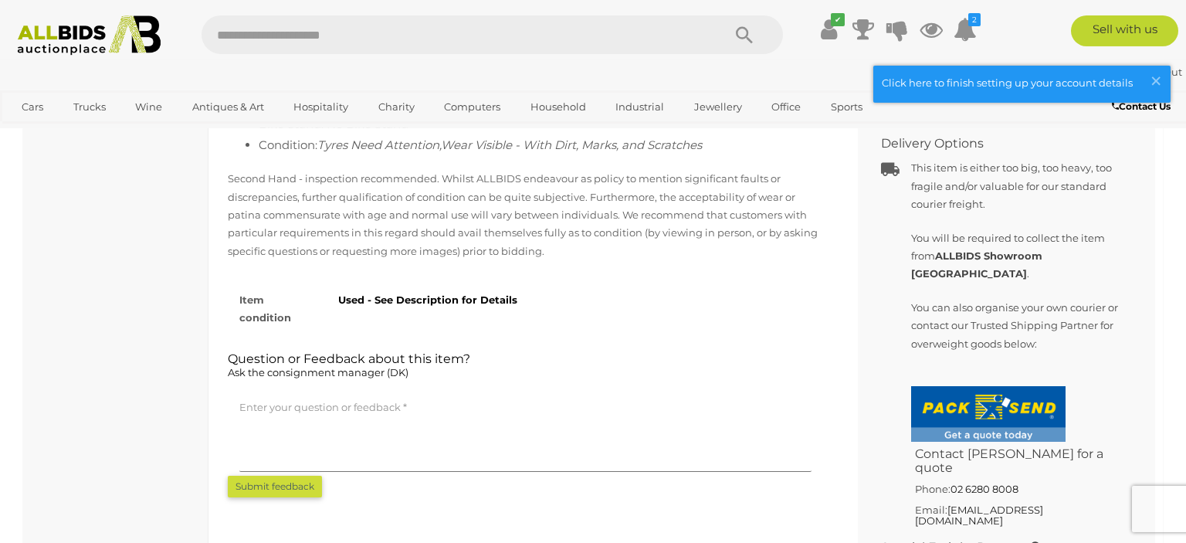
scroll to position [1223, 0]
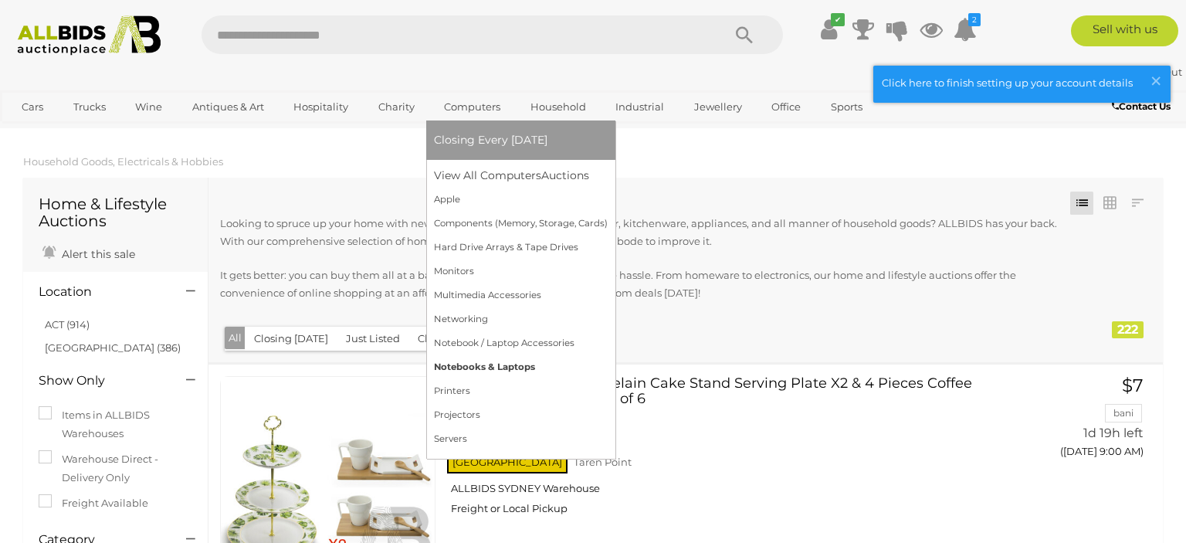
click at [484, 364] on link "Notebooks & Laptops" at bounding box center [521, 367] width 174 height 24
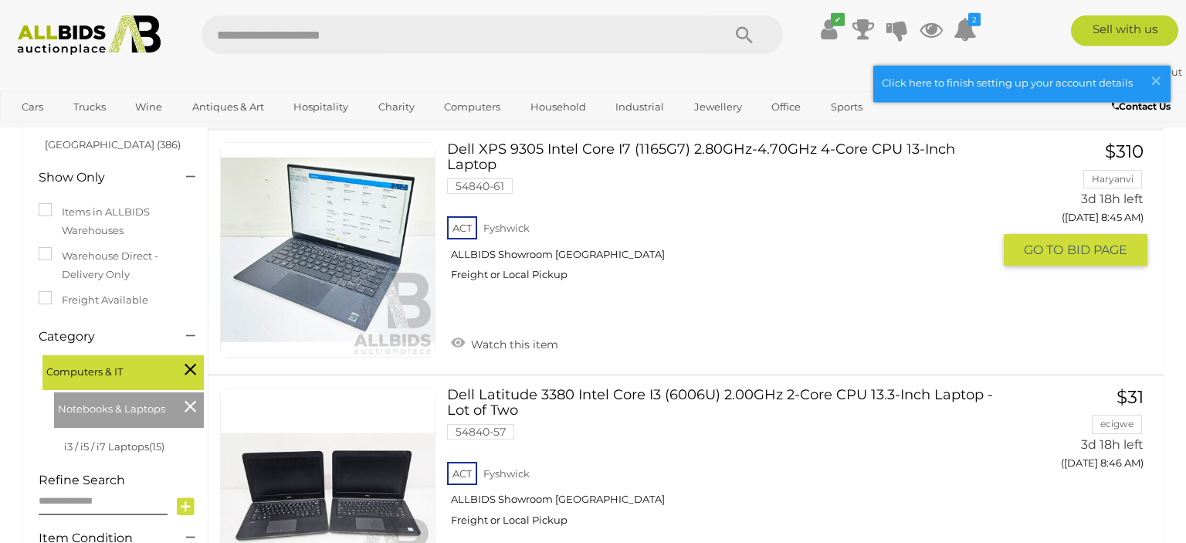
scroll to position [163, 0]
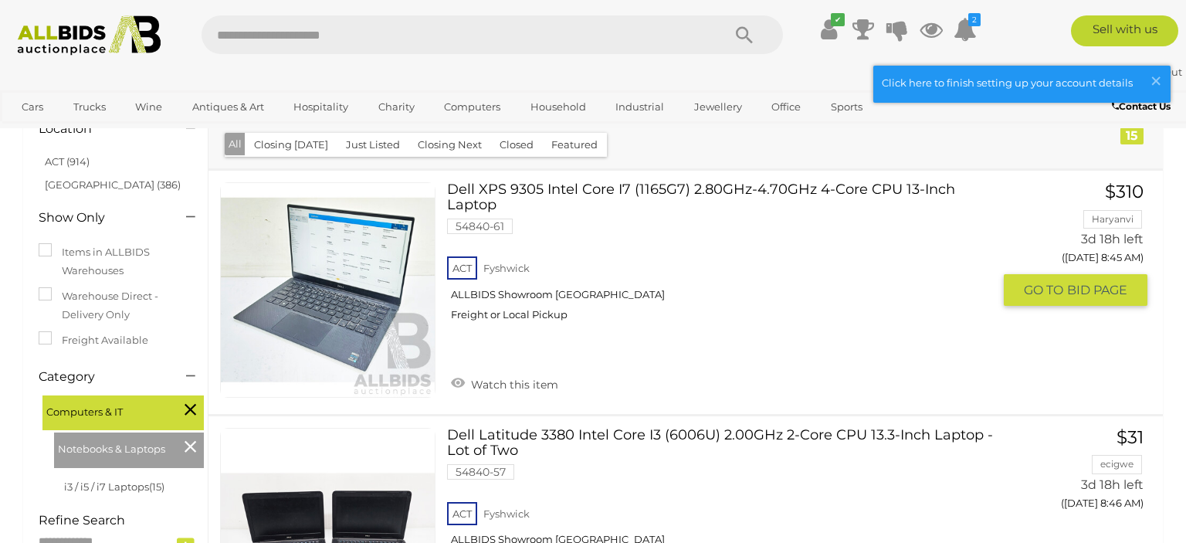
click at [366, 298] on link at bounding box center [327, 289] width 215 height 215
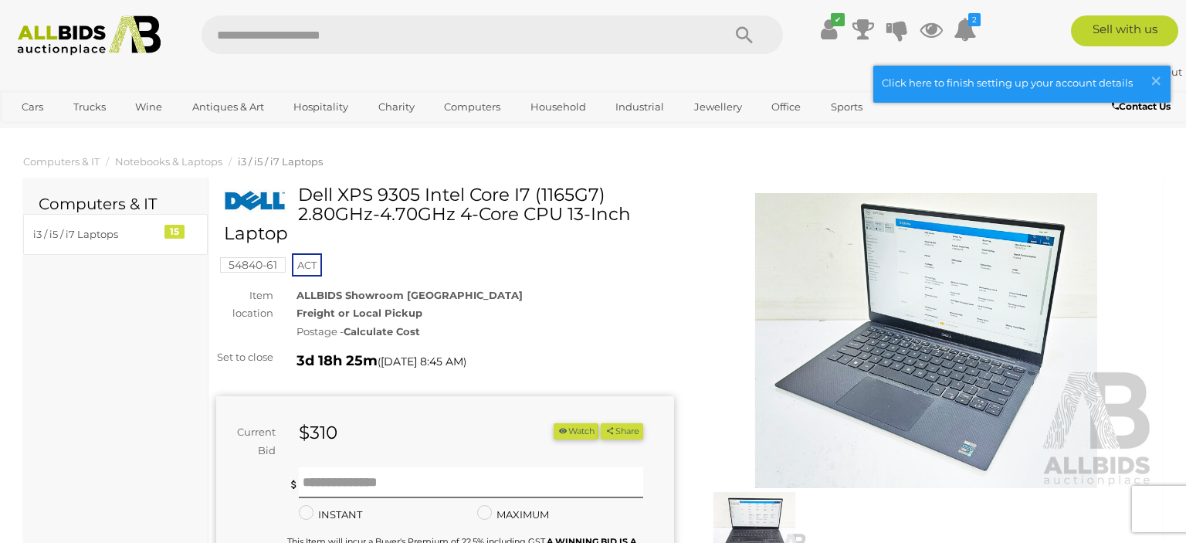
drag, startPoint x: 301, startPoint y: 197, endPoint x: 605, endPoint y: 196, distance: 303.6
click at [605, 196] on h1 "Dell XPS 9305 Intel Core I7 (1165G7) 2.80GHz-4.70GHz 4-Core CPU 13-Inch Laptop" at bounding box center [447, 214] width 446 height 59
copy h1 "Dell XPS 9305 Intel Core I7 (1165G7)"
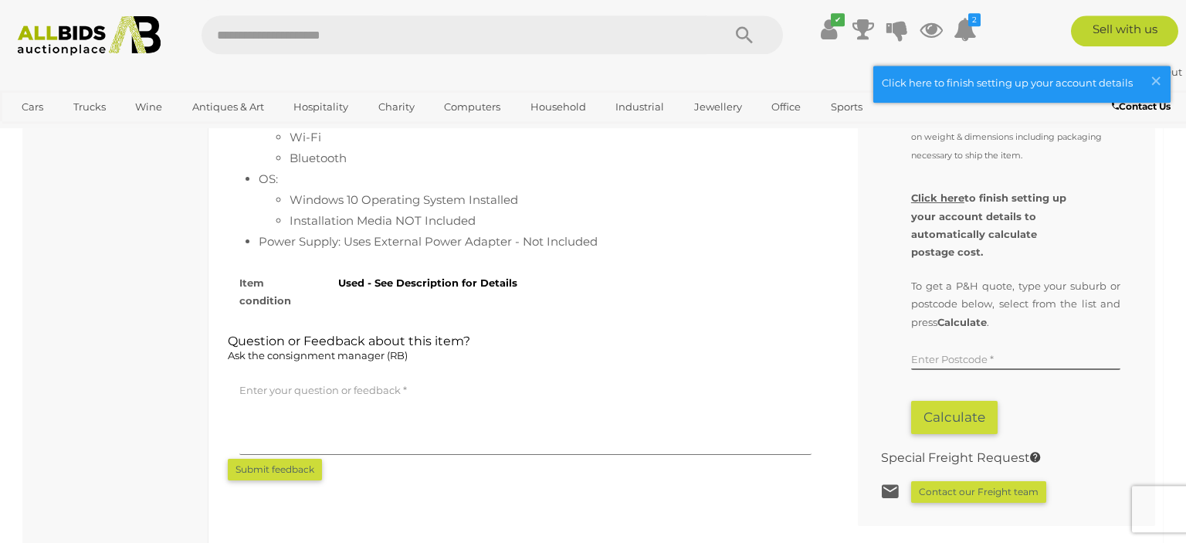
scroll to position [1142, 0]
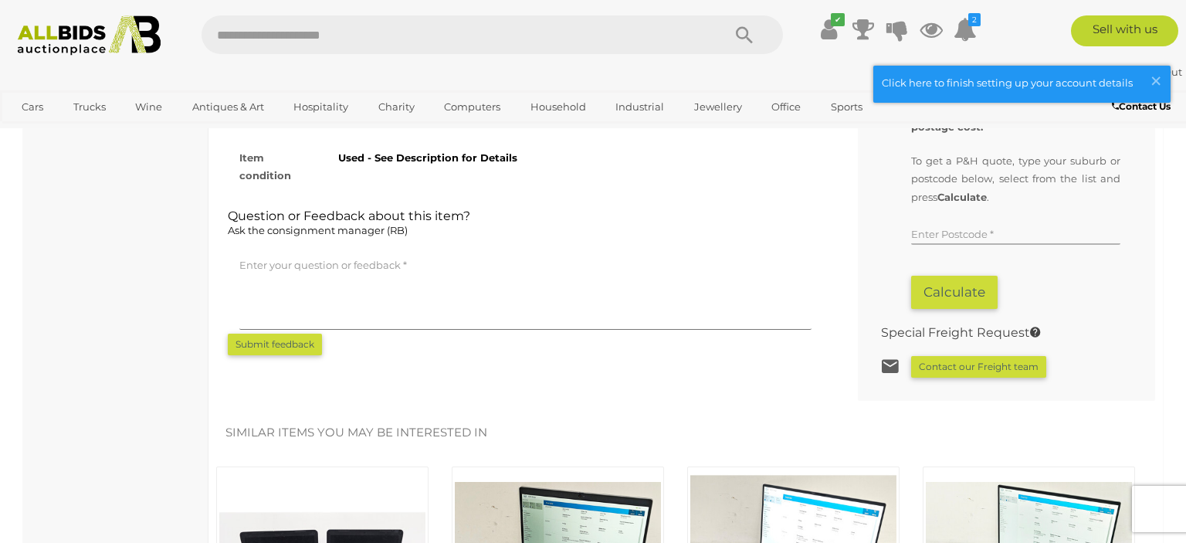
click at [989, 227] on input "text" at bounding box center [1015, 233] width 209 height 23
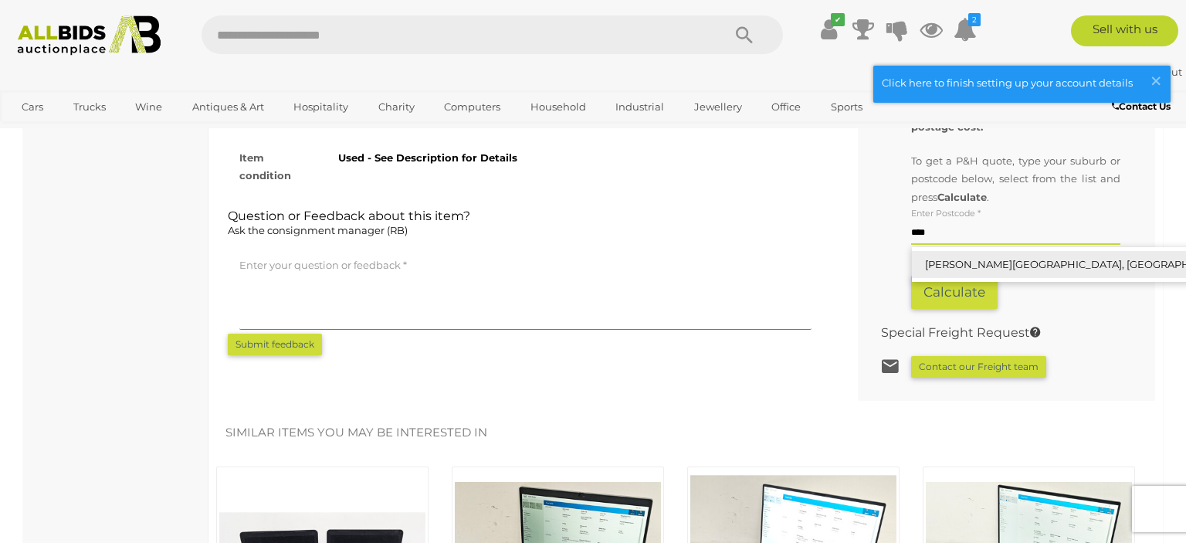
click at [1013, 258] on link "WILLIAMS LANDING, VIC, 3027" at bounding box center [1094, 264] width 365 height 27
type input "**********"
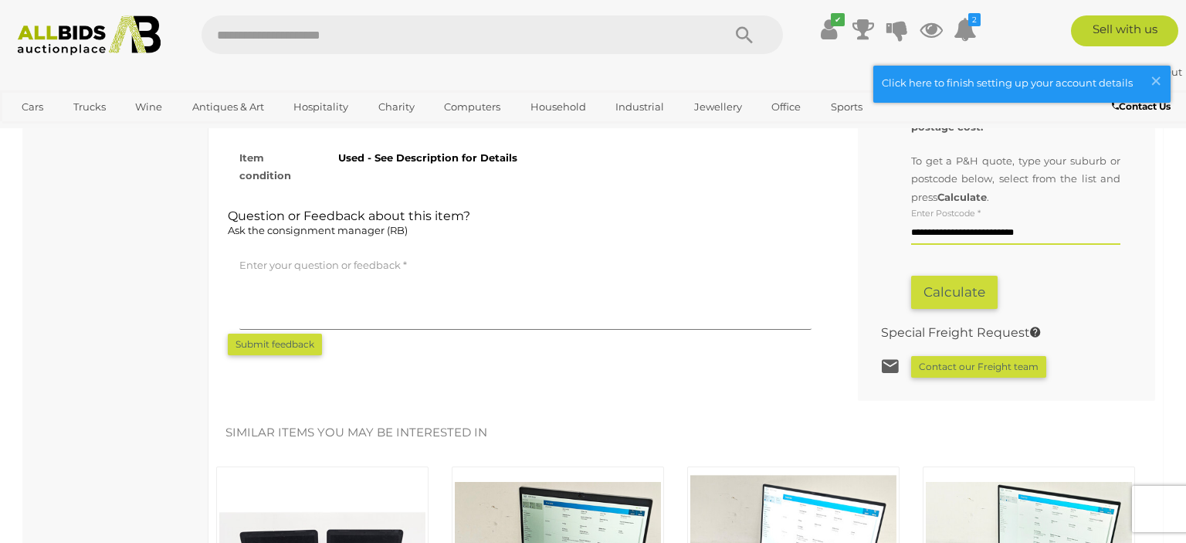
click at [958, 284] on button "Calculate" at bounding box center [954, 292] width 87 height 33
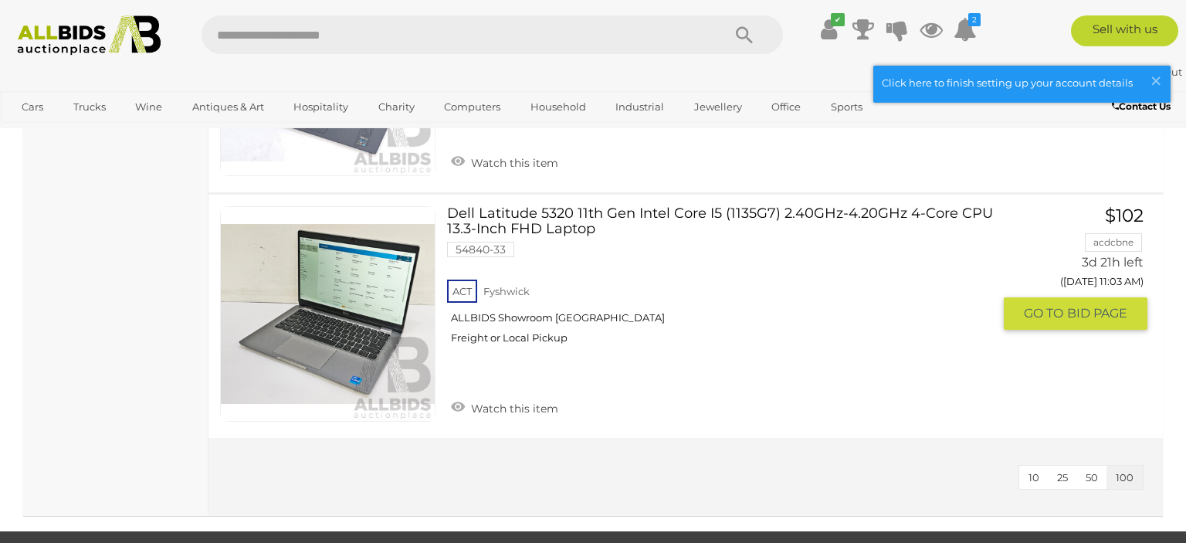
scroll to position [3514, 0]
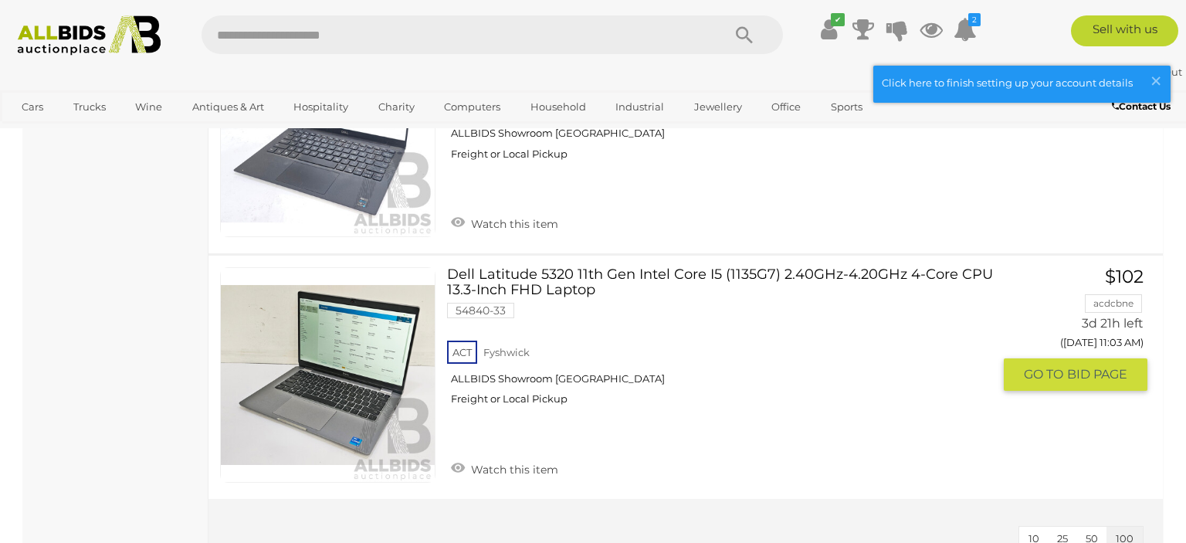
click at [412, 308] on link at bounding box center [327, 374] width 215 height 215
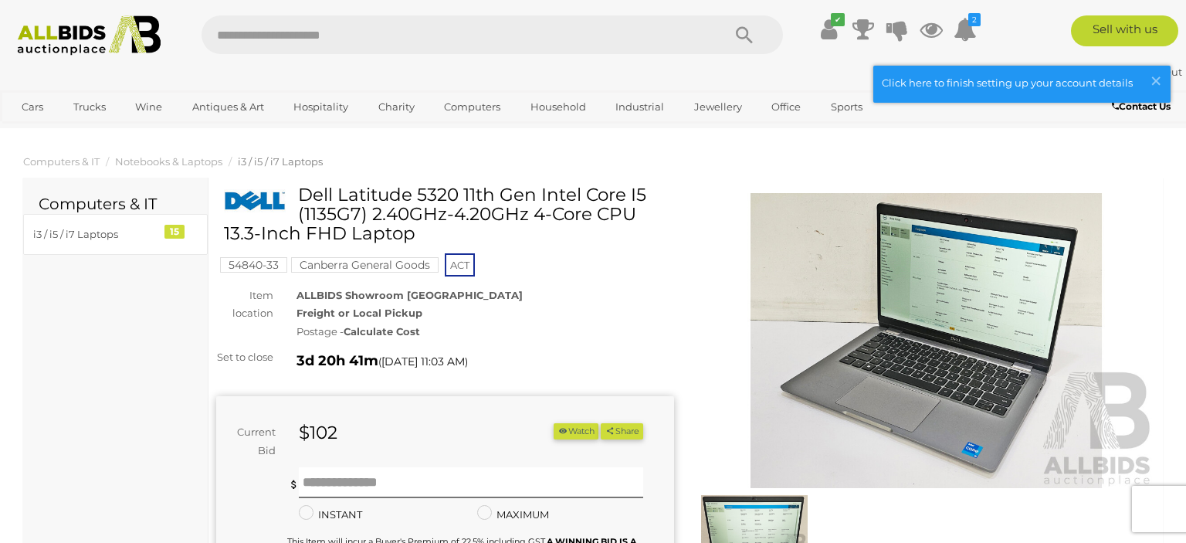
drag, startPoint x: 301, startPoint y: 193, endPoint x: 373, endPoint y: 222, distance: 77.6
click at [373, 222] on h1 "Dell Latitude 5320 11th Gen Intel Core I5 (1135G7) 2.40GHz-4.20GHz 4-Core CPU 1…" at bounding box center [447, 214] width 446 height 59
copy h1 "Dell Latitude 5320 11th Gen Intel Core I5 (1135G7)"
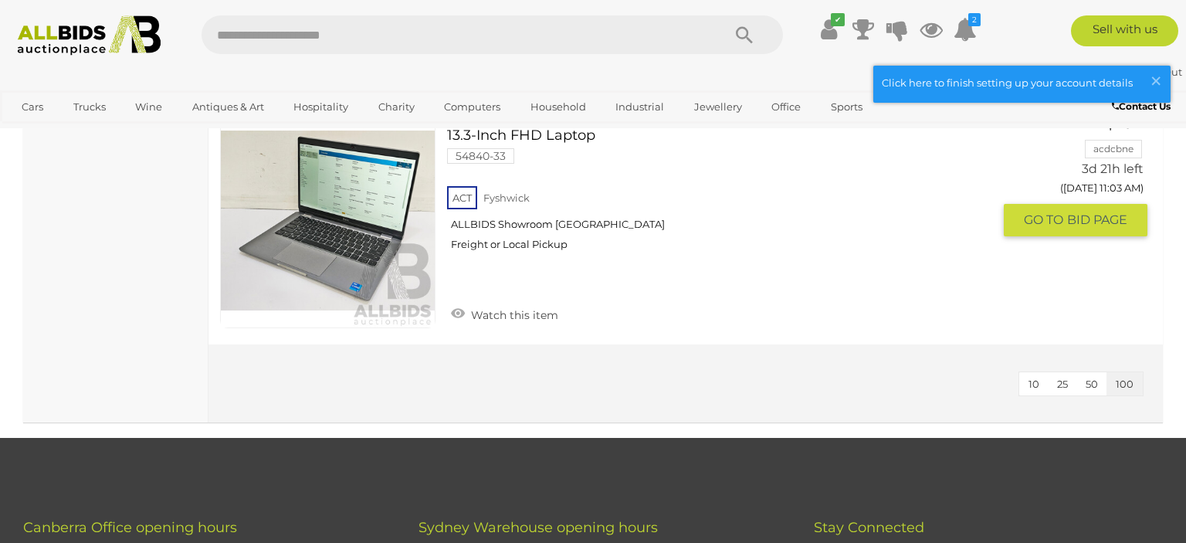
scroll to position [3261, 0]
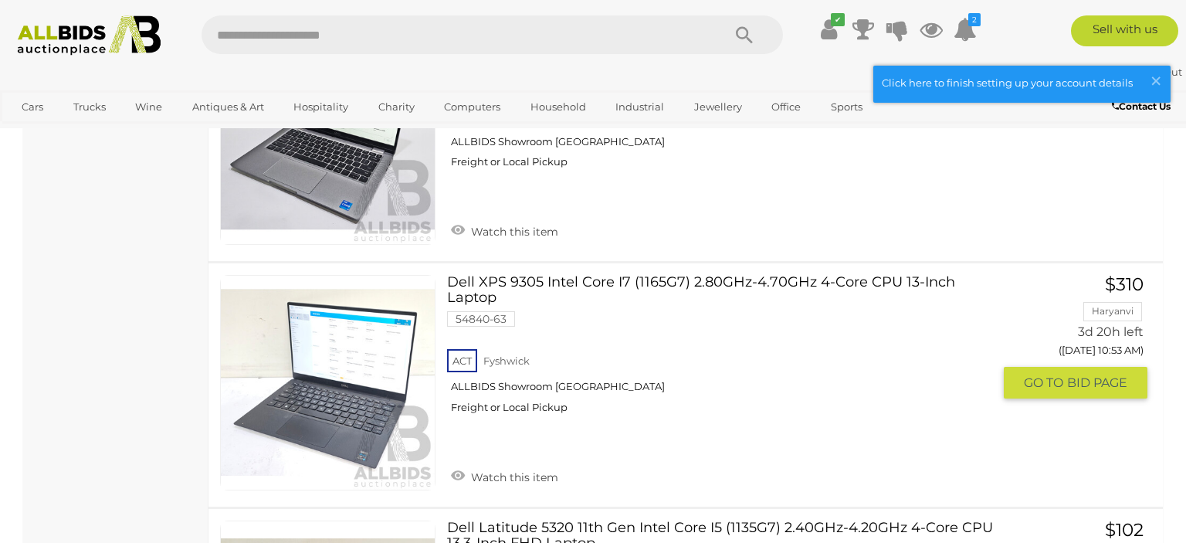
click at [341, 369] on link at bounding box center [327, 382] width 215 height 215
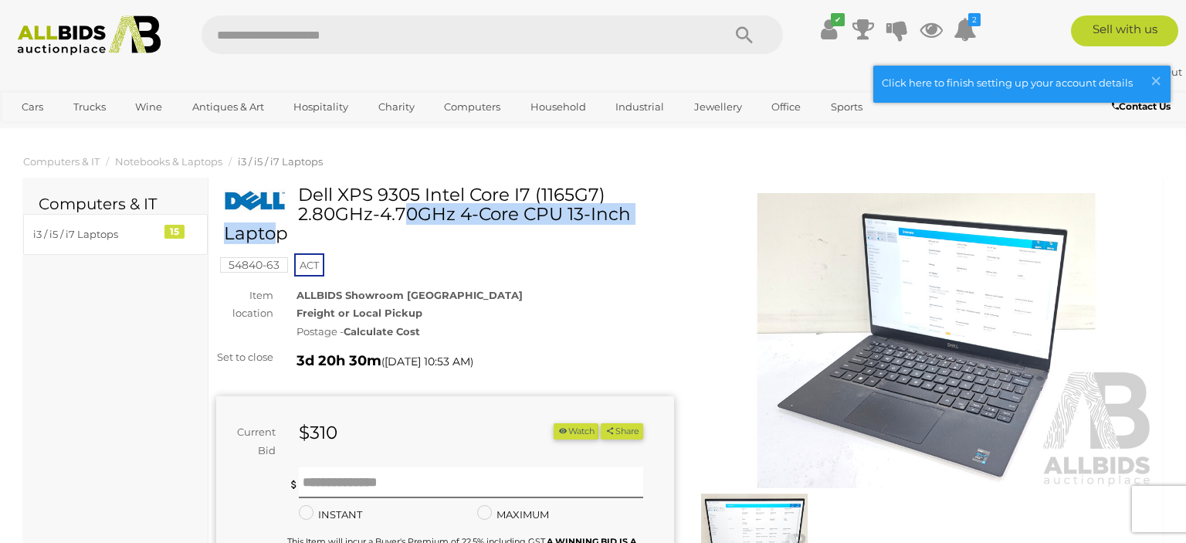
drag, startPoint x: 301, startPoint y: 196, endPoint x: 537, endPoint y: 200, distance: 235.6
click at [537, 200] on h1 "Dell XPS 9305 Intel Core I7 (1165G7) 2.80GHz-4.70GHz 4-Core CPU 13-Inch Laptop" at bounding box center [447, 214] width 446 height 59
copy h1 "Dell XPS 9305 Intel Core I7"
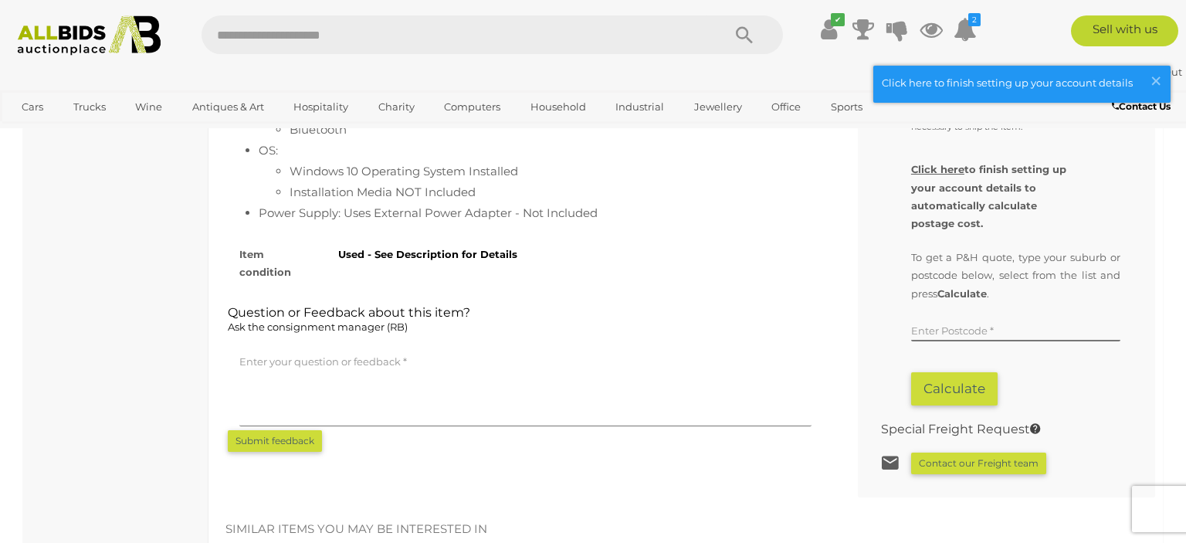
scroll to position [1060, 0]
